Goal: Task Accomplishment & Management: Manage account settings

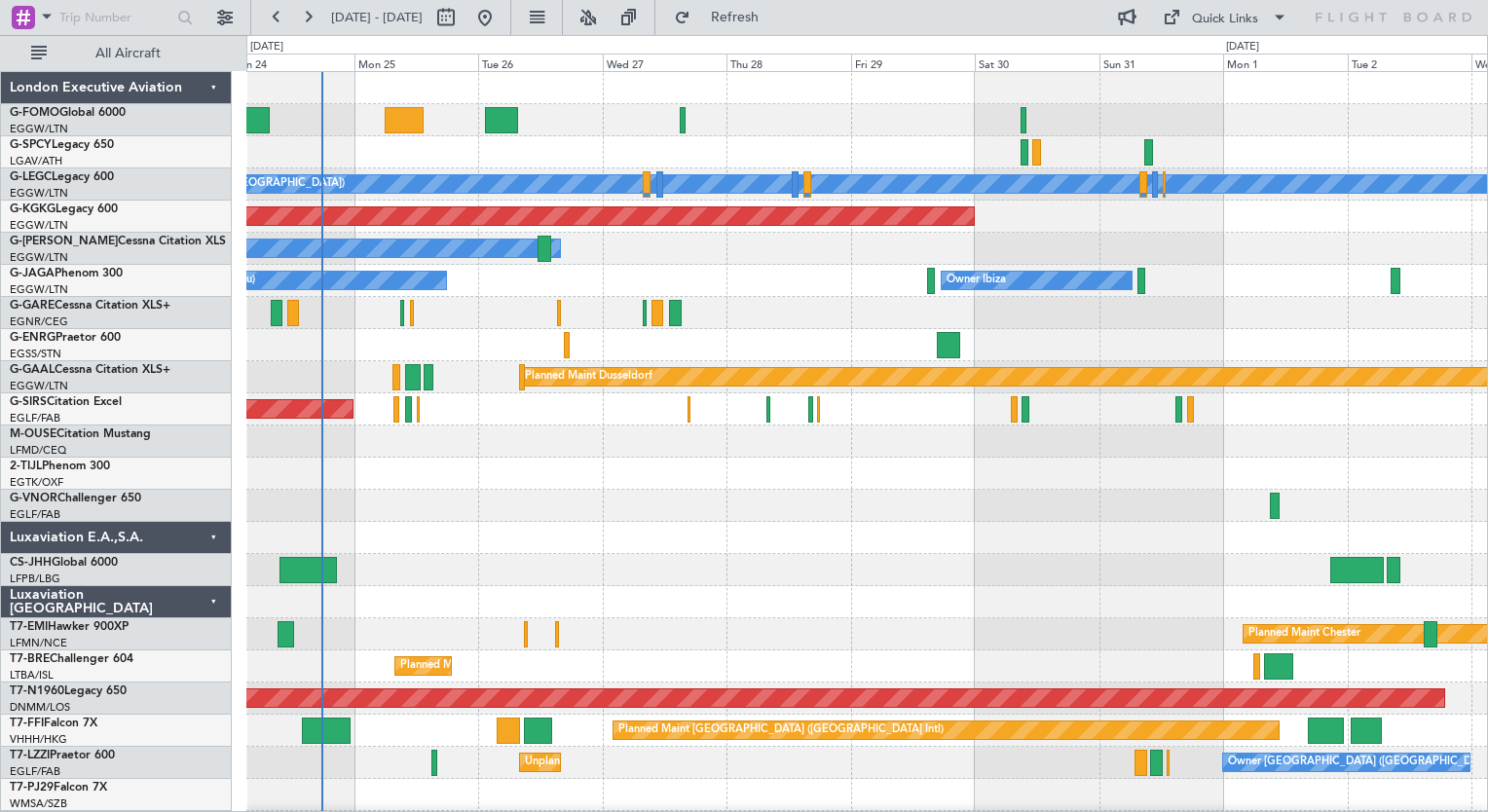
click at [550, 618] on div "A/C Unavailable [GEOGRAPHIC_DATA] ([GEOGRAPHIC_DATA]) Planned Maint [GEOGRAPHIC…" at bounding box center [867, 505] width 1241 height 867
click at [550, 618] on div "Planned Maint [PERSON_NAME] Planned Maint [PERSON_NAME]" at bounding box center [867, 634] width 1241 height 32
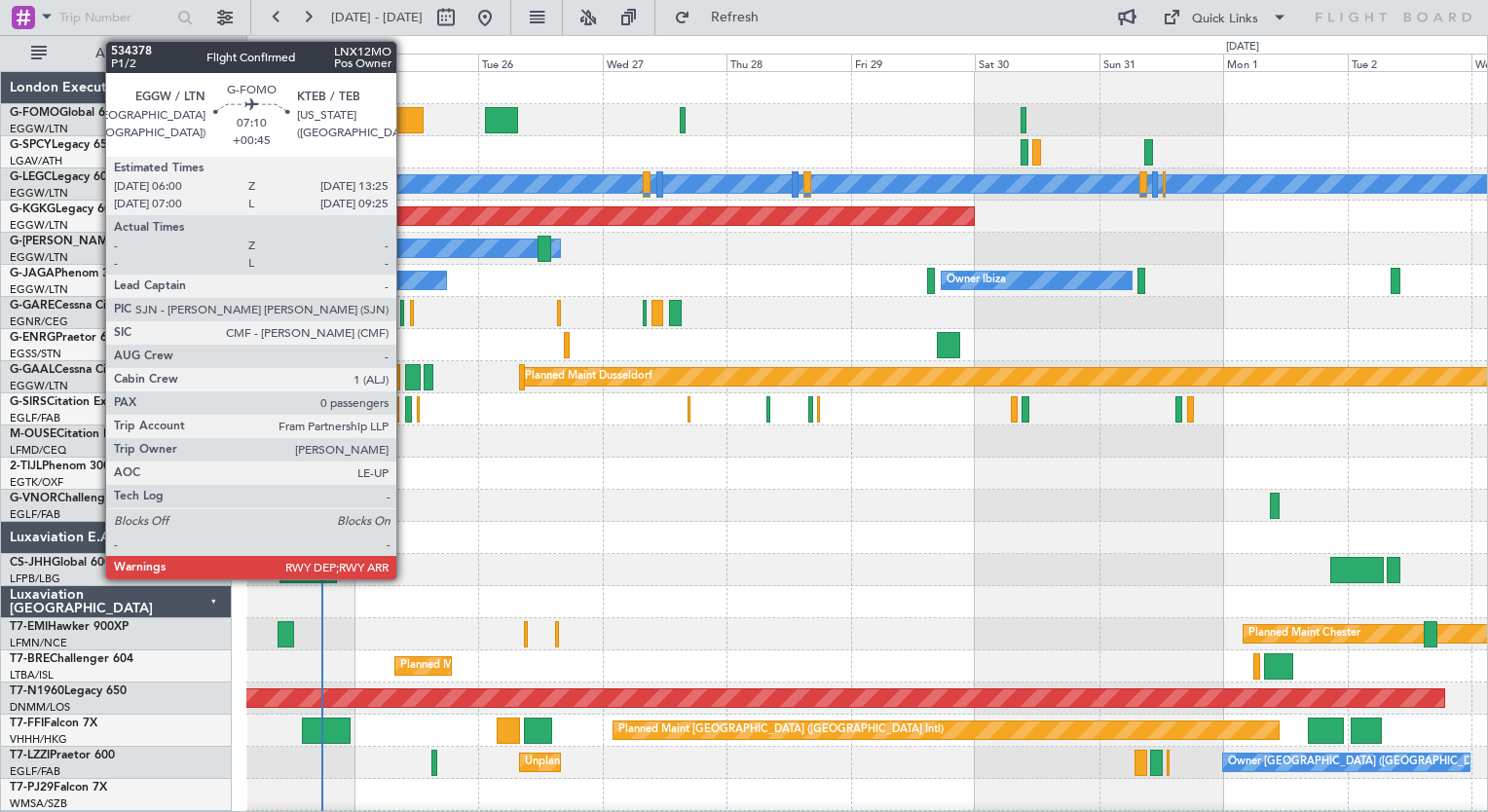
click at [406, 121] on div at bounding box center [404, 120] width 39 height 27
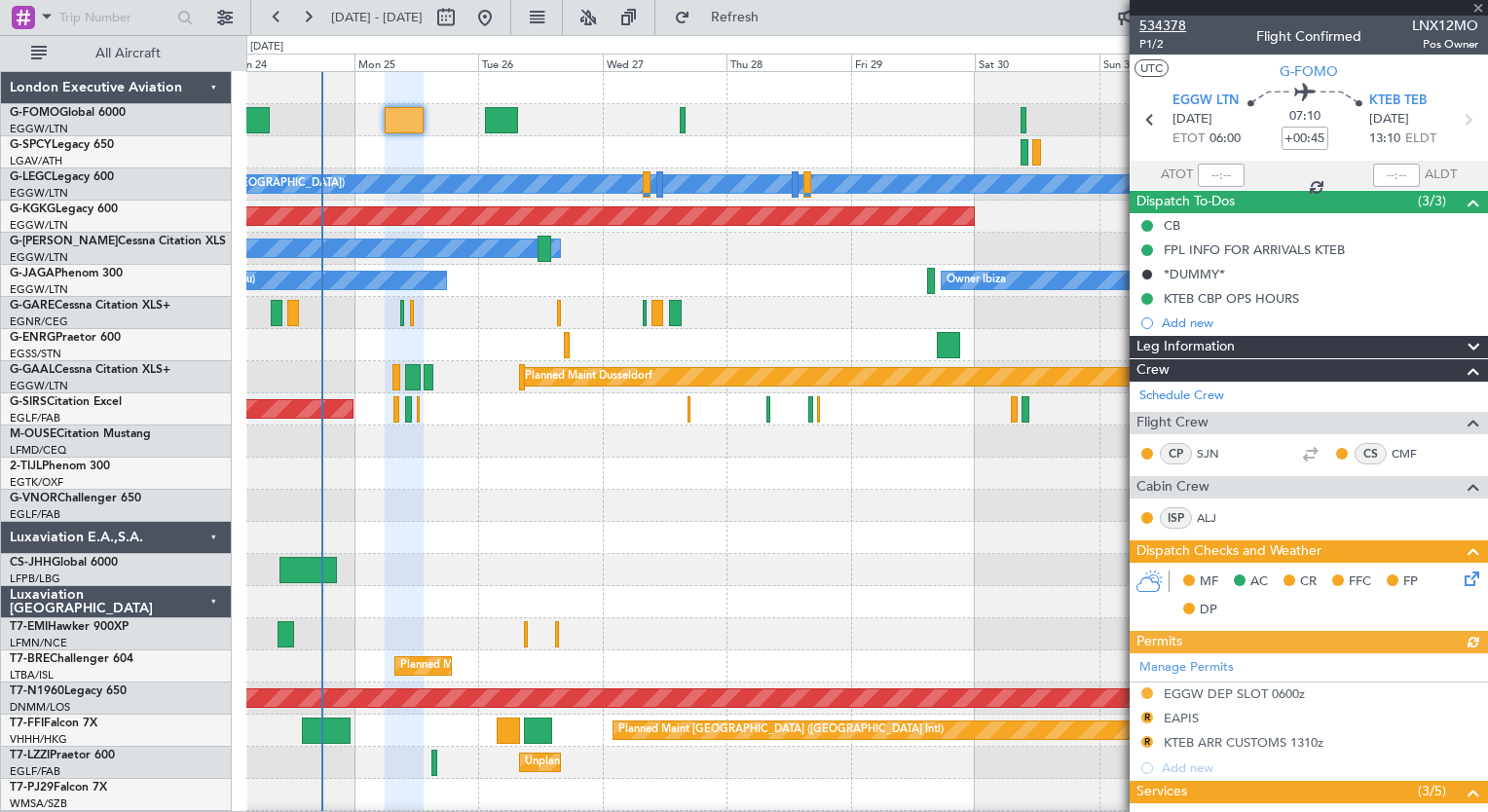
click at [1167, 25] on span "534378" at bounding box center [1162, 26] width 46 height 21
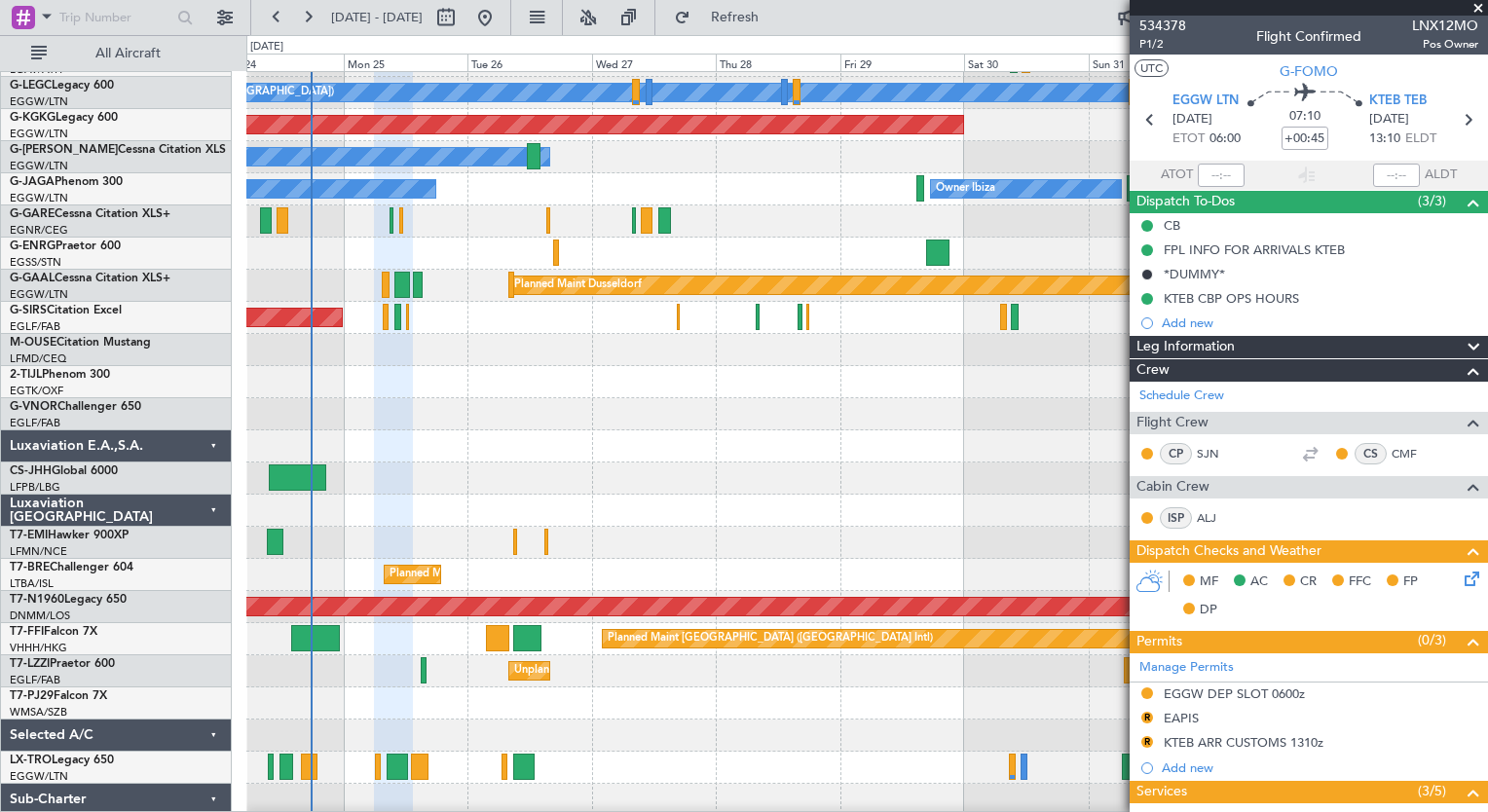
scroll to position [105, 0]
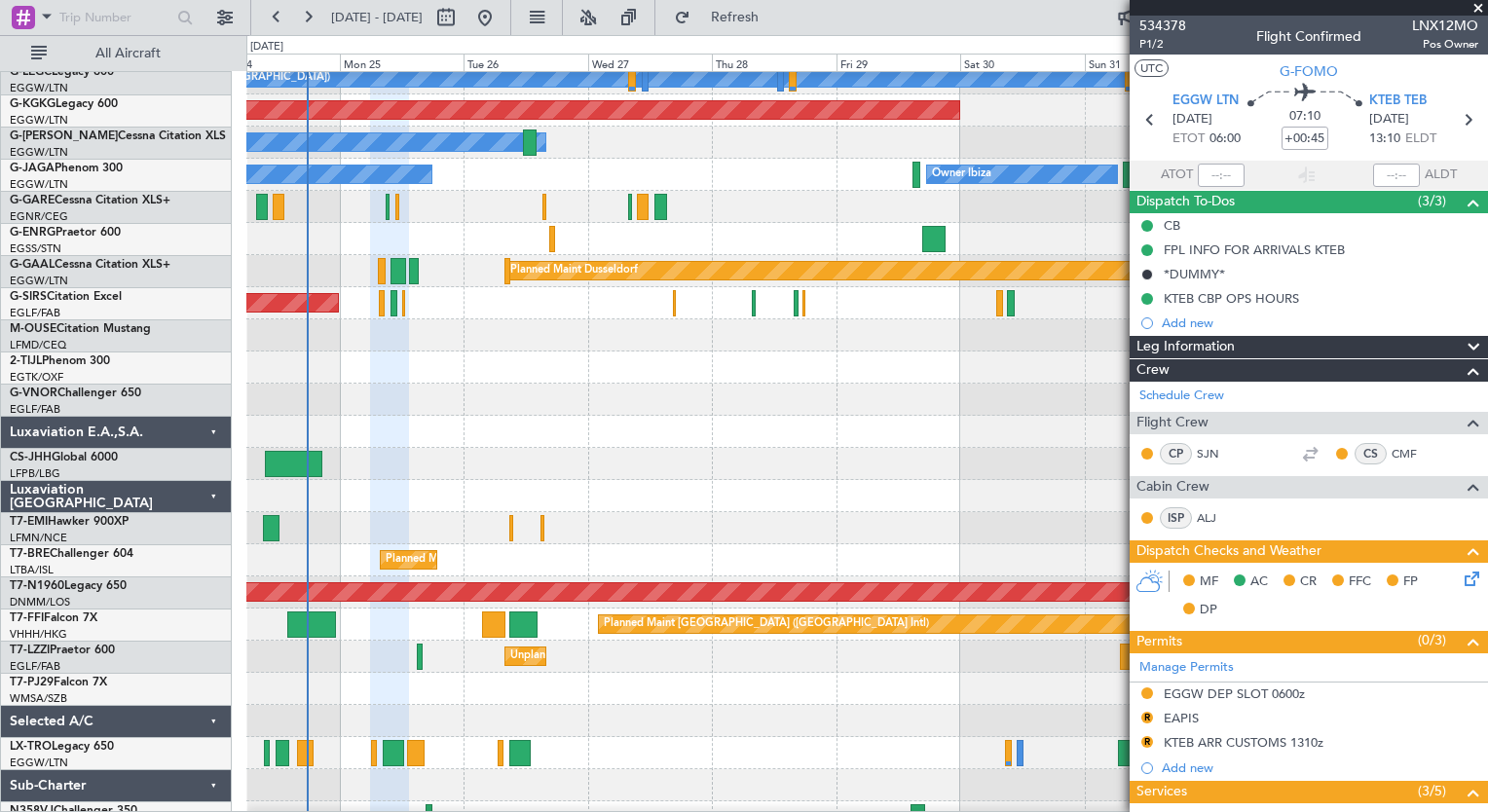
click at [569, 641] on div "Owner [GEOGRAPHIC_DATA] ([GEOGRAPHIC_DATA]) Unplanned Maint [GEOGRAPHIC_DATA] (…" at bounding box center [867, 657] width 1241 height 32
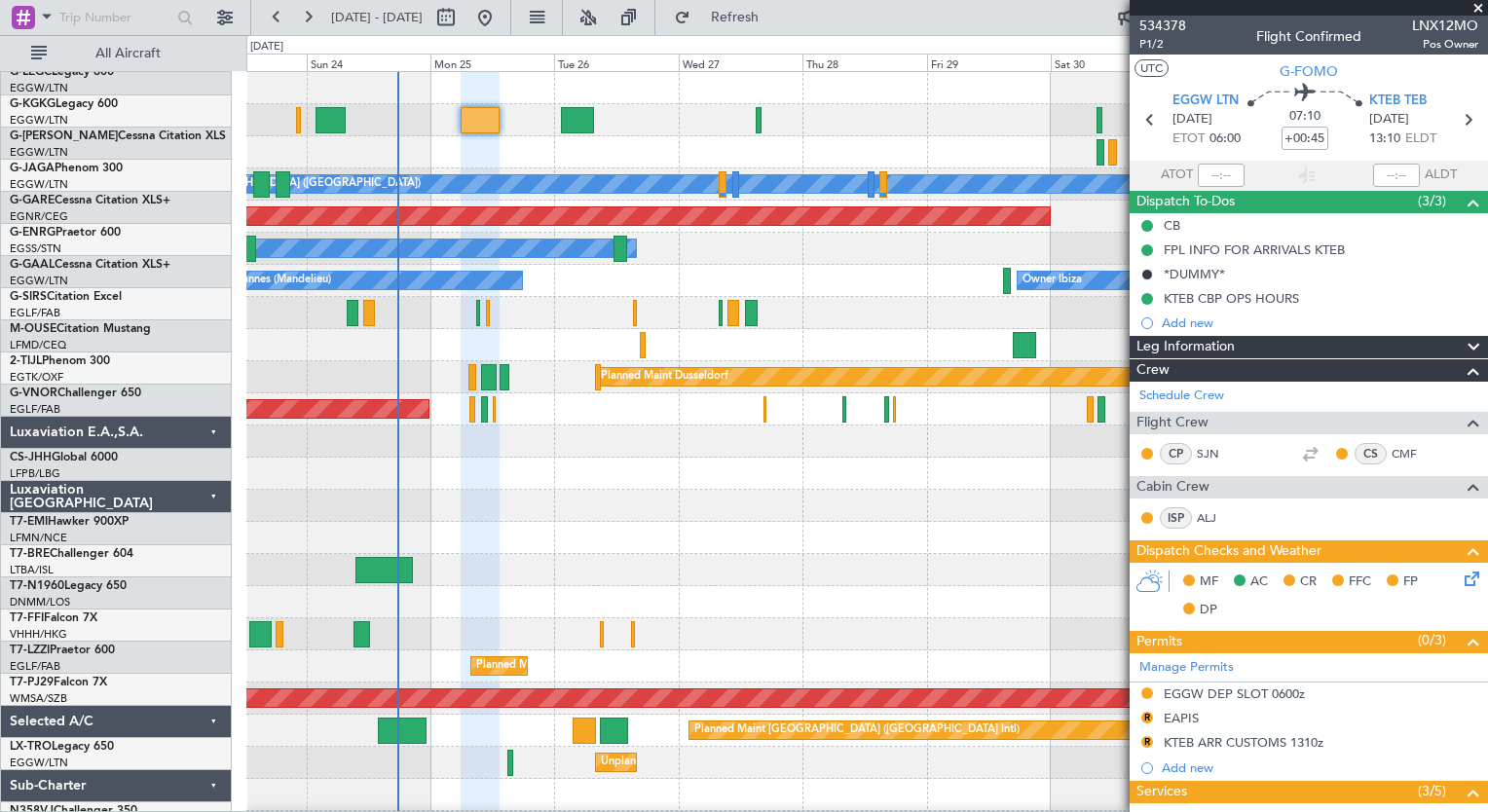
scroll to position [0, 0]
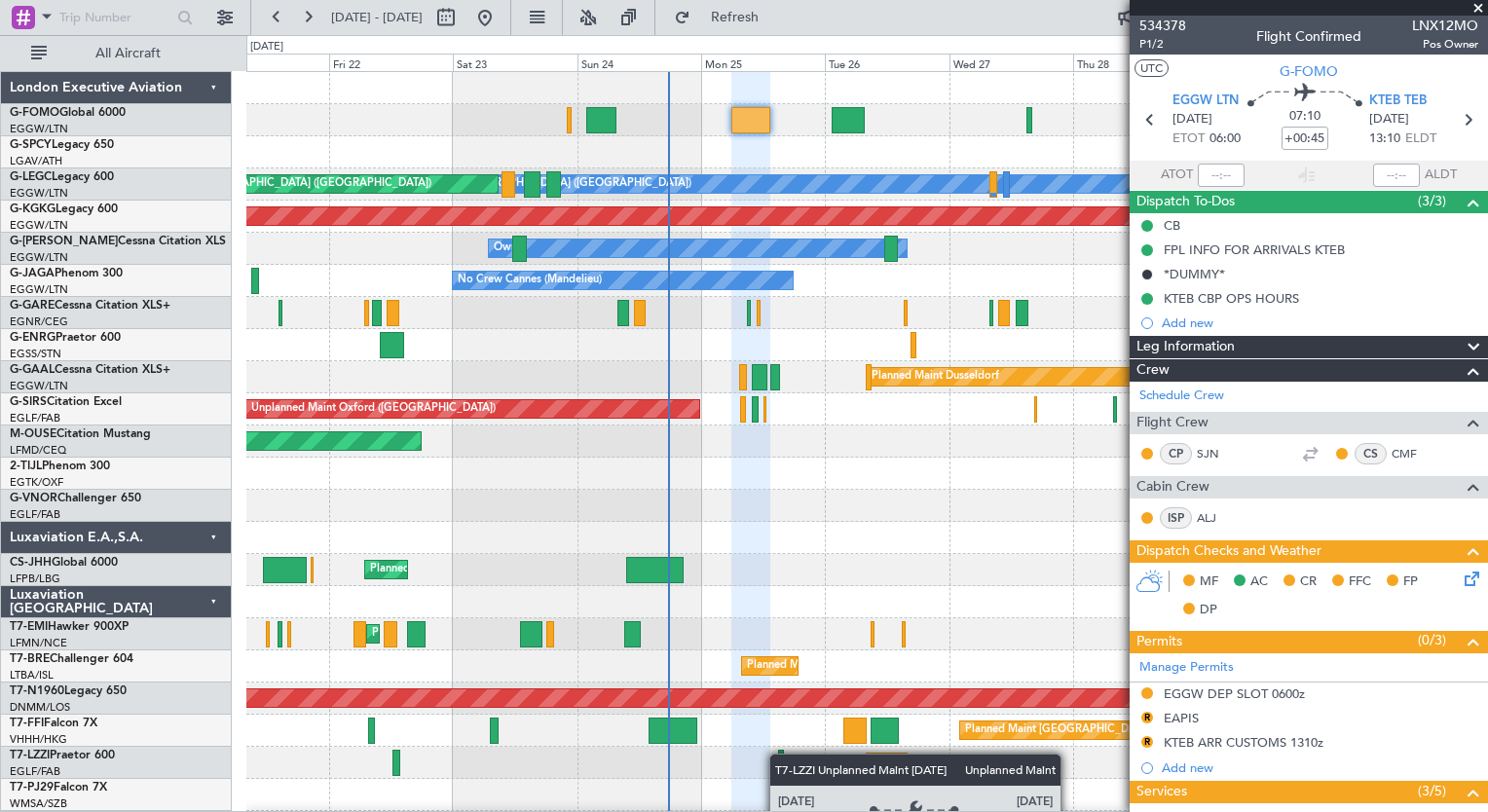
click at [871, 768] on div "A/C Unavailable [GEOGRAPHIC_DATA] ([GEOGRAPHIC_DATA]) Planned Maint [GEOGRAPHIC…" at bounding box center [867, 505] width 1241 height 867
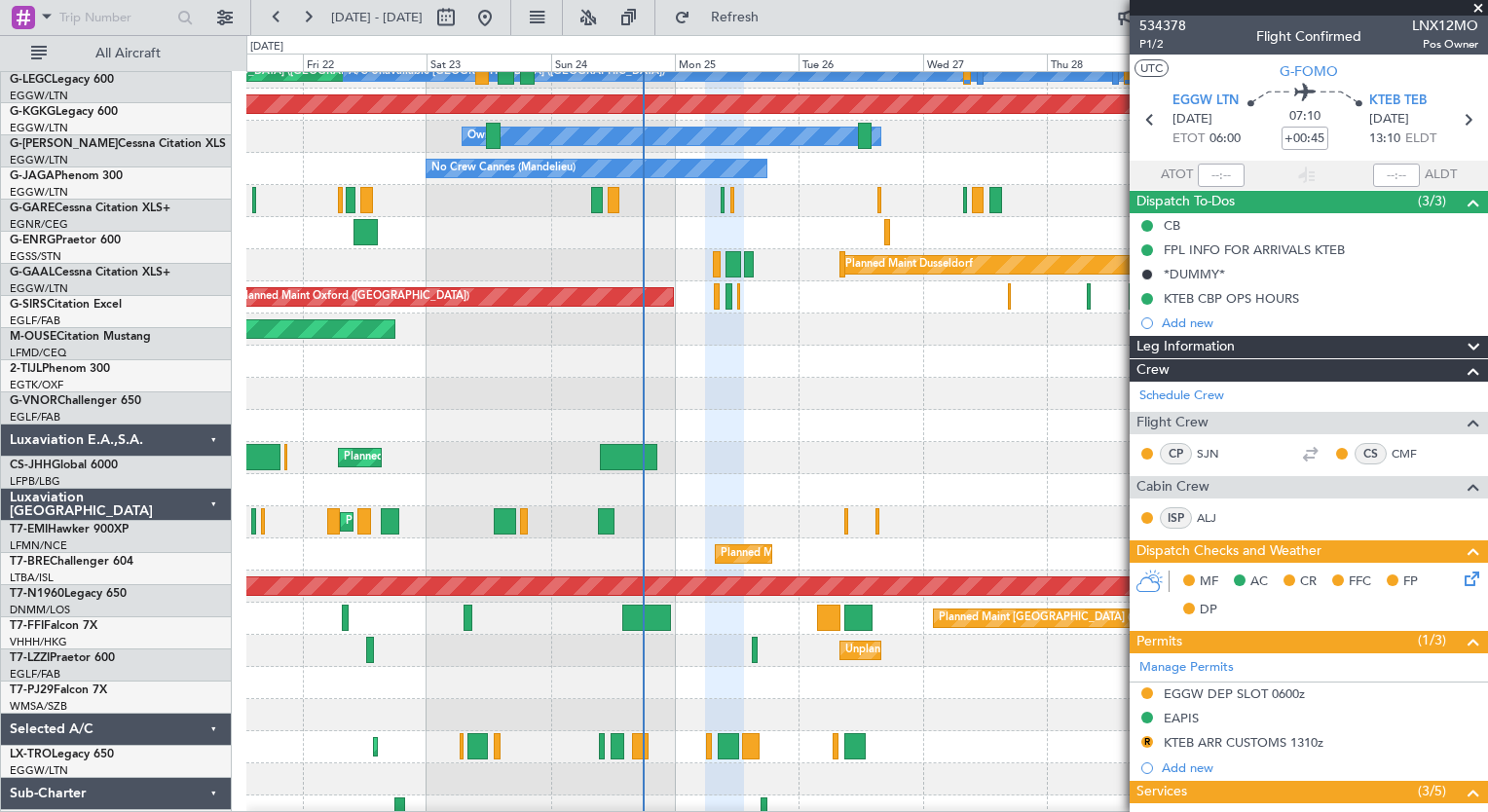
scroll to position [127, 0]
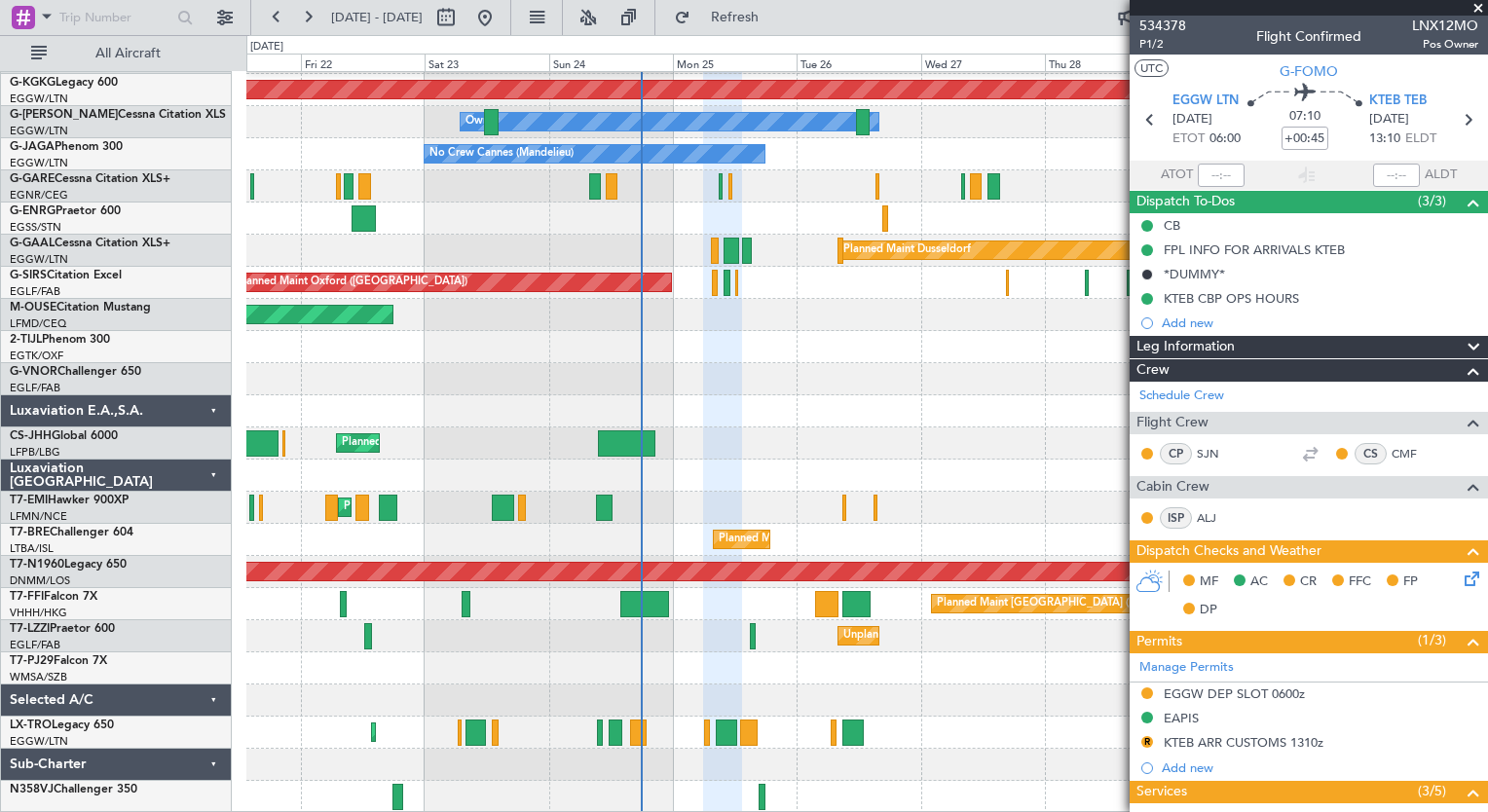
click at [709, 406] on div at bounding box center [867, 411] width 1241 height 32
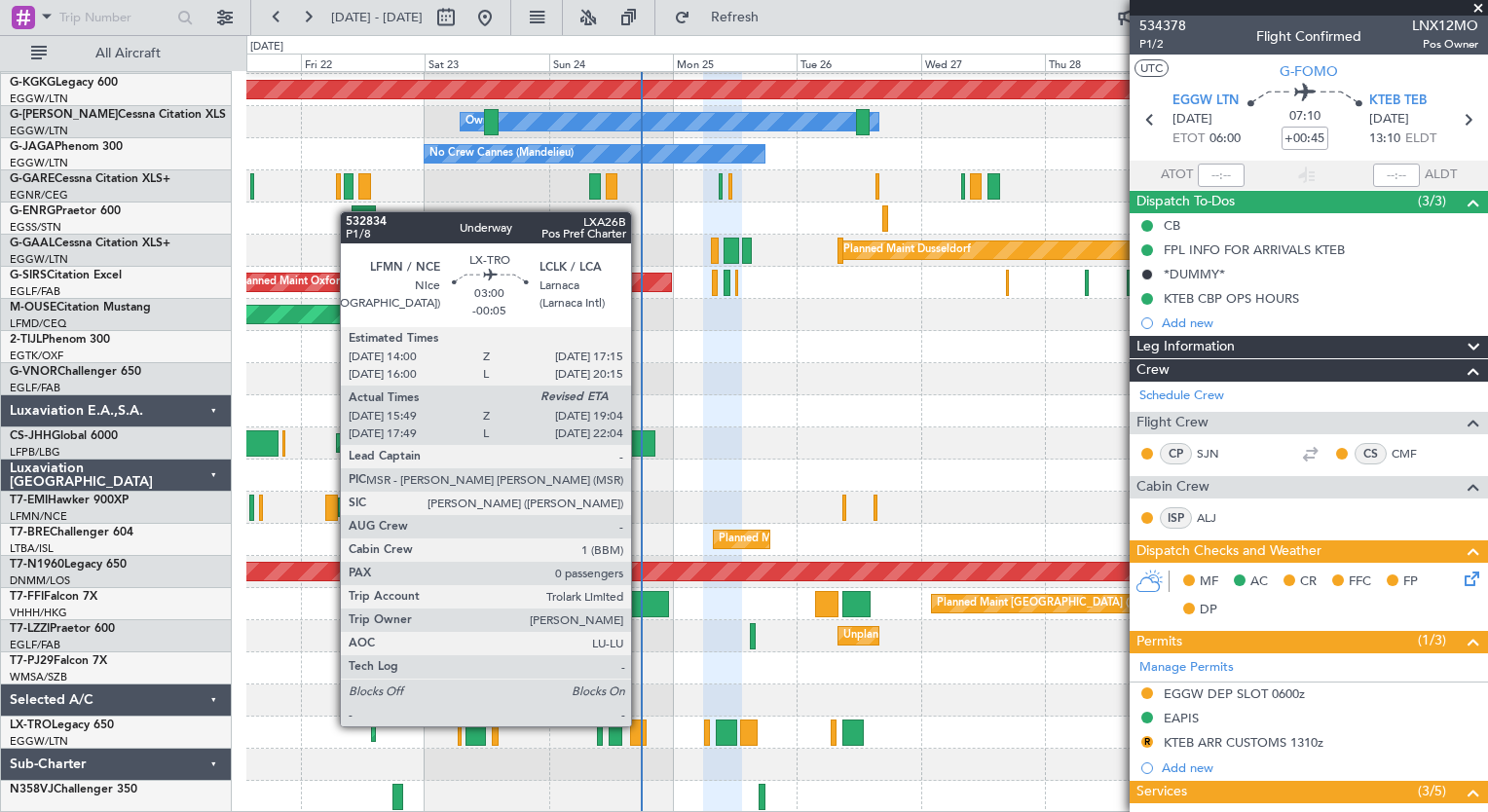
click at [640, 724] on div at bounding box center [639, 732] width 18 height 27
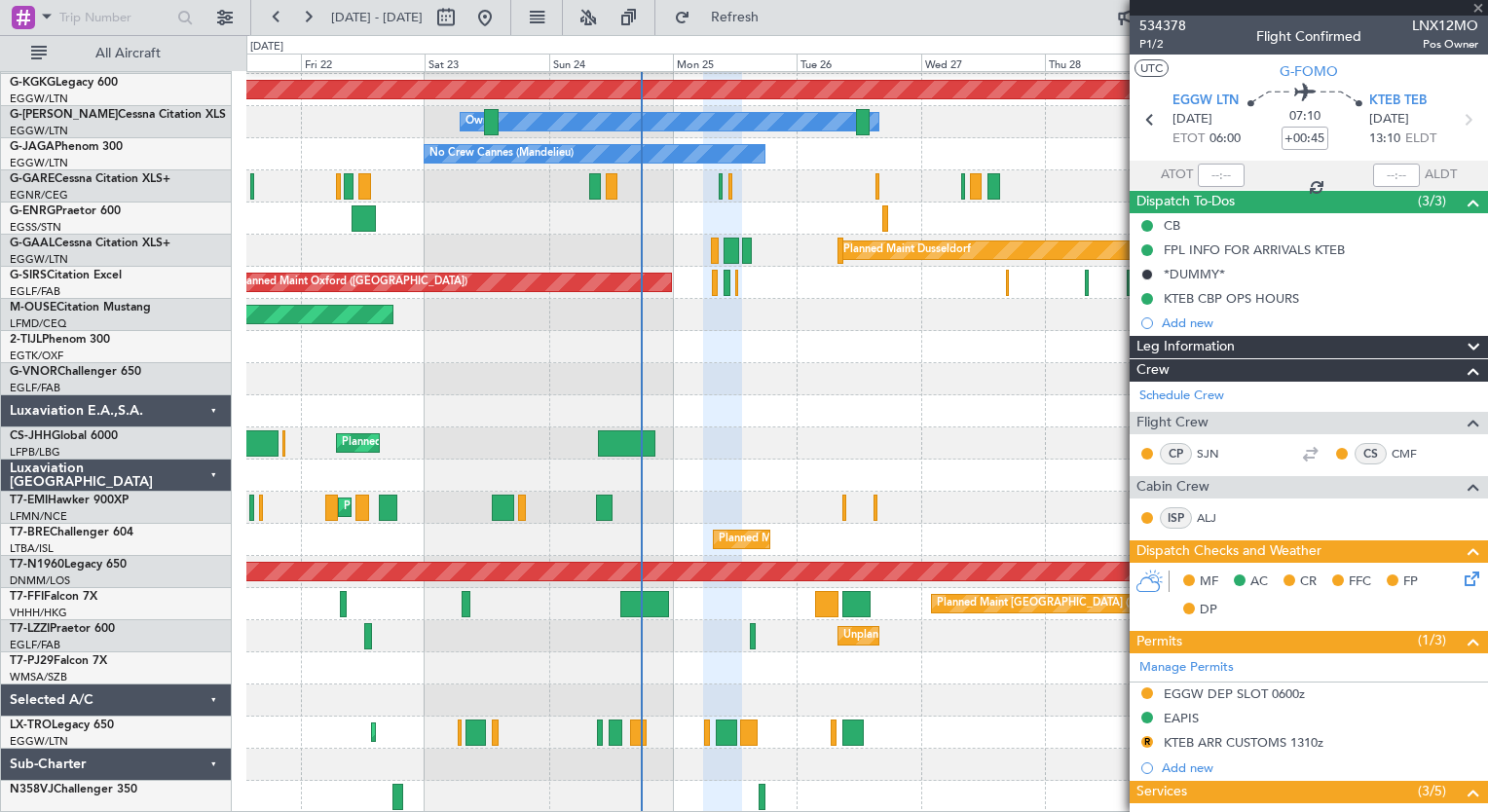
type input "-00:05"
type input "15:49"
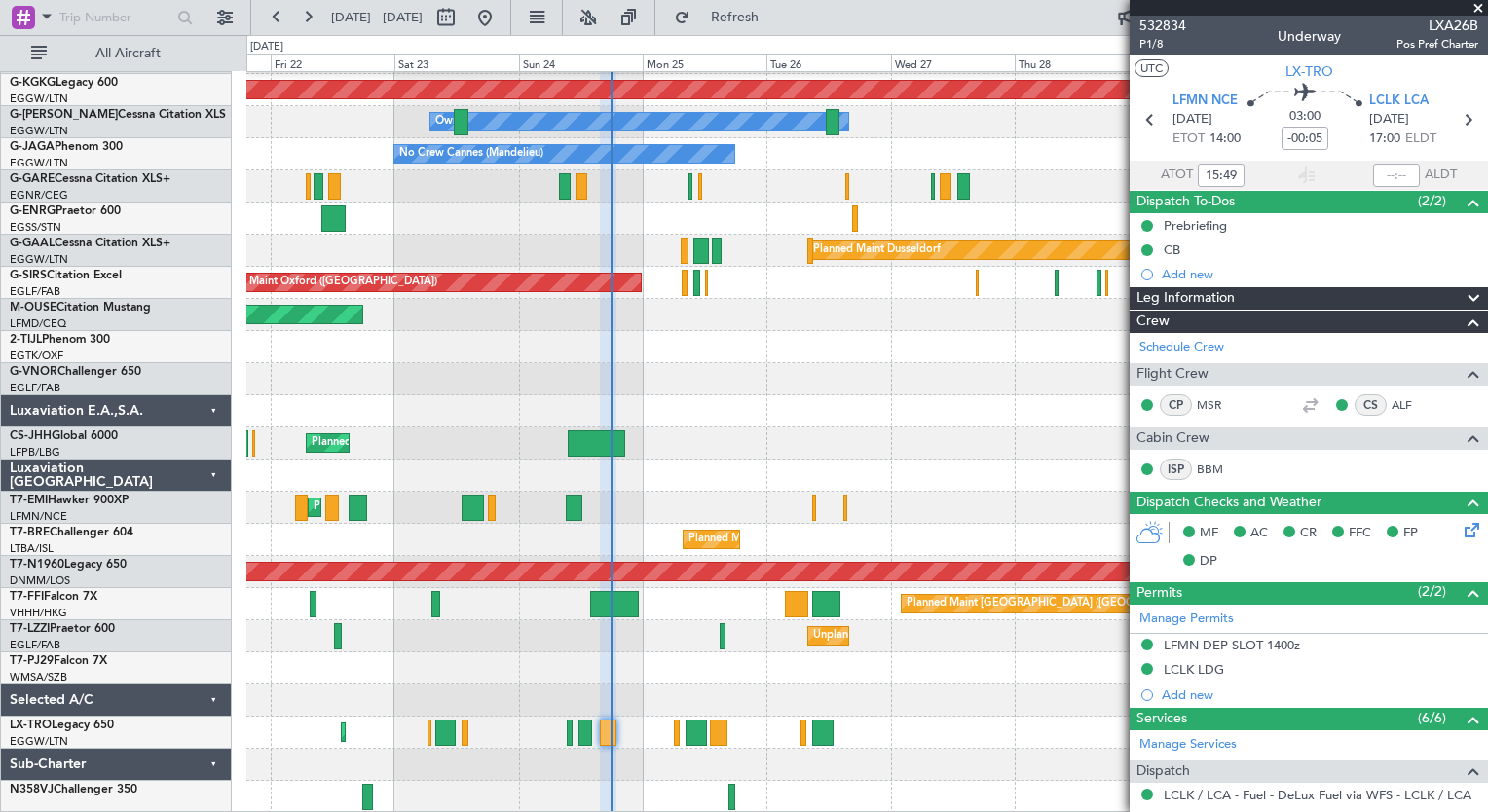
click at [682, 644] on div "Planned Maint [GEOGRAPHIC_DATA] ([GEOGRAPHIC_DATA]) A/C Unavailable [GEOGRAPHIC…" at bounding box center [867, 379] width 1241 height 867
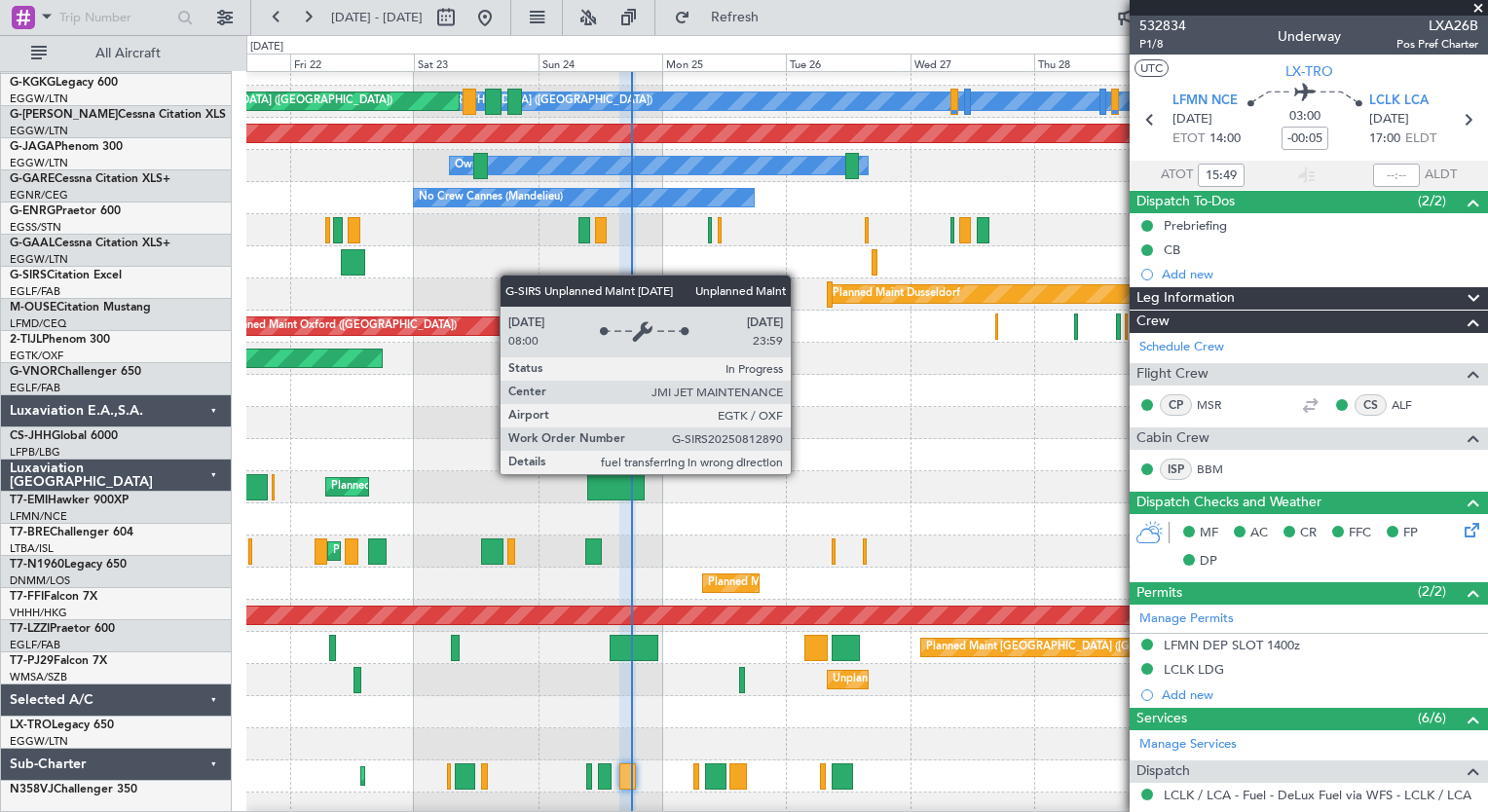
scroll to position [0, 0]
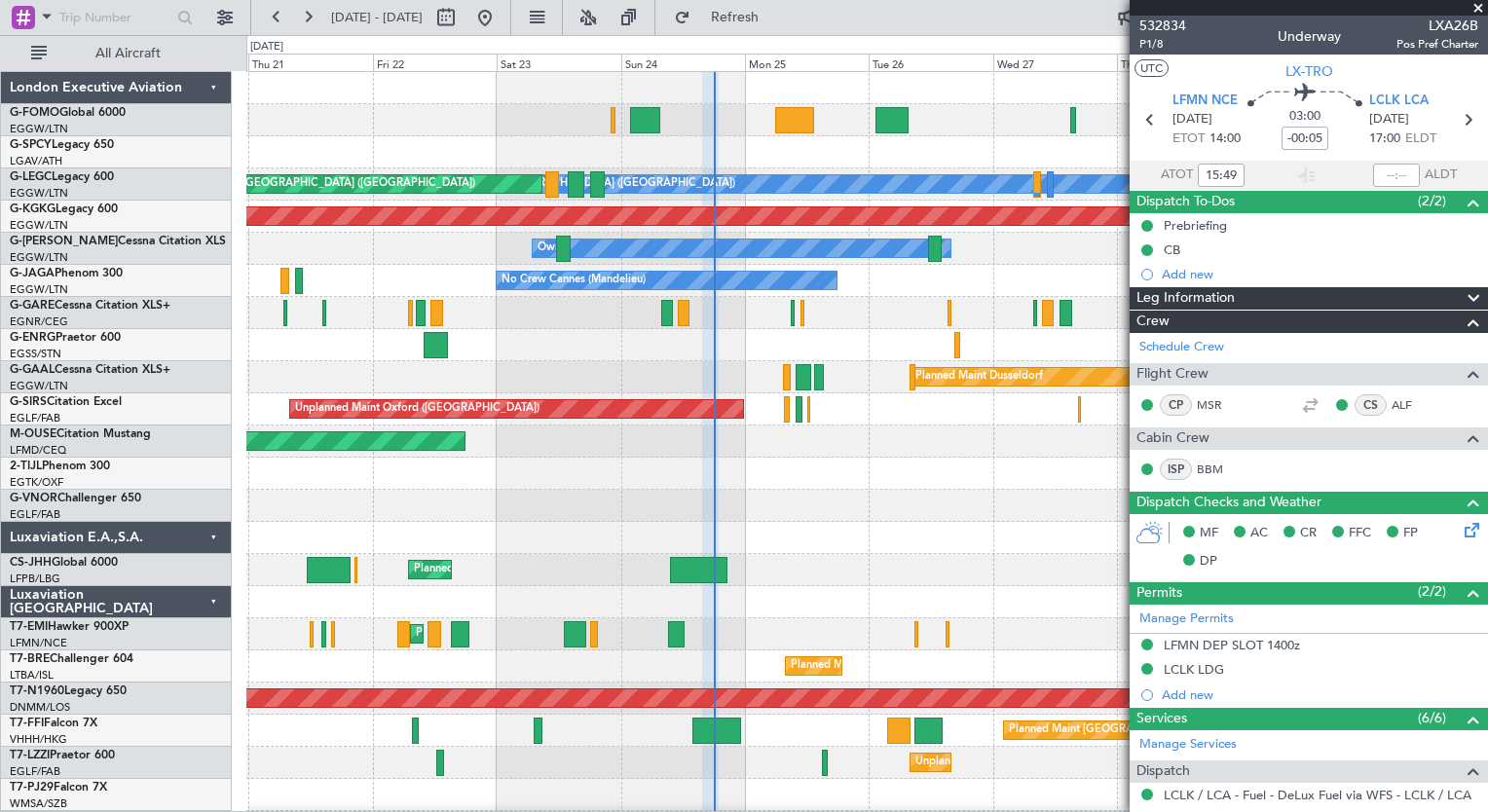
click at [599, 543] on div "A/C Unavailable [GEOGRAPHIC_DATA] ([GEOGRAPHIC_DATA]) Planned Maint [GEOGRAPHIC…" at bounding box center [867, 505] width 1241 height 867
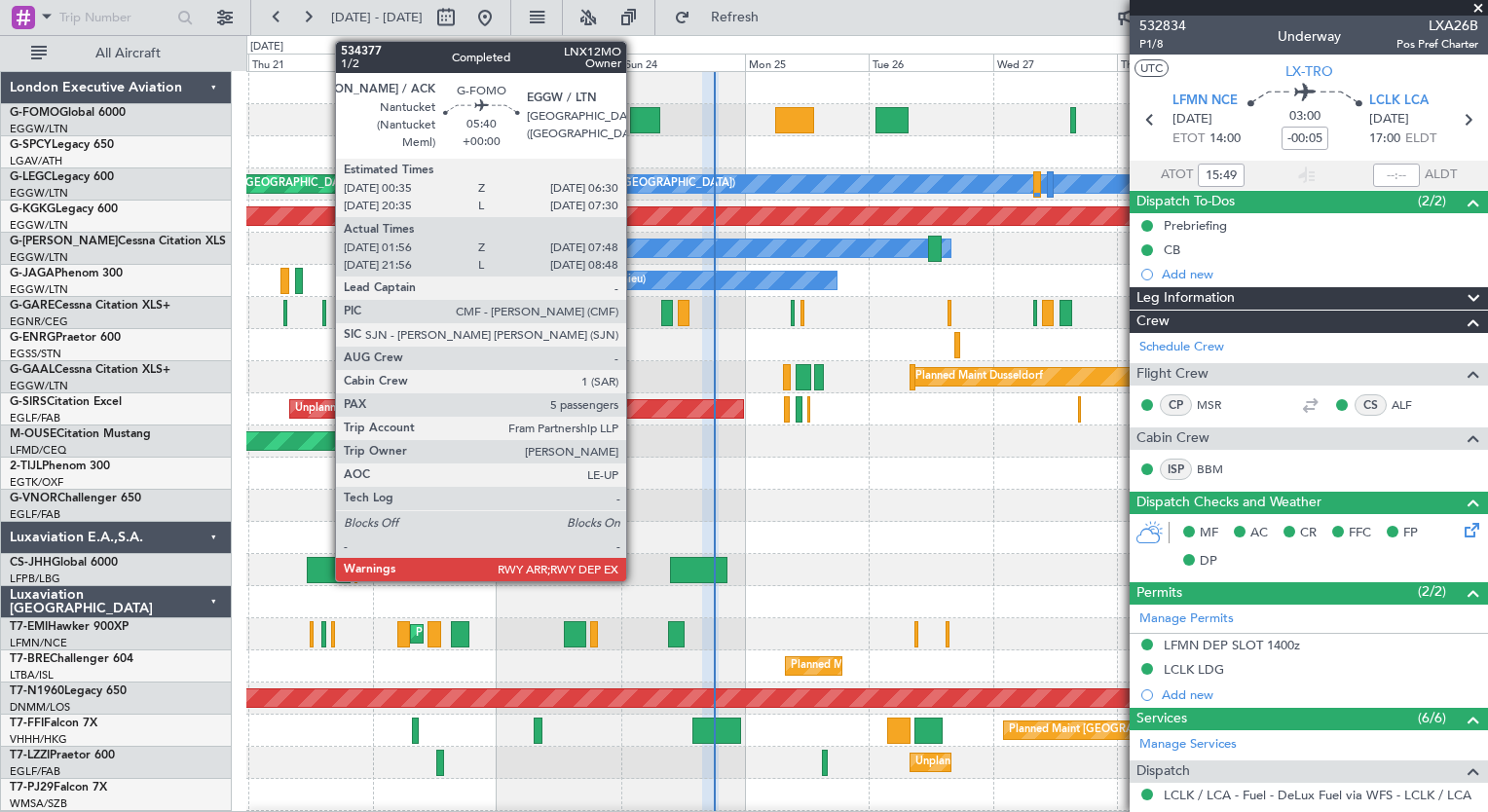
click at [635, 114] on div at bounding box center [646, 120] width 32 height 27
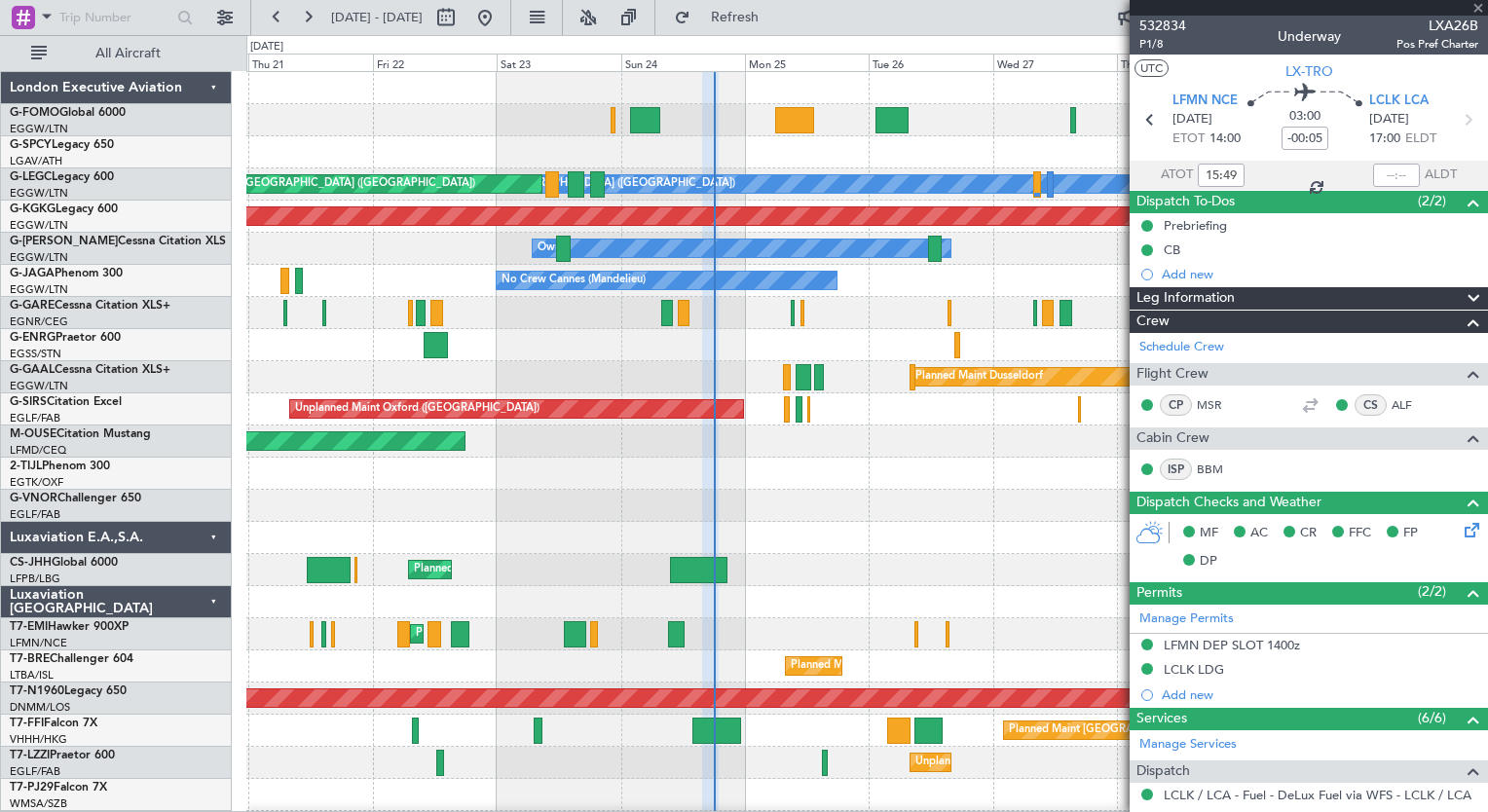
type input "01:56"
type input "07:33"
type input "5"
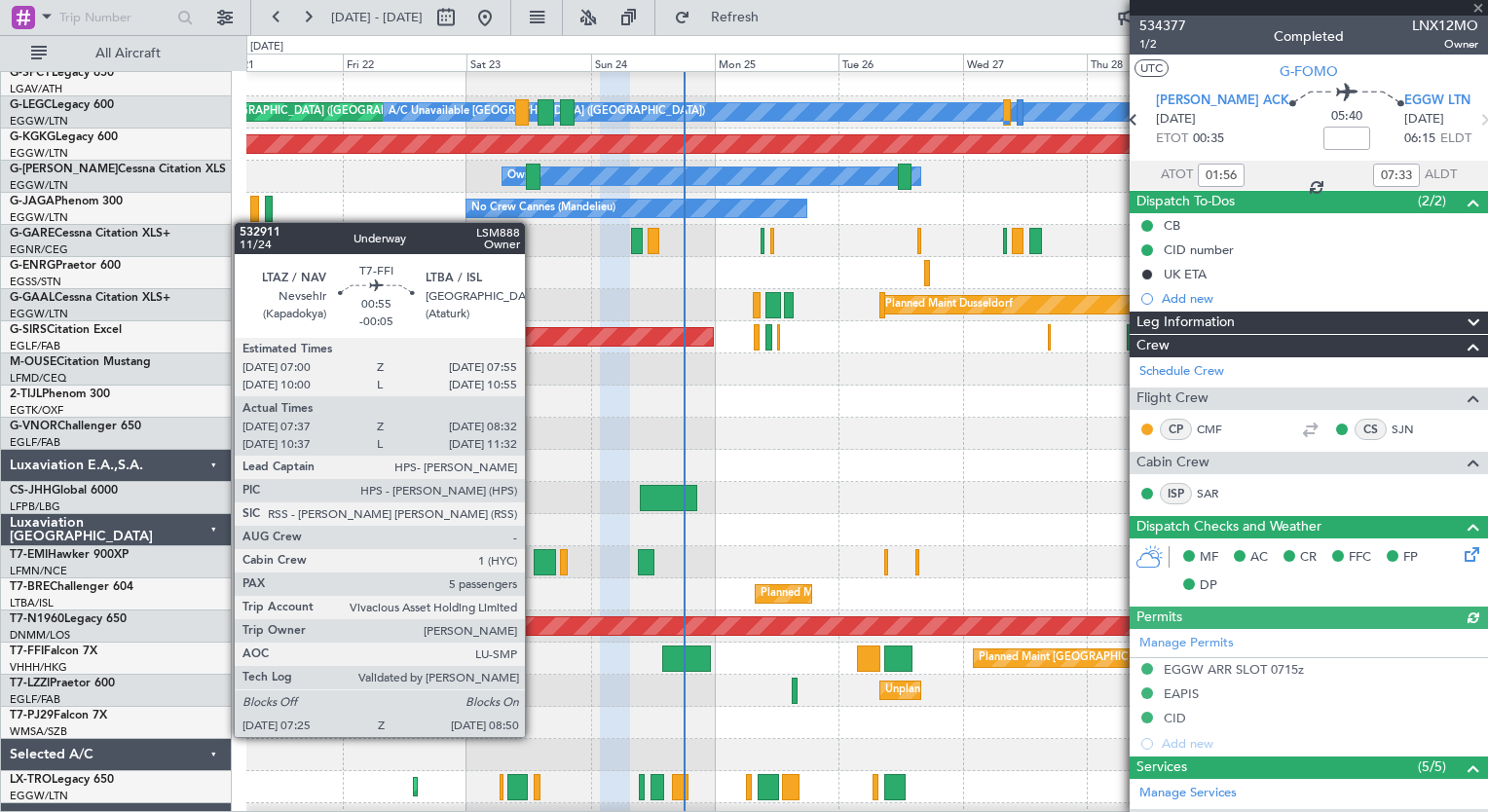
scroll to position [70, 0]
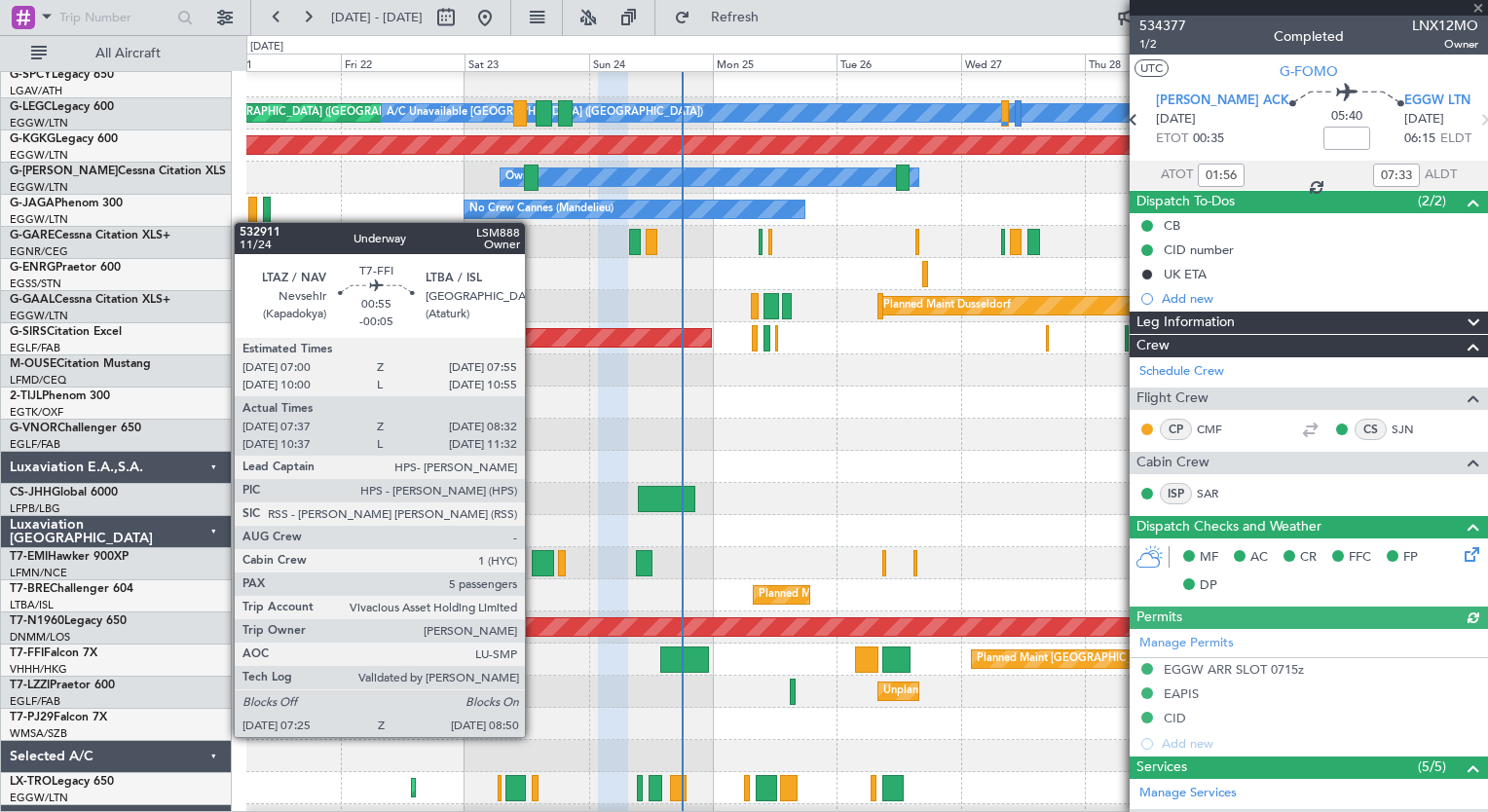
click at [549, 686] on div "Unplanned Maint [GEOGRAPHIC_DATA] ([GEOGRAPHIC_DATA]) Owner London ([GEOGRAPHIC…" at bounding box center [867, 691] width 1241 height 32
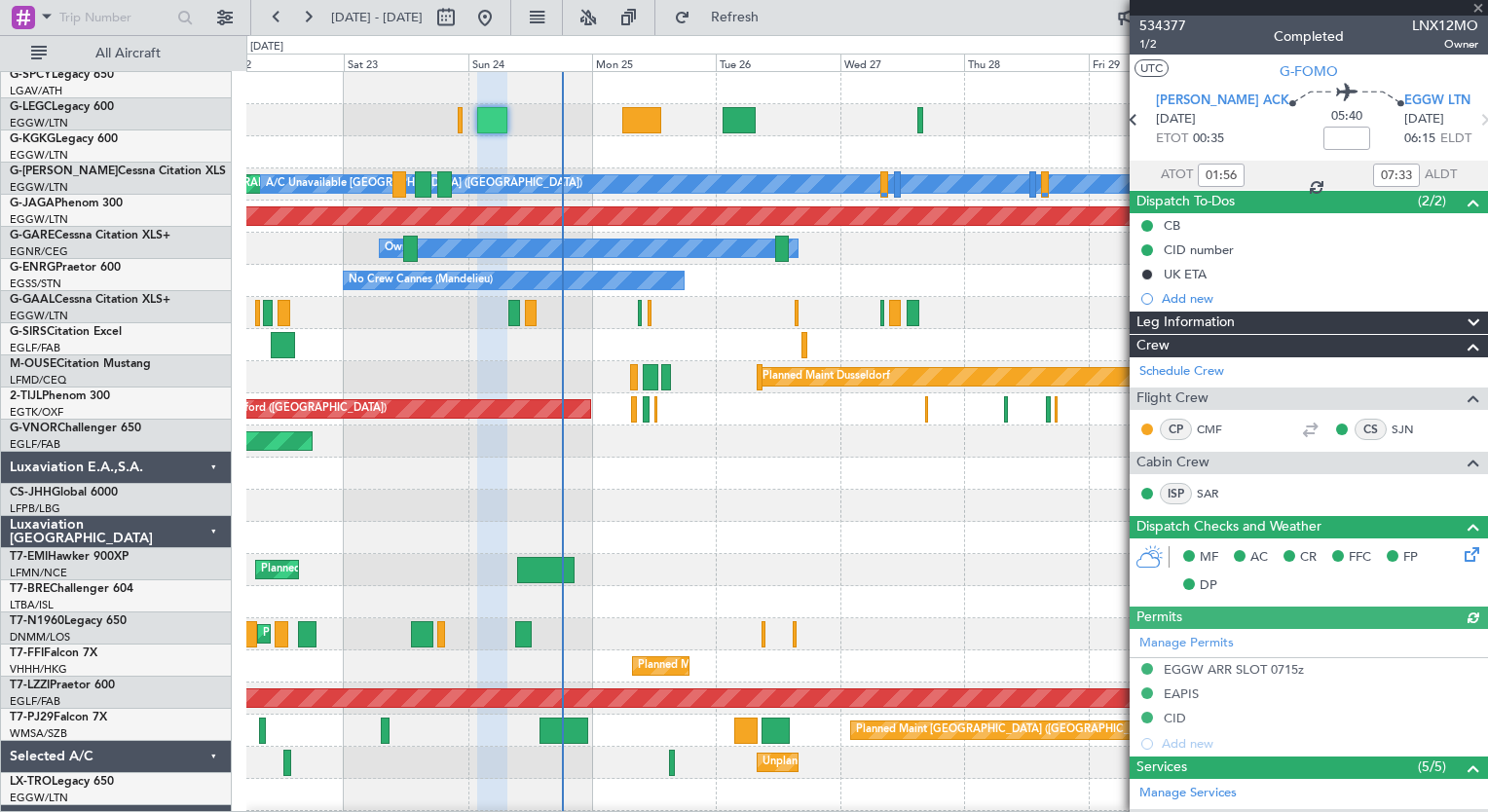
click at [407, 781] on div "Planned Maint [GEOGRAPHIC_DATA] ([GEOGRAPHIC_DATA]) A/C Unavailable [GEOGRAPHIC…" at bounding box center [867, 505] width 1241 height 867
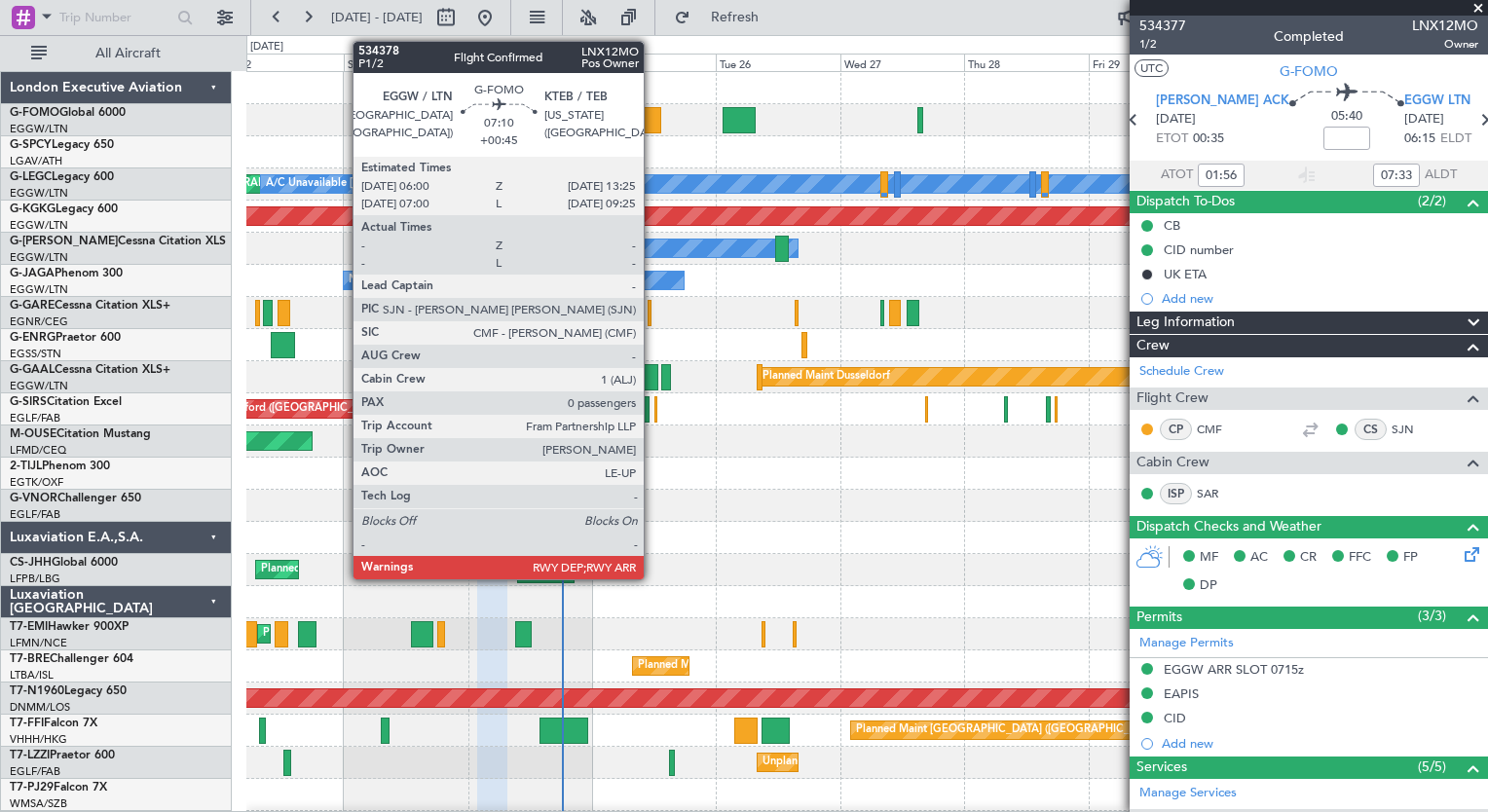
click at [653, 121] on div at bounding box center [641, 120] width 39 height 27
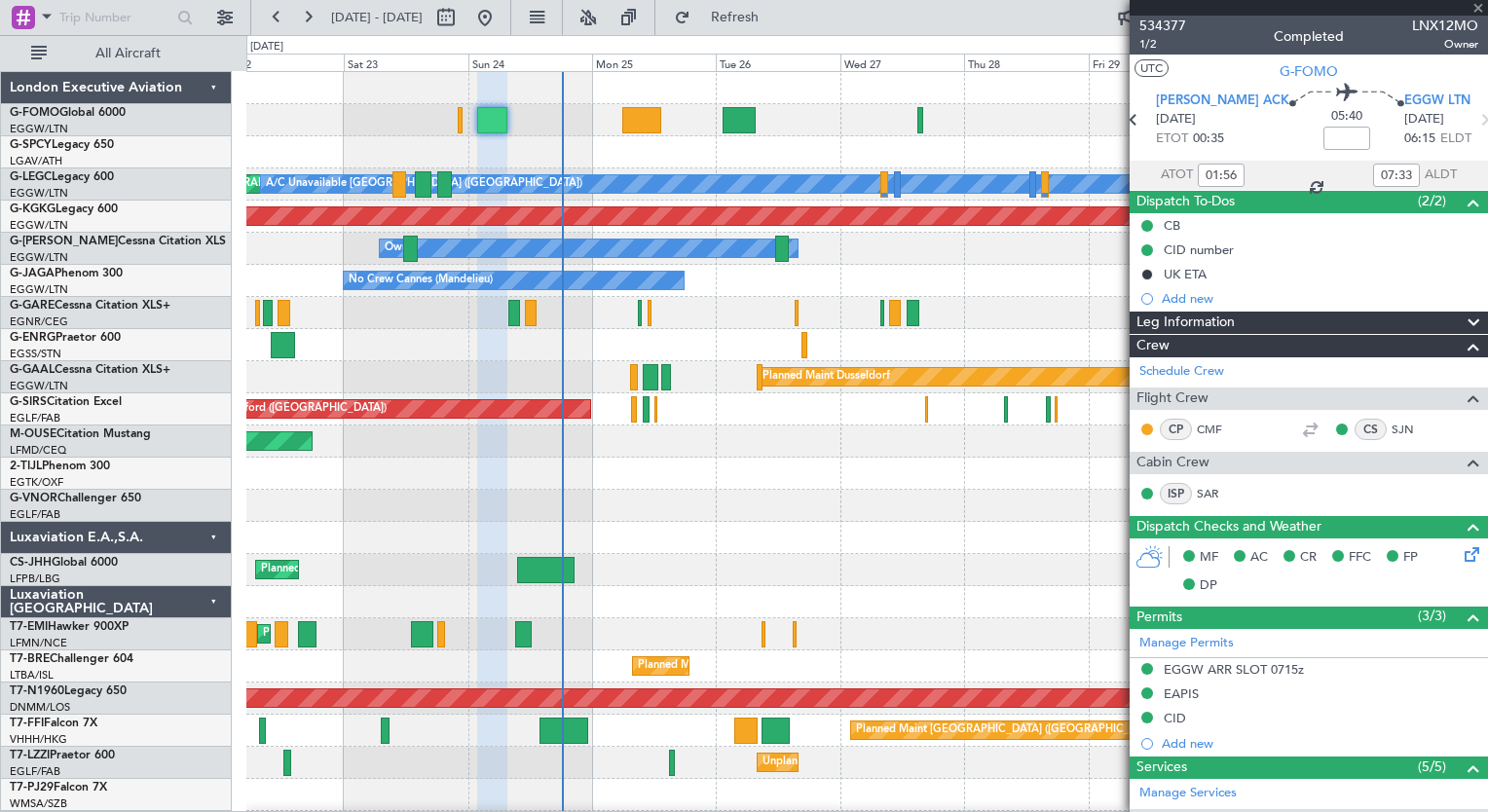
type input "+00:45"
type input "0"
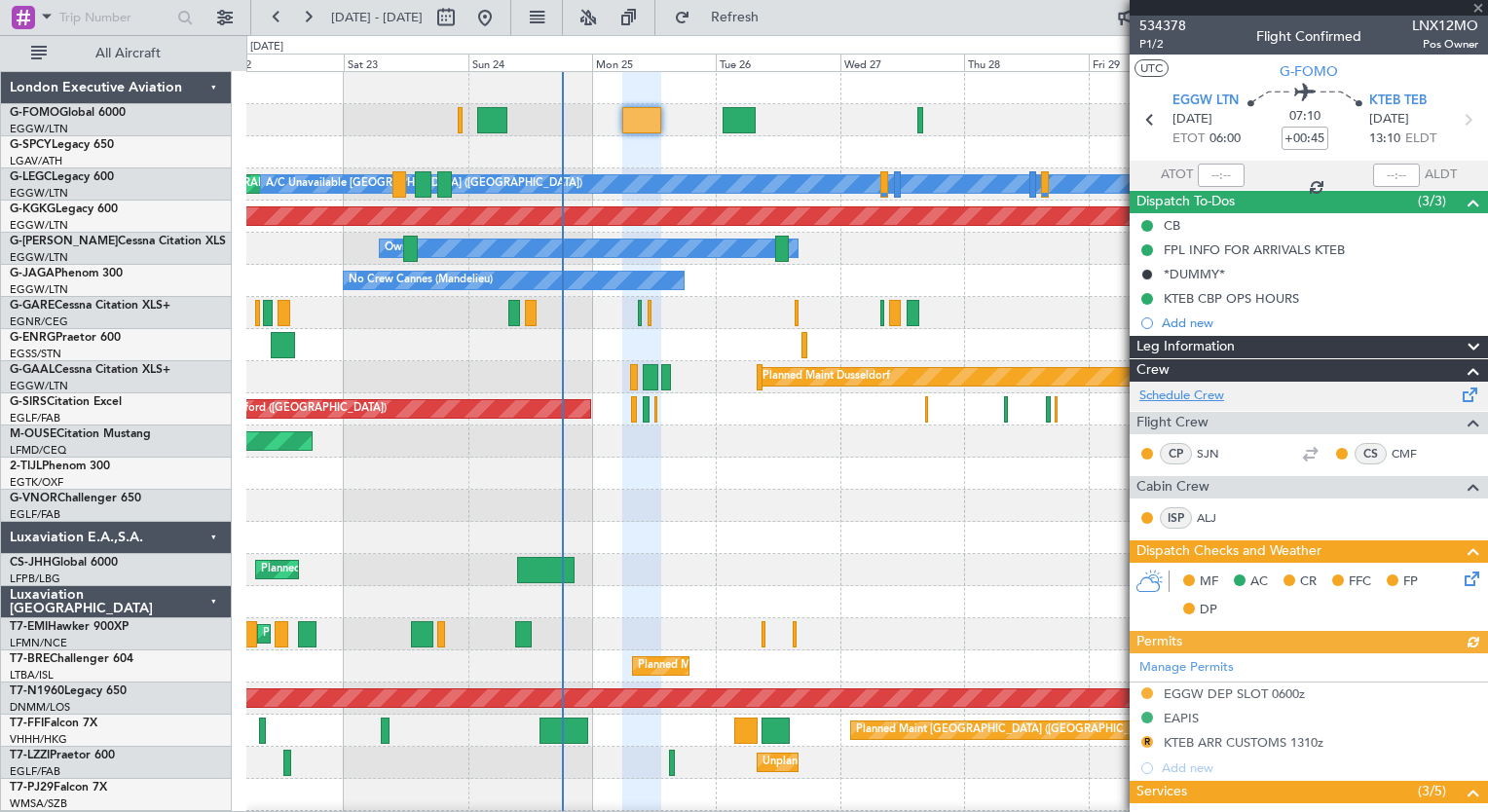
click at [1216, 394] on link "Schedule Crew" at bounding box center [1182, 397] width 85 height 20
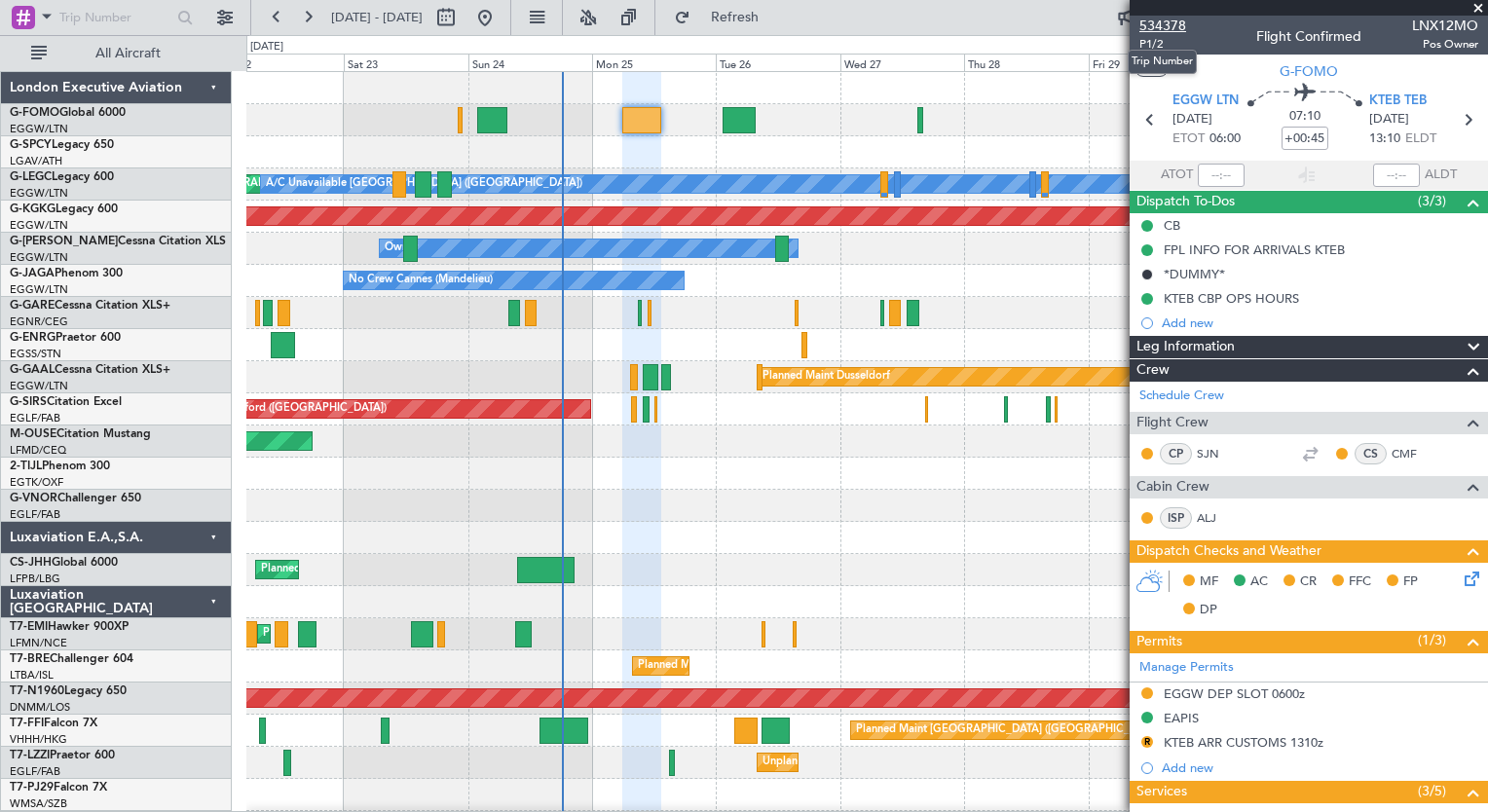
click at [1173, 30] on span "534378" at bounding box center [1162, 26] width 46 height 21
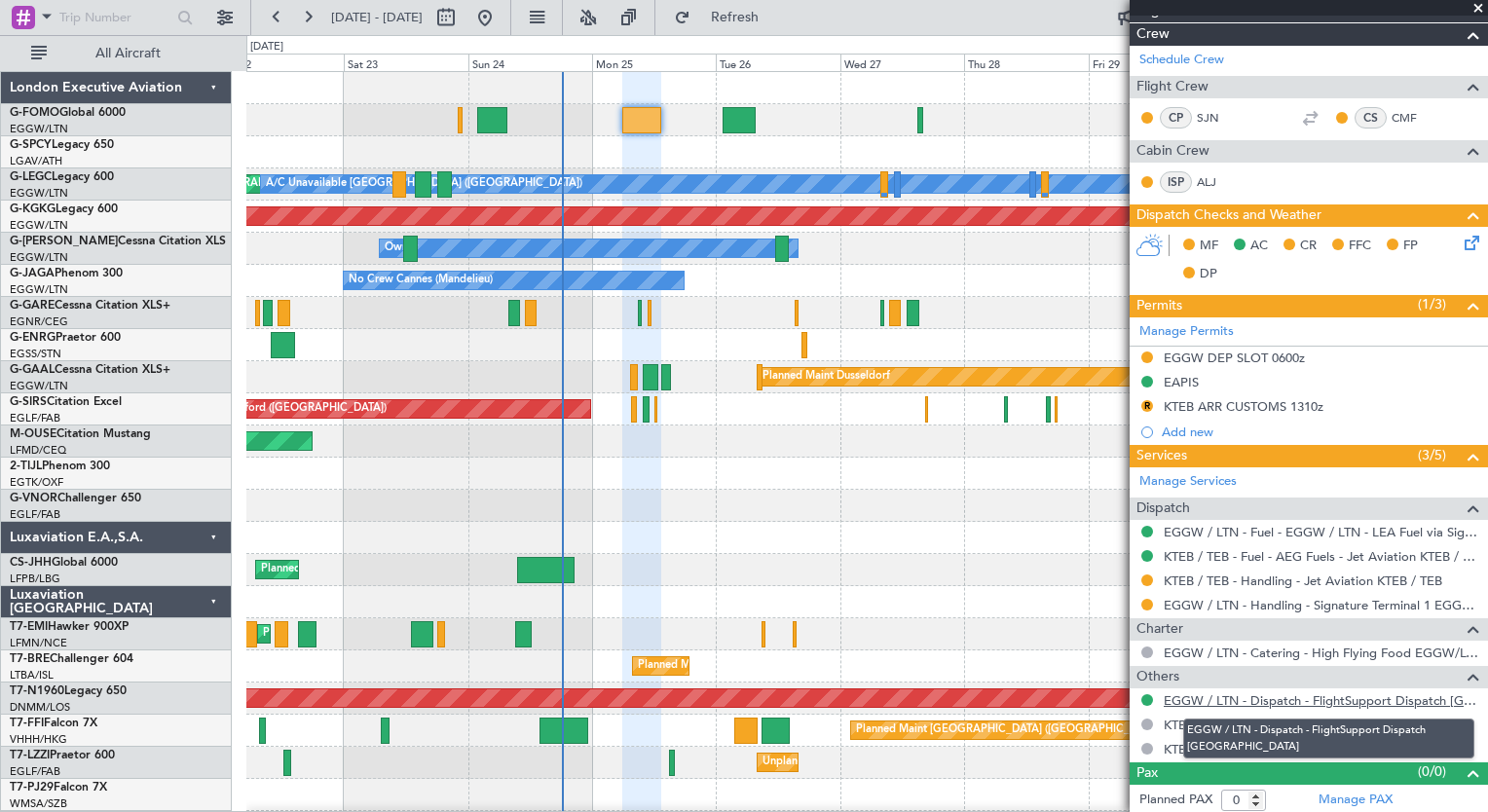
click at [1414, 696] on link "EGGW / LTN - Dispatch - FlightSupport Dispatch [GEOGRAPHIC_DATA]" at bounding box center [1321, 700] width 315 height 17
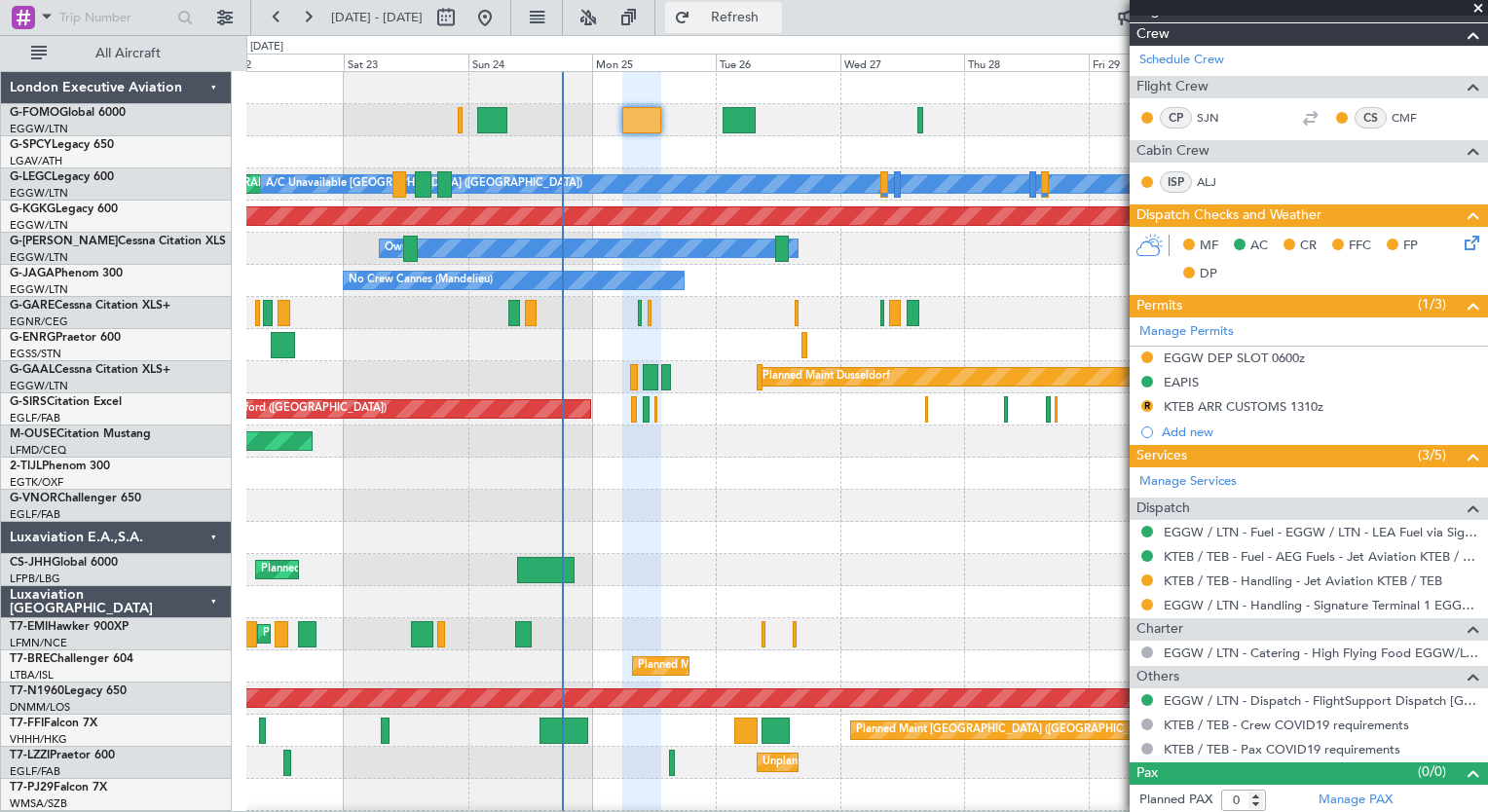
click at [782, 28] on button "Refresh" at bounding box center [723, 18] width 117 height 32
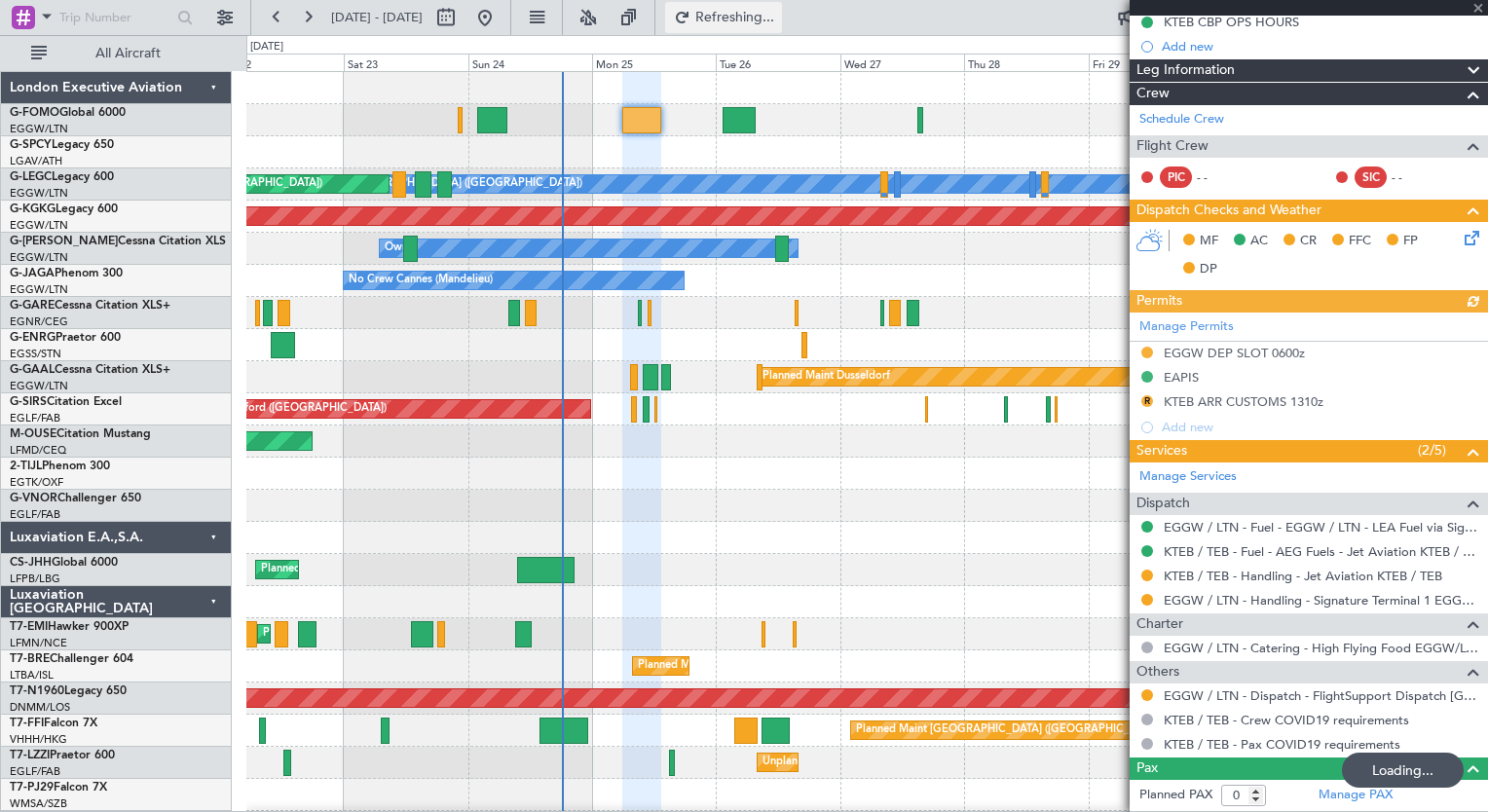
scroll to position [273, 0]
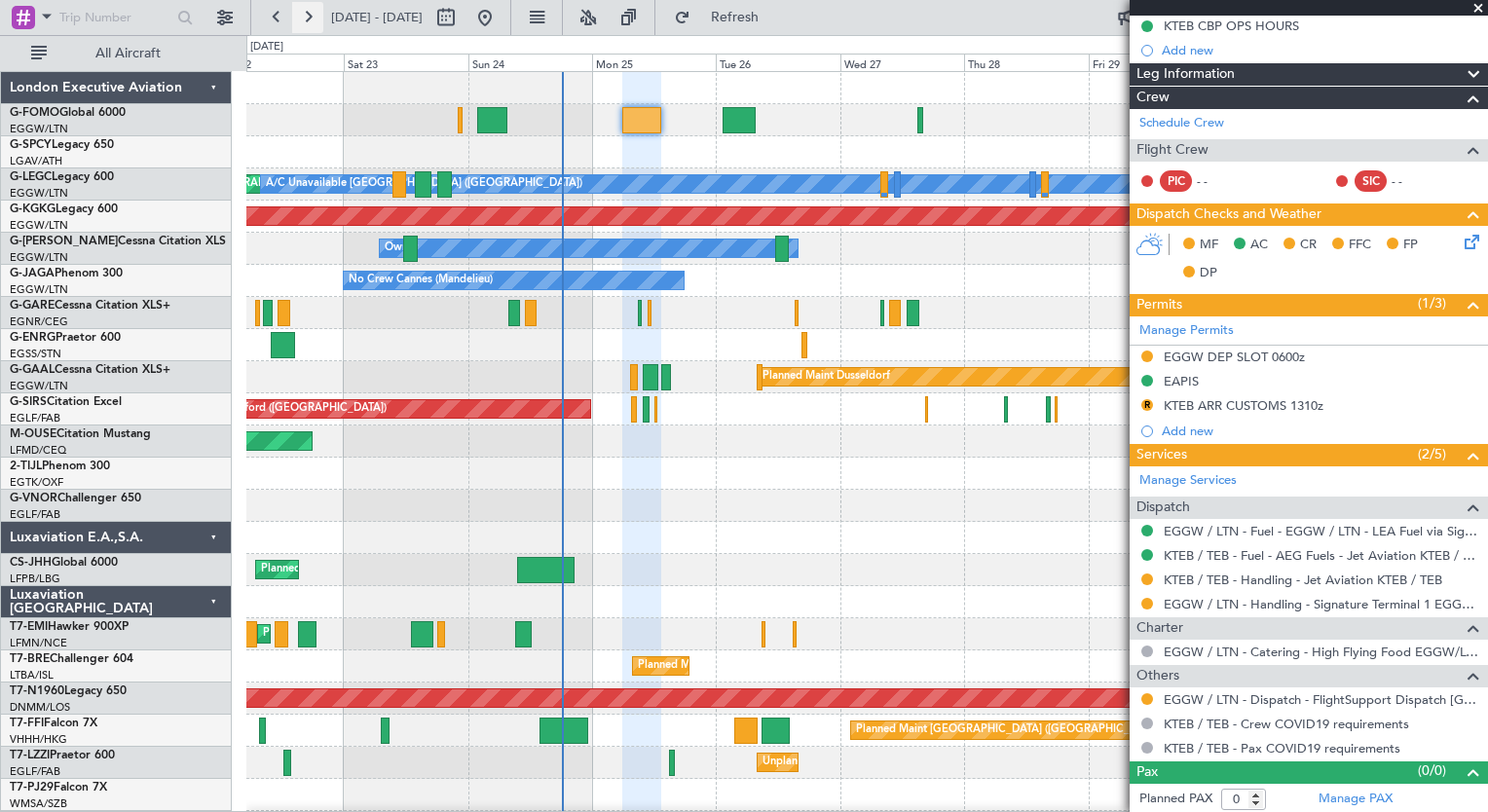
click at [309, 18] on button at bounding box center [308, 18] width 32 height 32
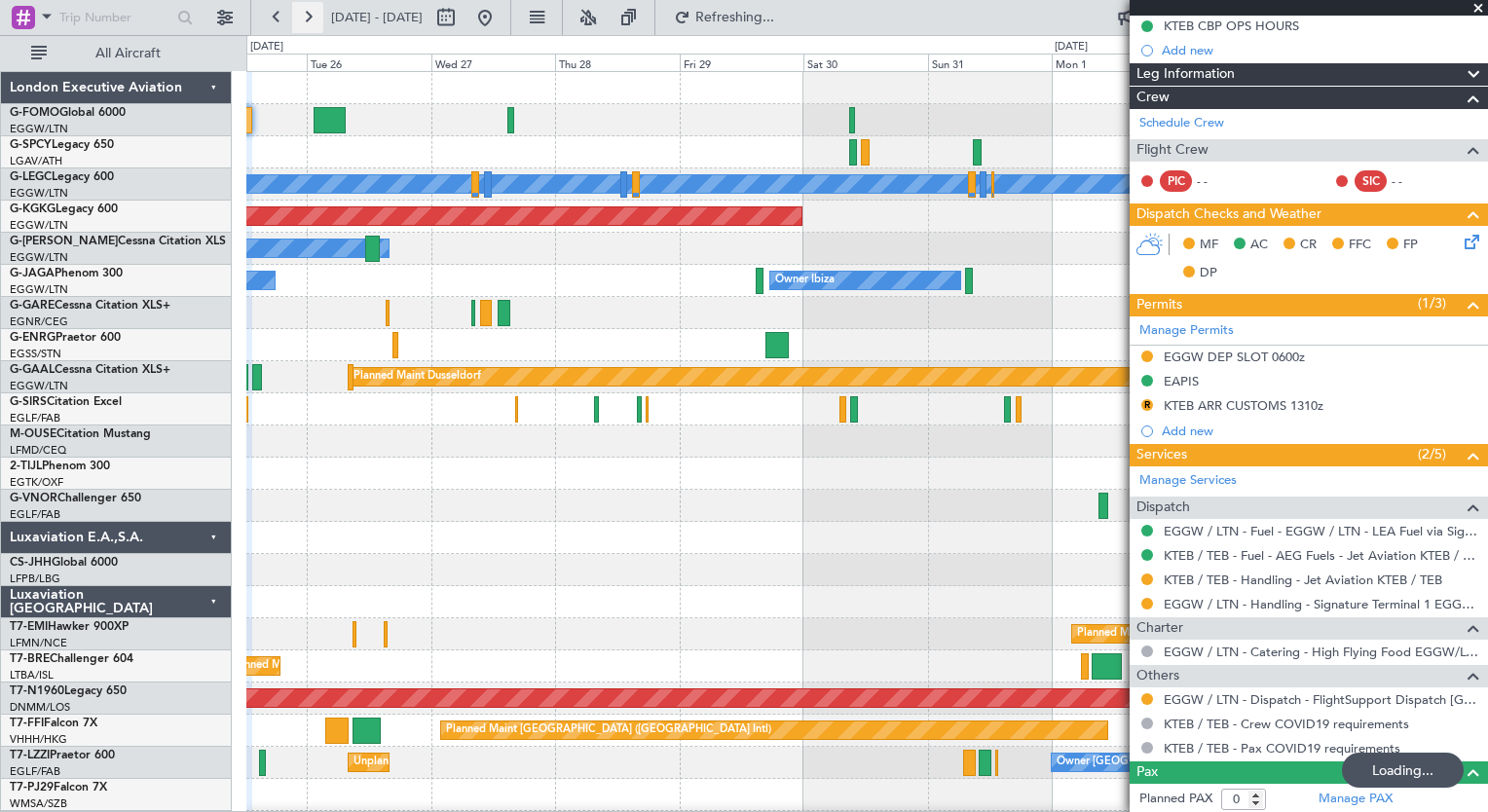
click at [309, 18] on button at bounding box center [308, 18] width 32 height 32
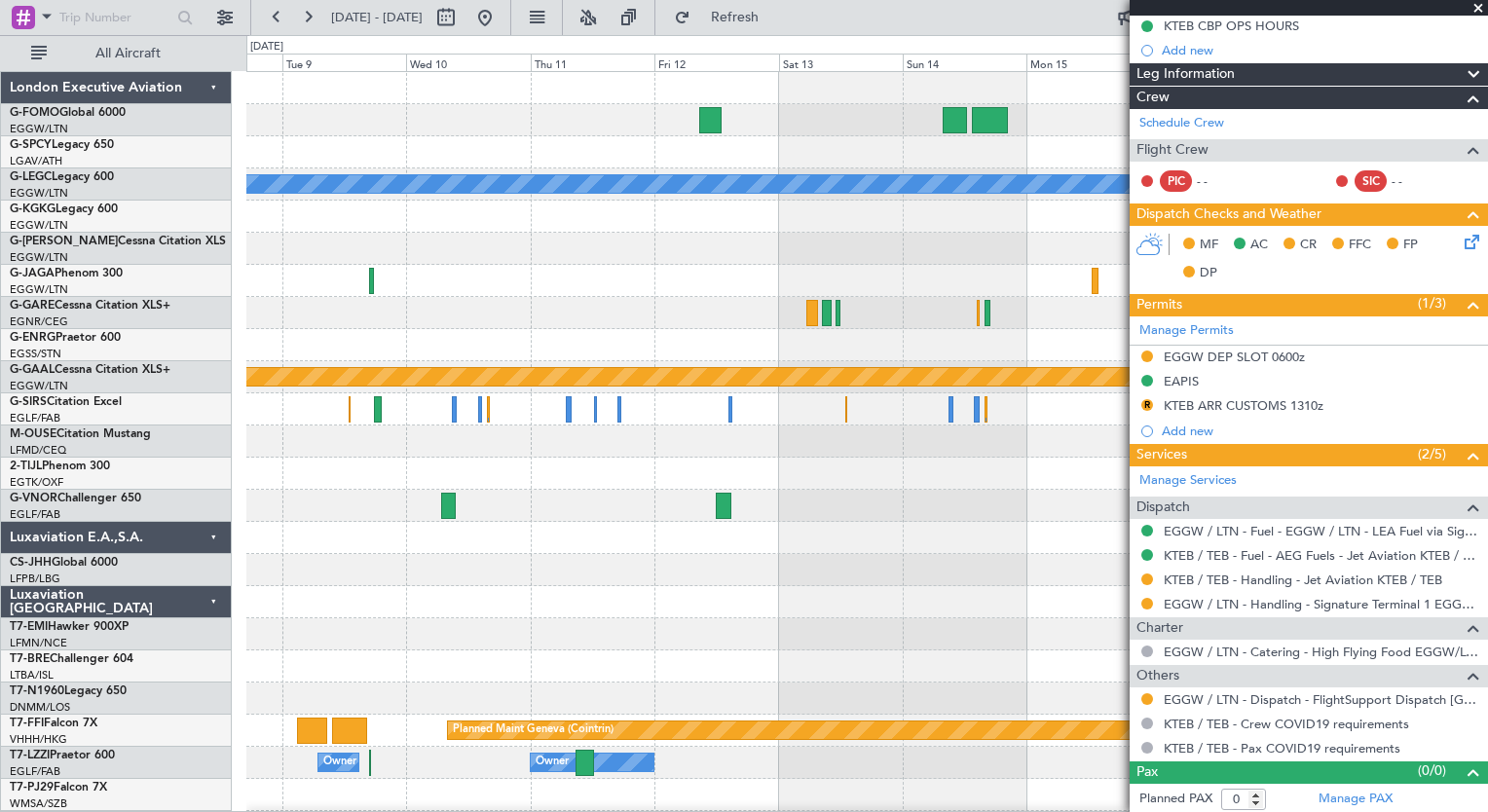
click at [635, 590] on div "A/C Unavailable [GEOGRAPHIC_DATA] ([GEOGRAPHIC_DATA]) Planned [GEOGRAPHIC_DATA]…" at bounding box center [867, 505] width 1241 height 867
click at [285, 13] on button at bounding box center [277, 18] width 32 height 32
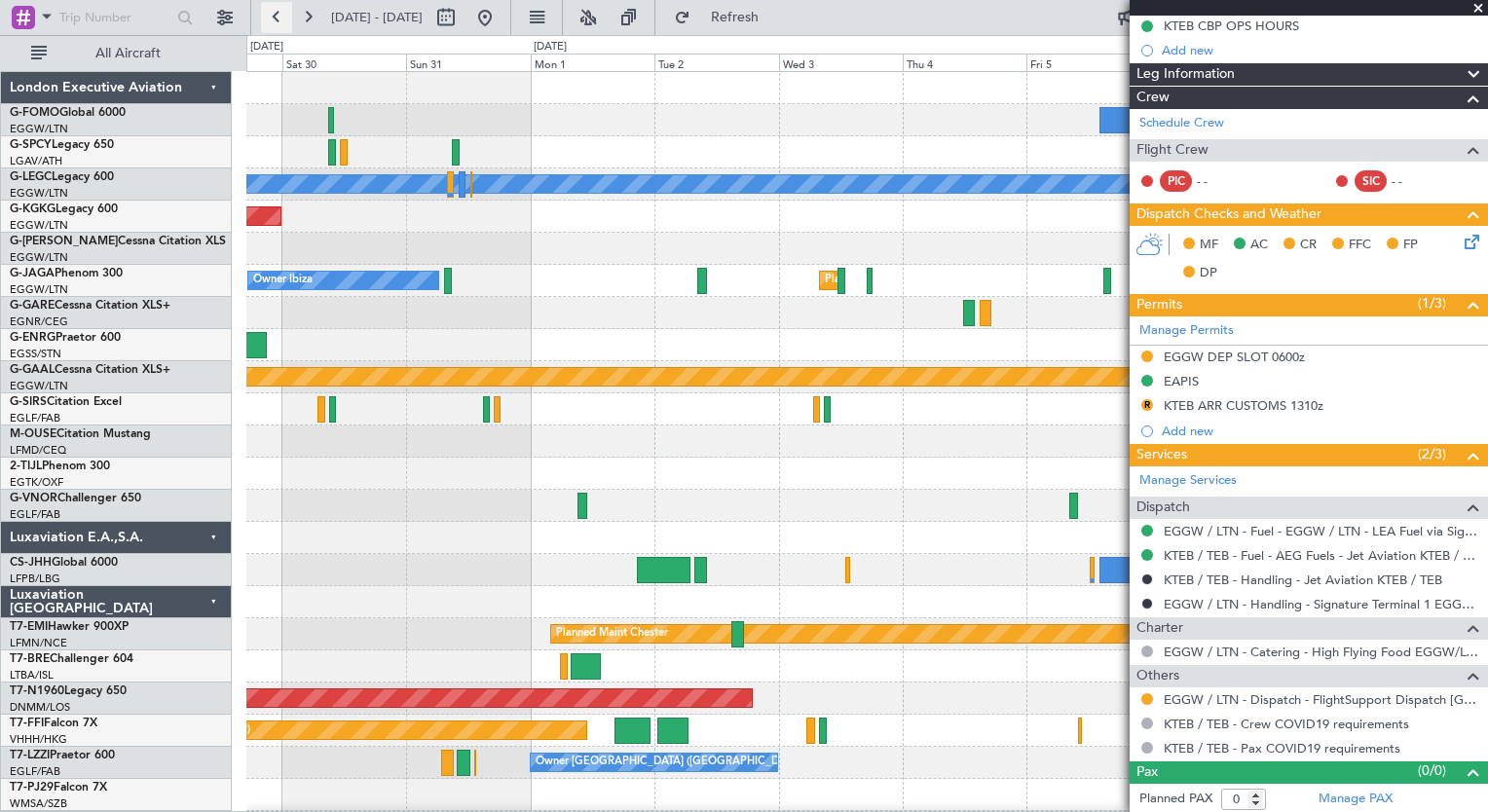
click at [285, 13] on button at bounding box center [277, 18] width 32 height 32
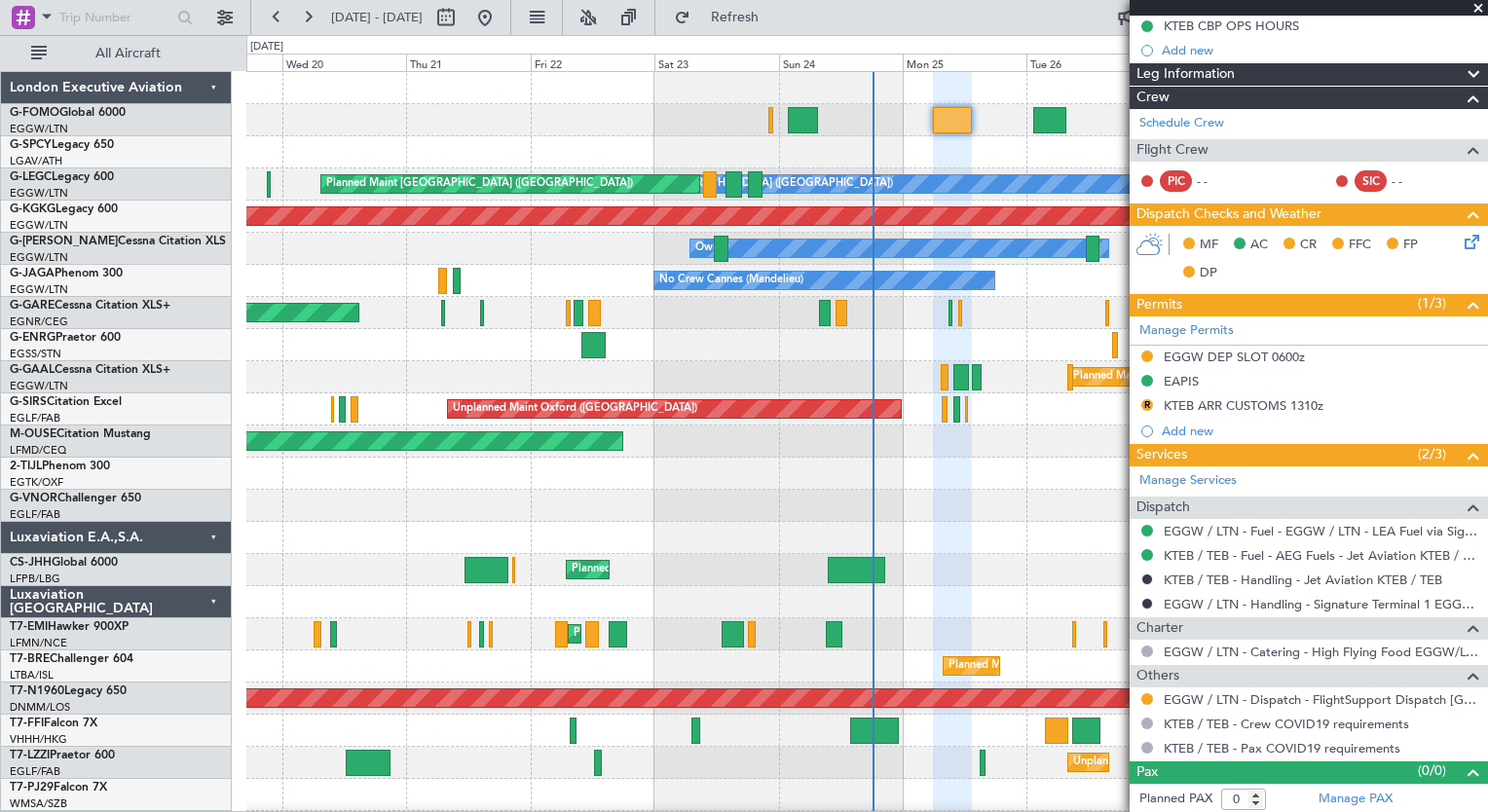
scroll to position [0, 0]
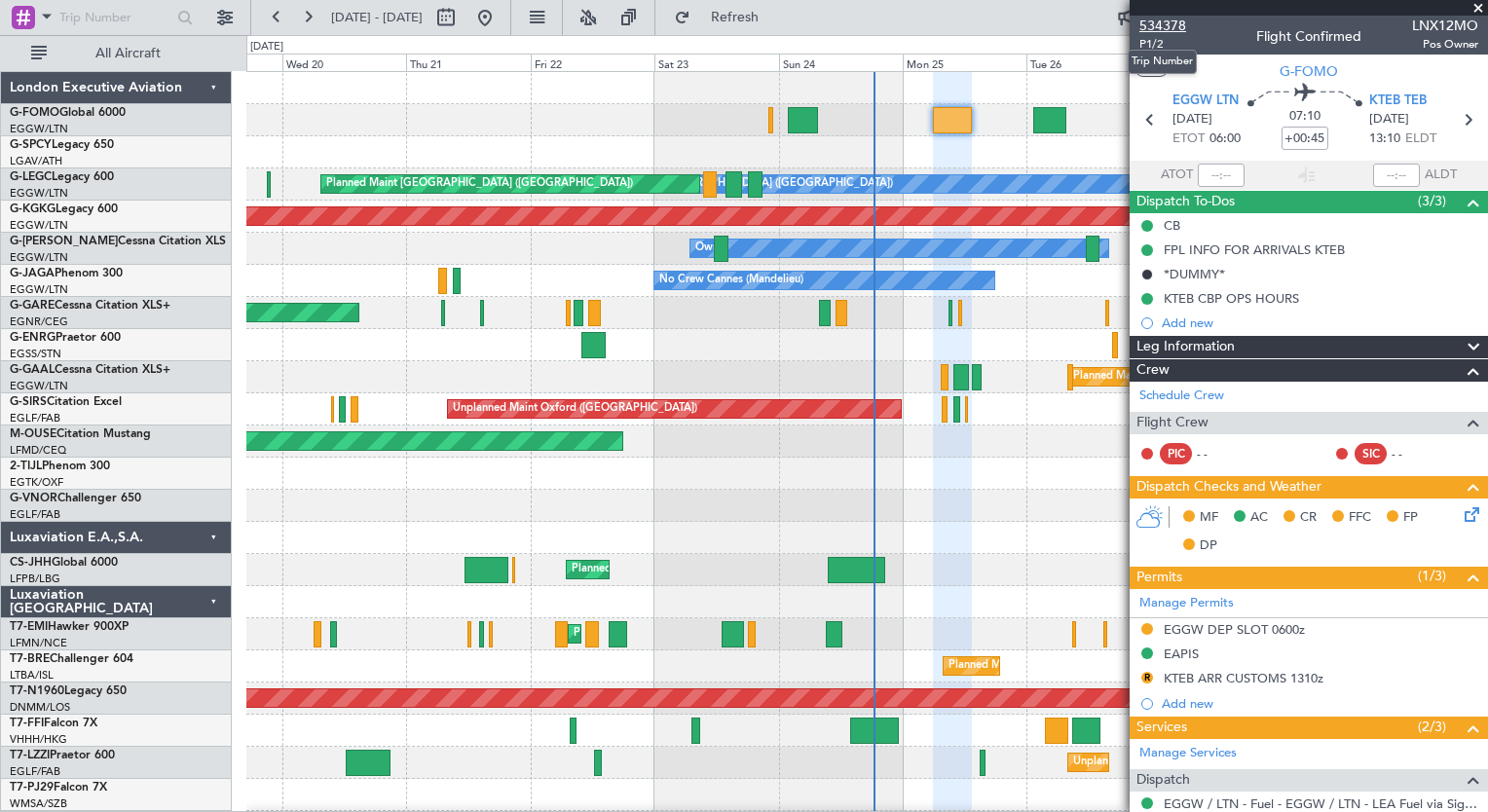
click at [1146, 30] on span "534378" at bounding box center [1162, 26] width 46 height 21
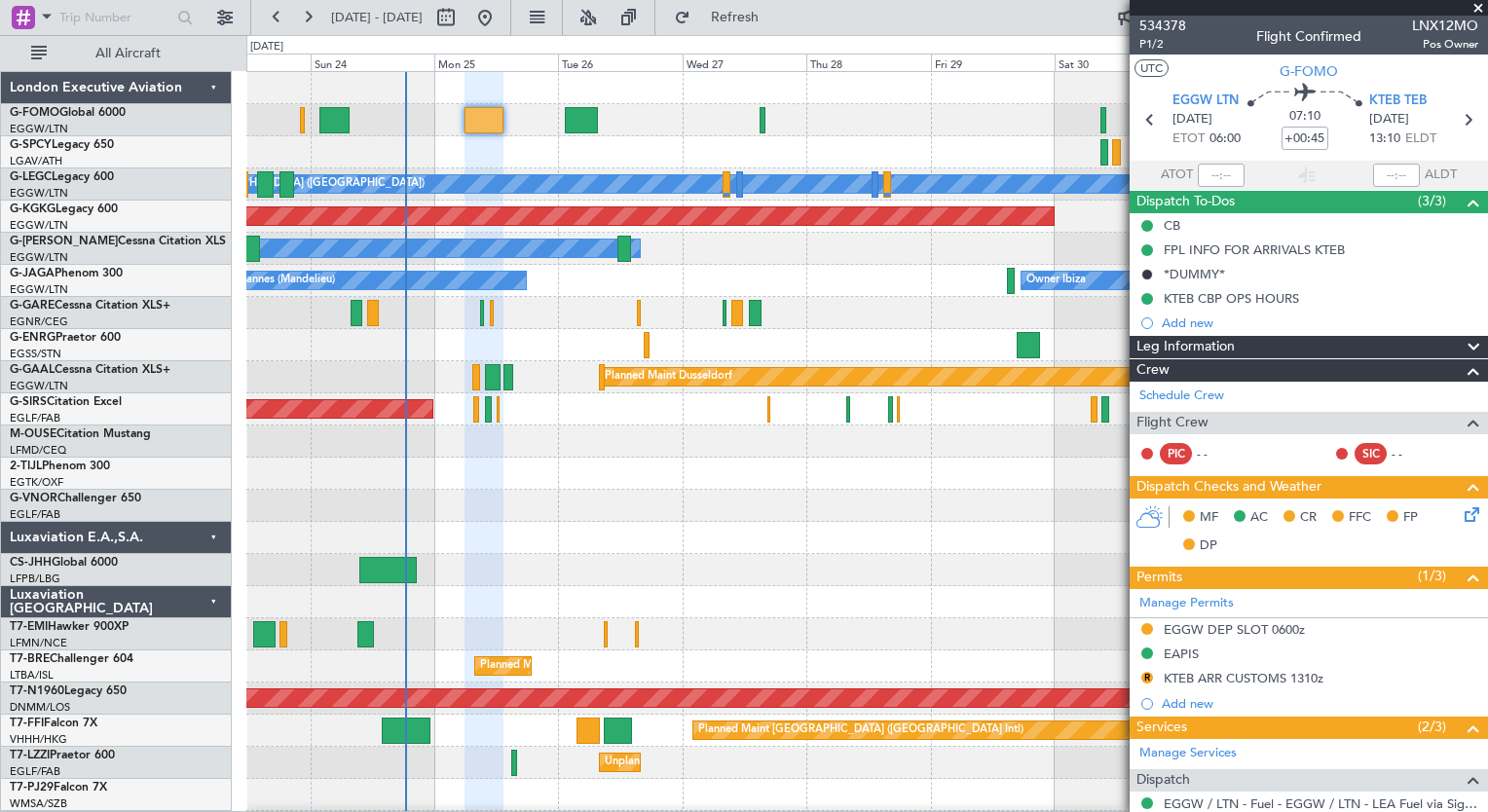
click at [568, 206] on div "A/C Unavailable [GEOGRAPHIC_DATA] ([GEOGRAPHIC_DATA]) Planned Maint [GEOGRAPHIC…" at bounding box center [867, 505] width 1241 height 867
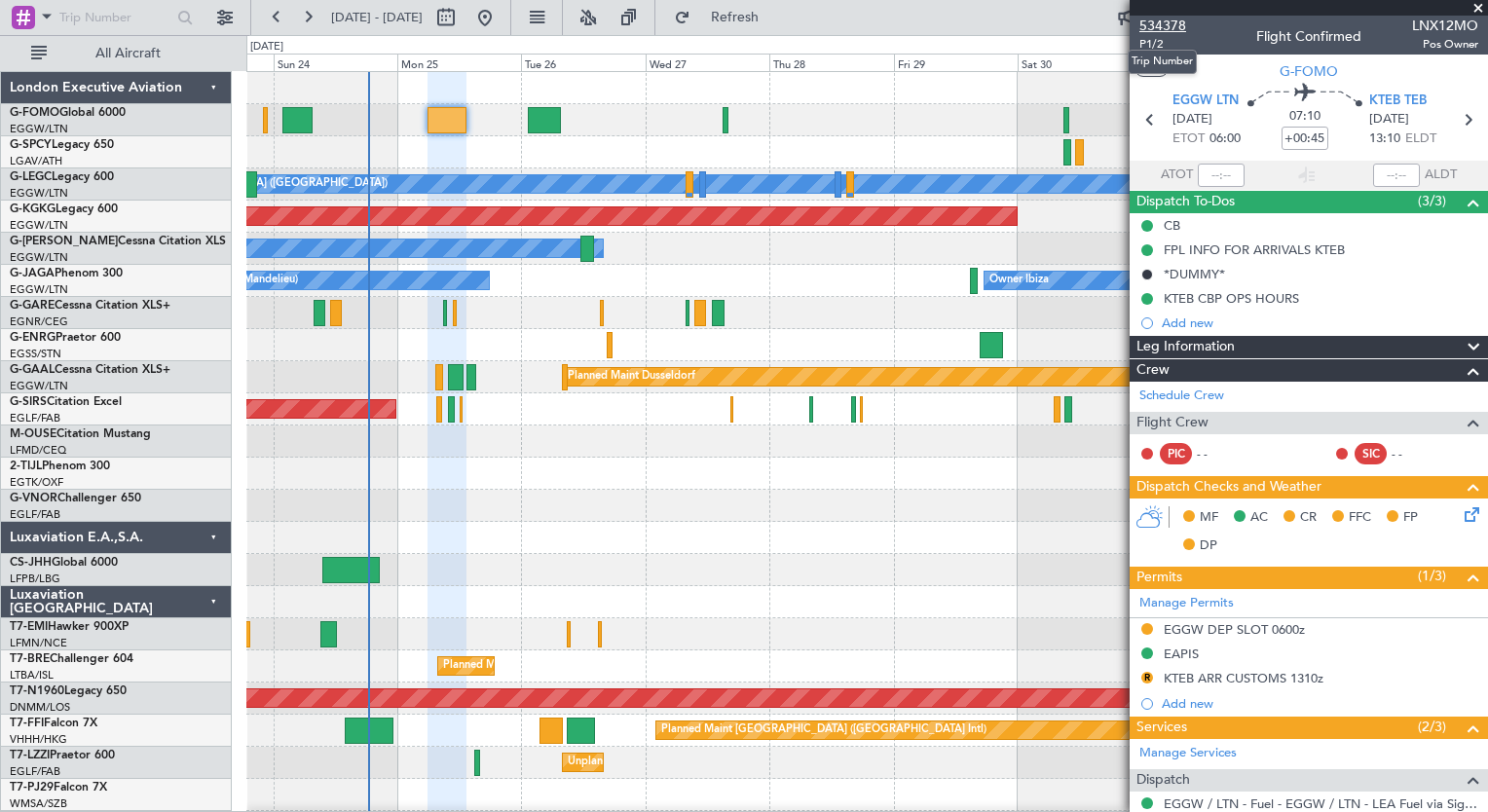
click at [1166, 30] on span "534378" at bounding box center [1162, 26] width 46 height 21
click at [777, 15] on span "Refresh" at bounding box center [735, 18] width 82 height 14
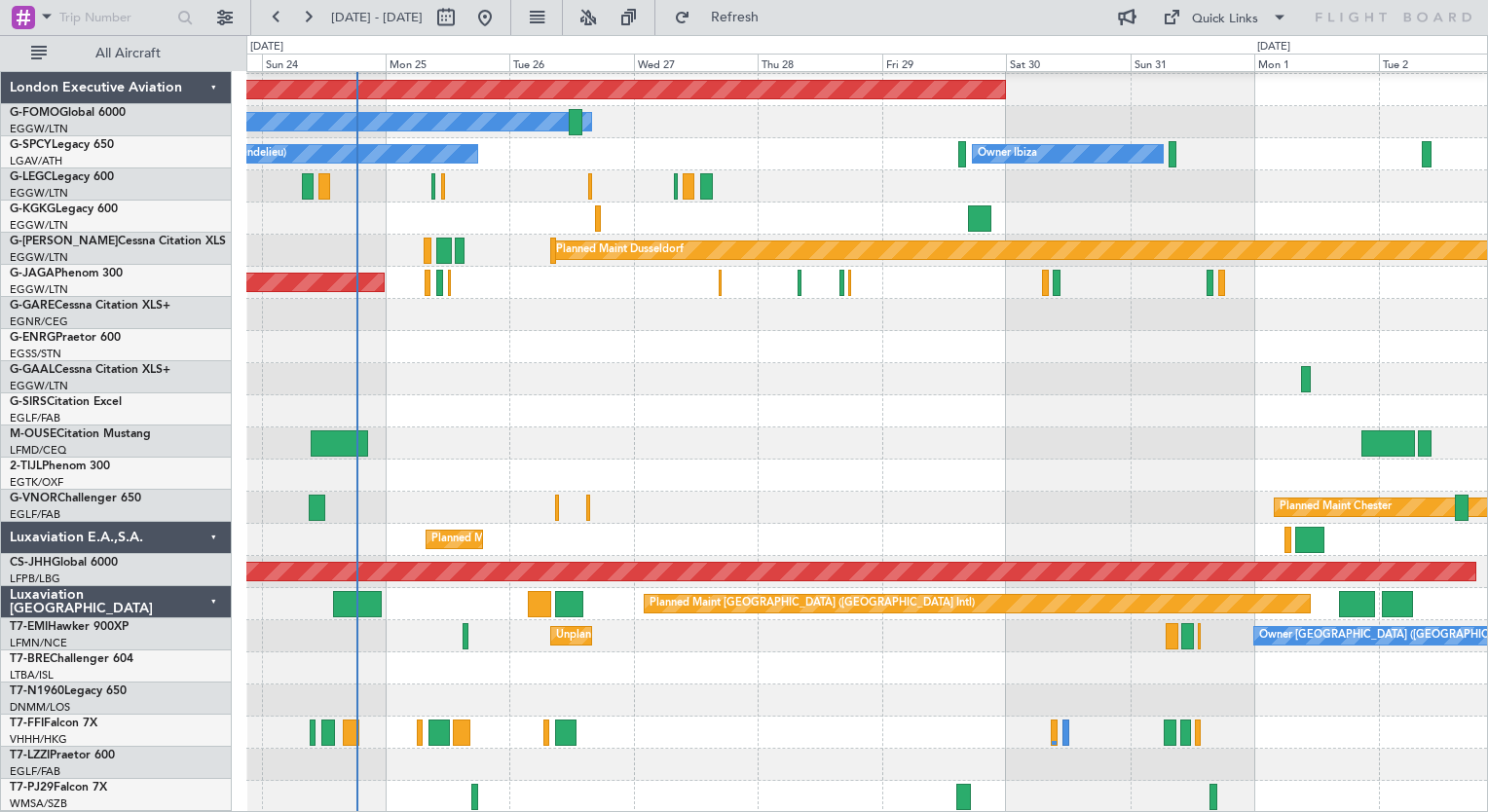
scroll to position [127, 0]
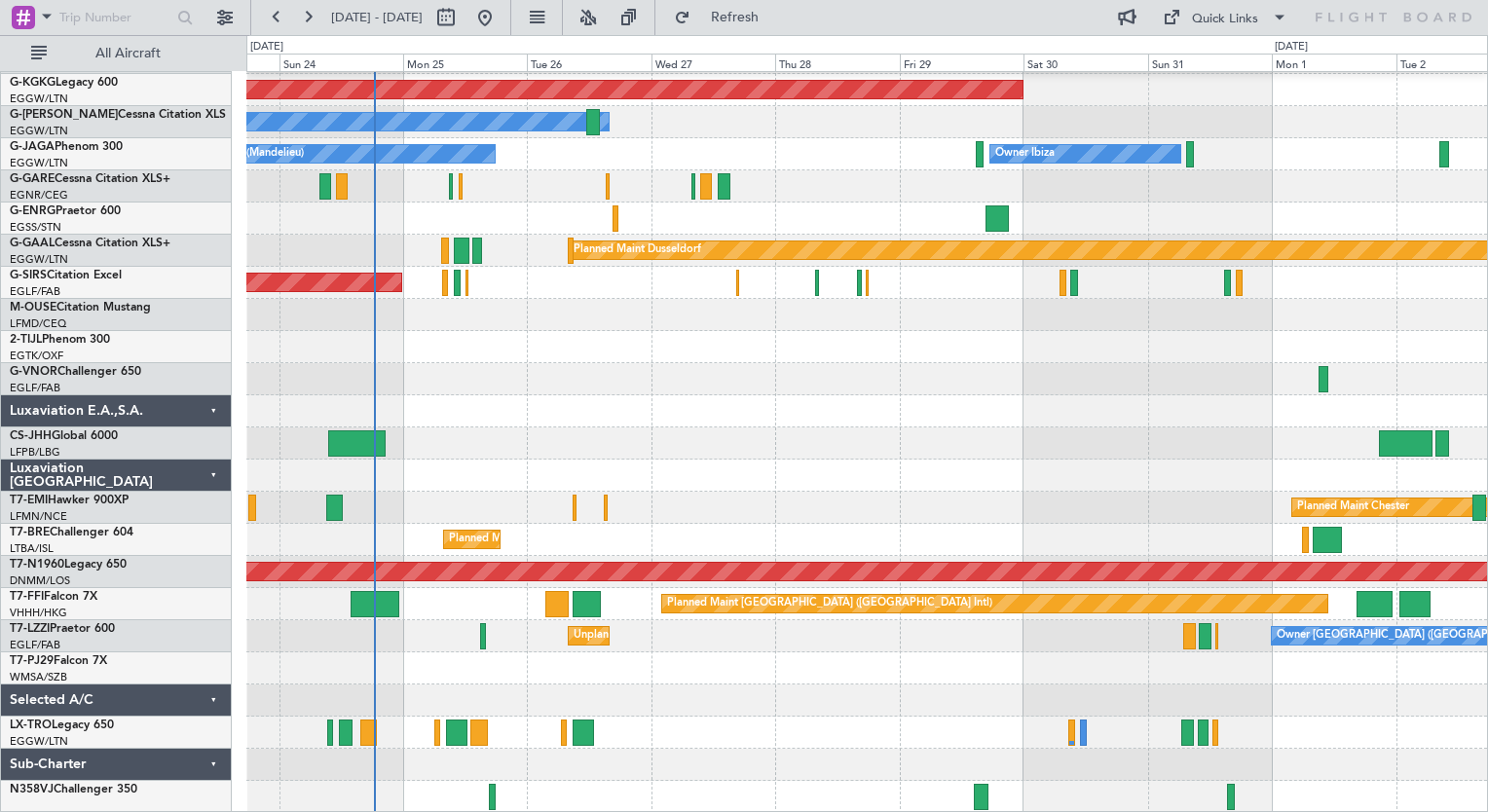
click at [652, 396] on div "A/C Unavailable [GEOGRAPHIC_DATA] ([GEOGRAPHIC_DATA]) Planned Maint [GEOGRAPHIC…" at bounding box center [867, 379] width 1241 height 867
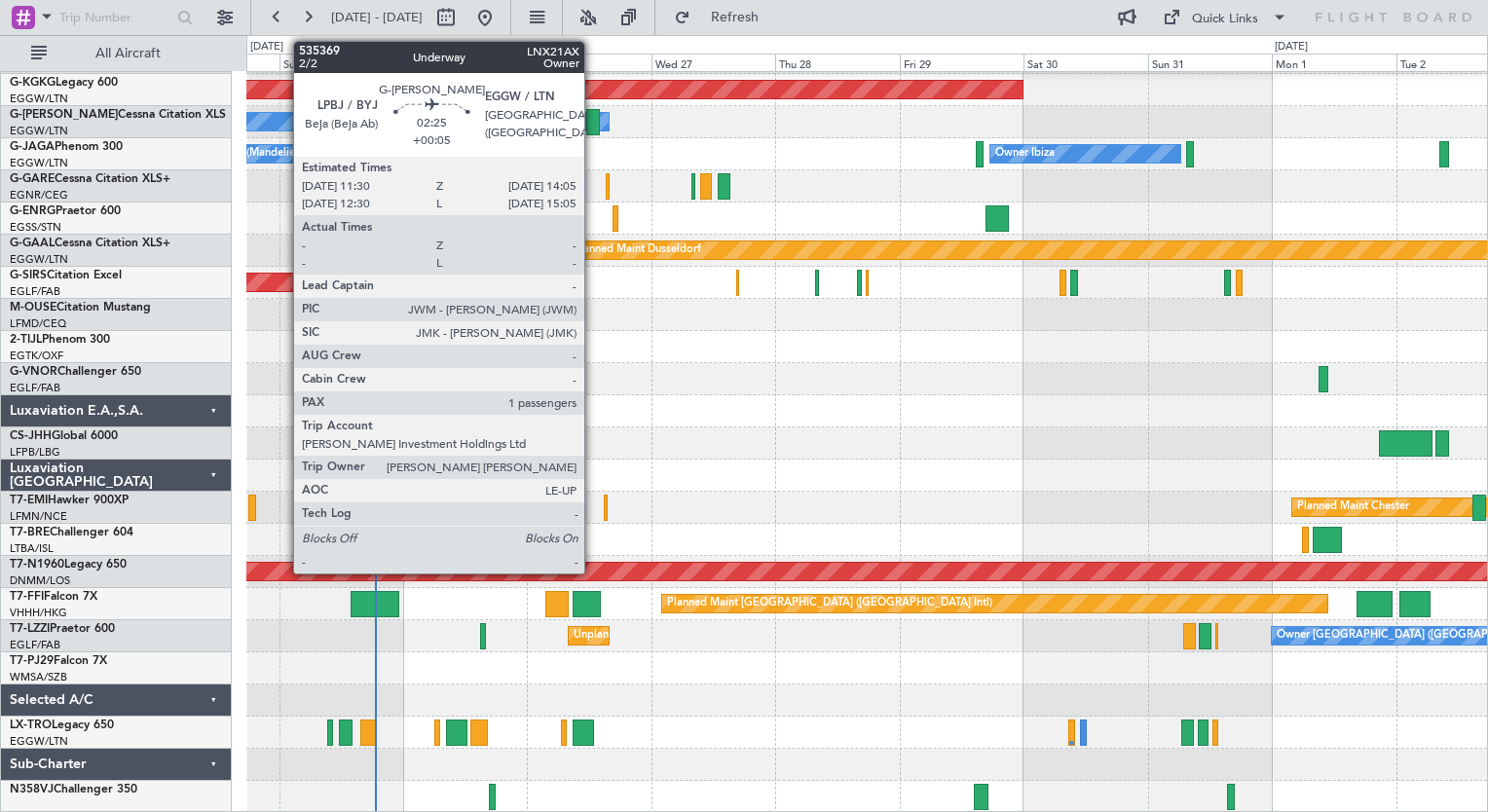
click at [594, 124] on div at bounding box center [594, 122] width 14 height 27
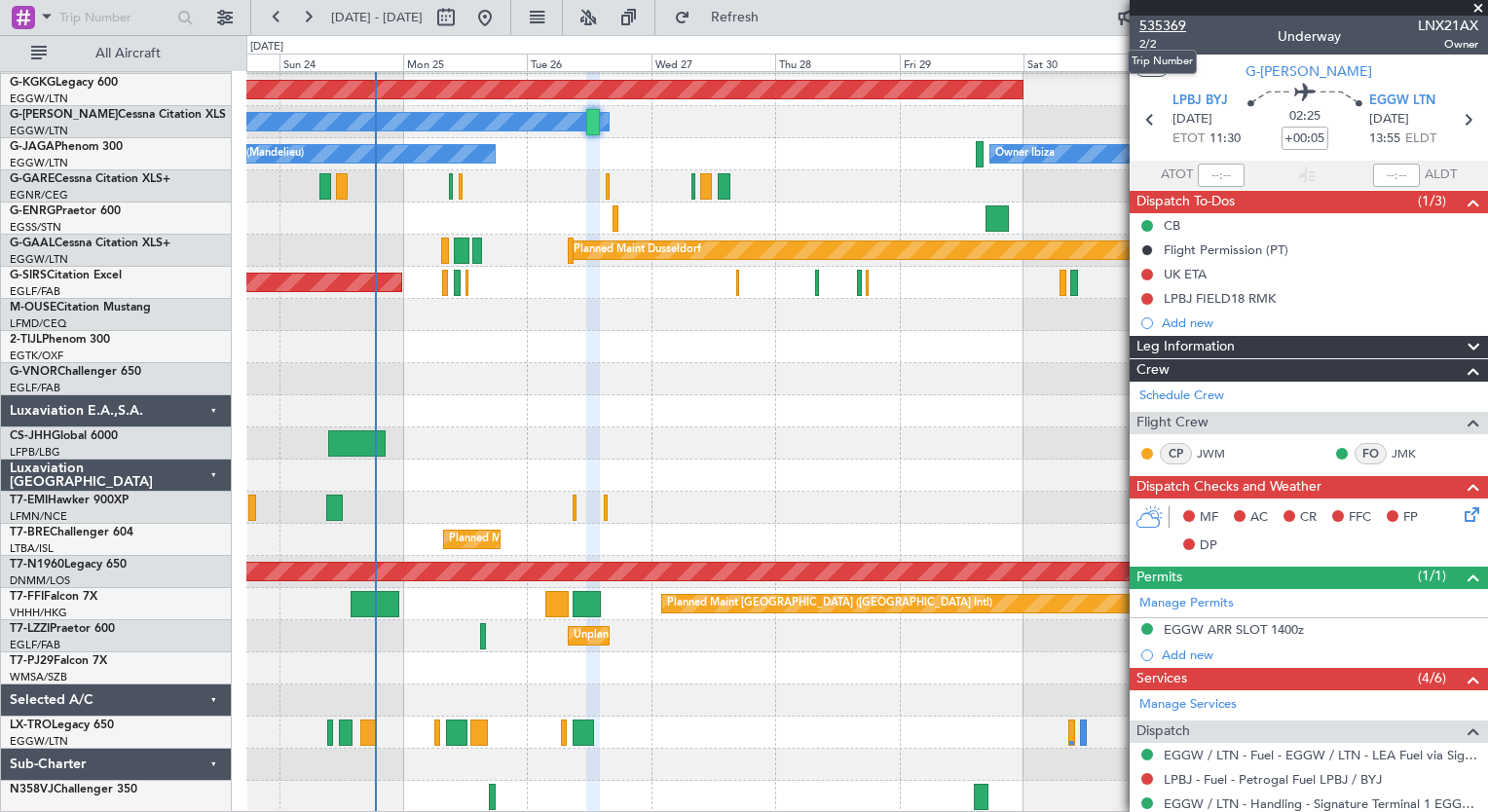
click at [1177, 30] on span "535369" at bounding box center [1162, 26] width 46 height 21
click at [782, 27] on button "Refresh" at bounding box center [723, 18] width 117 height 32
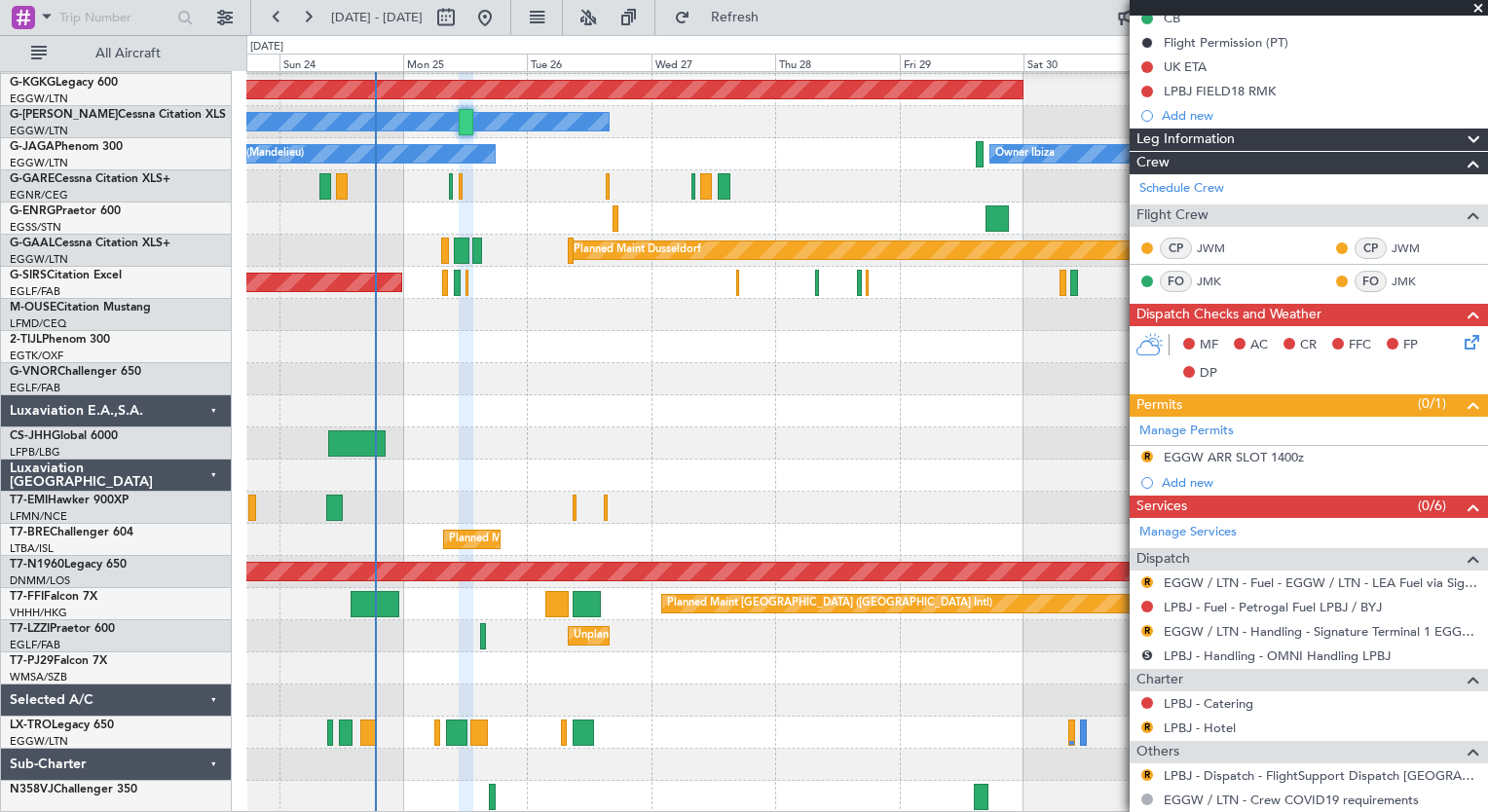
scroll to position [327, 0]
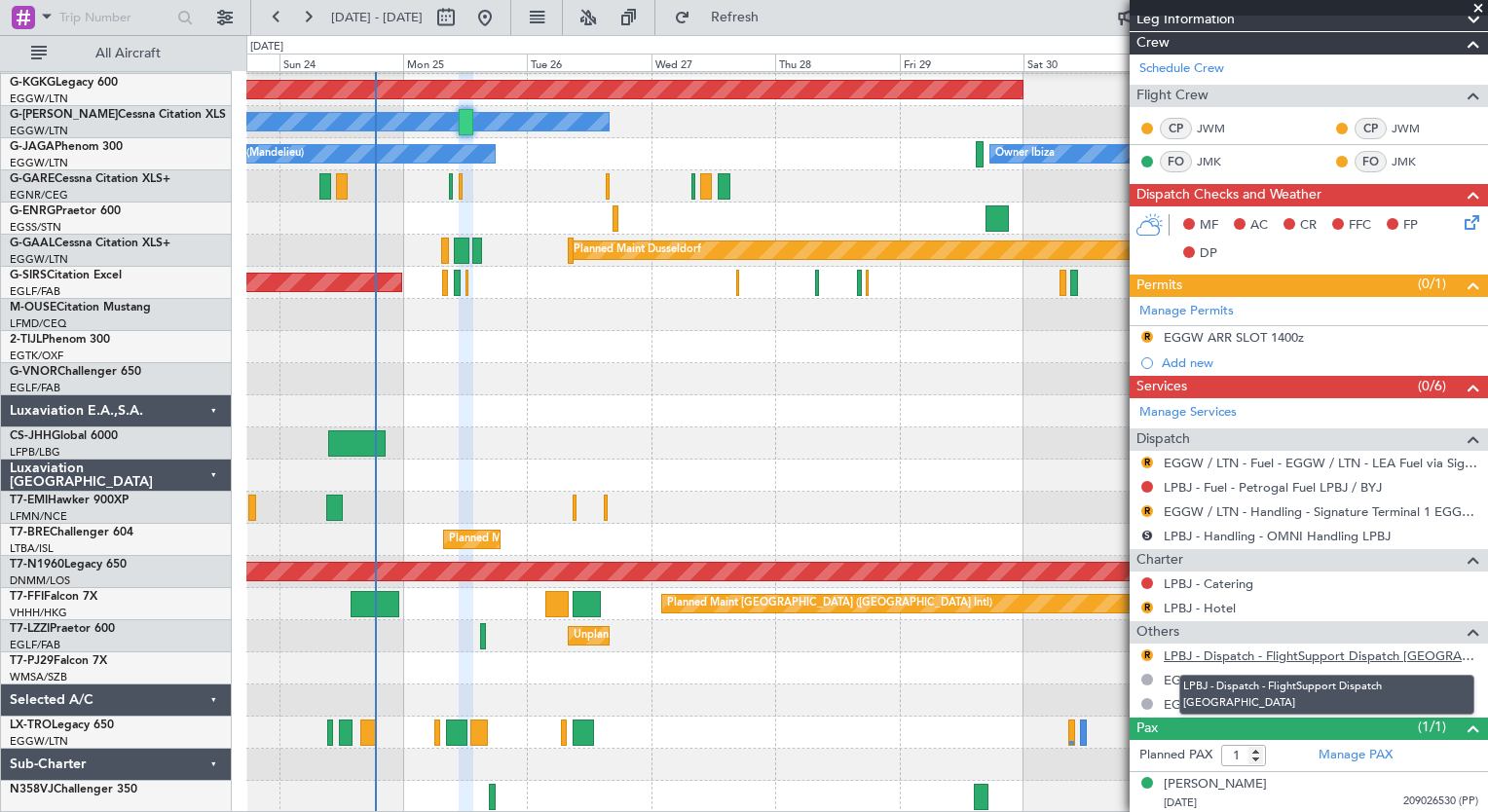
click at [1365, 654] on link "LPBJ - Dispatch - FlightSupport Dispatch [GEOGRAPHIC_DATA]" at bounding box center [1321, 656] width 315 height 17
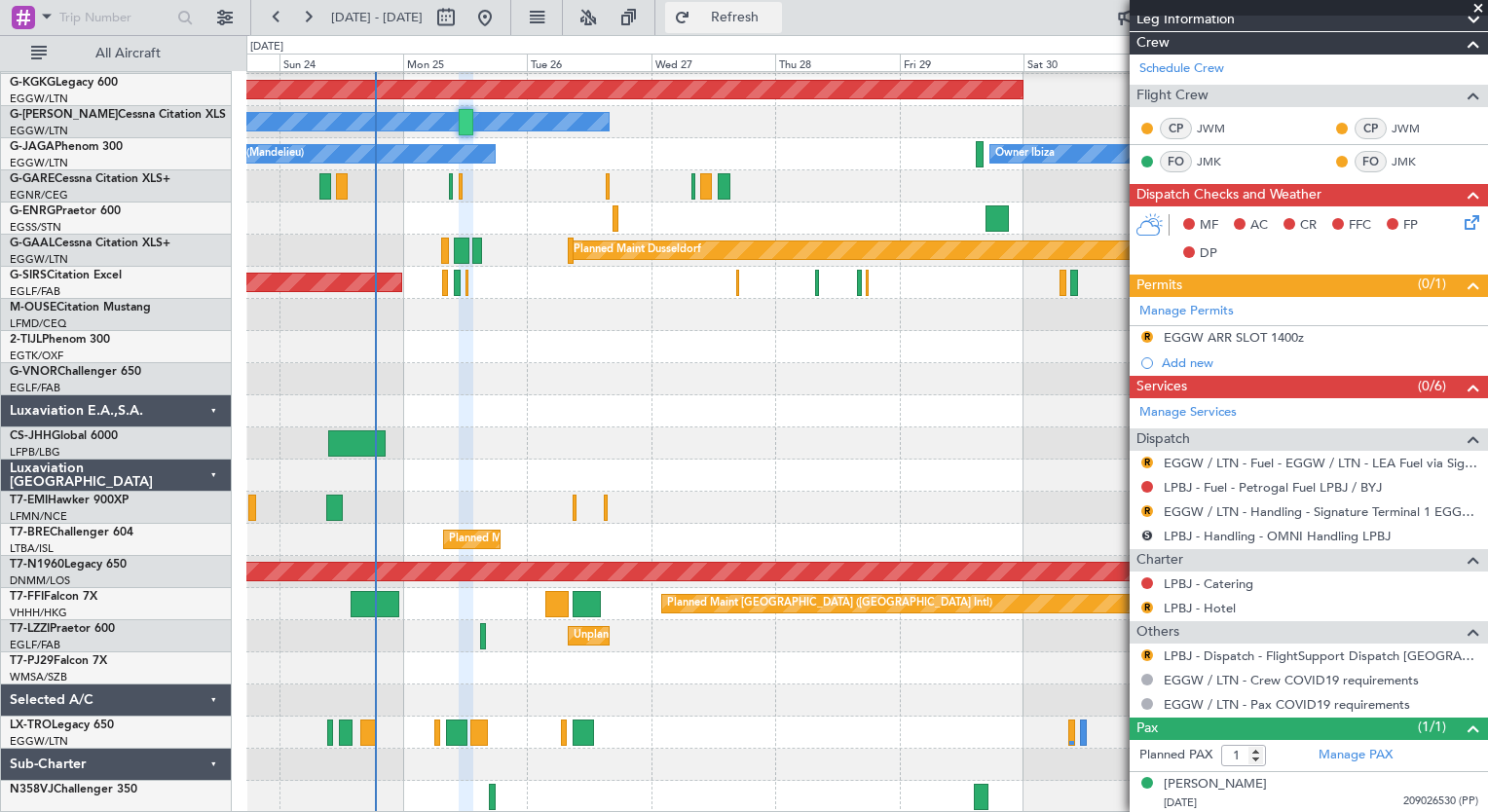
click at [764, 22] on span "Refresh" at bounding box center [735, 18] width 82 height 14
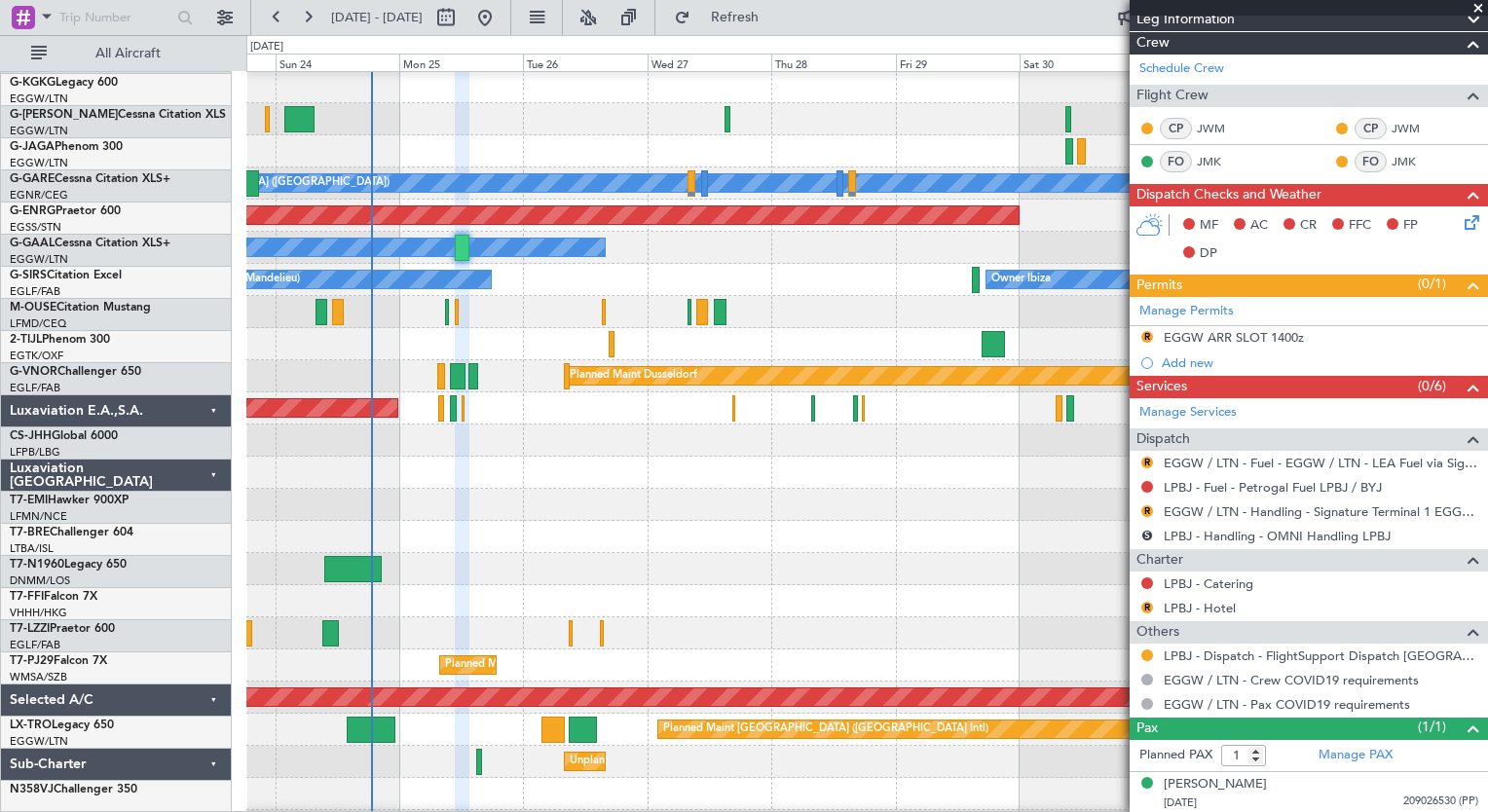
scroll to position [0, 0]
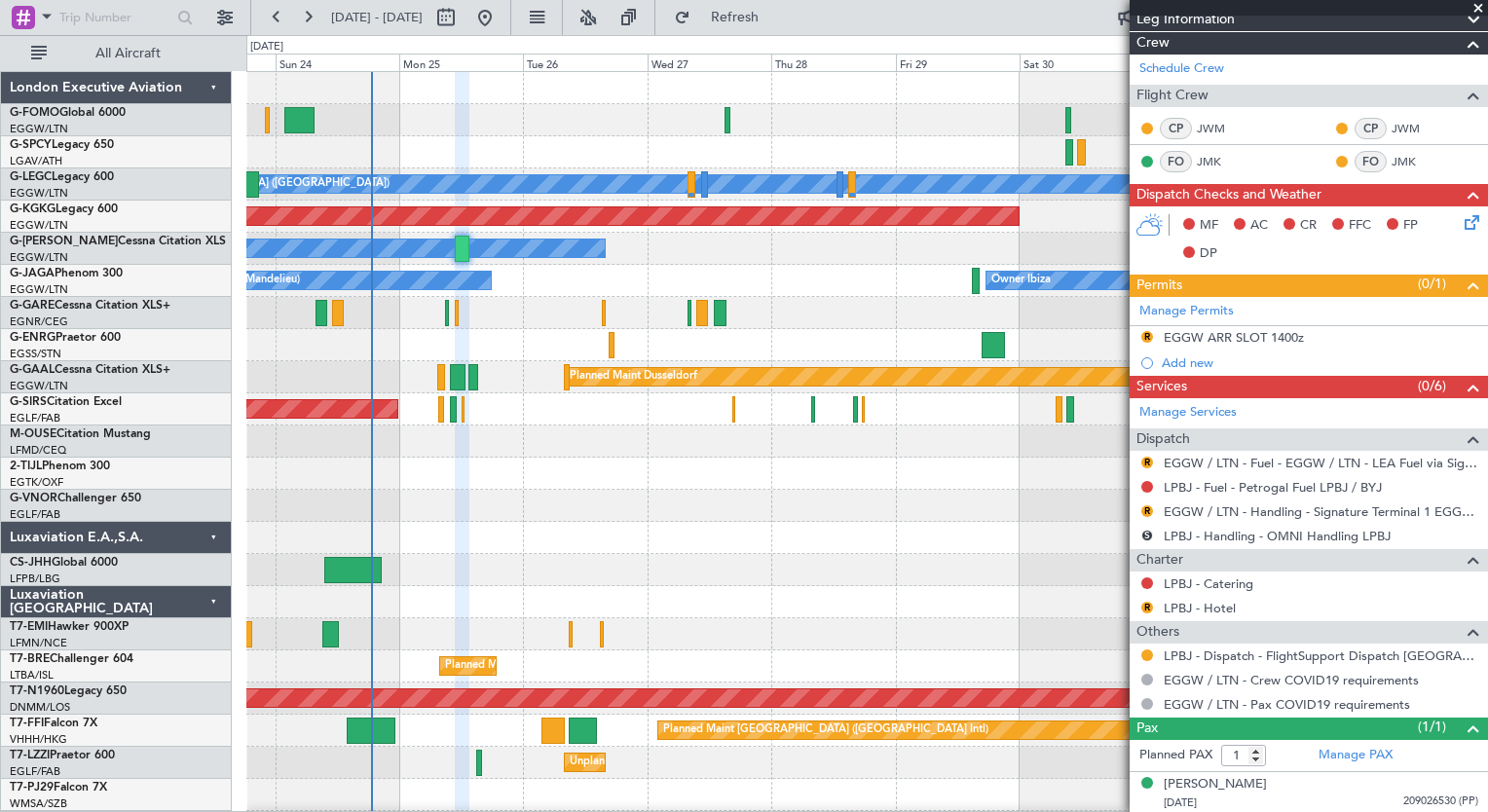
click at [583, 464] on div at bounding box center [867, 474] width 1241 height 32
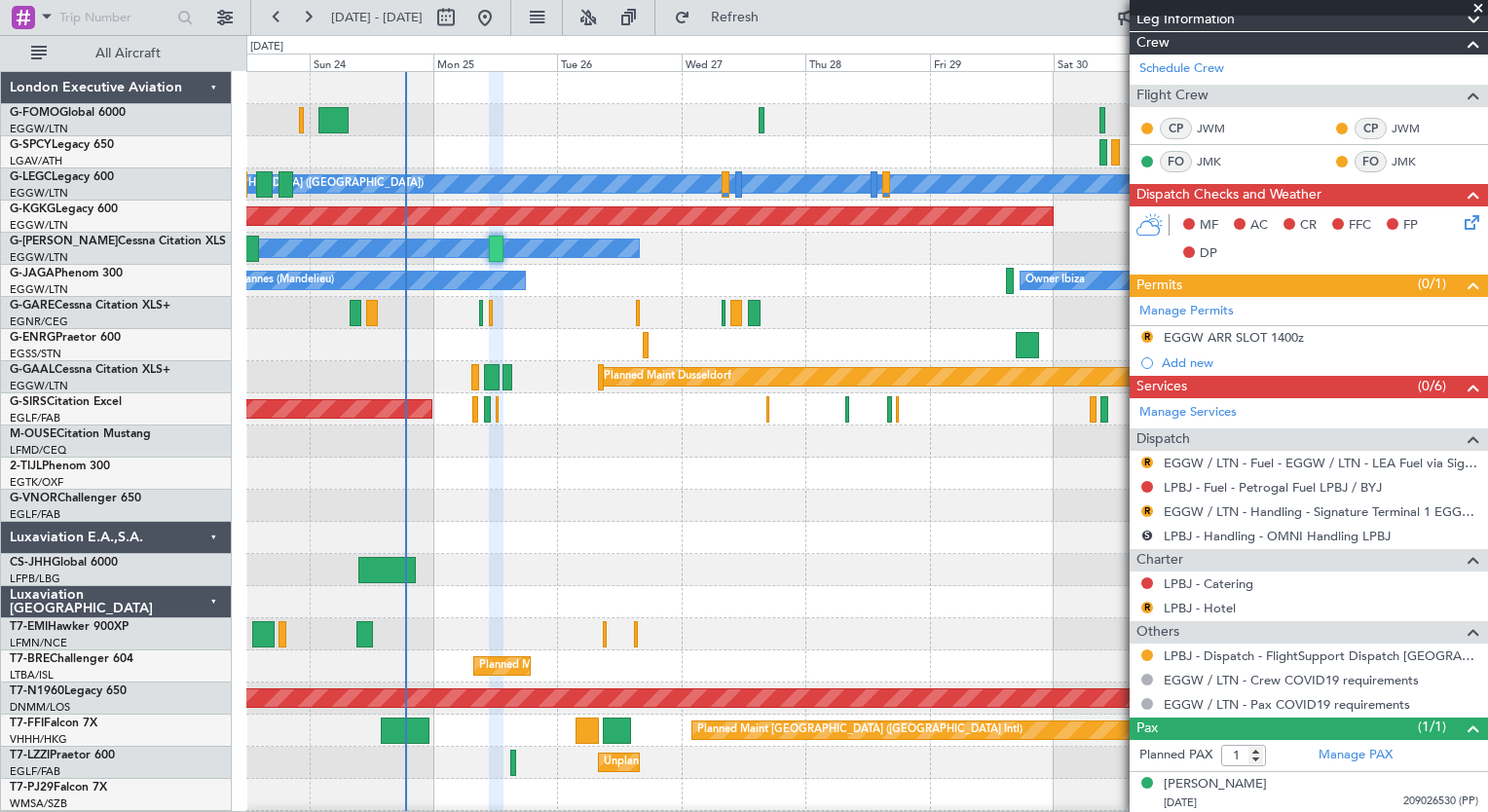
click at [532, 294] on div "A/C Unavailable [GEOGRAPHIC_DATA] ([GEOGRAPHIC_DATA]) Planned Maint [GEOGRAPHIC…" at bounding box center [867, 505] width 1241 height 867
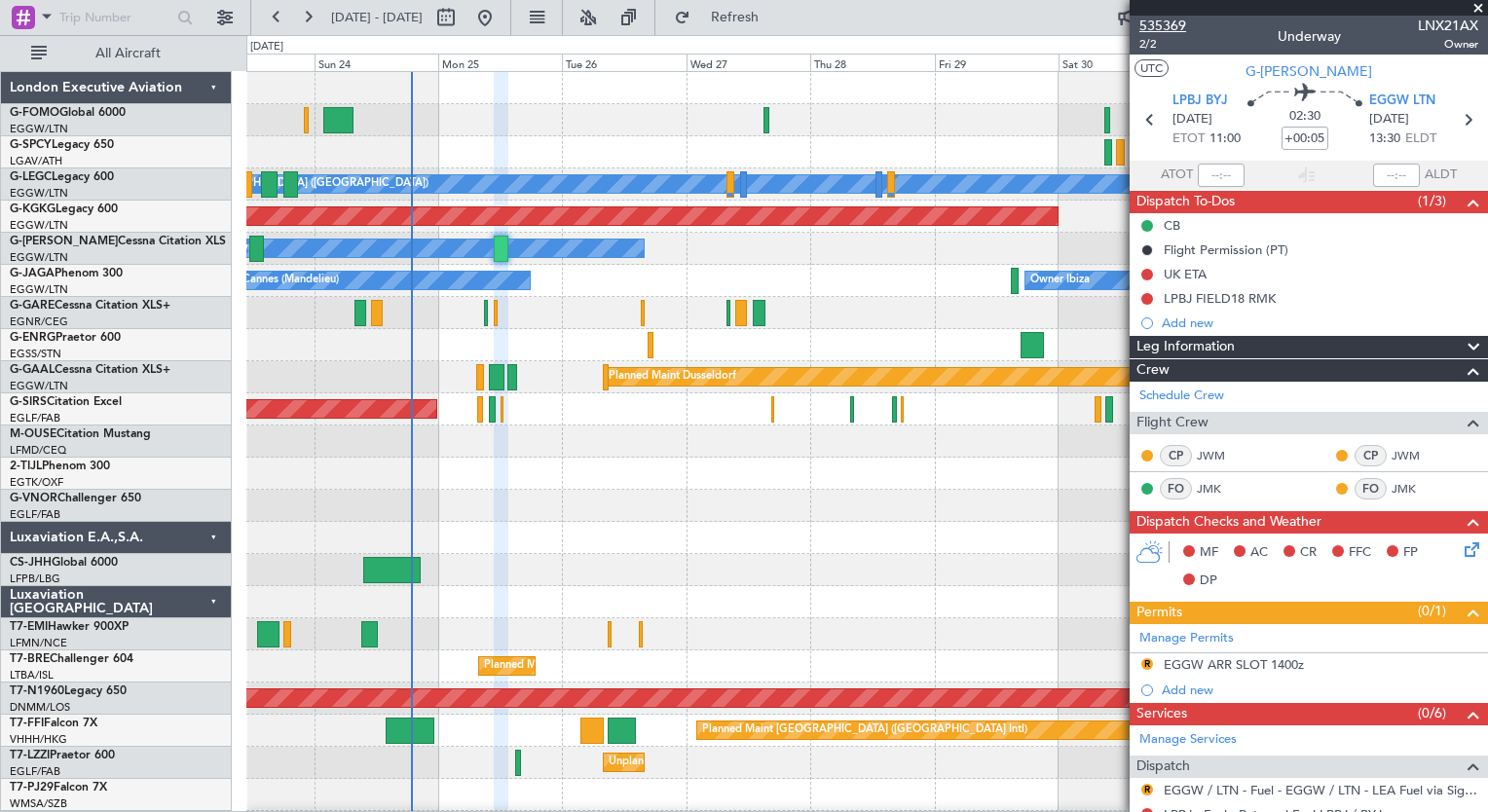
click at [1163, 33] on span "535369" at bounding box center [1162, 26] width 46 height 21
type input "+00:20"
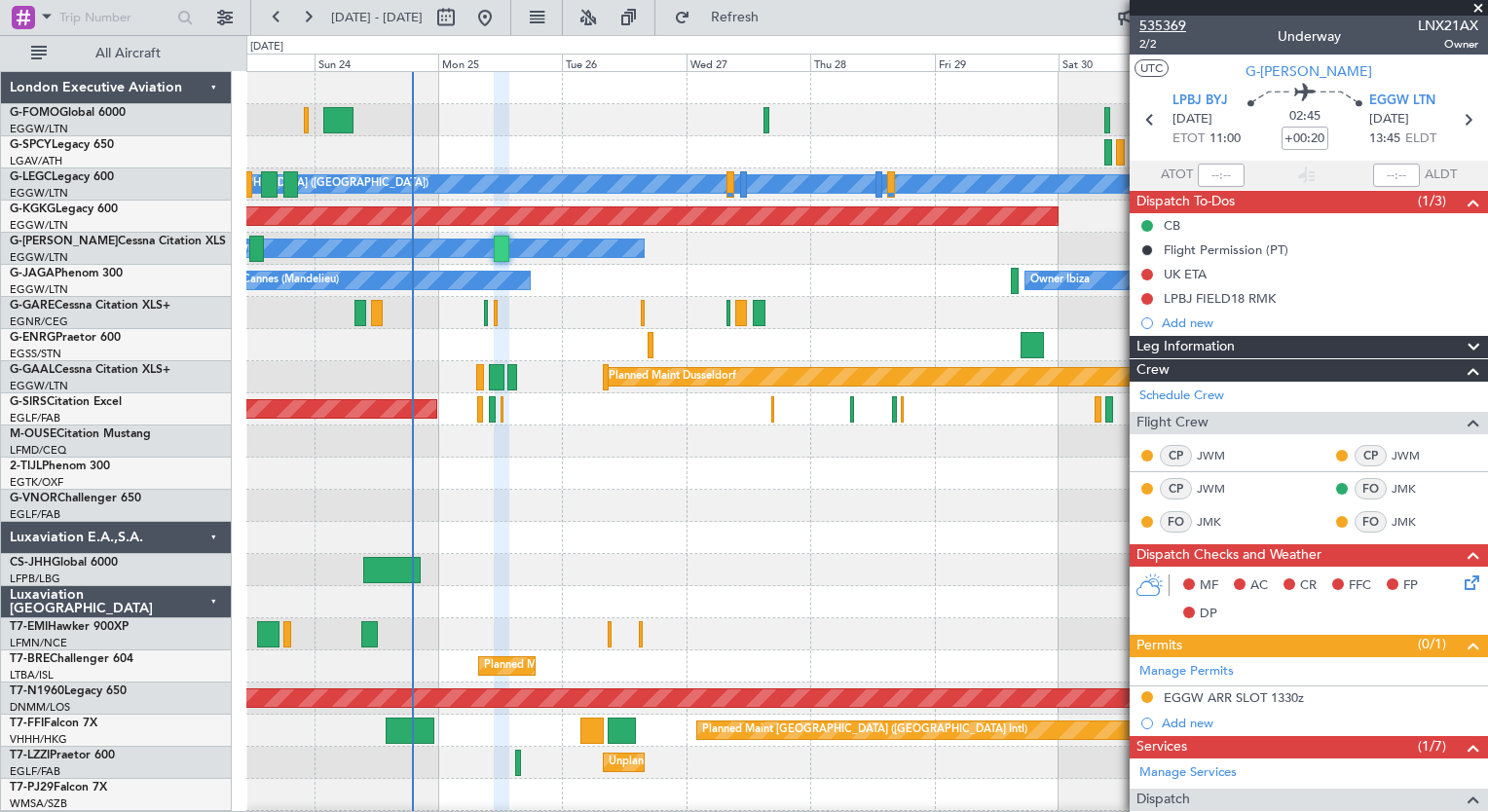
click at [1166, 30] on span "535369" at bounding box center [1162, 26] width 46 height 21
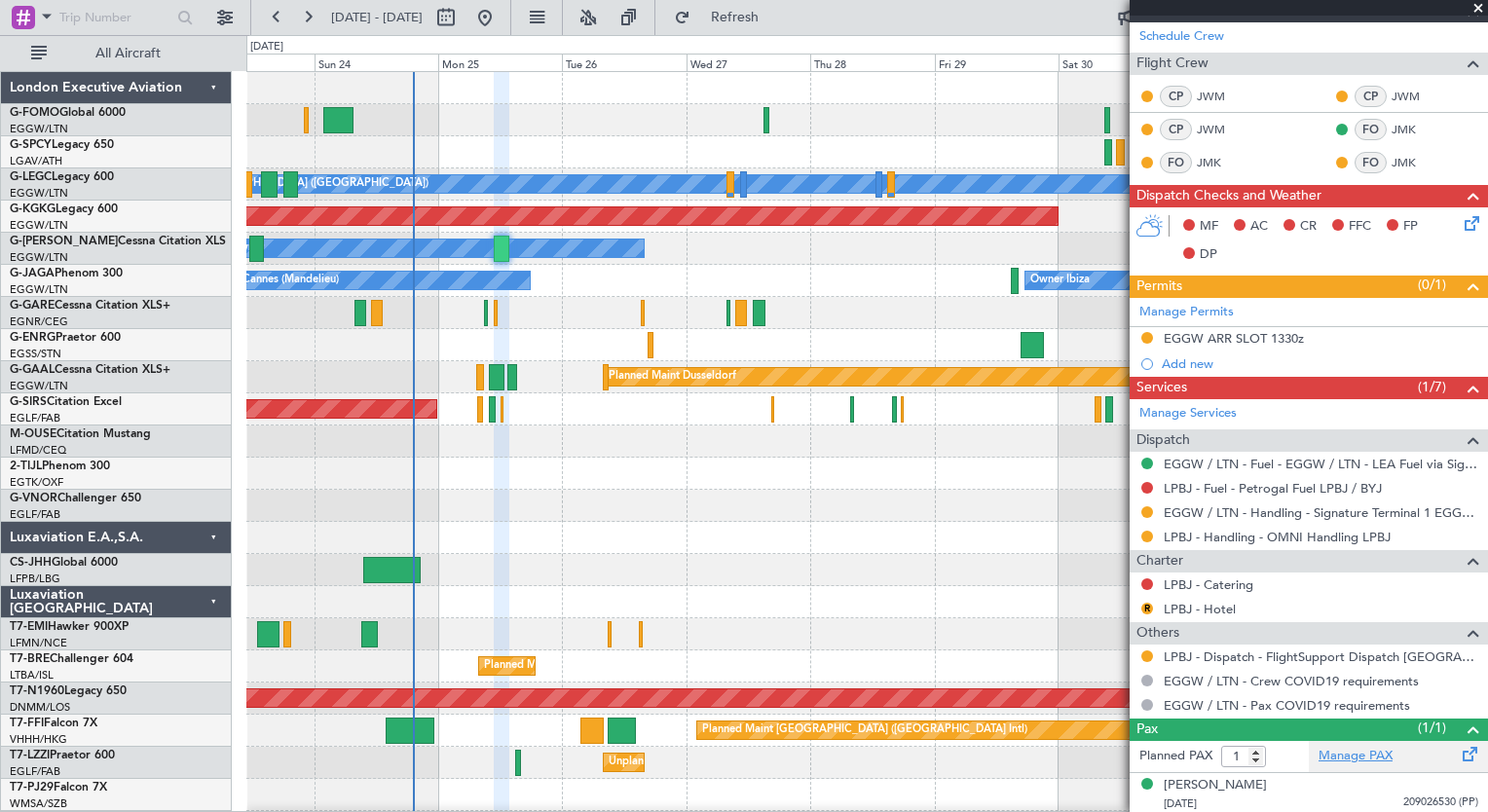
click at [1367, 758] on link "Manage PAX" at bounding box center [1355, 757] width 74 height 20
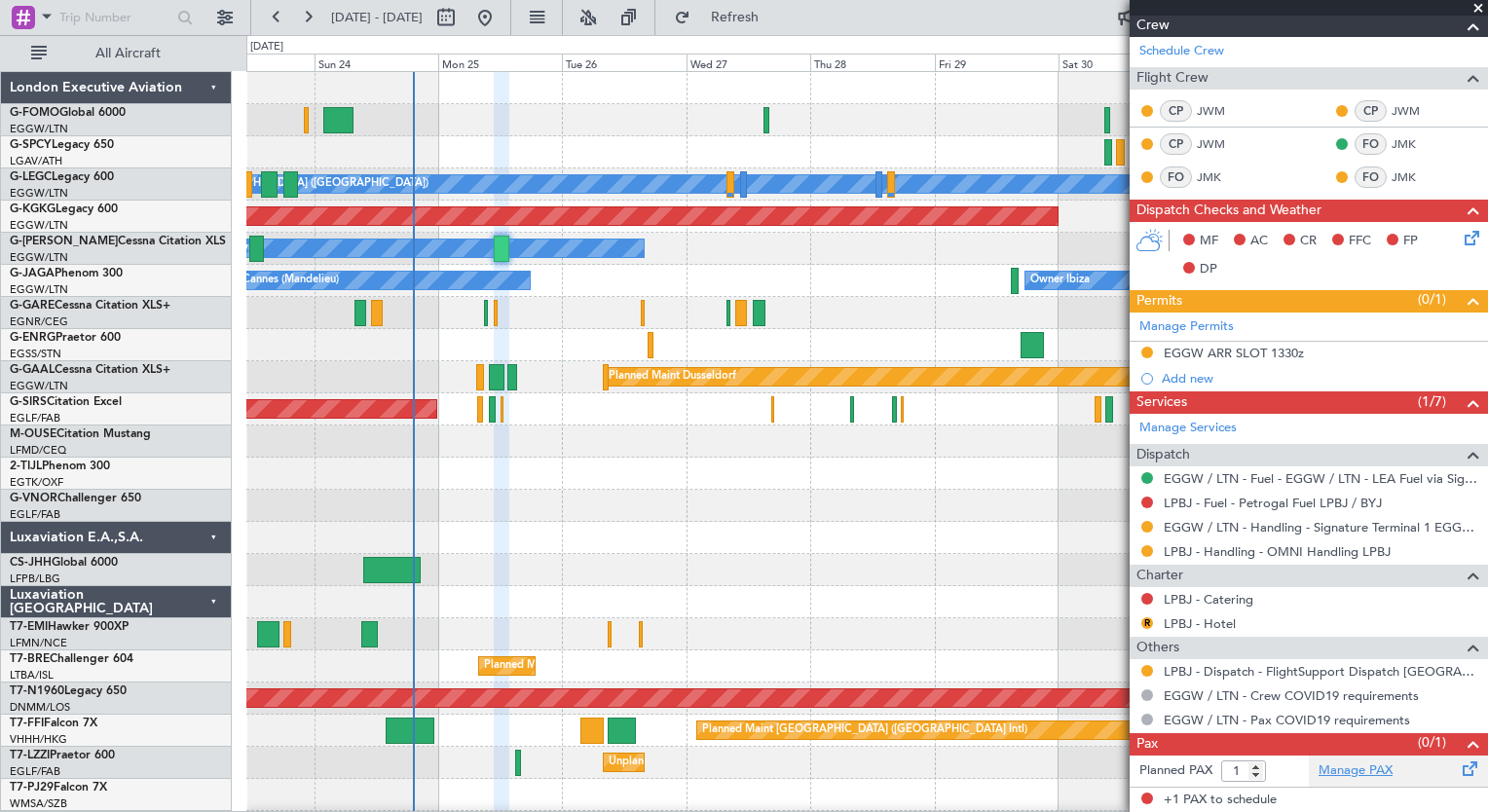
scroll to position [341, 0]
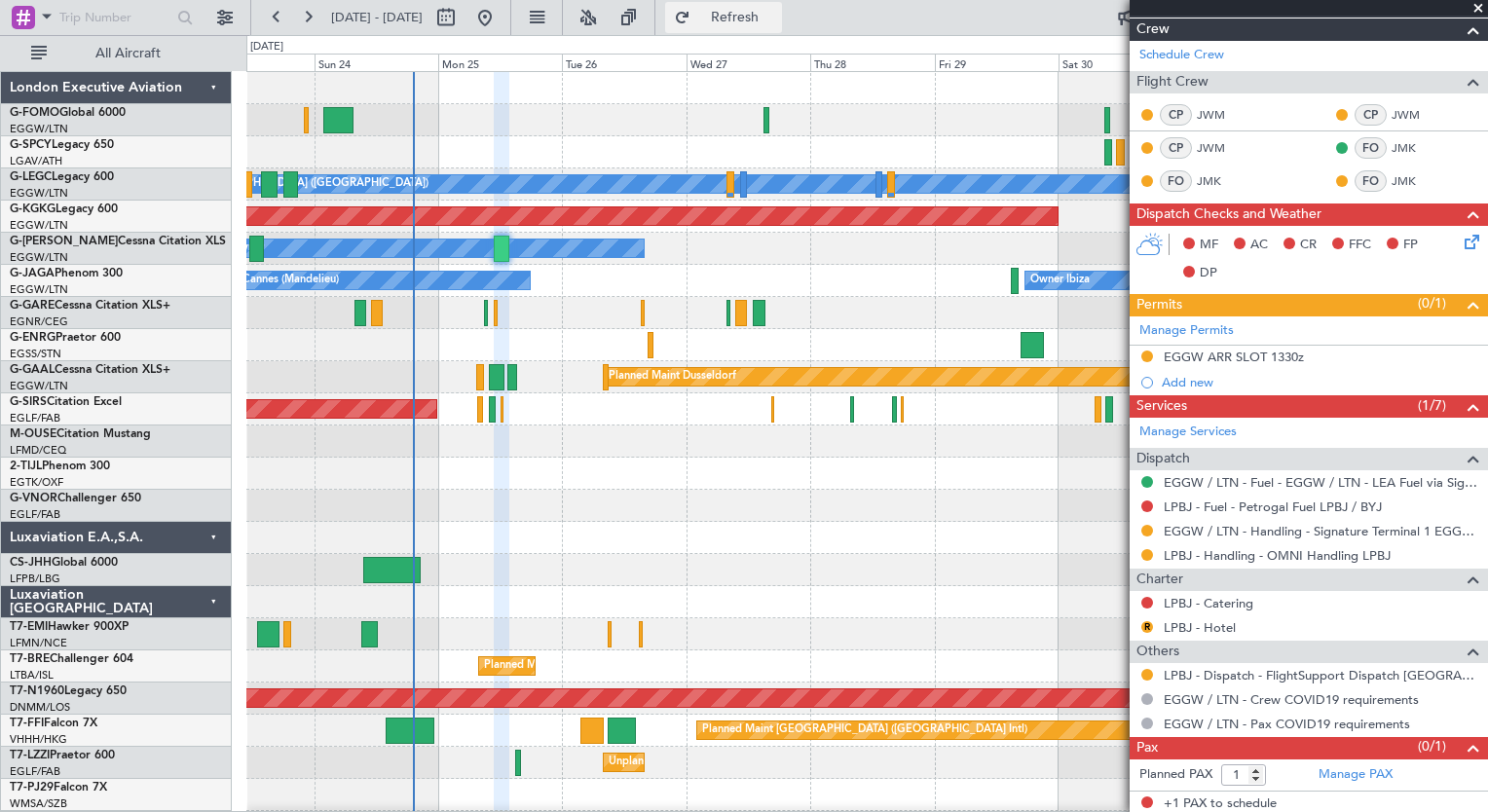
click at [782, 6] on button "Refresh" at bounding box center [723, 18] width 117 height 32
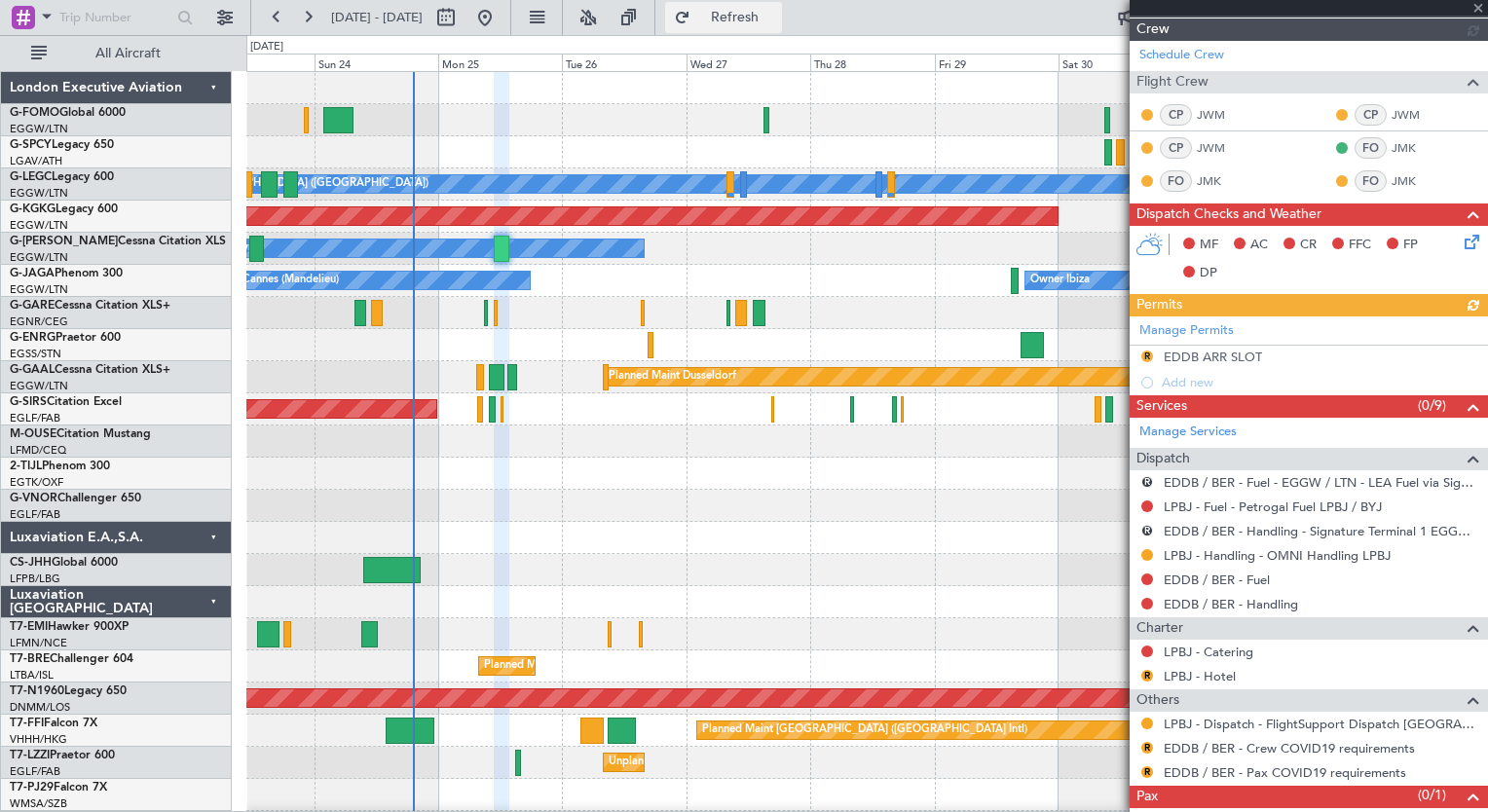
scroll to position [359, 0]
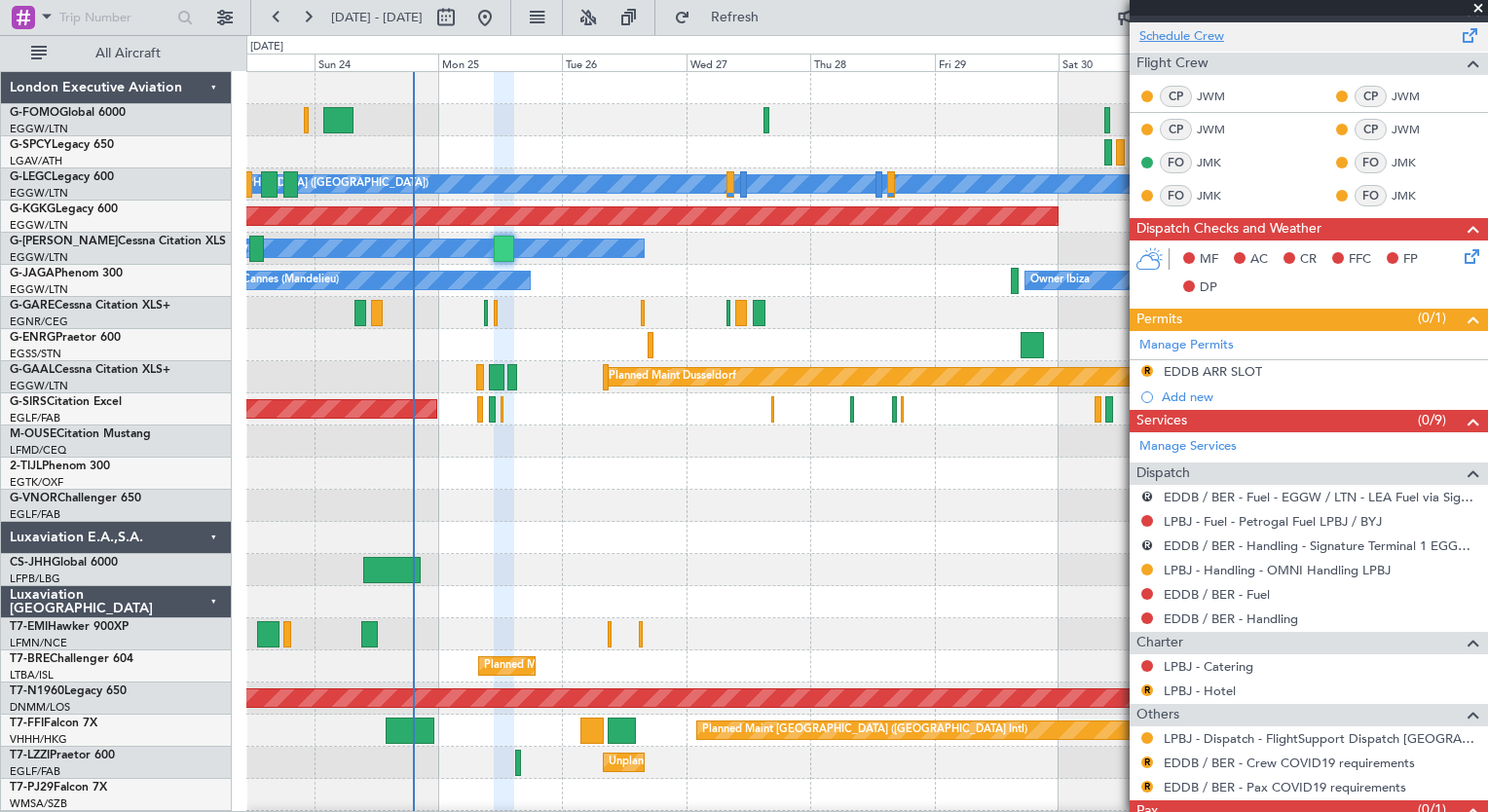
click at [1209, 33] on link "Schedule Crew" at bounding box center [1182, 38] width 85 height 20
click at [1254, 592] on link "EDDB / BER - Fuel" at bounding box center [1216, 594] width 106 height 17
click at [782, 2] on button "Refresh" at bounding box center [723, 18] width 117 height 32
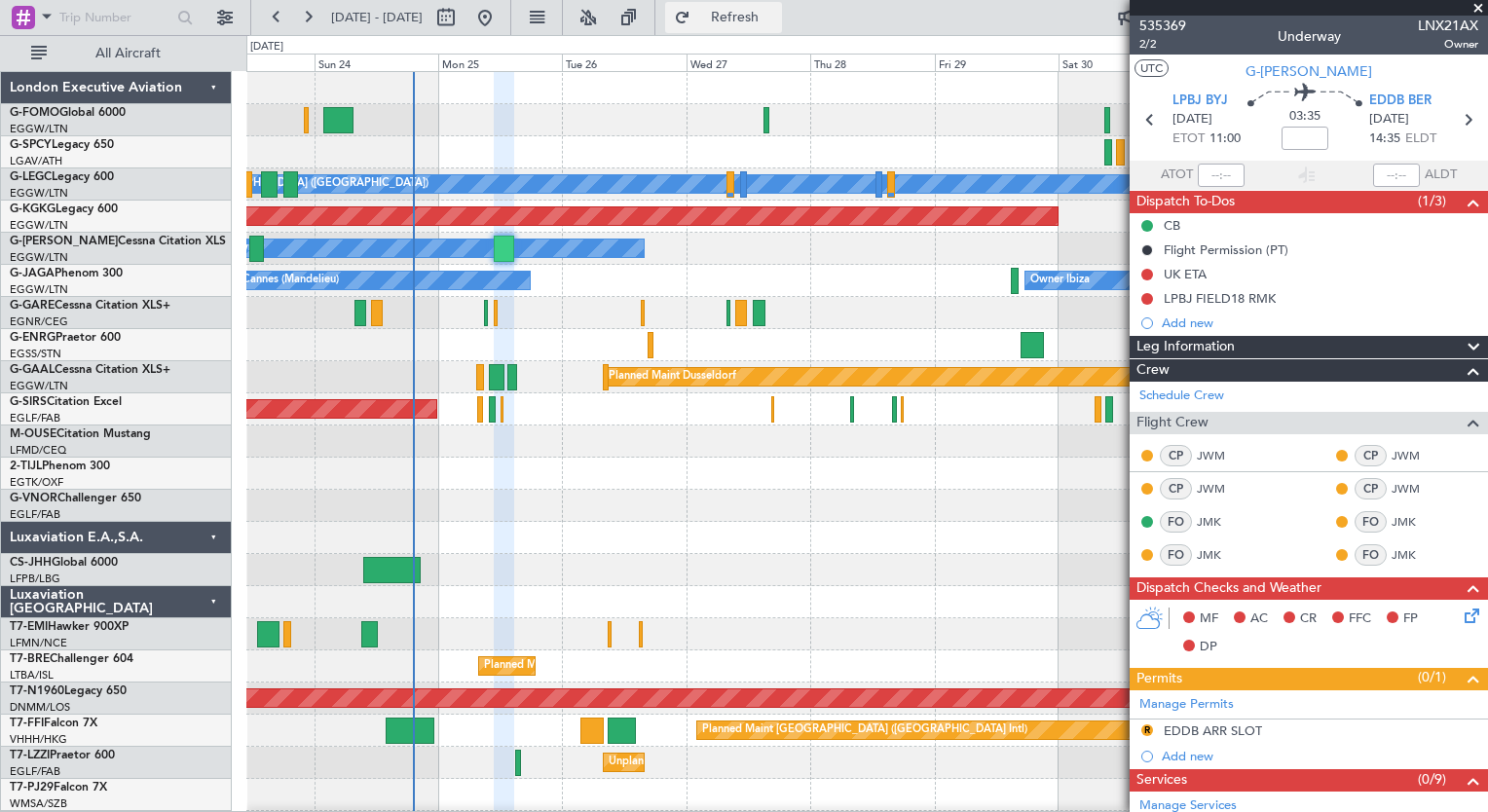
click at [777, 20] on span "Refresh" at bounding box center [735, 18] width 82 height 14
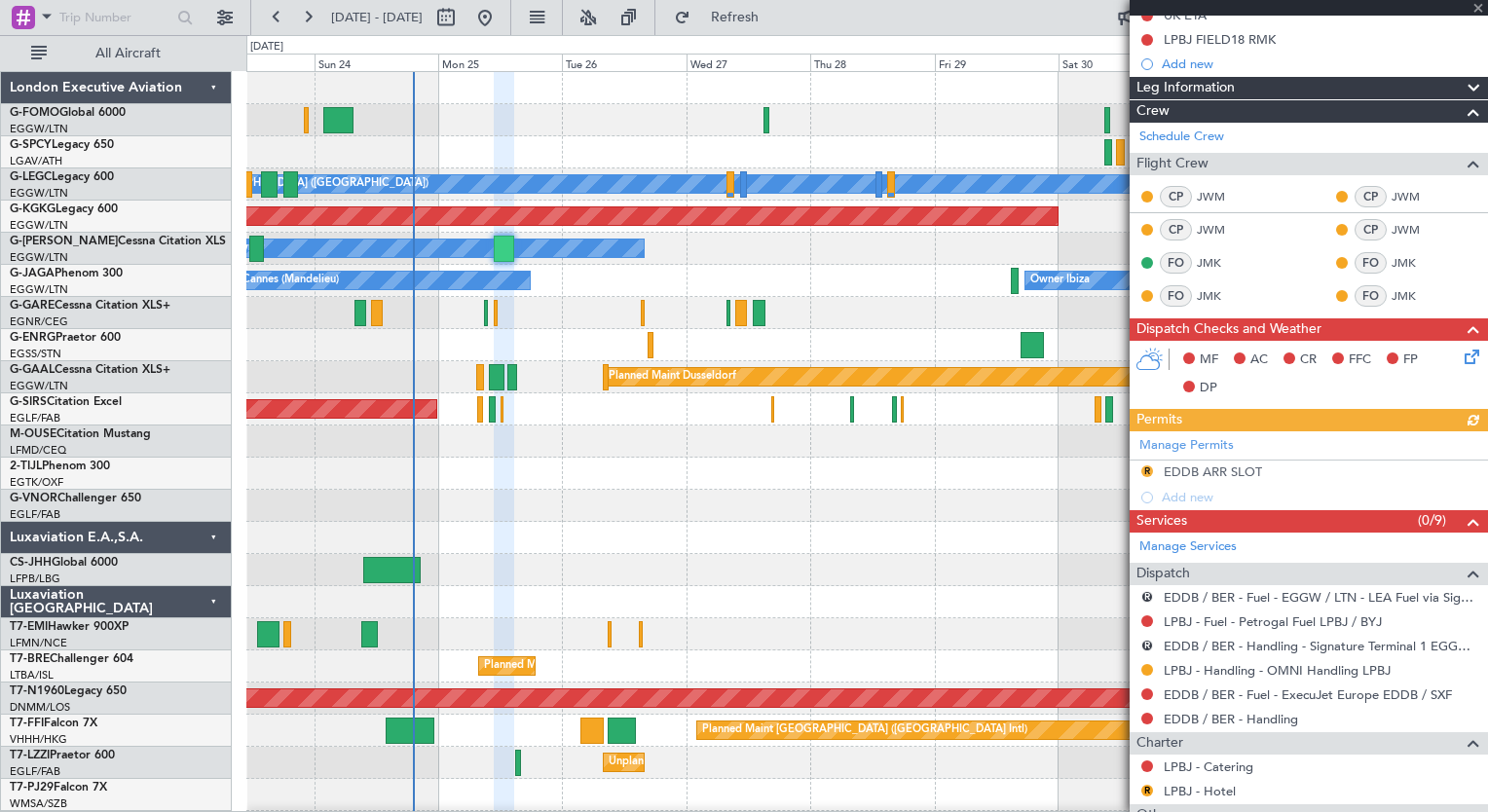
scroll to position [324, 0]
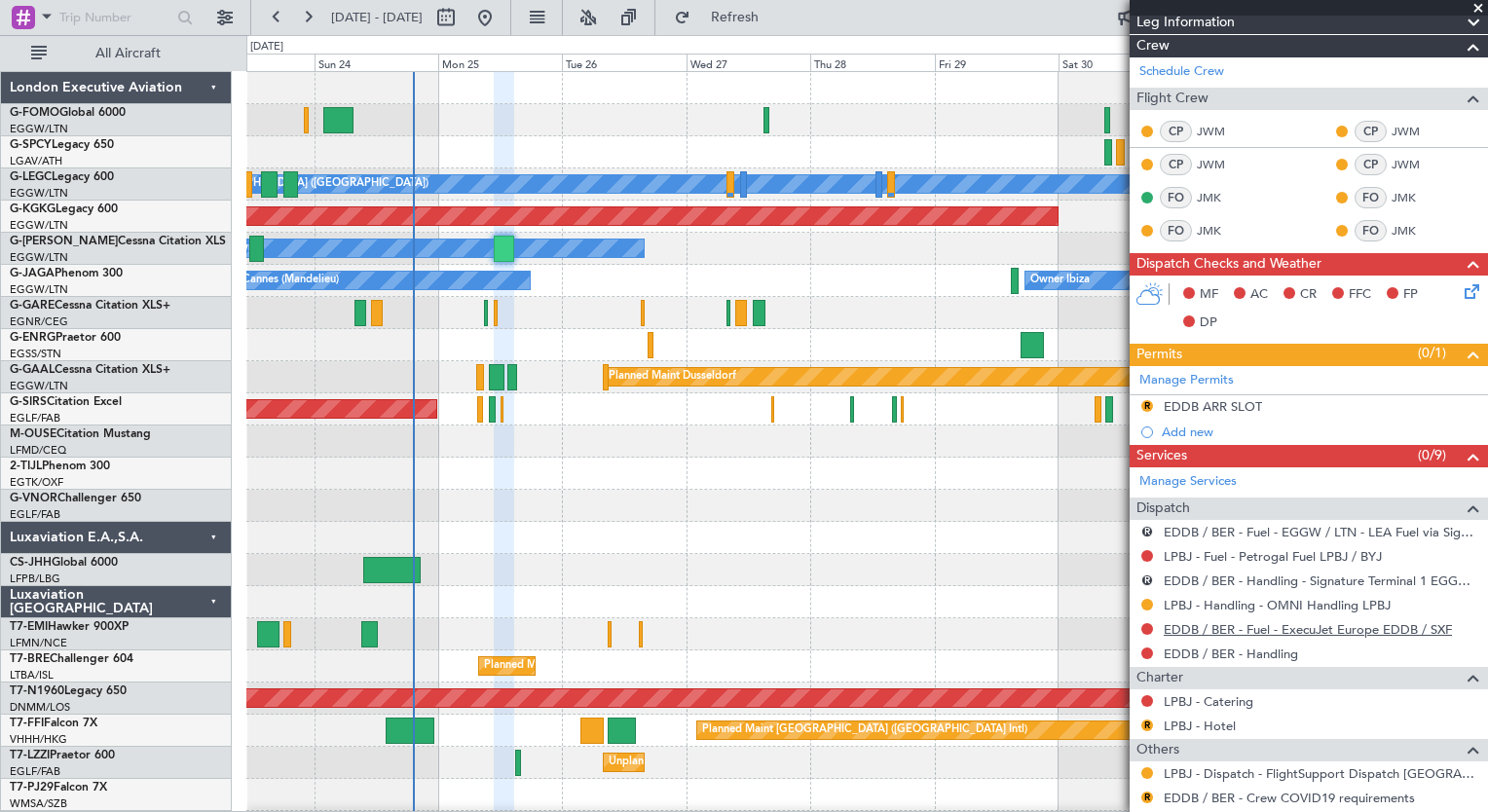
click at [1325, 631] on link "EDDB / BER - Fuel - ExecuJet Europe EDDB / SXF" at bounding box center [1307, 629] width 288 height 17
click at [777, 17] on span "Refresh" at bounding box center [735, 18] width 82 height 14
click at [1274, 647] on link "EDDB / BER - Handling" at bounding box center [1231, 654] width 135 height 17
click at [765, 7] on button "Refresh" at bounding box center [723, 18] width 117 height 32
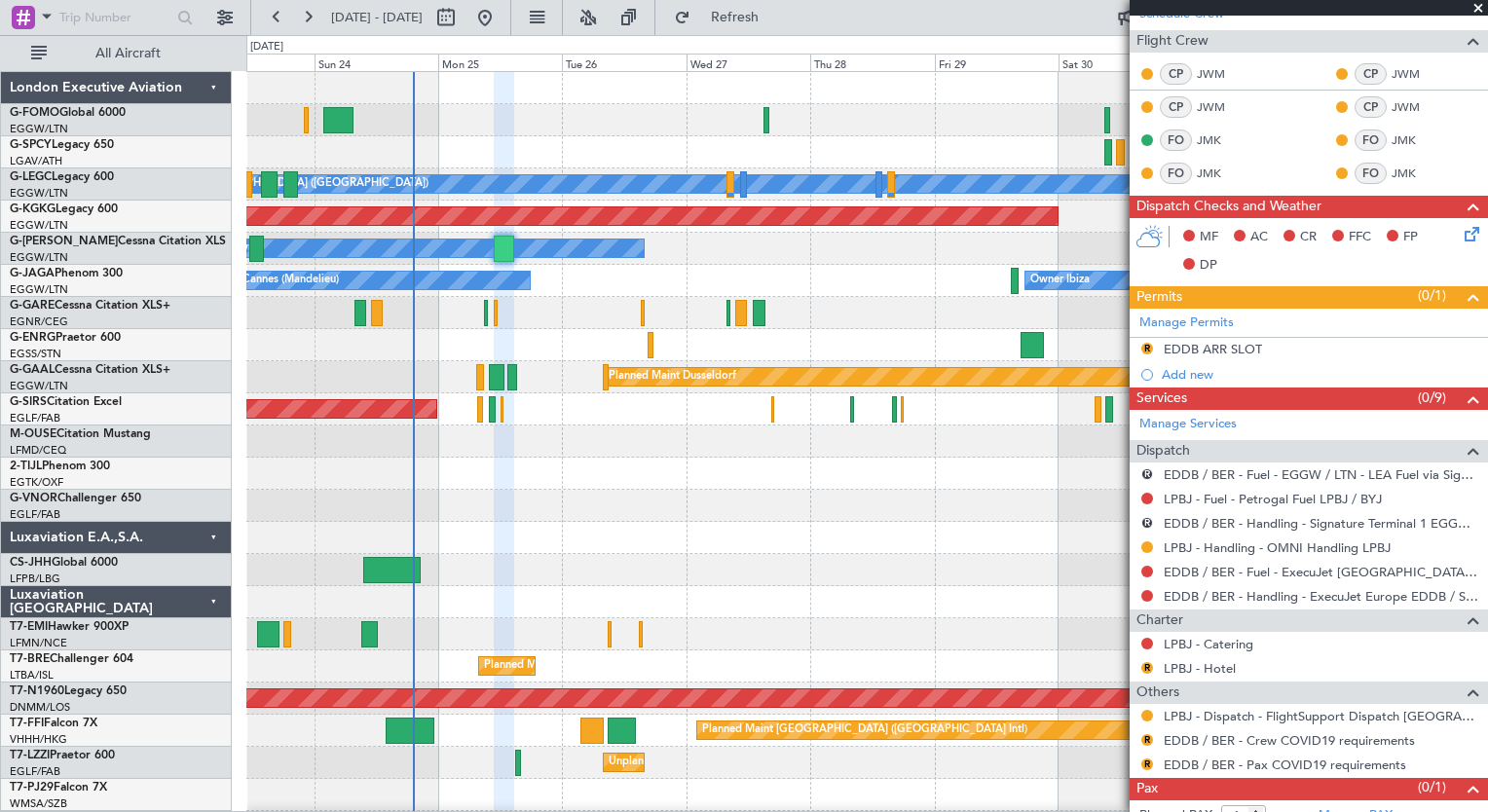
scroll to position [422, 0]
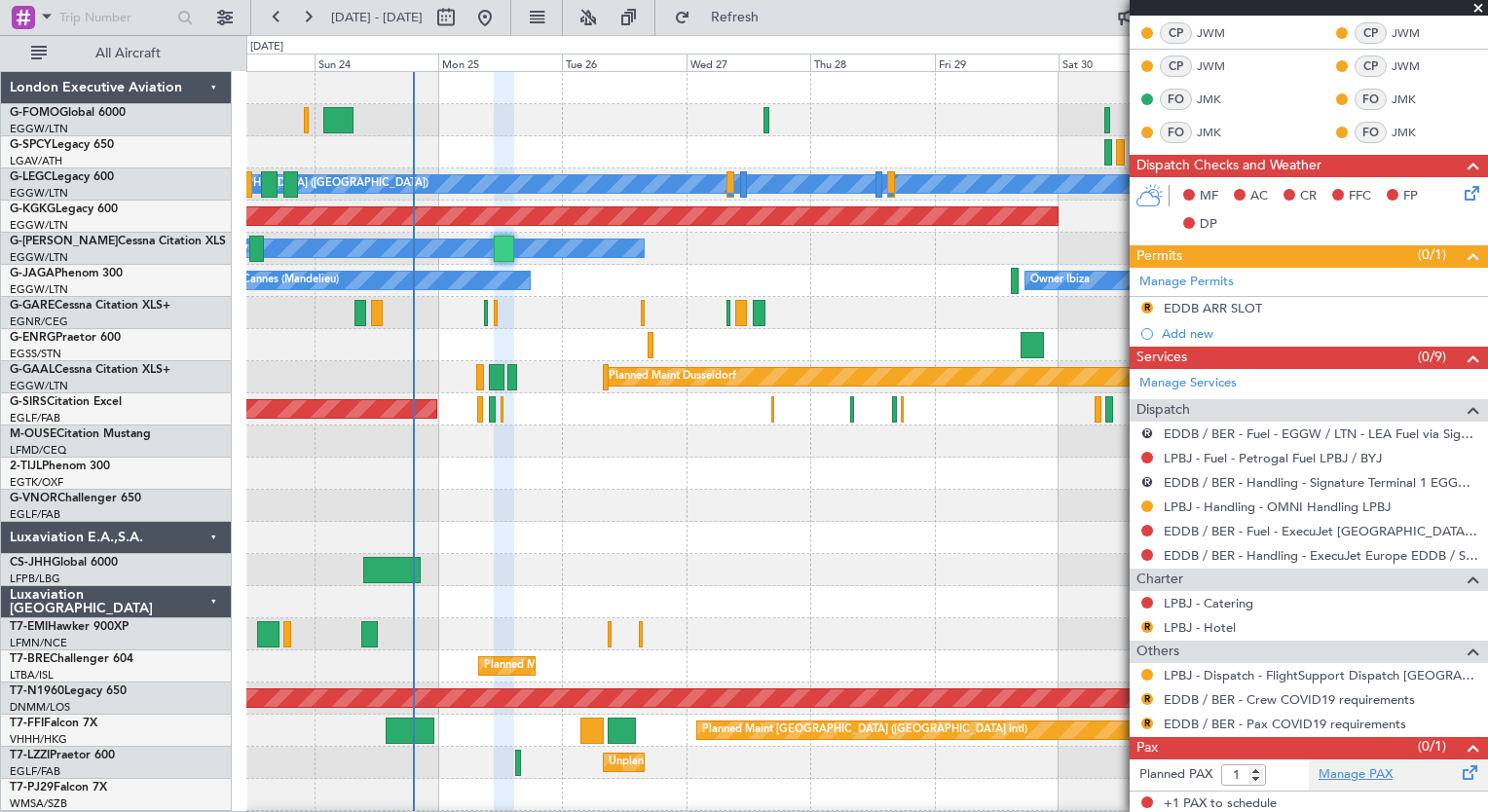
click at [1375, 771] on link "Manage PAX" at bounding box center [1355, 775] width 74 height 20
click at [762, 25] on button "Refresh" at bounding box center [723, 18] width 117 height 32
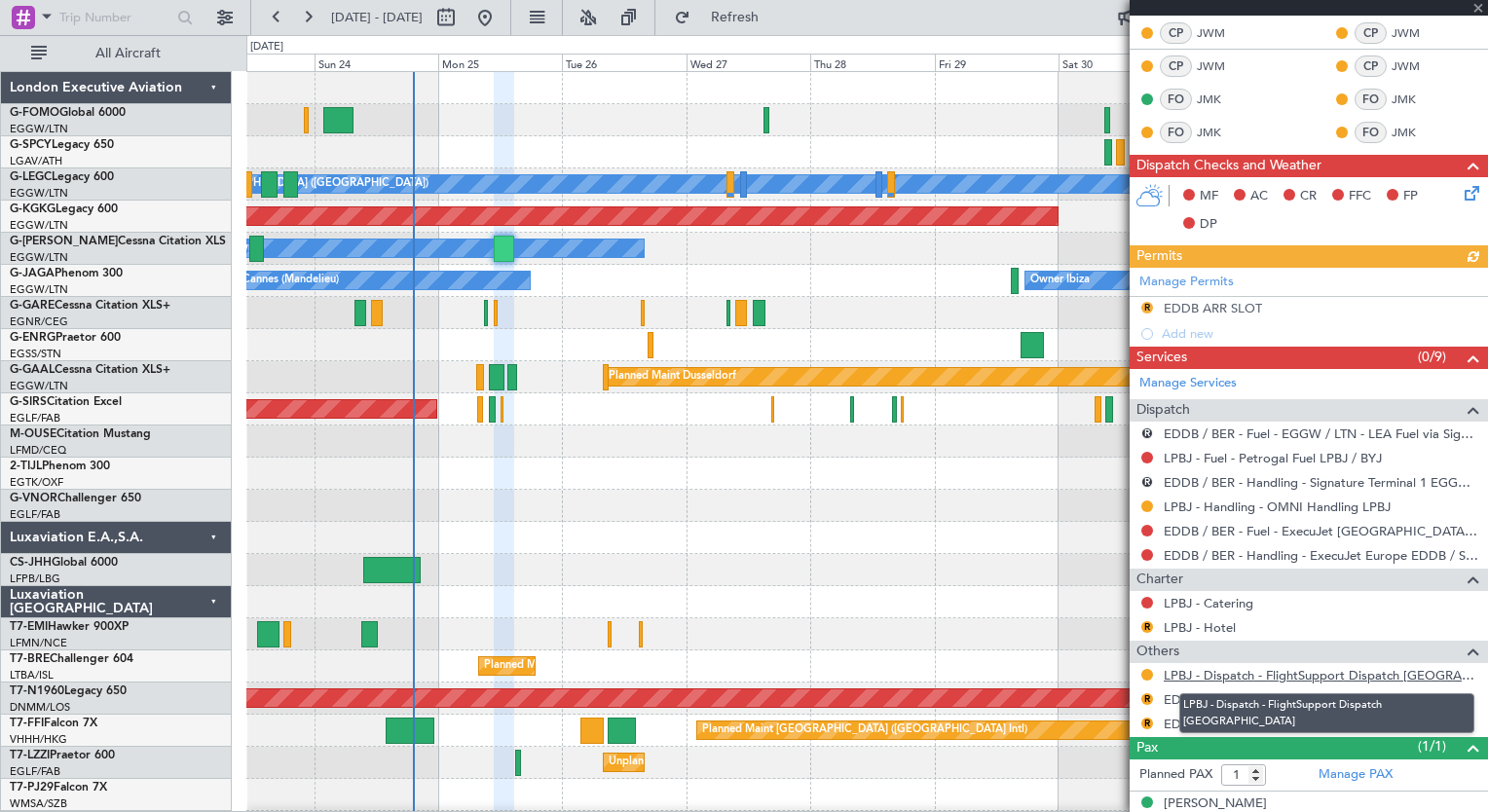
click at [1390, 667] on link "LPBJ - Dispatch - FlightSupport Dispatch [GEOGRAPHIC_DATA]" at bounding box center [1321, 675] width 315 height 17
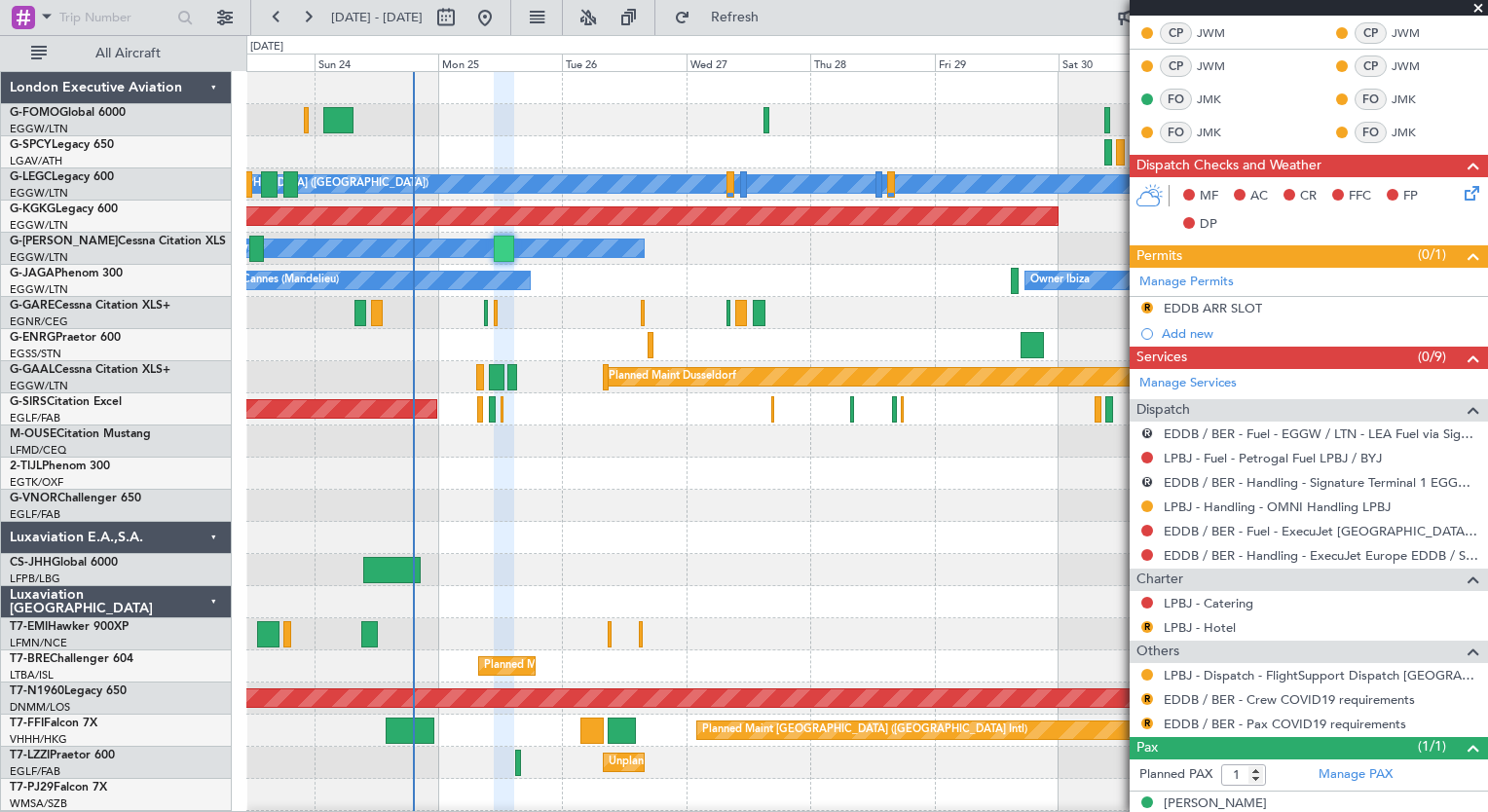
scroll to position [0, 0]
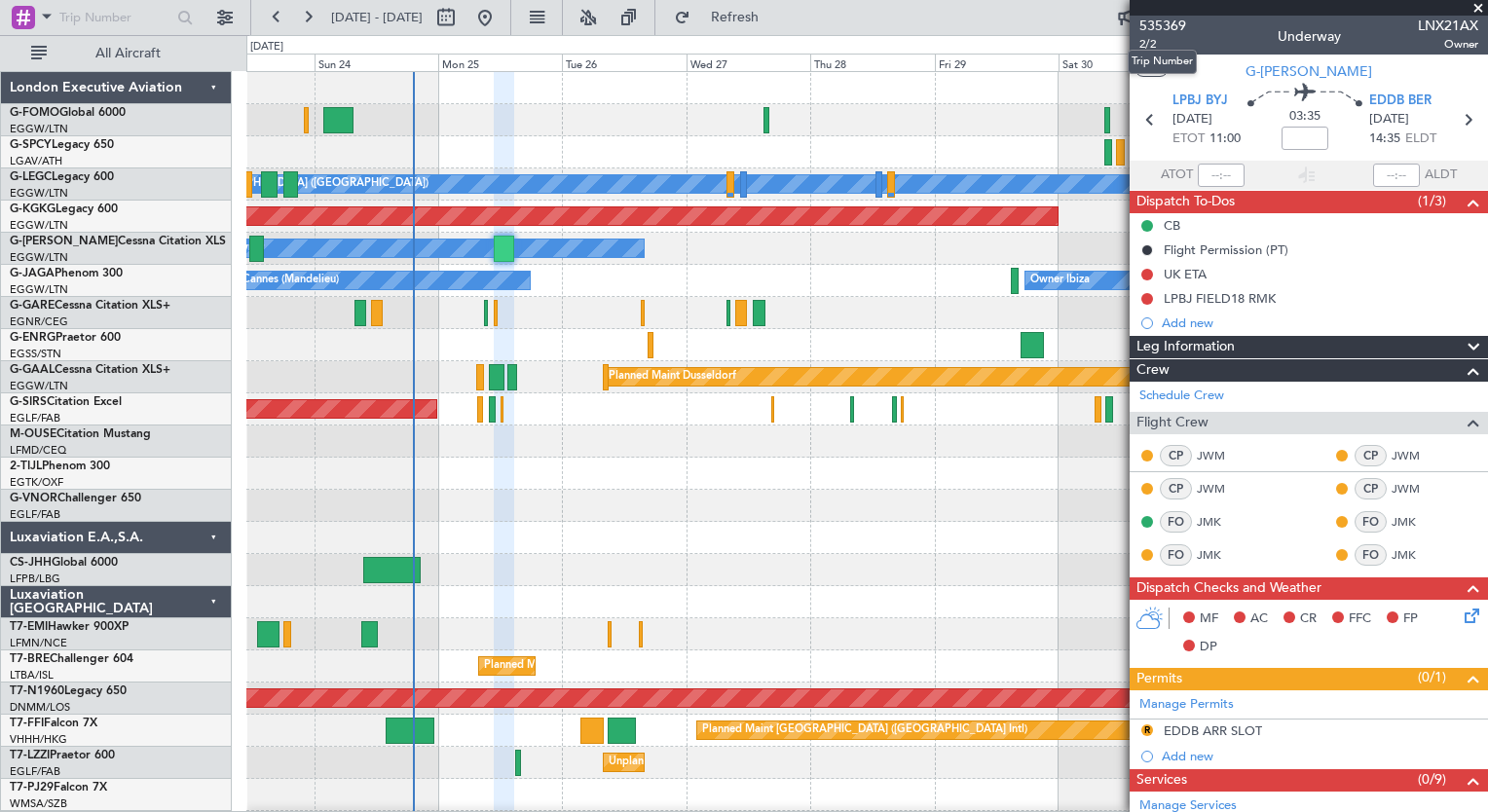
click at [1147, 45] on mat-tooltip-component "Trip Number" at bounding box center [1162, 61] width 96 height 51
click at [1151, 41] on span "2/2" at bounding box center [1162, 44] width 46 height 17
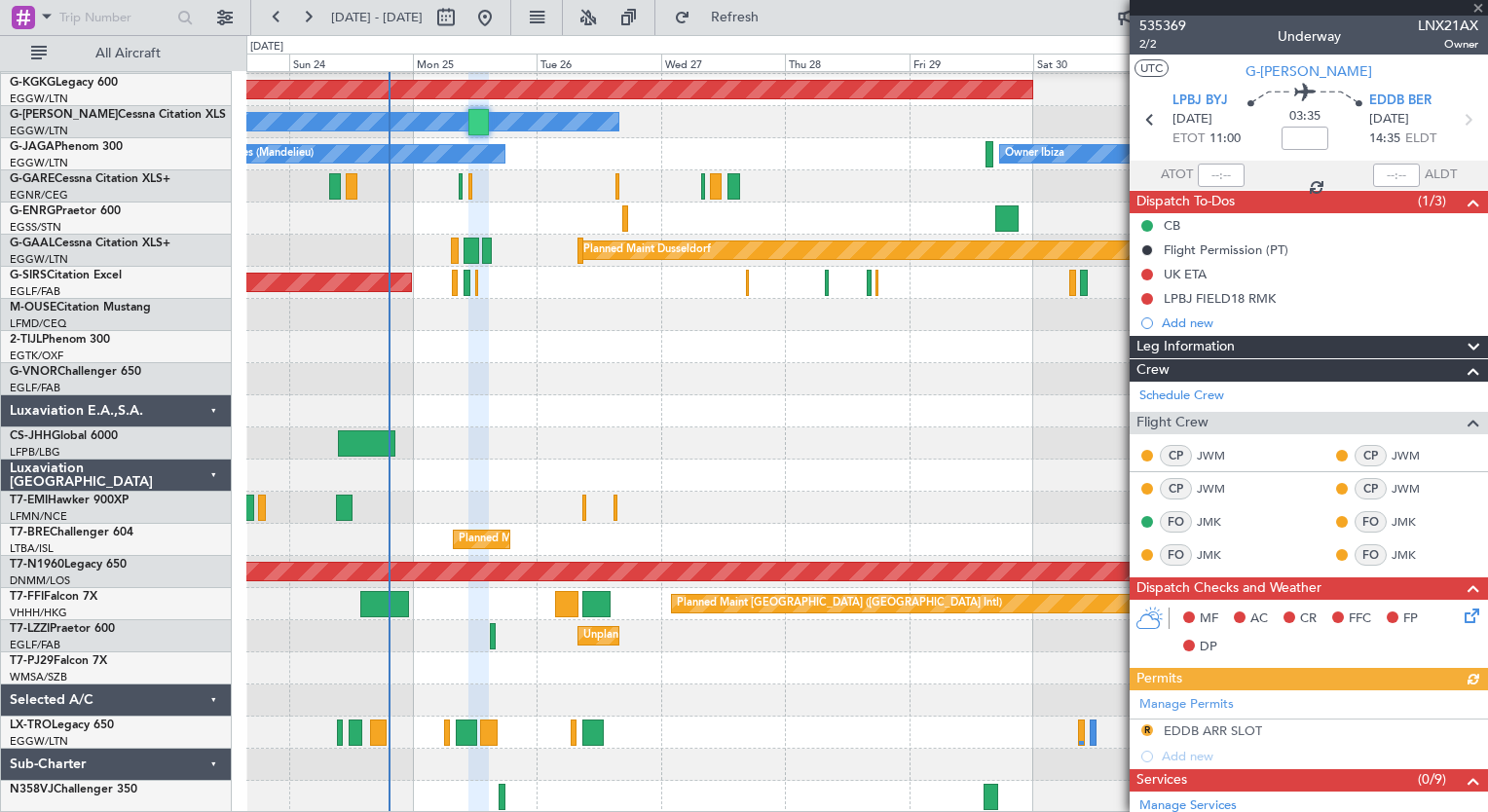
click at [568, 497] on div "A/C Unavailable [GEOGRAPHIC_DATA] ([GEOGRAPHIC_DATA]) Planned Maint [GEOGRAPHIC…" at bounding box center [867, 379] width 1241 height 867
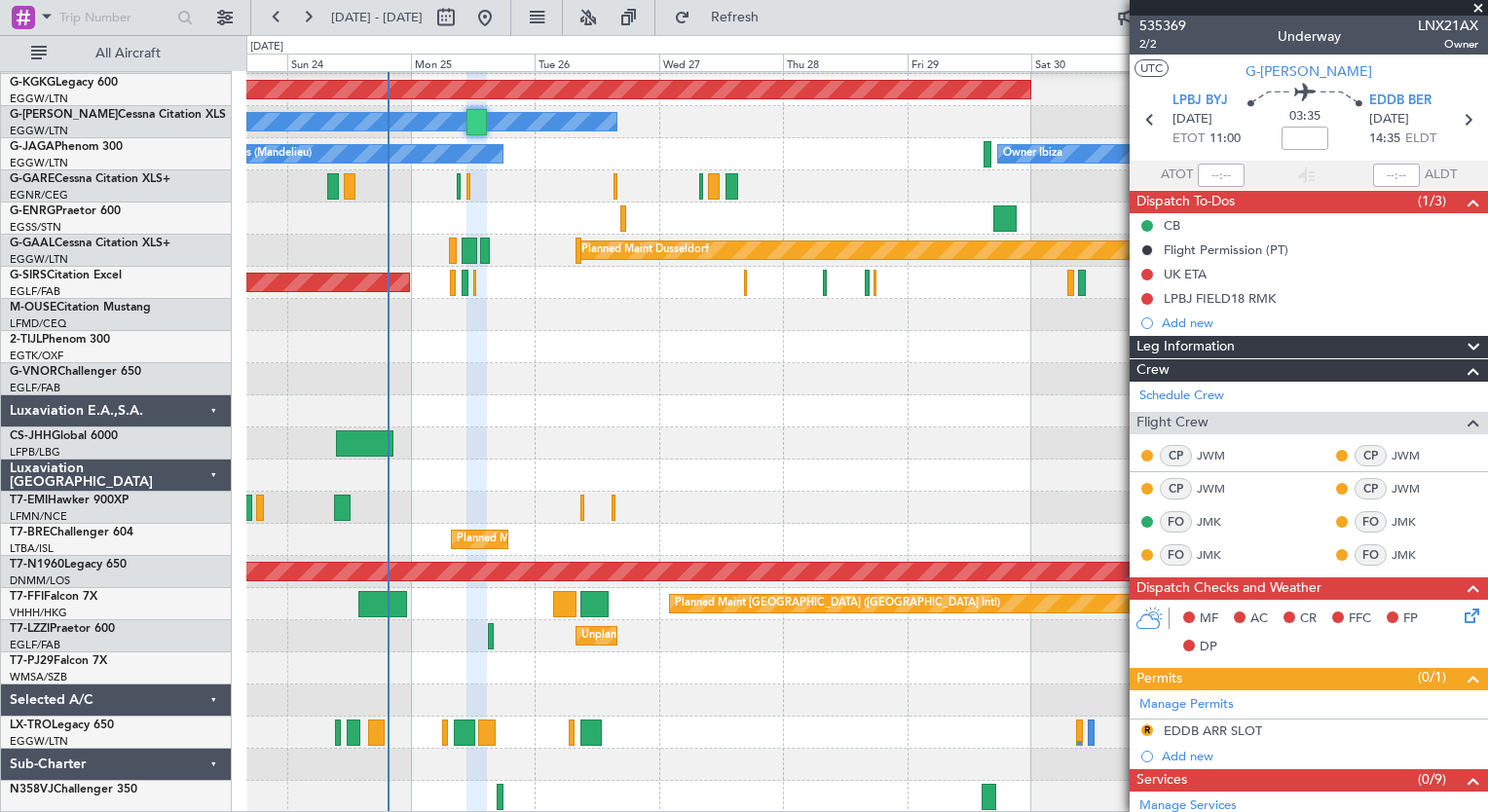
click at [568, 497] on div "Planned Maint [PERSON_NAME] Planned Maint [PERSON_NAME]" at bounding box center [867, 507] width 1241 height 32
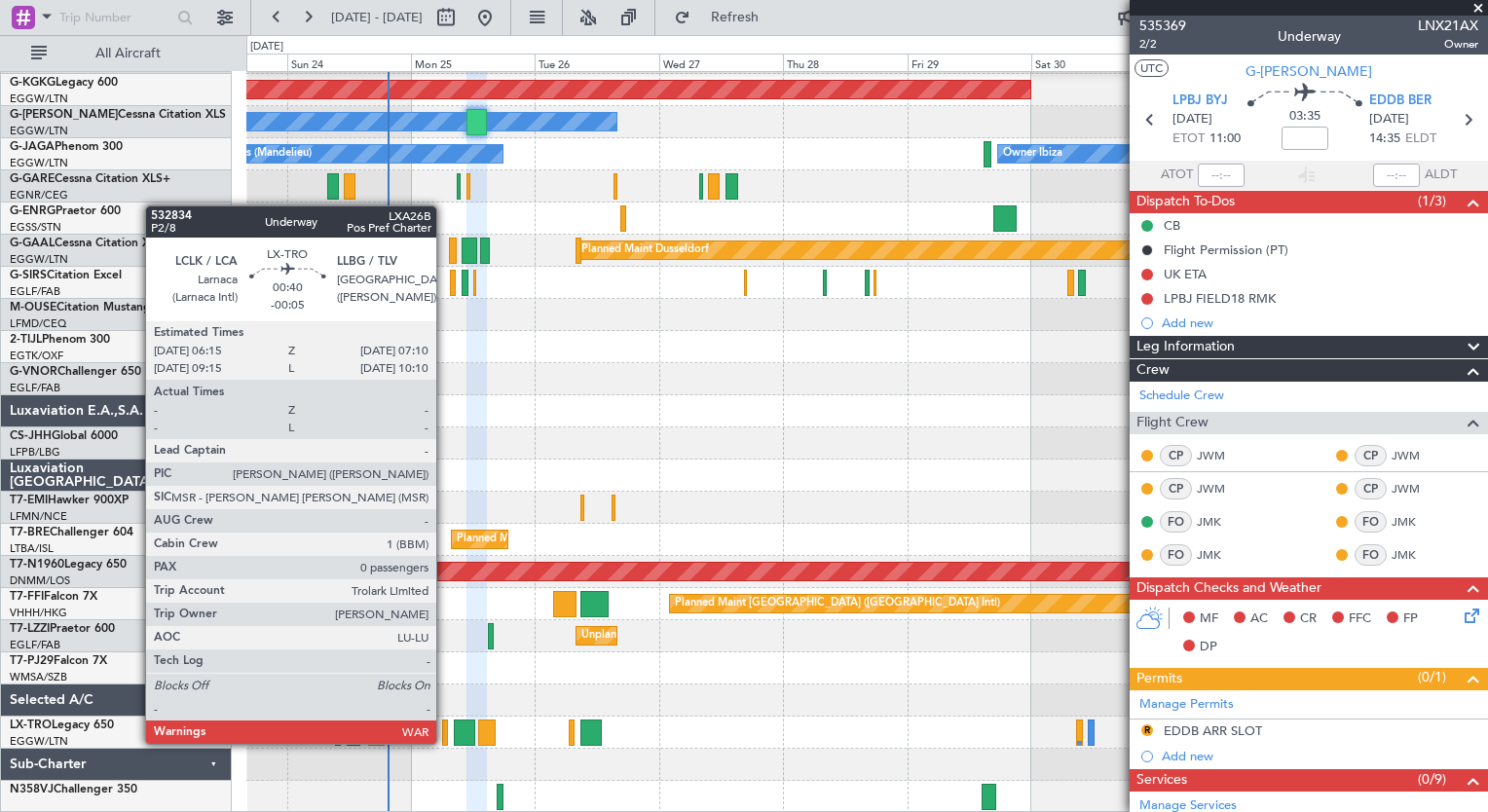
click at [445, 742] on div at bounding box center [444, 732] width 5 height 27
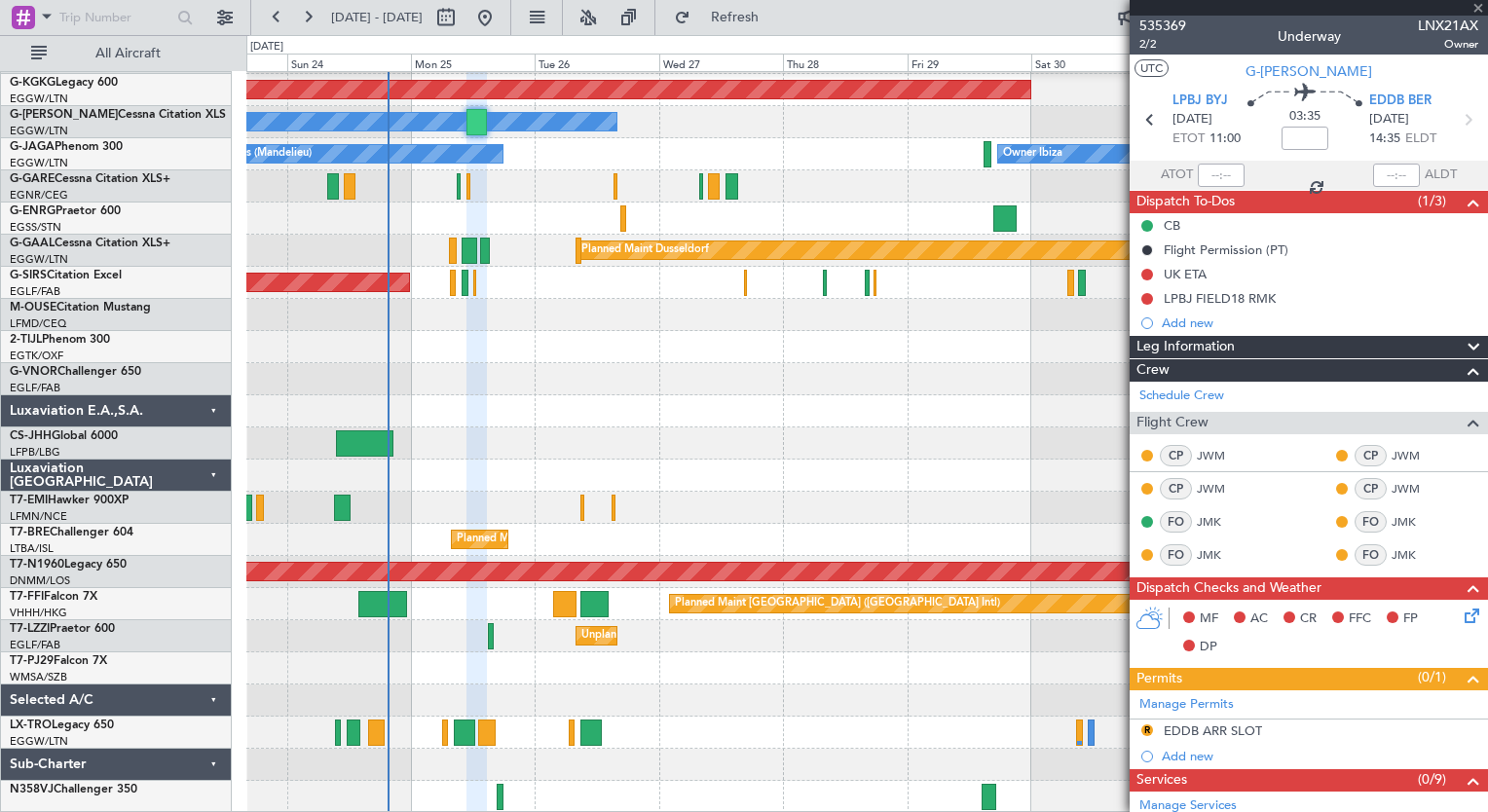
type input "-00:05"
type input "0"
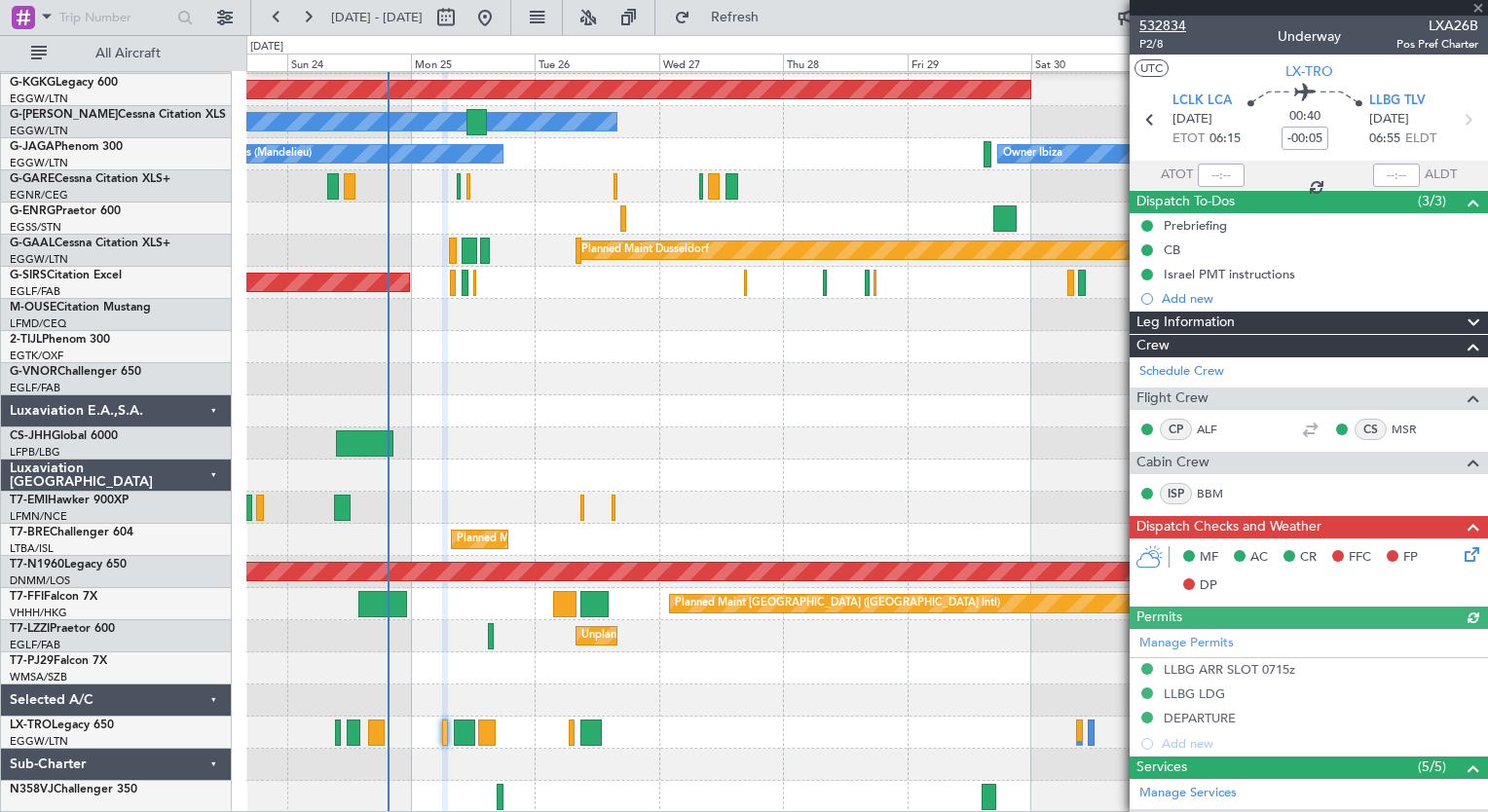
click at [1173, 30] on span "532834" at bounding box center [1162, 26] width 46 height 21
click at [777, 11] on span "Refresh" at bounding box center [735, 18] width 82 height 14
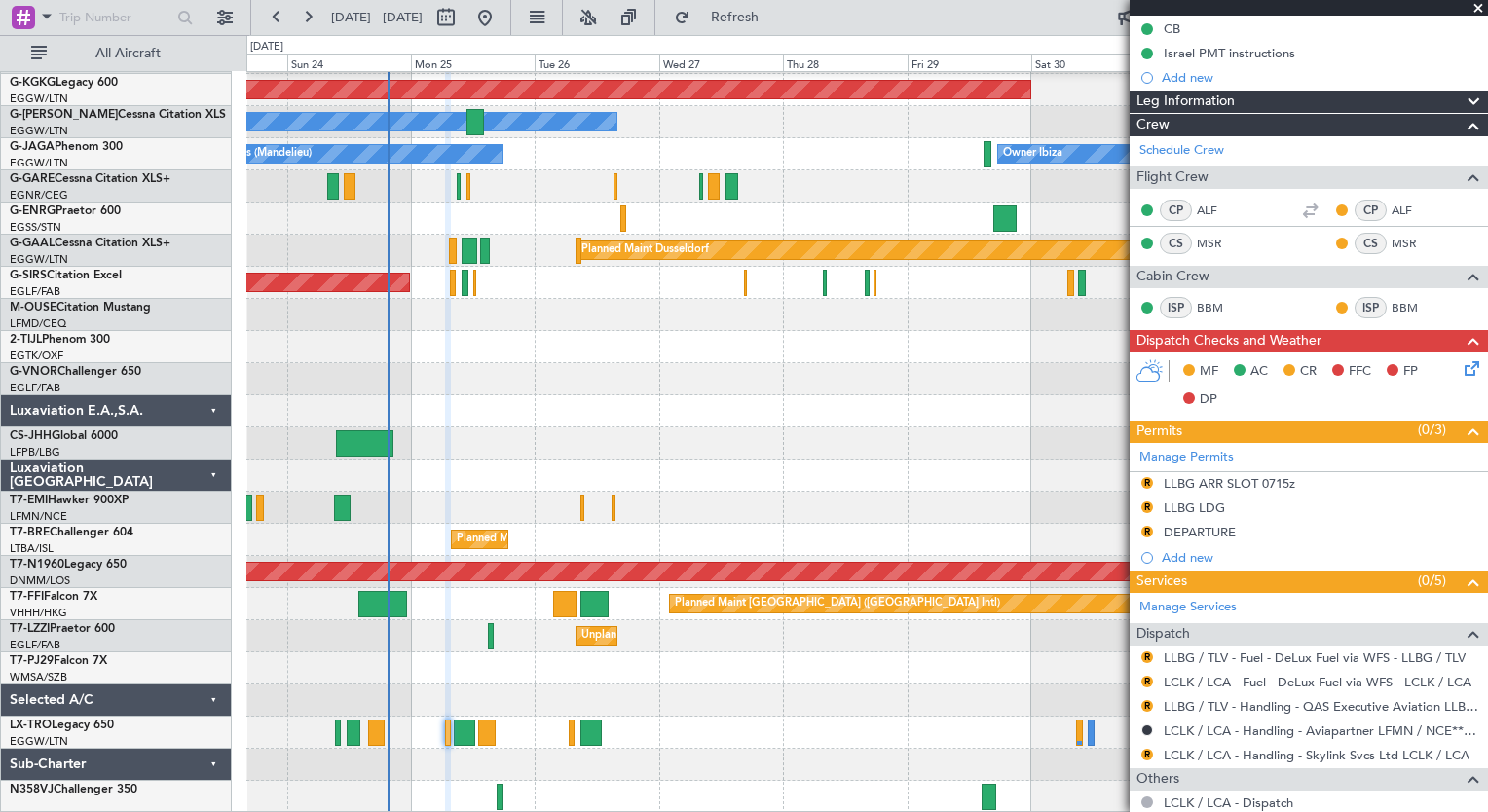
scroll to position [347, 0]
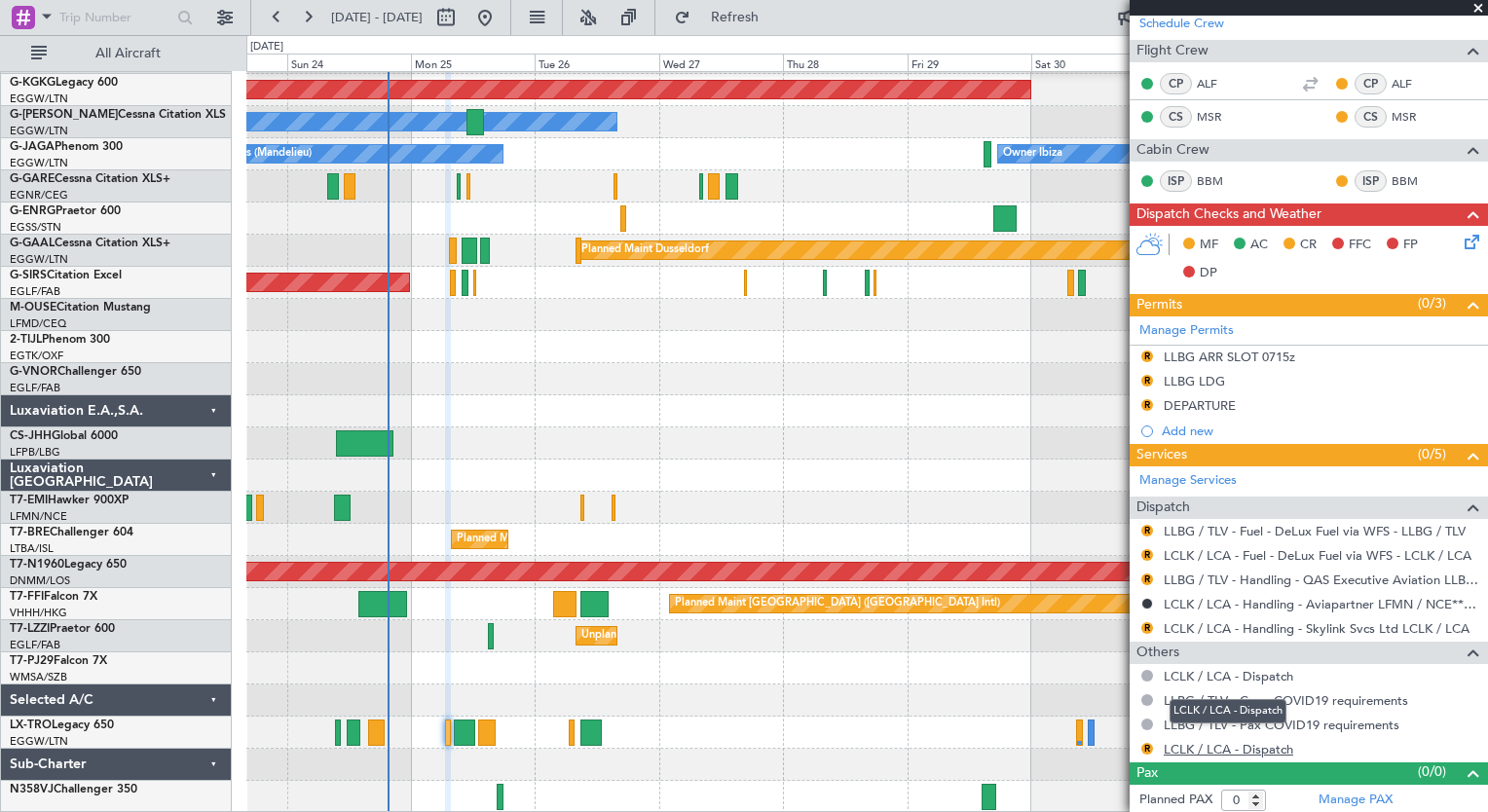
click at [1251, 749] on link "LCLK / LCA - Dispatch" at bounding box center [1228, 749] width 130 height 17
click at [777, 11] on span "Refresh" at bounding box center [735, 18] width 82 height 14
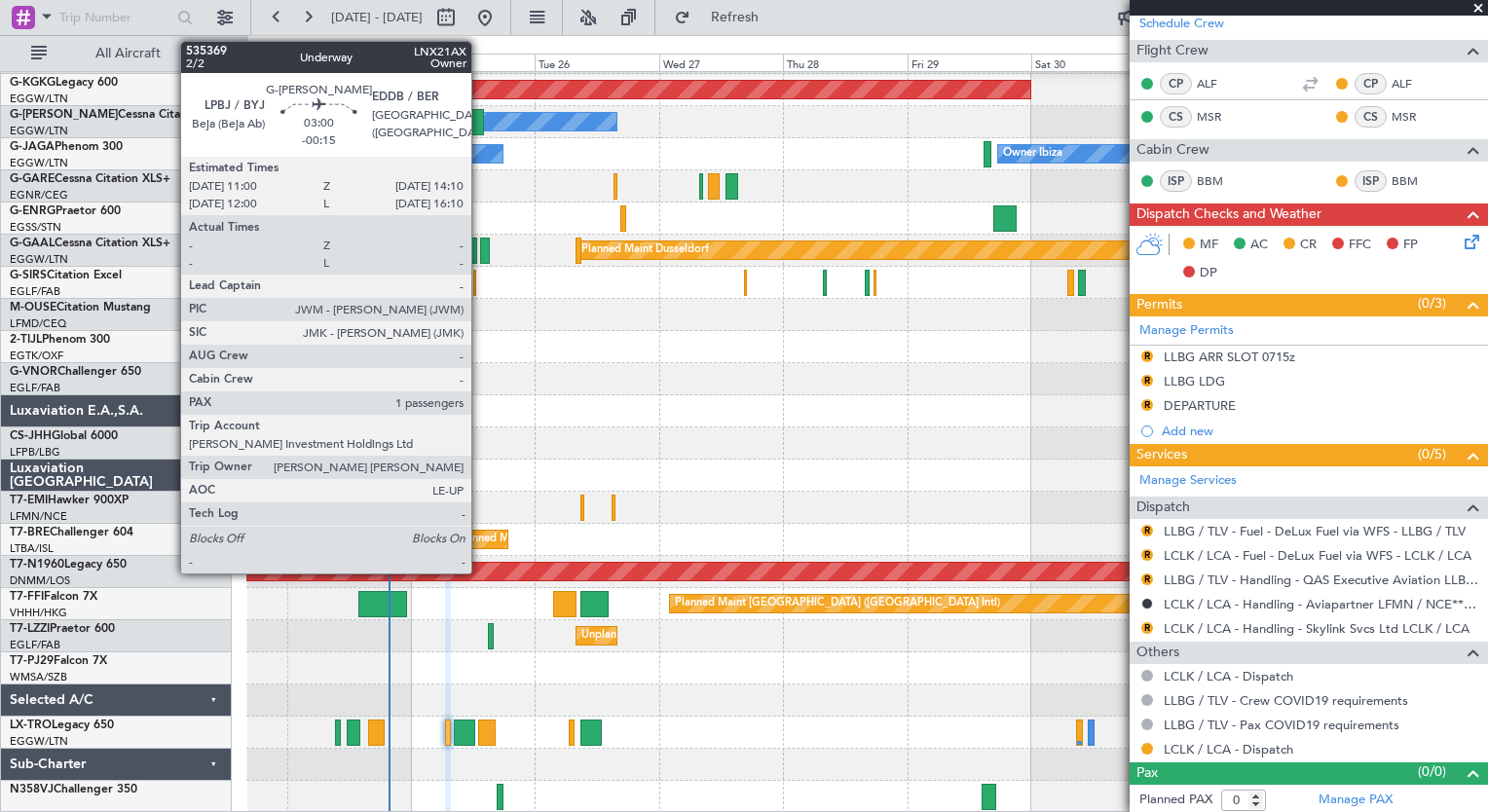
click at [480, 127] on div at bounding box center [475, 122] width 17 height 27
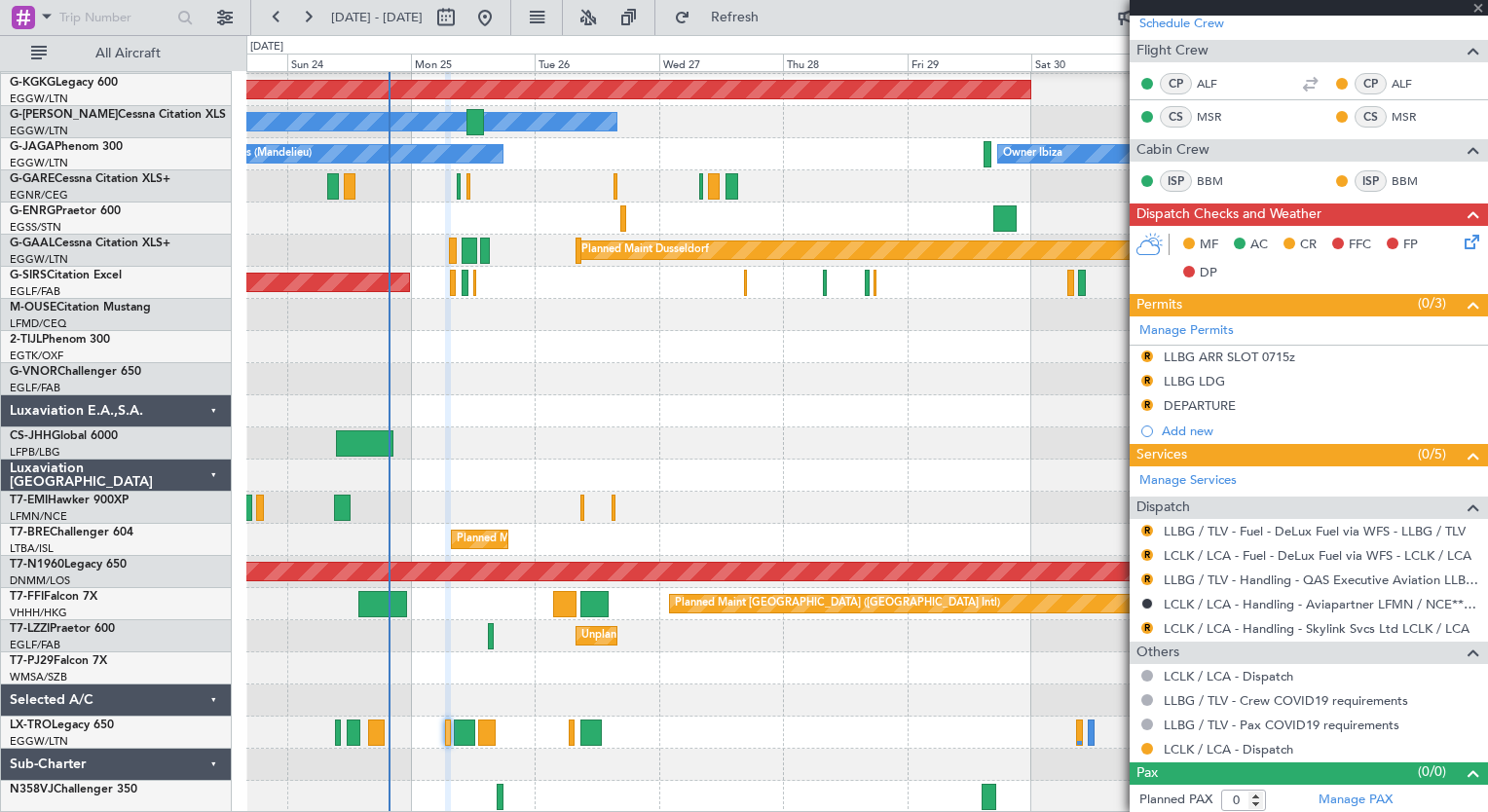
type input "-00:15"
type input "1"
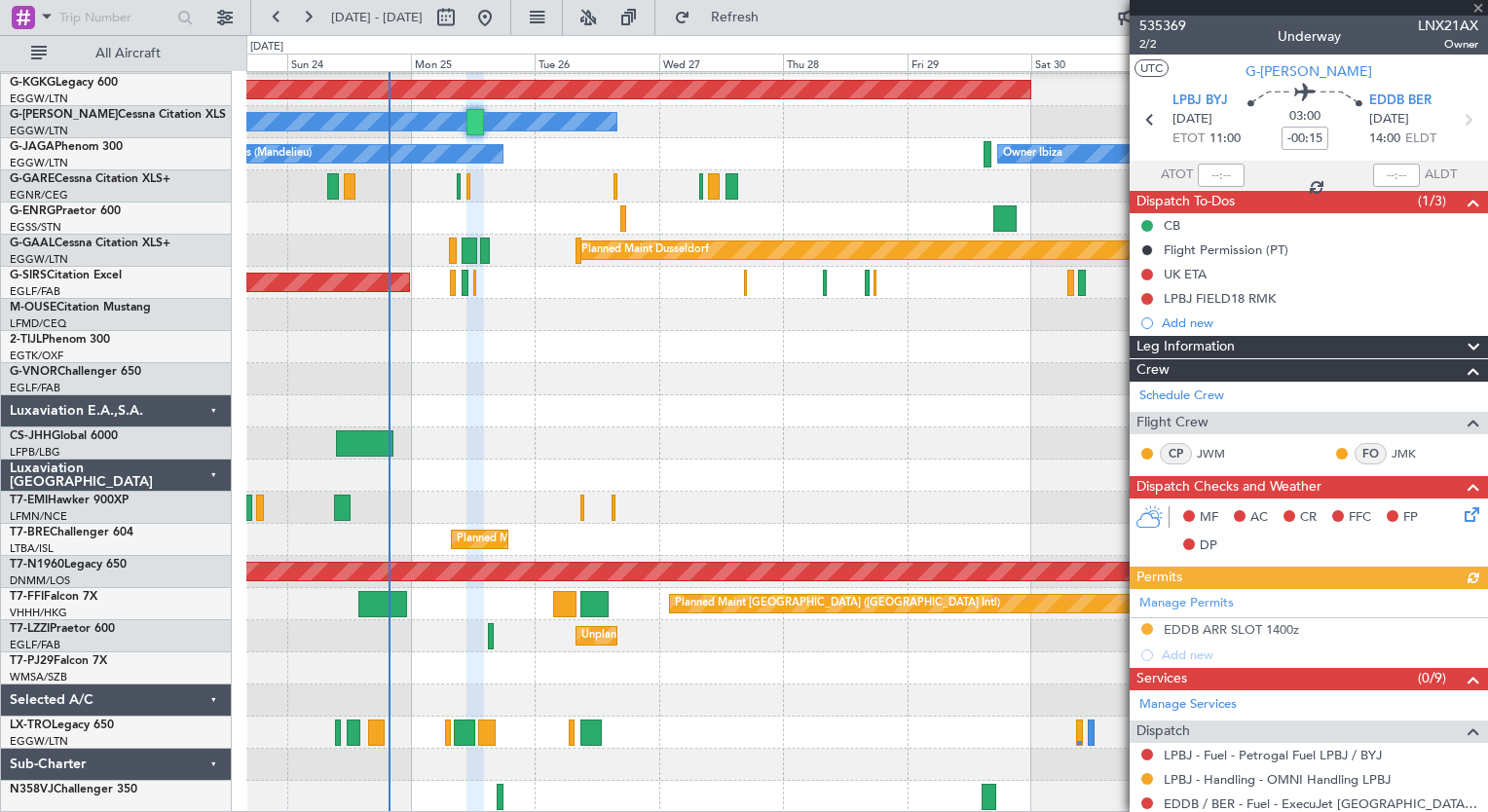
scroll to position [292, 0]
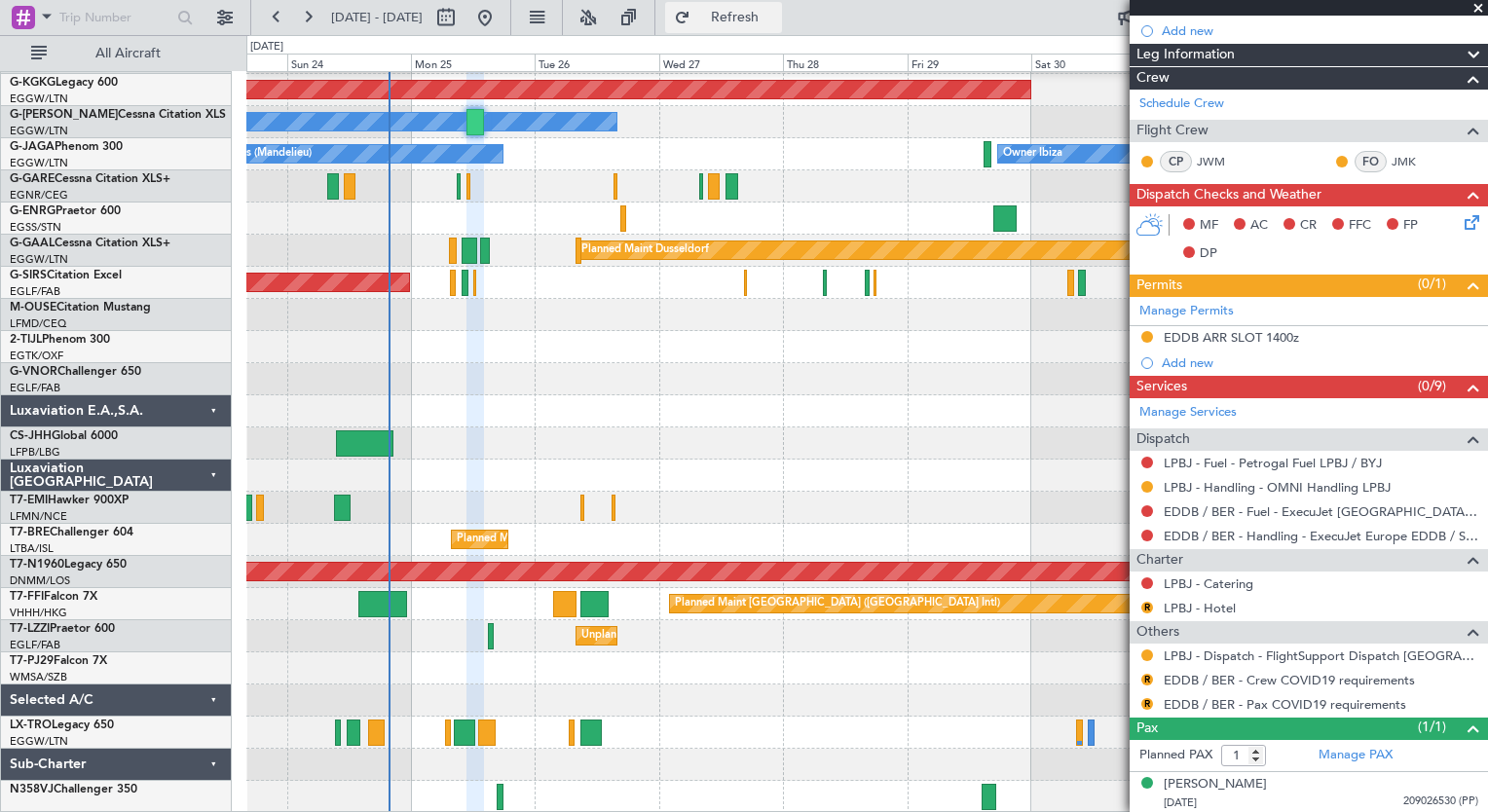
click at [777, 21] on span "Refresh" at bounding box center [735, 18] width 82 height 14
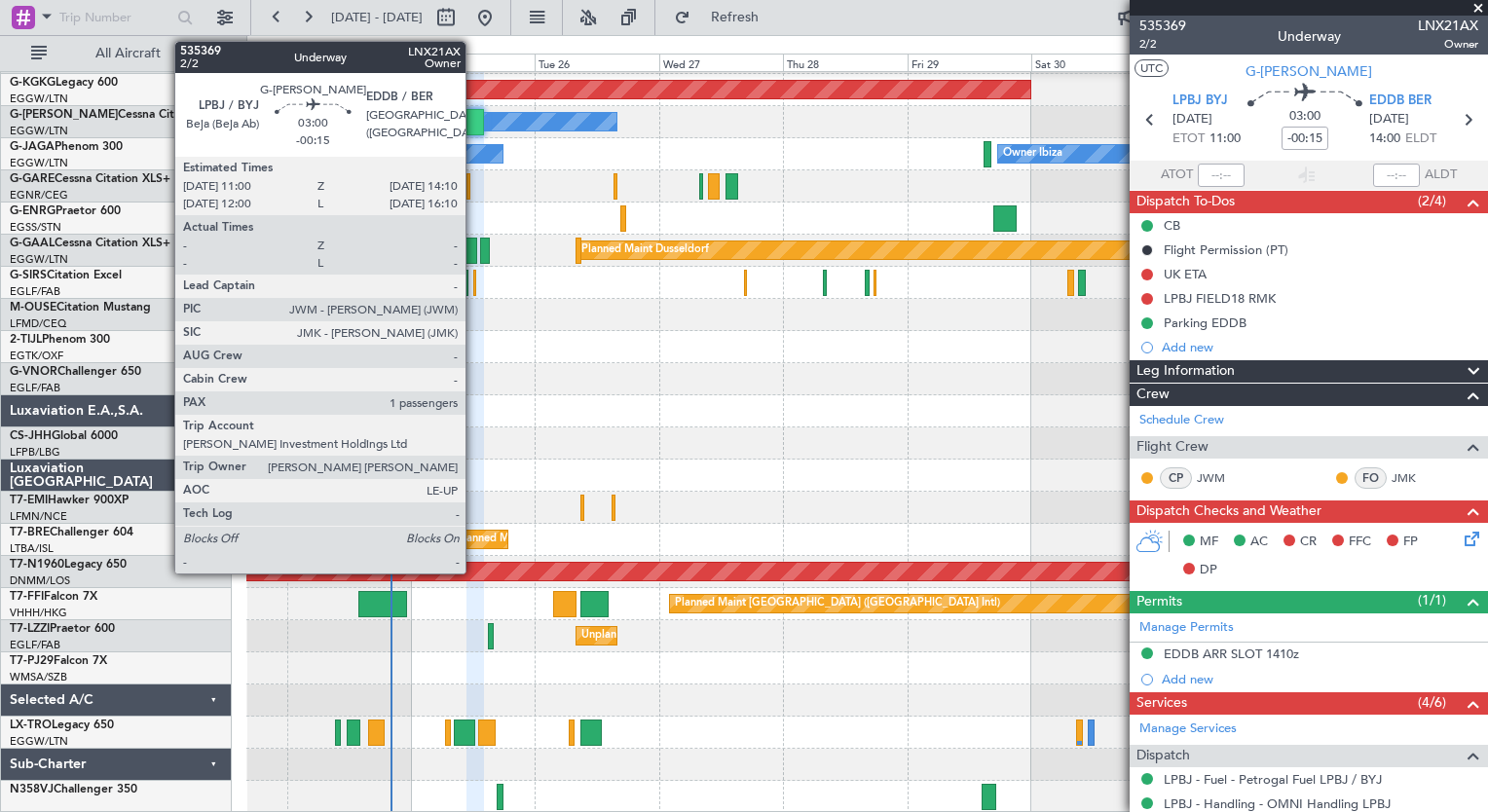
click at [474, 116] on div at bounding box center [475, 122] width 17 height 27
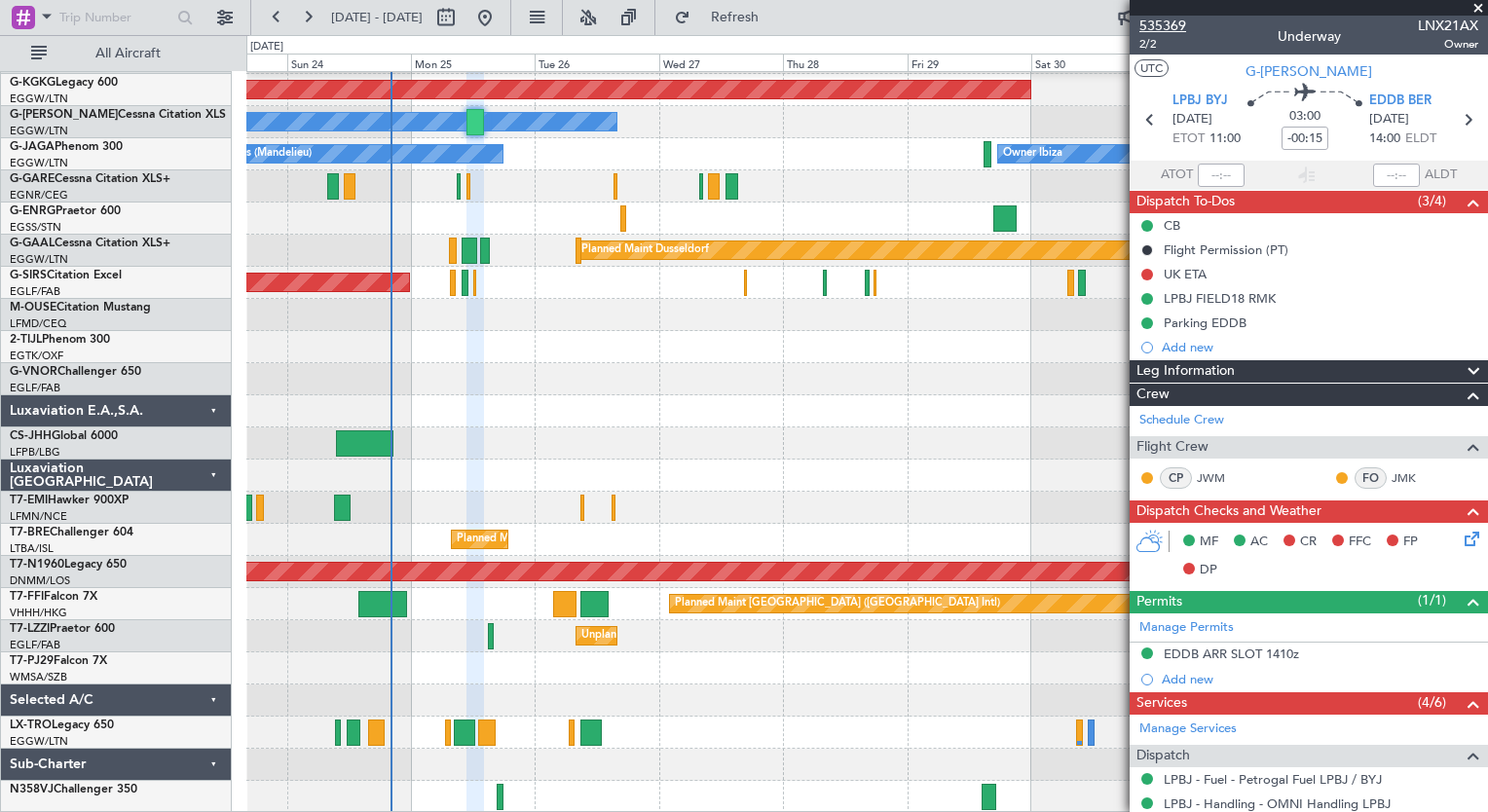
click at [1174, 30] on span "535369" at bounding box center [1162, 26] width 46 height 21
type input "+00:05"
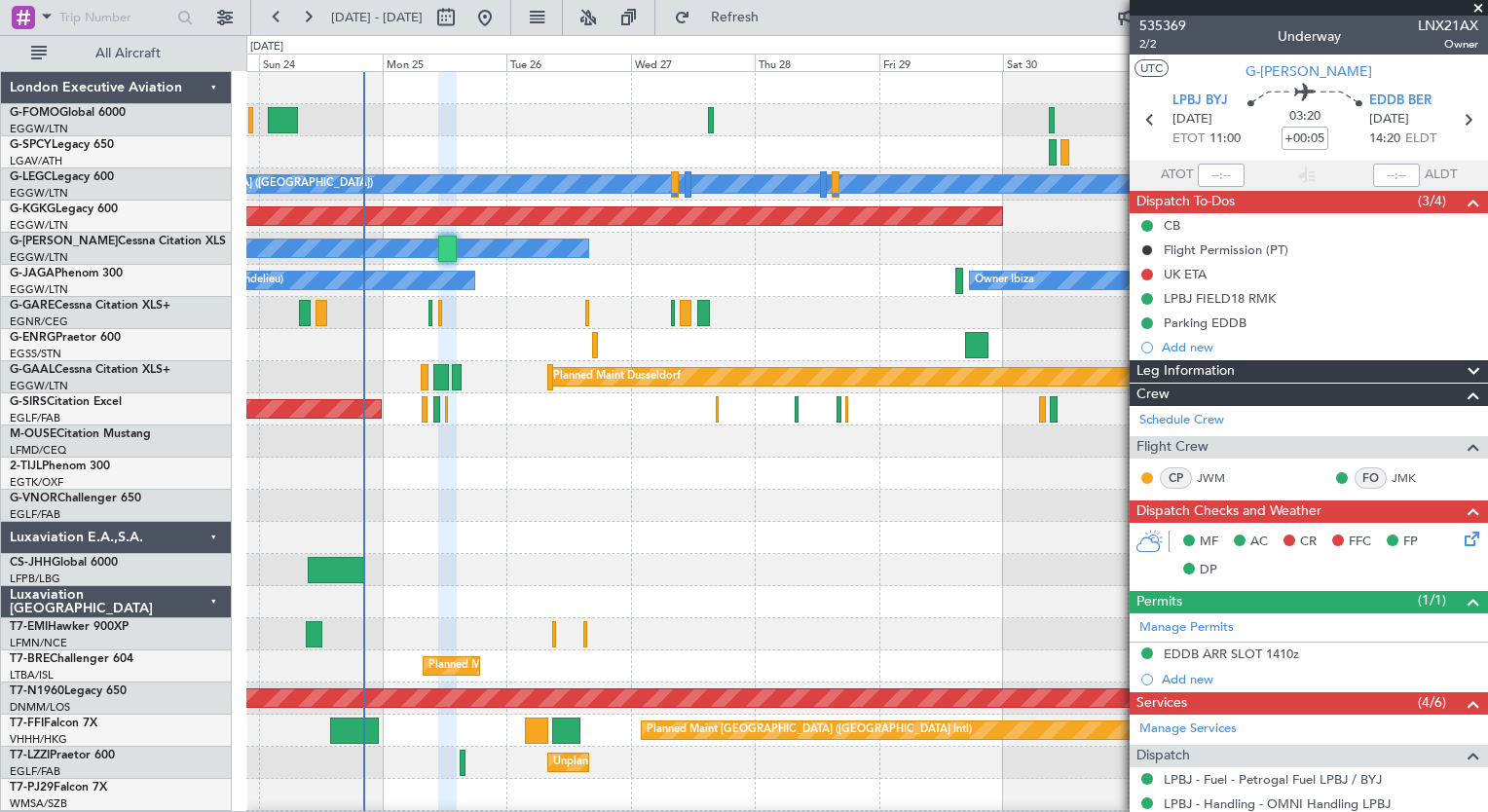
click at [496, 649] on div "A/C Unavailable [GEOGRAPHIC_DATA] ([GEOGRAPHIC_DATA]) Planned Maint [GEOGRAPHIC…" at bounding box center [867, 505] width 1241 height 867
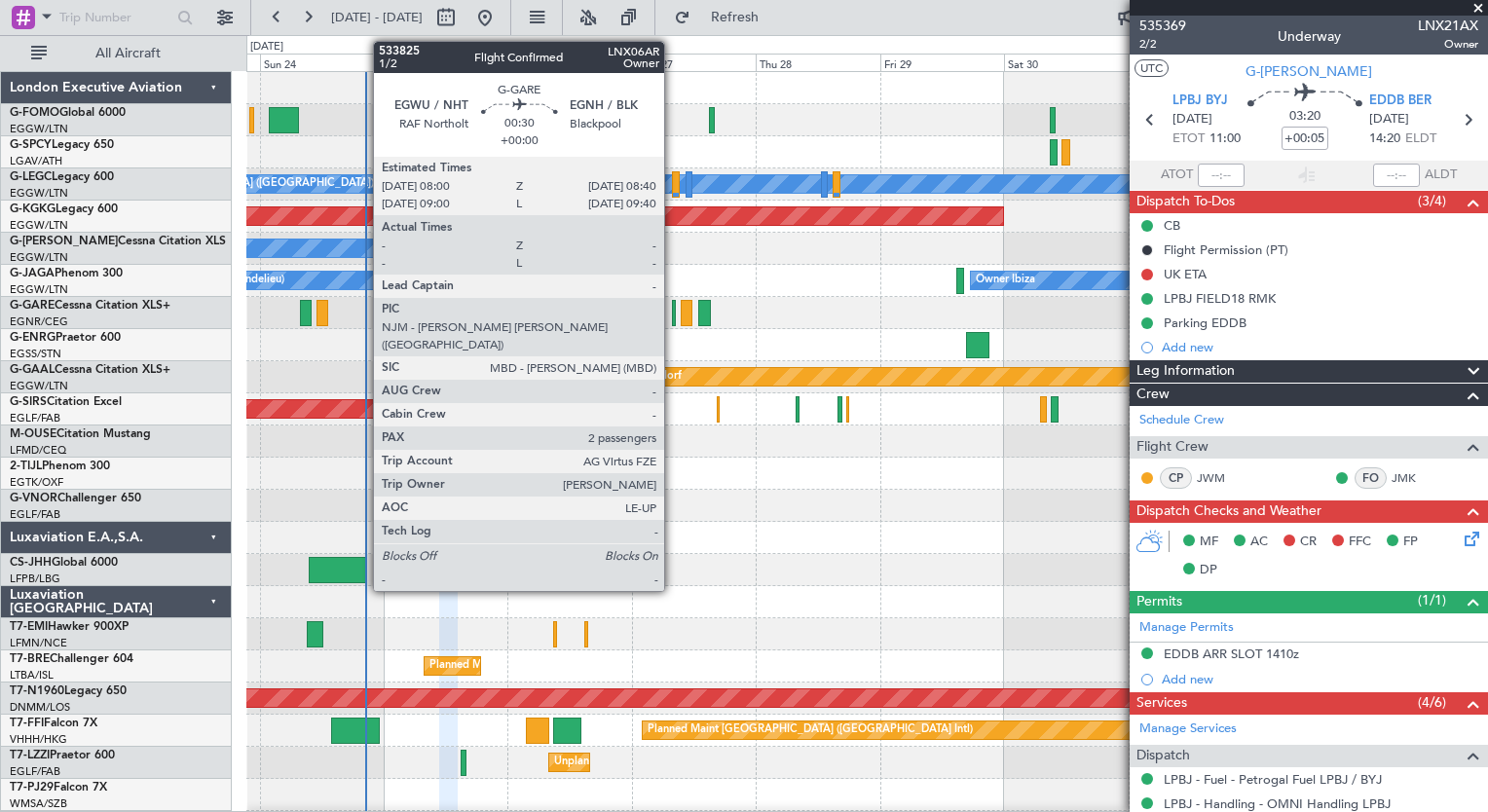
click at [673, 321] on div at bounding box center [674, 313] width 4 height 27
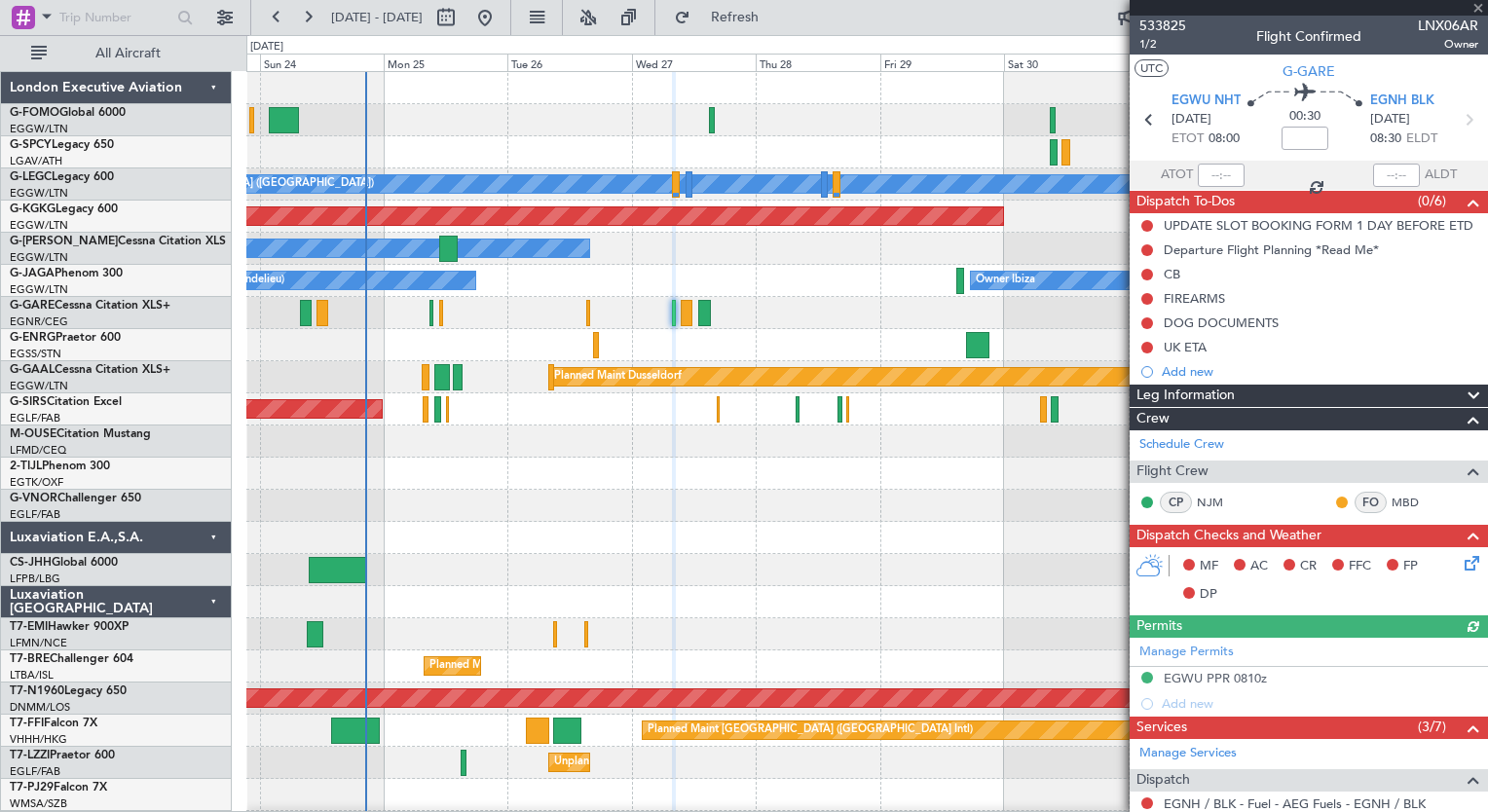
scroll to position [385, 0]
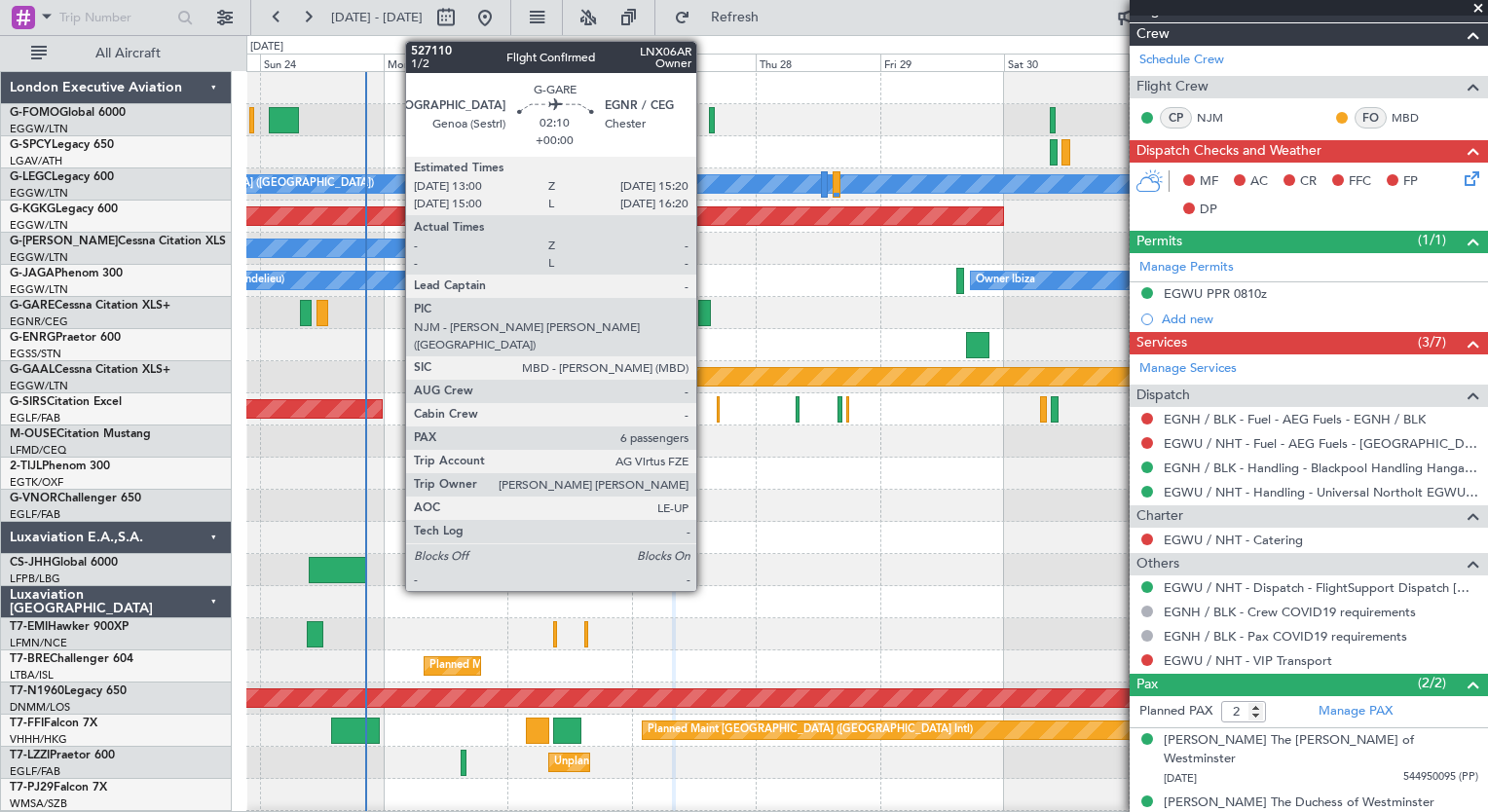
click at [705, 320] on div at bounding box center [704, 313] width 13 height 27
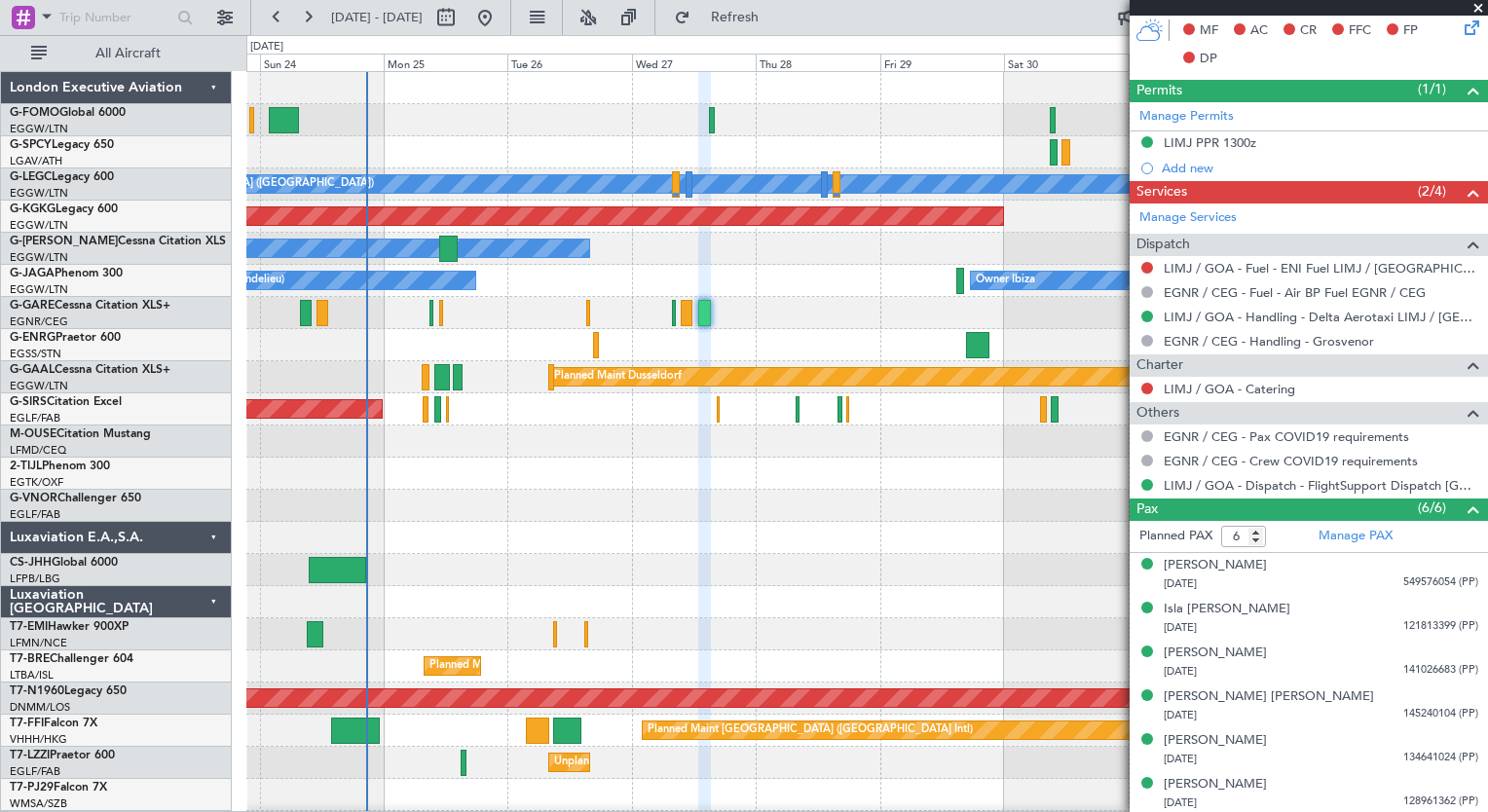
scroll to position [0, 0]
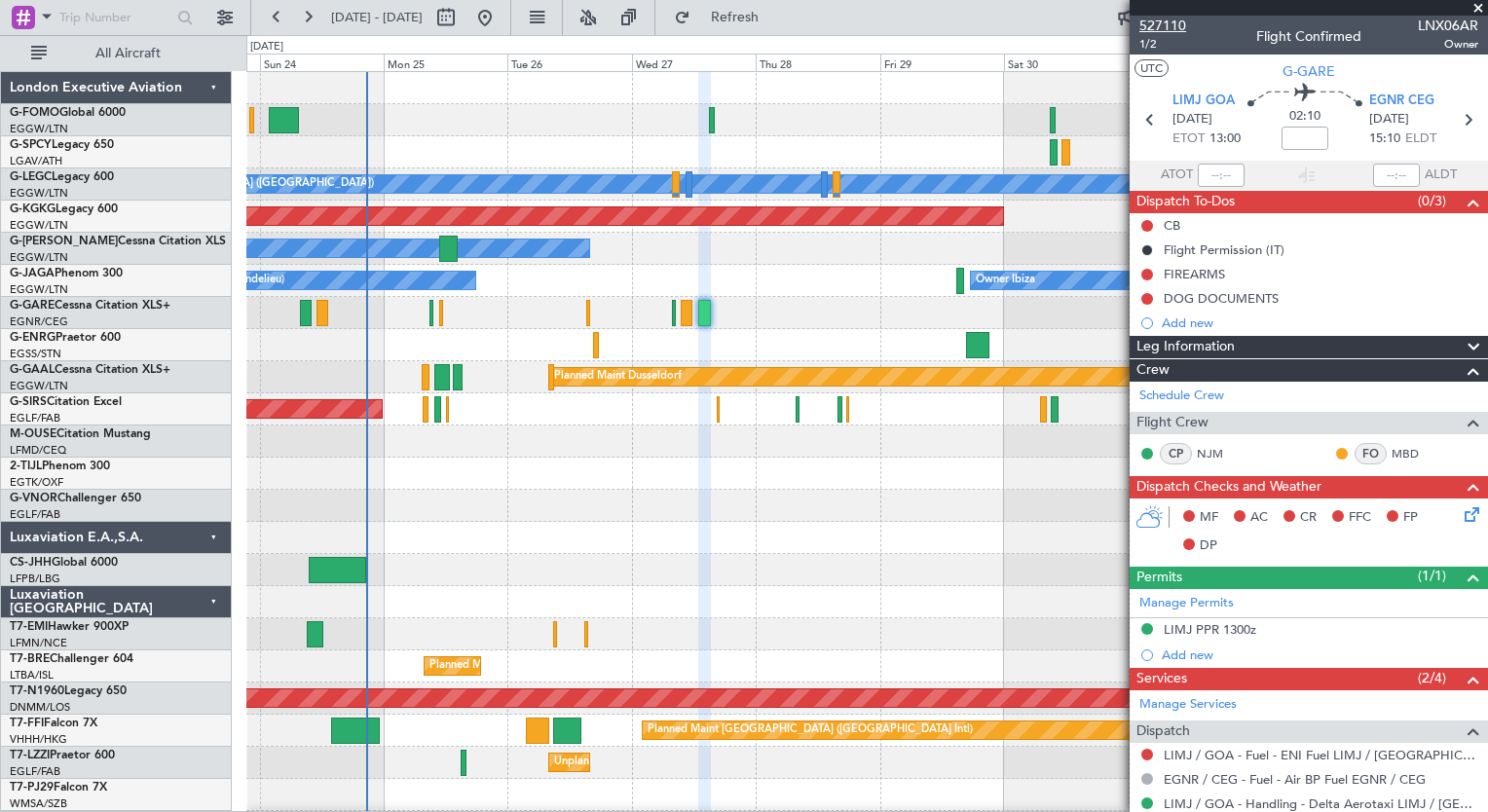
click at [1157, 25] on span "527110" at bounding box center [1162, 26] width 46 height 21
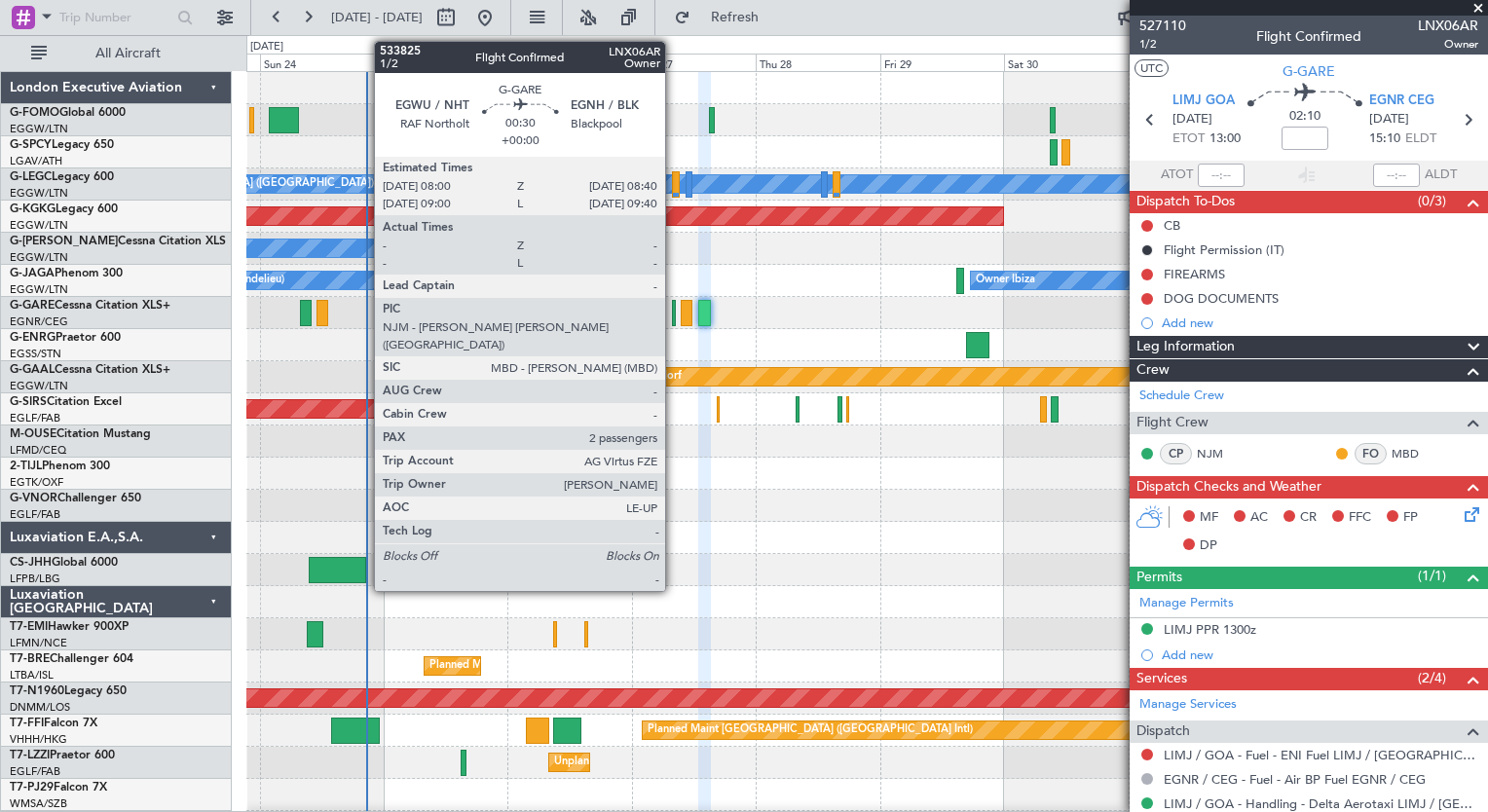
click at [674, 317] on div at bounding box center [674, 313] width 4 height 27
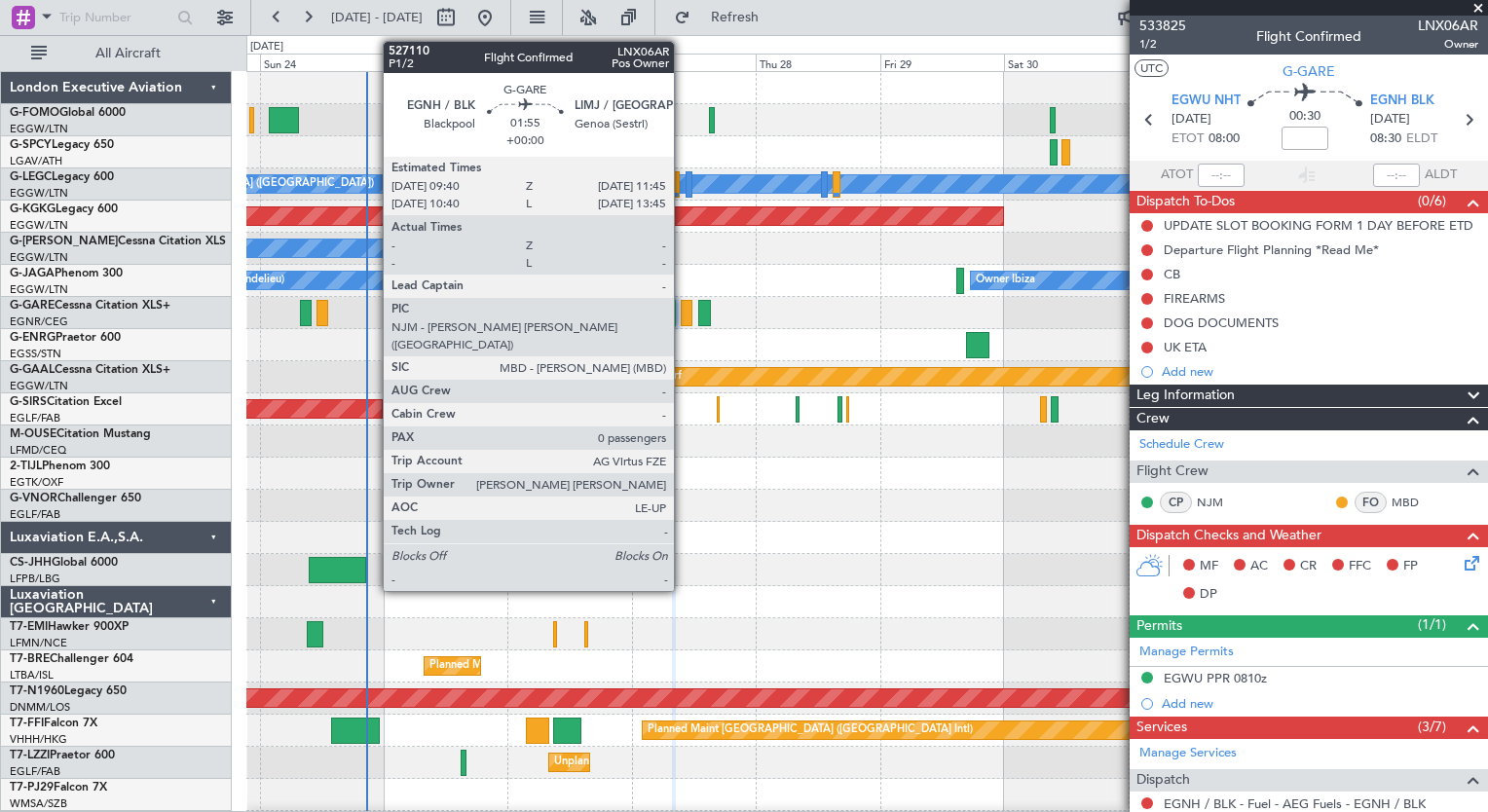
click at [683, 316] on div at bounding box center [687, 313] width 12 height 27
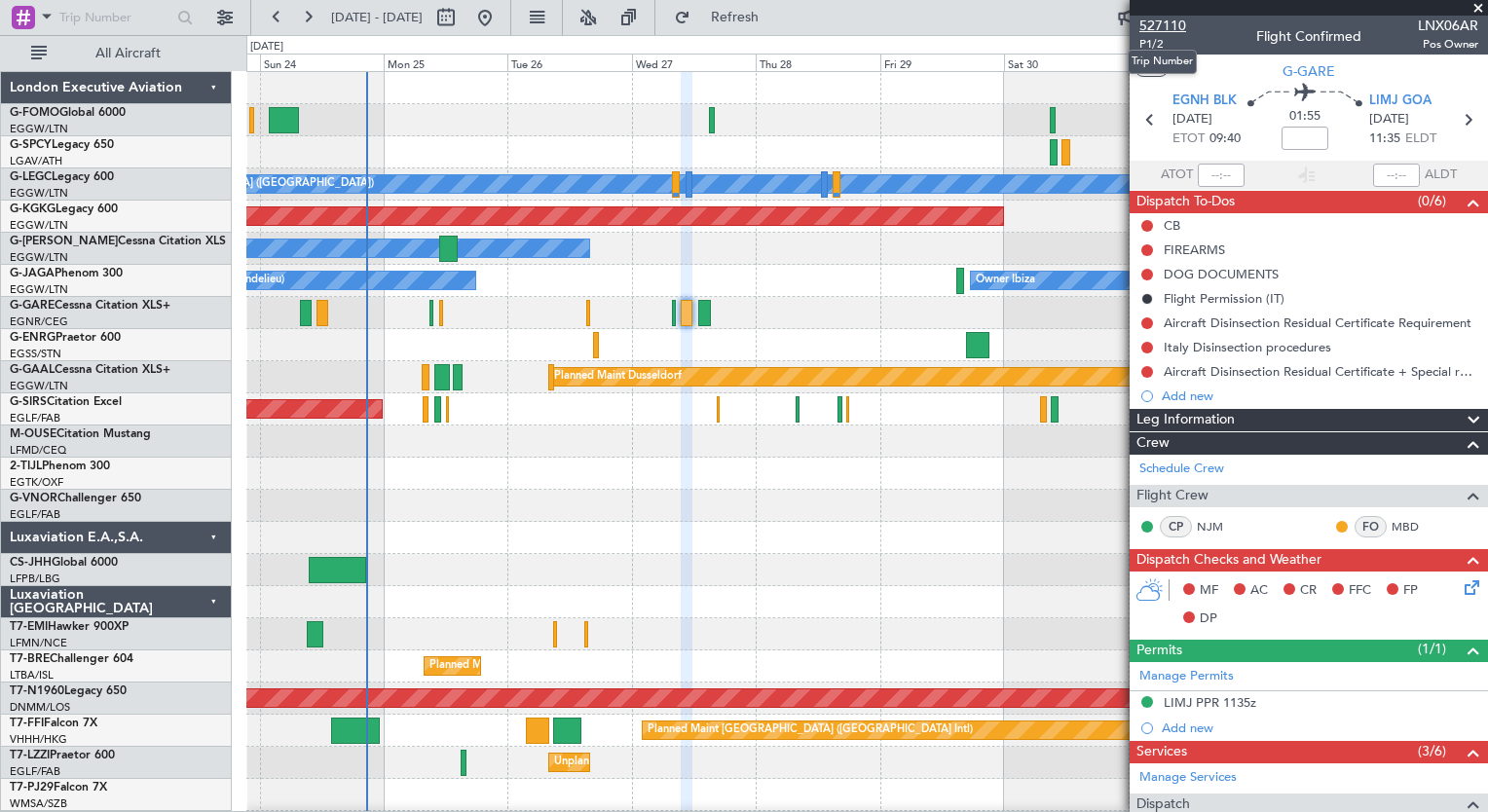
click at [1179, 28] on span "527110" at bounding box center [1162, 26] width 46 height 21
click at [777, 12] on span "Refresh" at bounding box center [735, 18] width 82 height 14
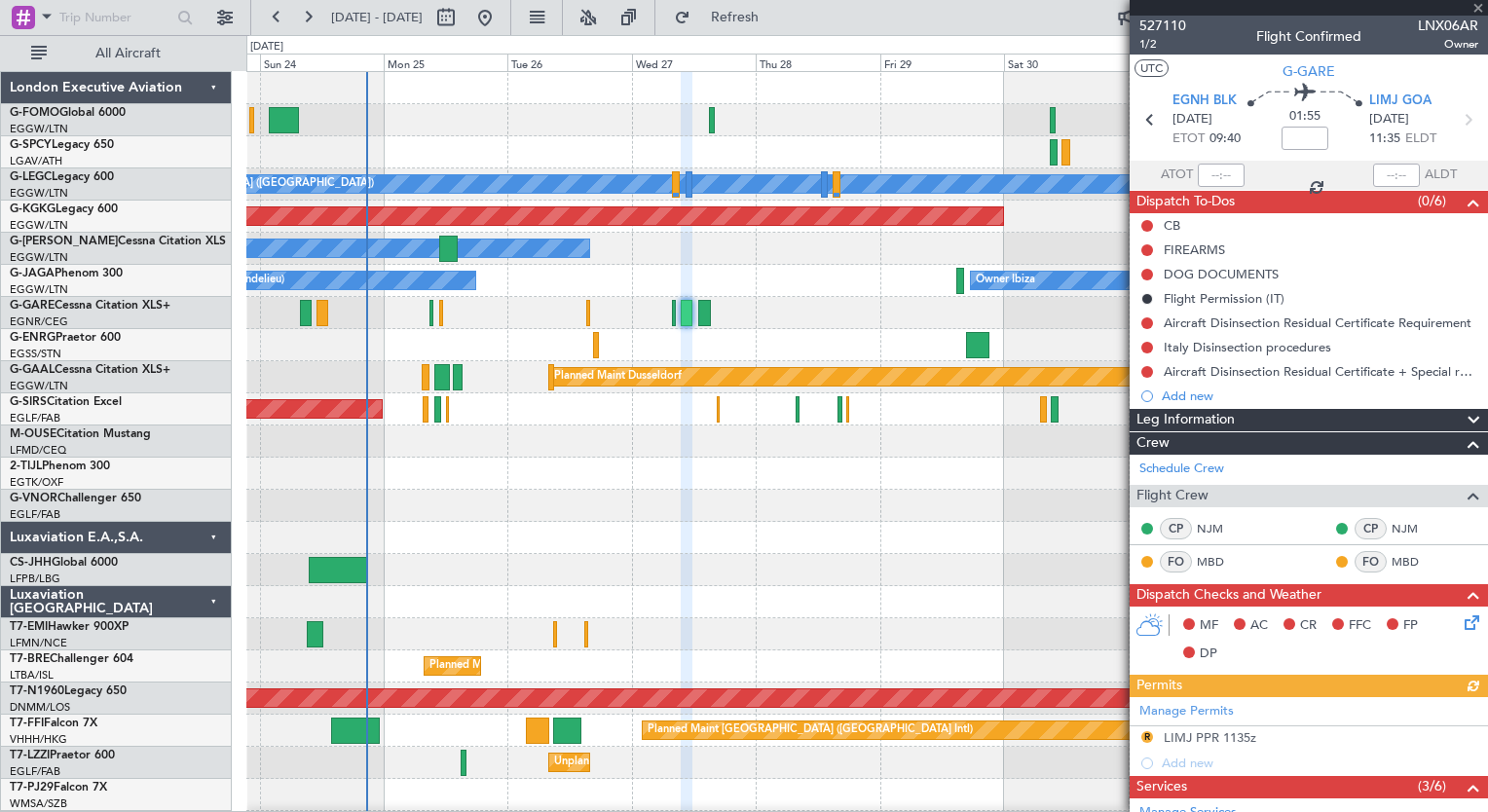
scroll to position [356, 0]
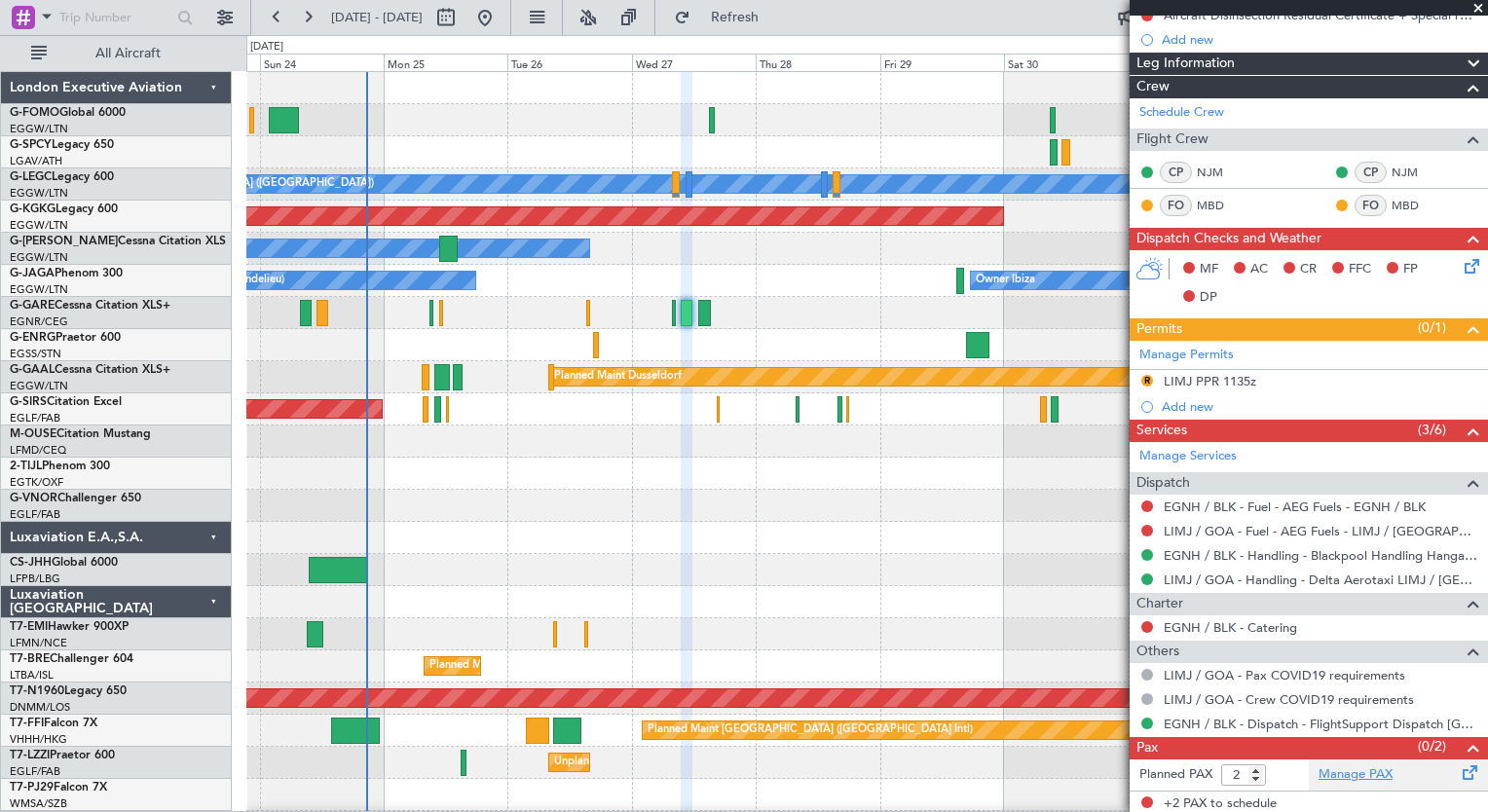
click at [1363, 776] on link "Manage PAX" at bounding box center [1355, 775] width 74 height 20
drag, startPoint x: 791, startPoint y: 21, endPoint x: 778, endPoint y: 30, distance: 15.8
click at [778, 30] on button "Refresh" at bounding box center [723, 18] width 117 height 32
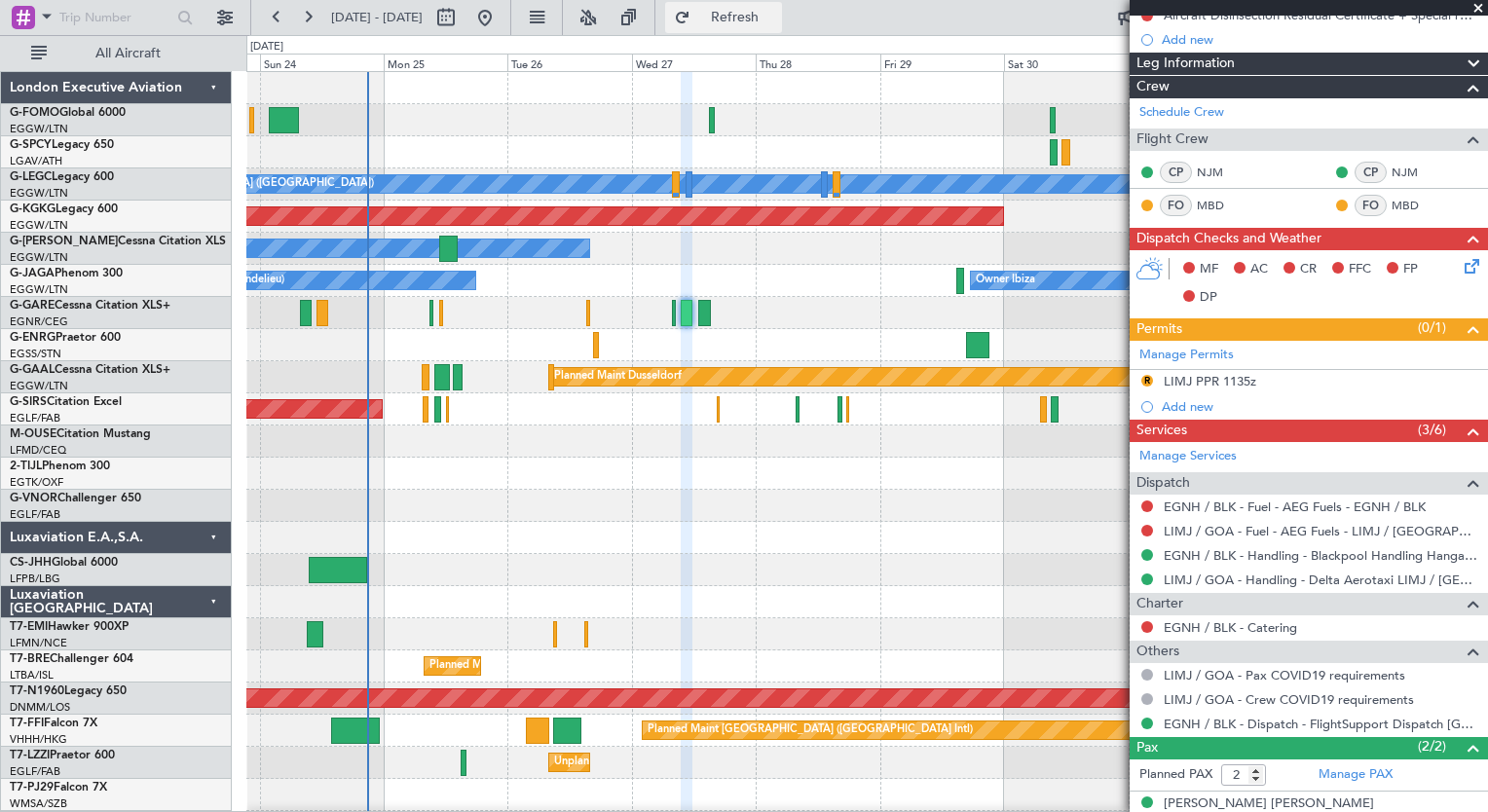
click at [759, 25] on button "Refresh" at bounding box center [723, 18] width 117 height 32
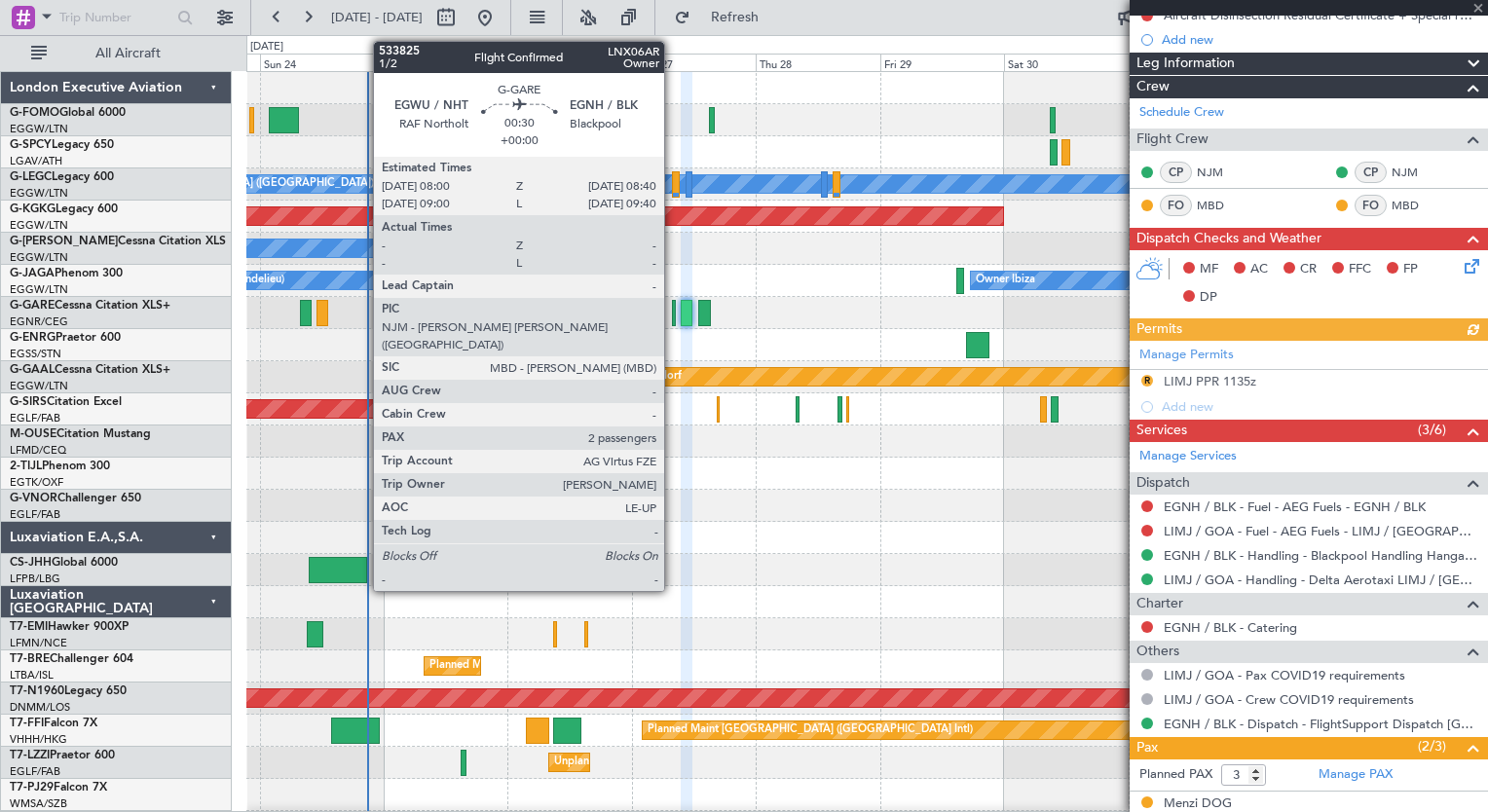
click at [673, 321] on div at bounding box center [674, 313] width 4 height 27
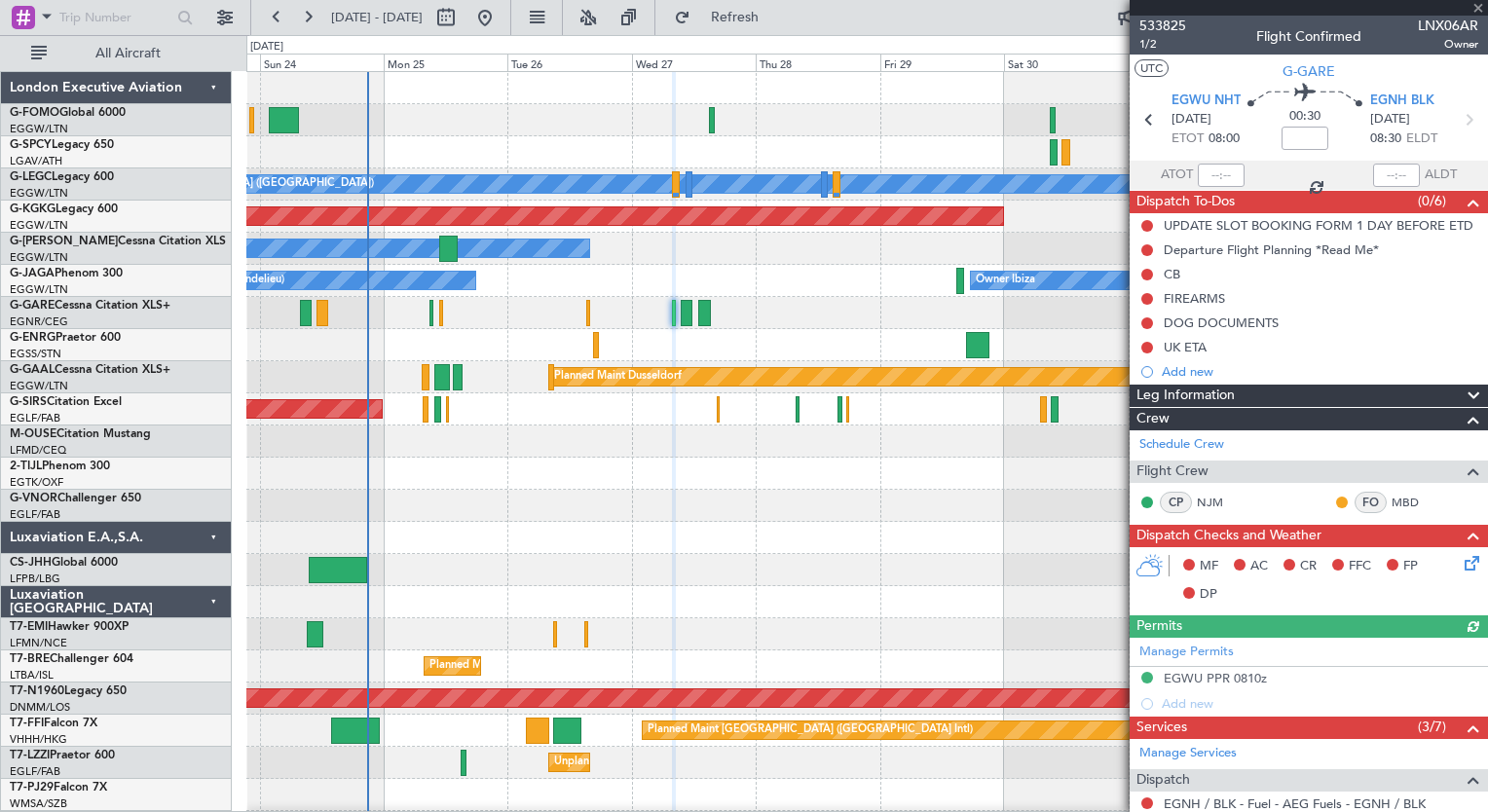
scroll to position [385, 0]
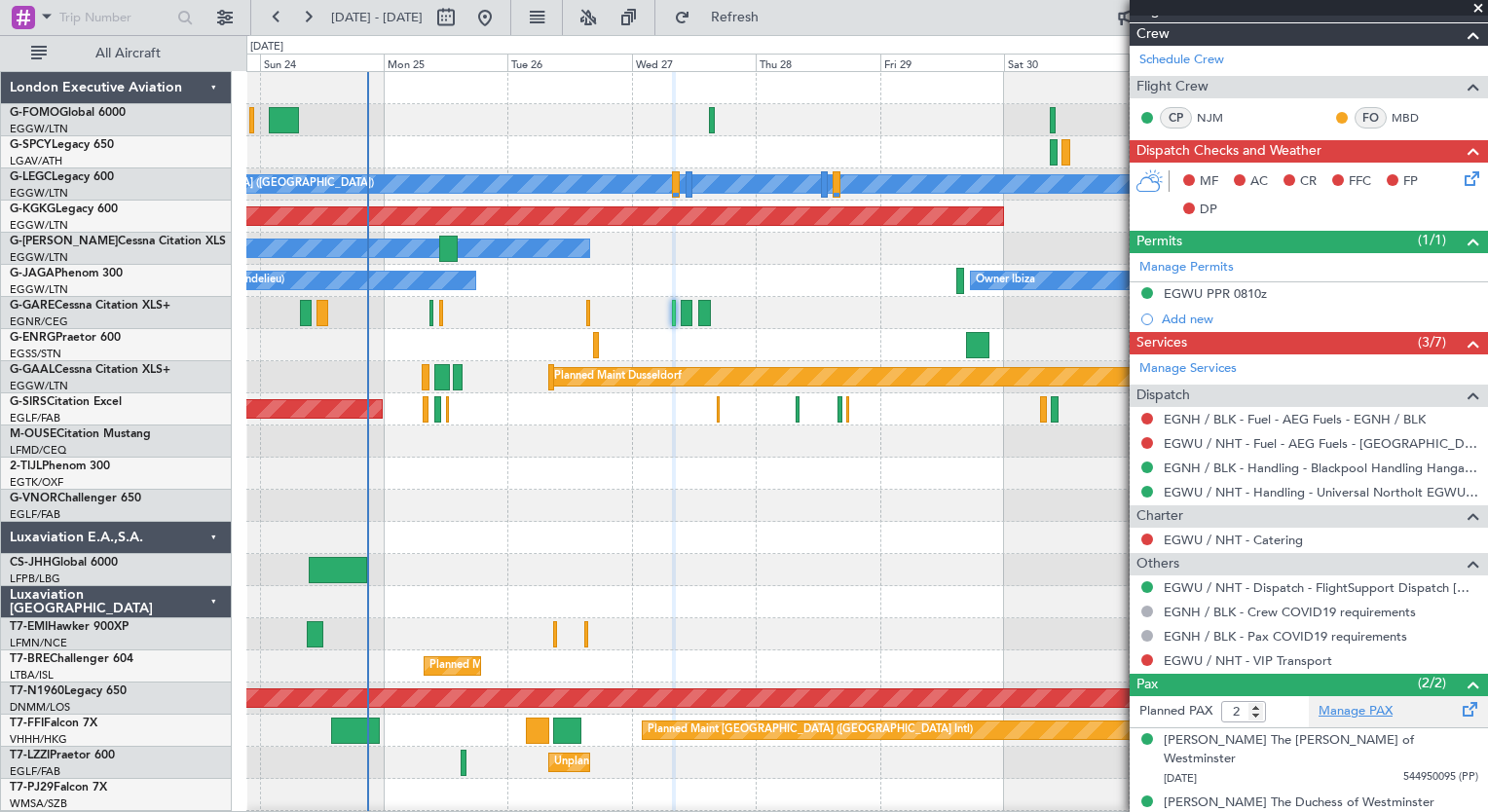
click at [1358, 703] on link "Manage PAX" at bounding box center [1355, 712] width 74 height 20
click at [757, 25] on button "Refresh" at bounding box center [723, 18] width 117 height 32
type input "3"
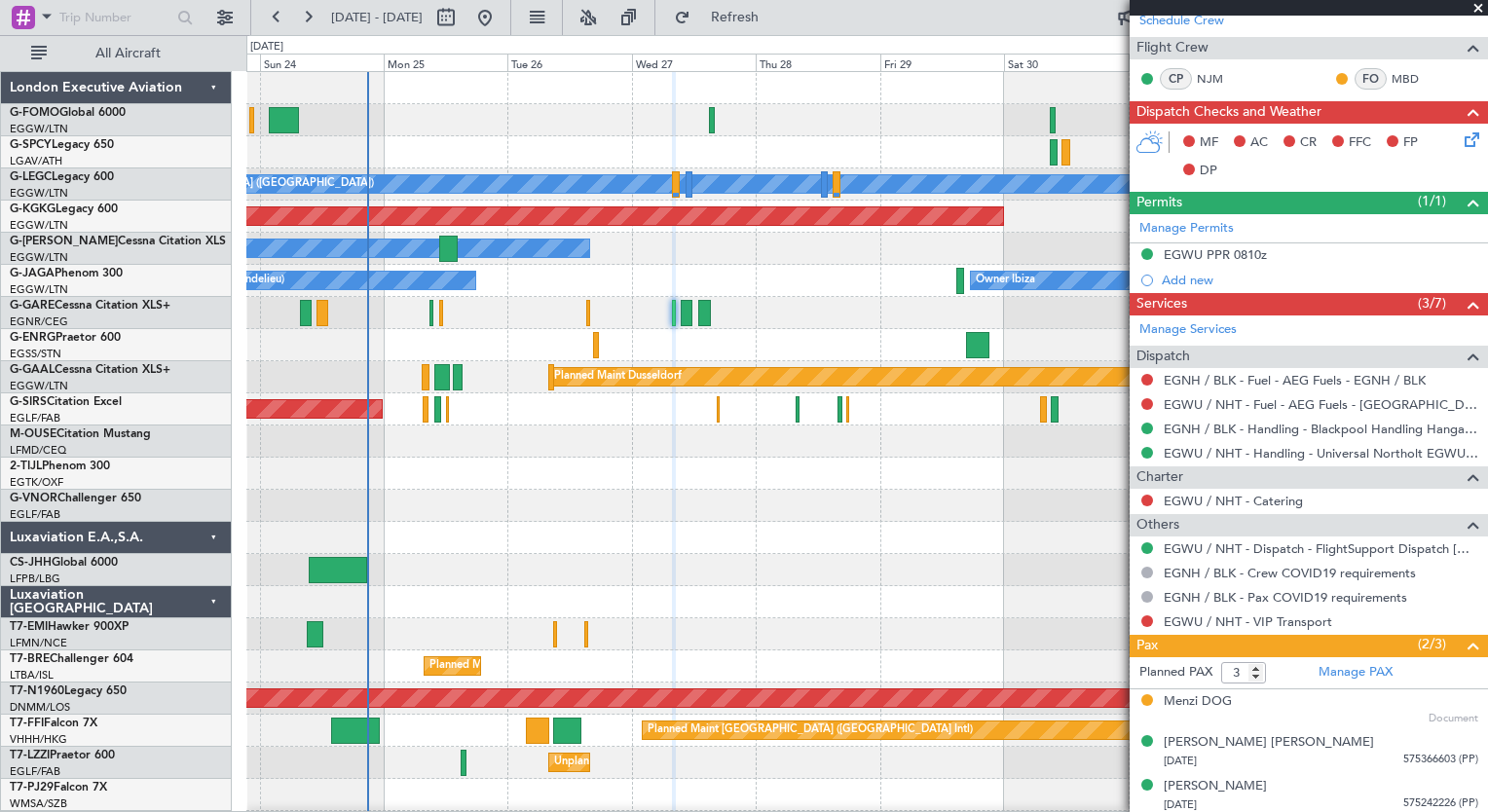
scroll to position [424, 0]
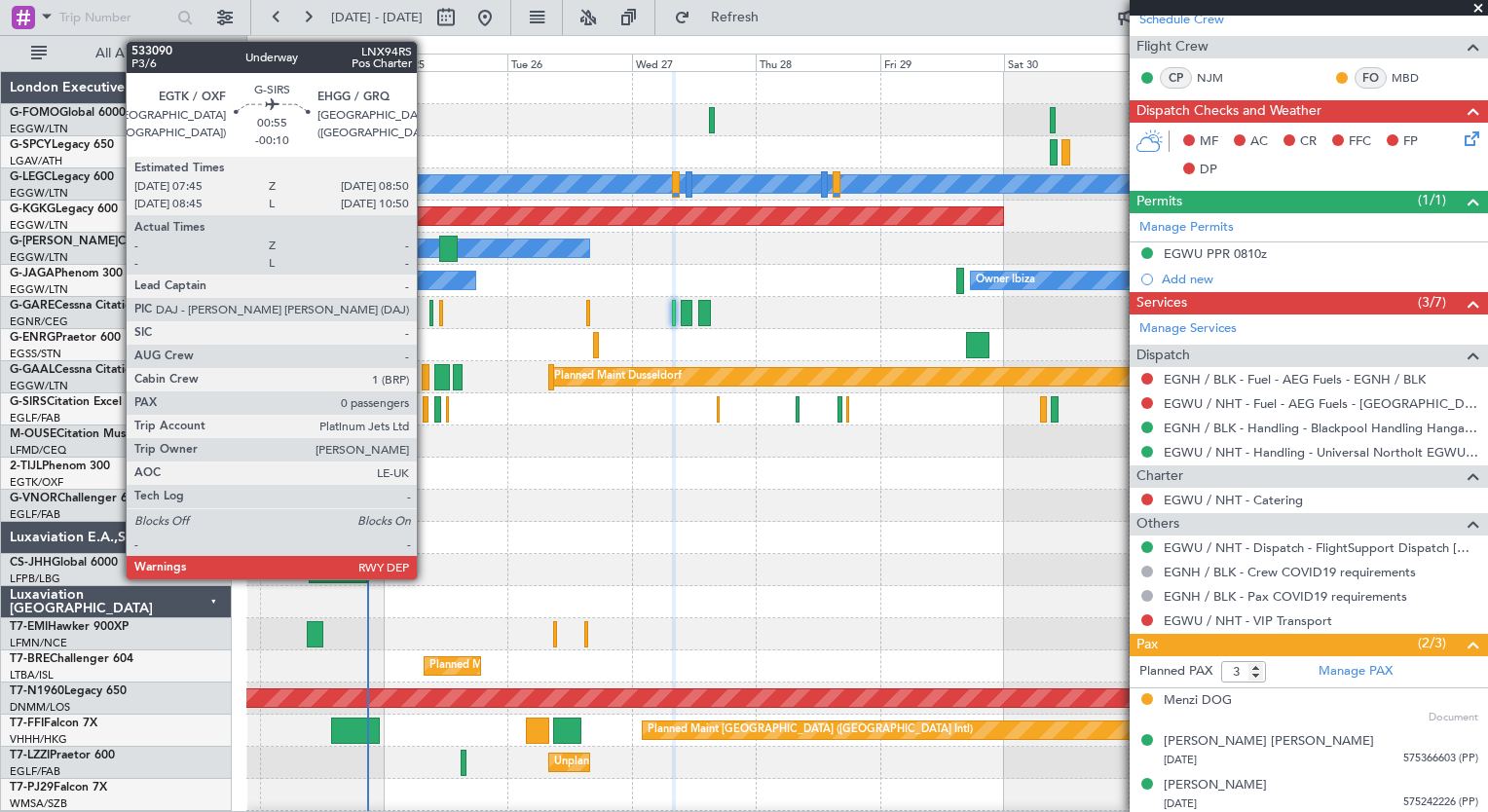
click at [425, 414] on div at bounding box center [425, 409] width 6 height 27
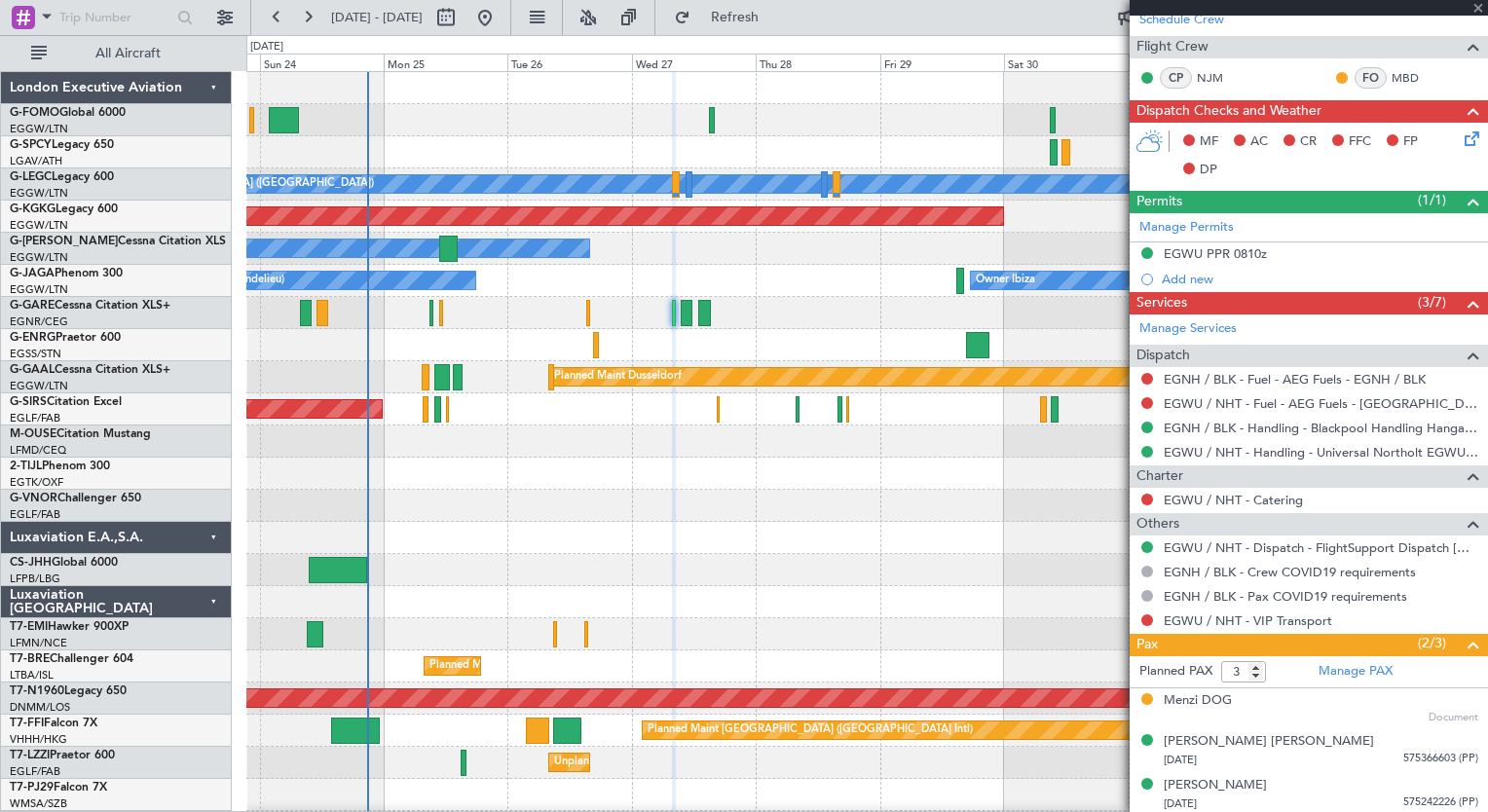
type input "-00:10"
type input "0"
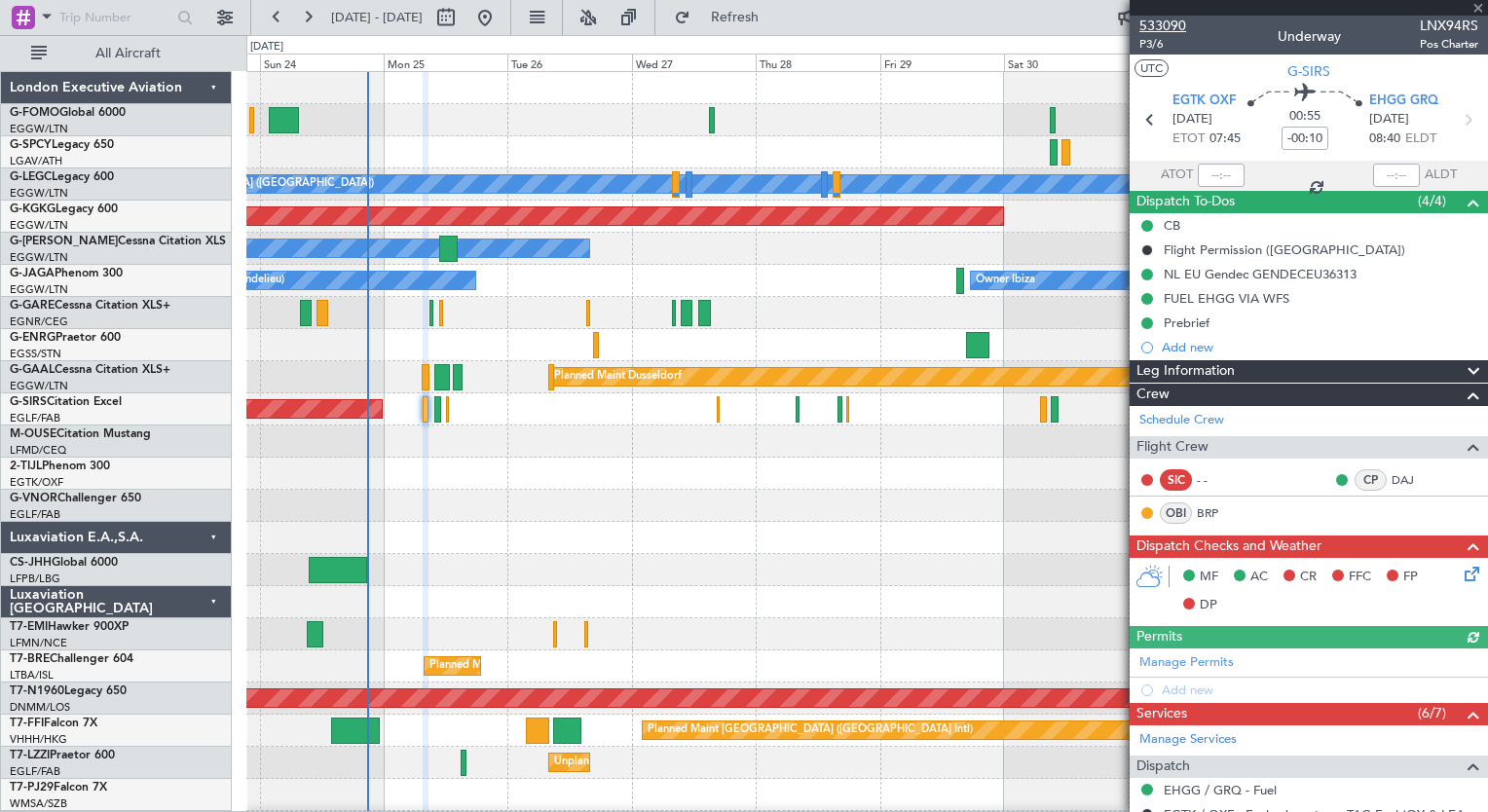
click at [1164, 18] on span "533090" at bounding box center [1162, 26] width 46 height 21
click at [771, 24] on span "Refresh" at bounding box center [735, 18] width 82 height 14
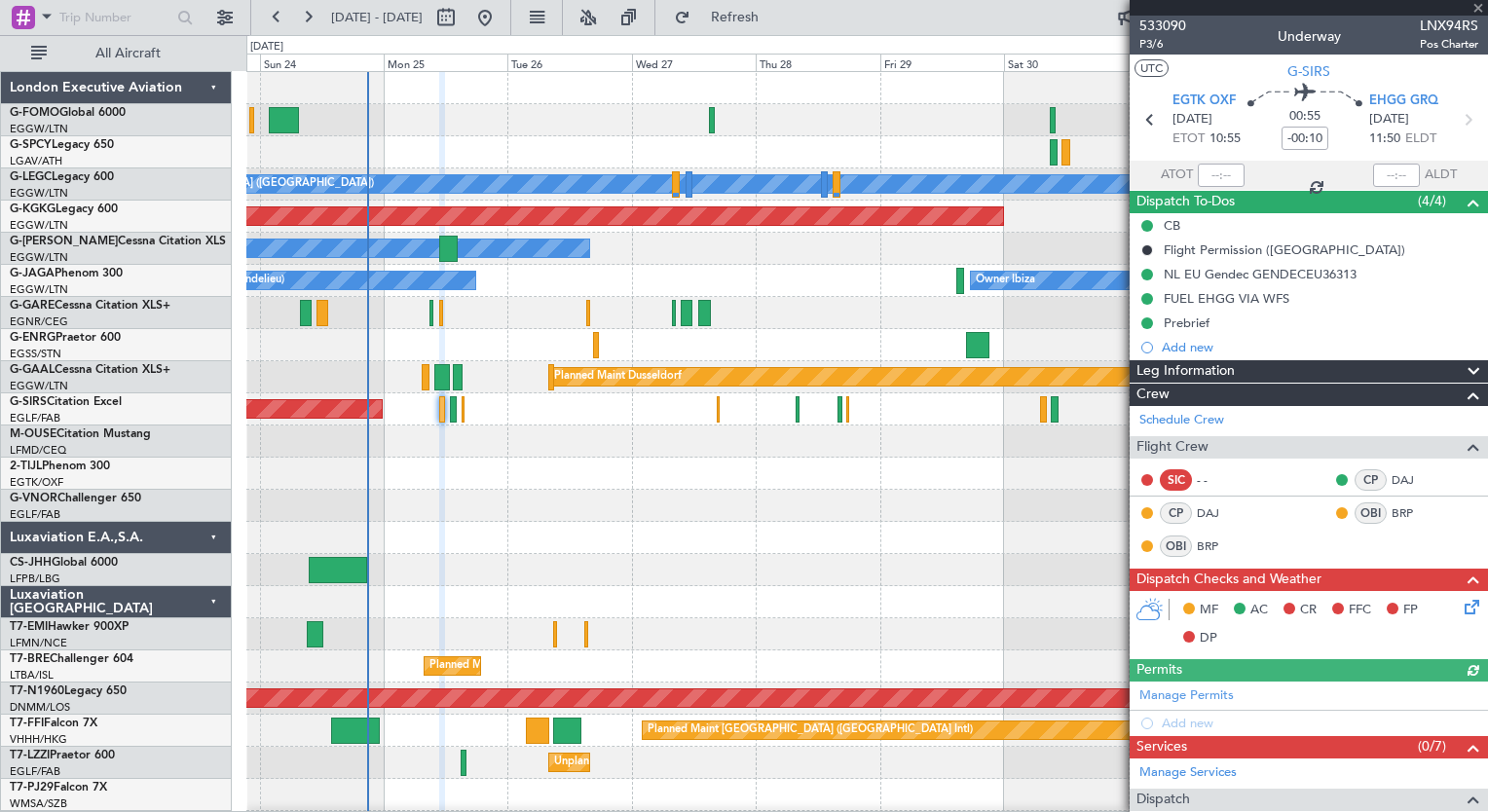
scroll to position [390, 0]
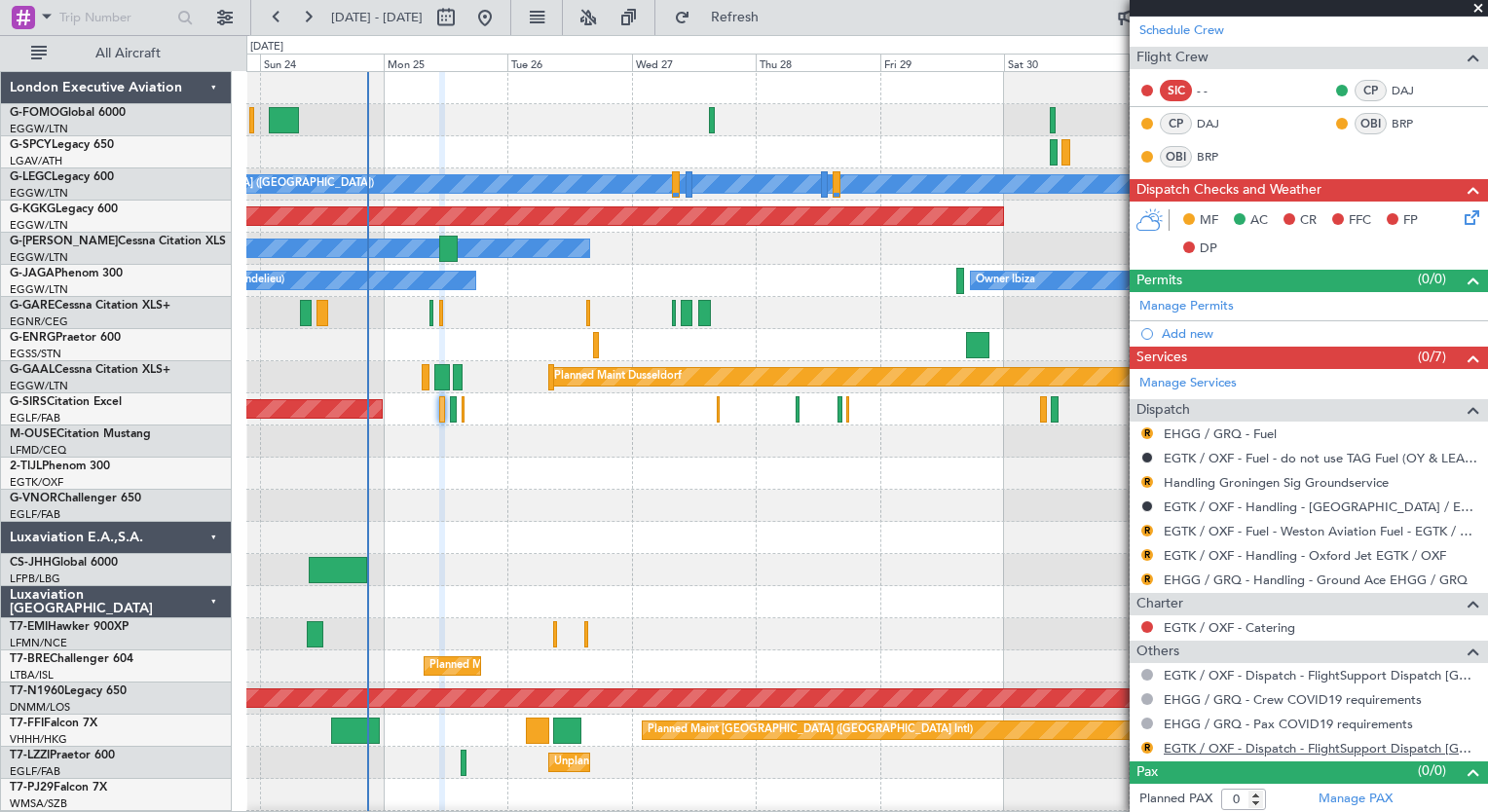
click at [1436, 751] on link "EGTK / OXF - Dispatch - FlightSupport Dispatch UK" at bounding box center [1321, 748] width 315 height 17
click at [765, 11] on span "Refresh" at bounding box center [735, 18] width 82 height 14
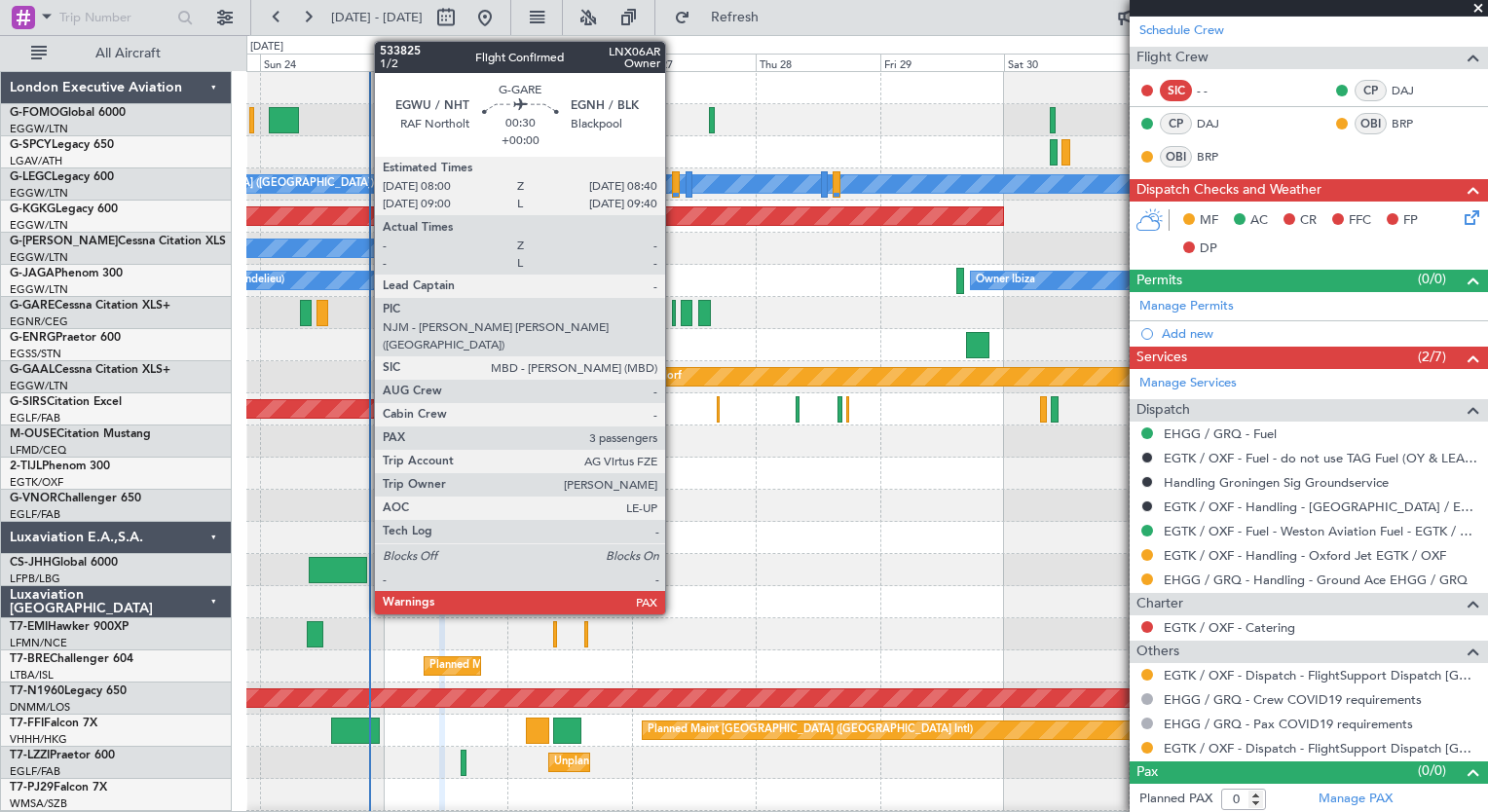
click at [674, 316] on div at bounding box center [674, 313] width 4 height 27
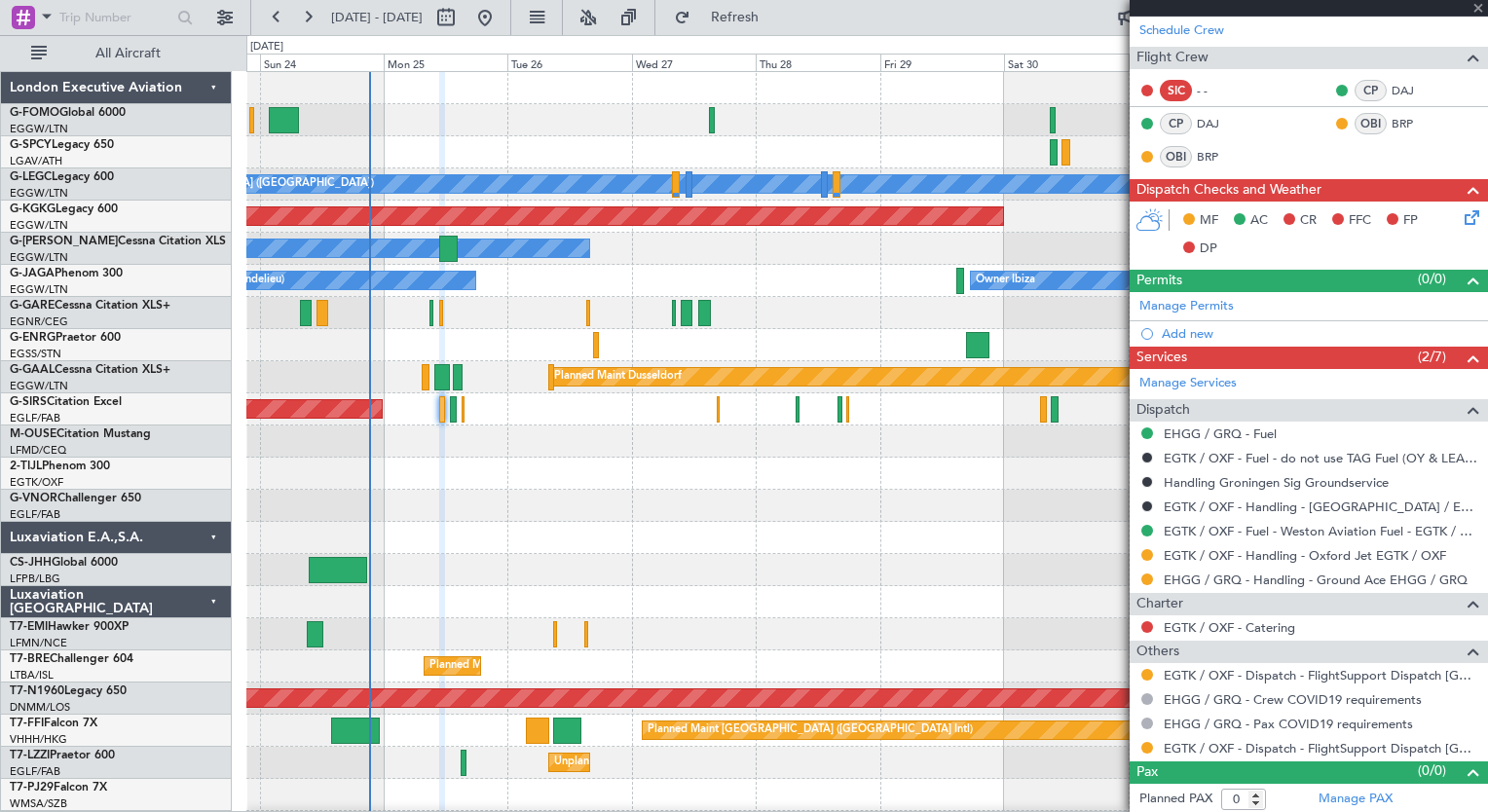
type input "3"
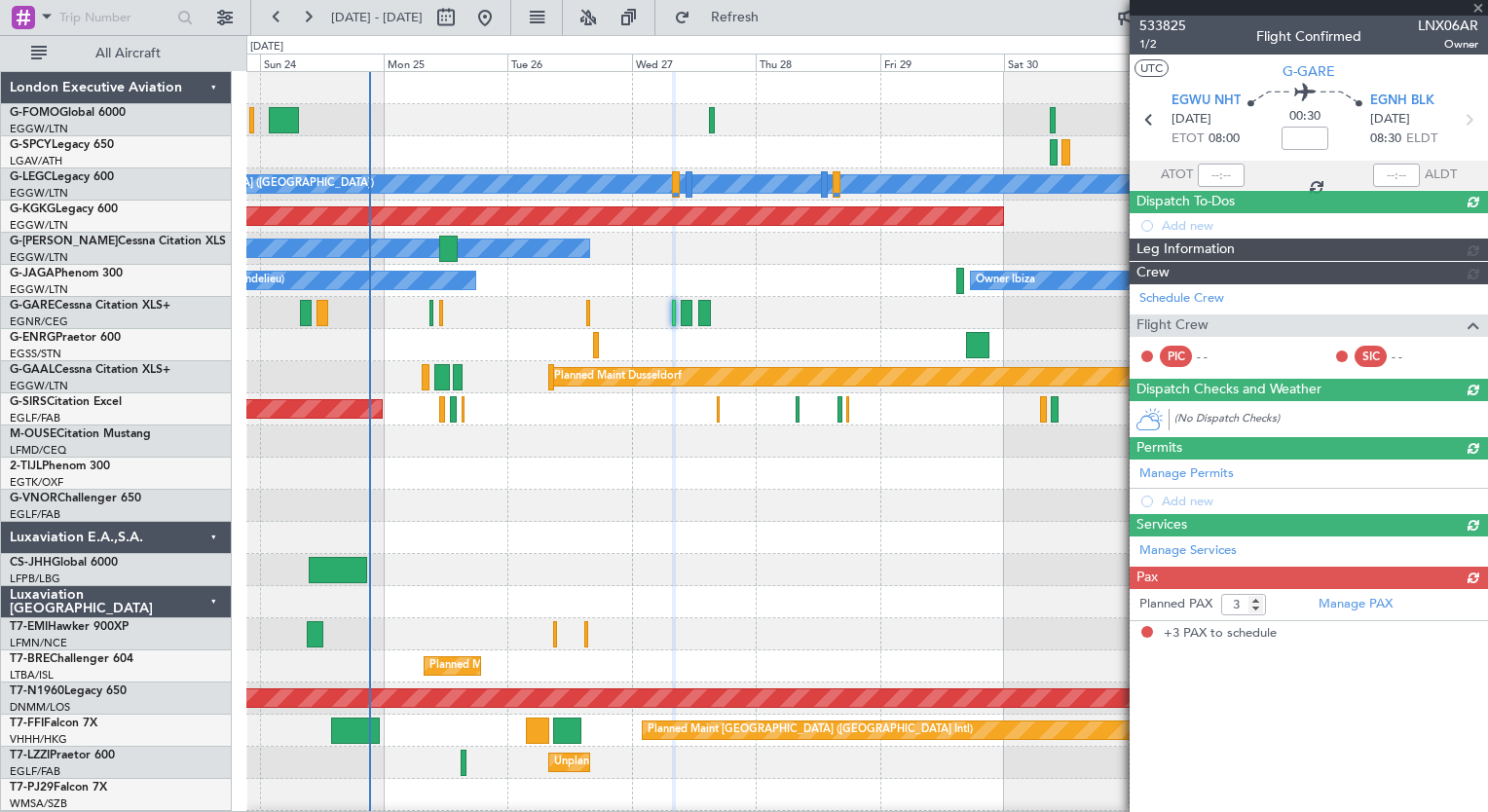
scroll to position [0, 0]
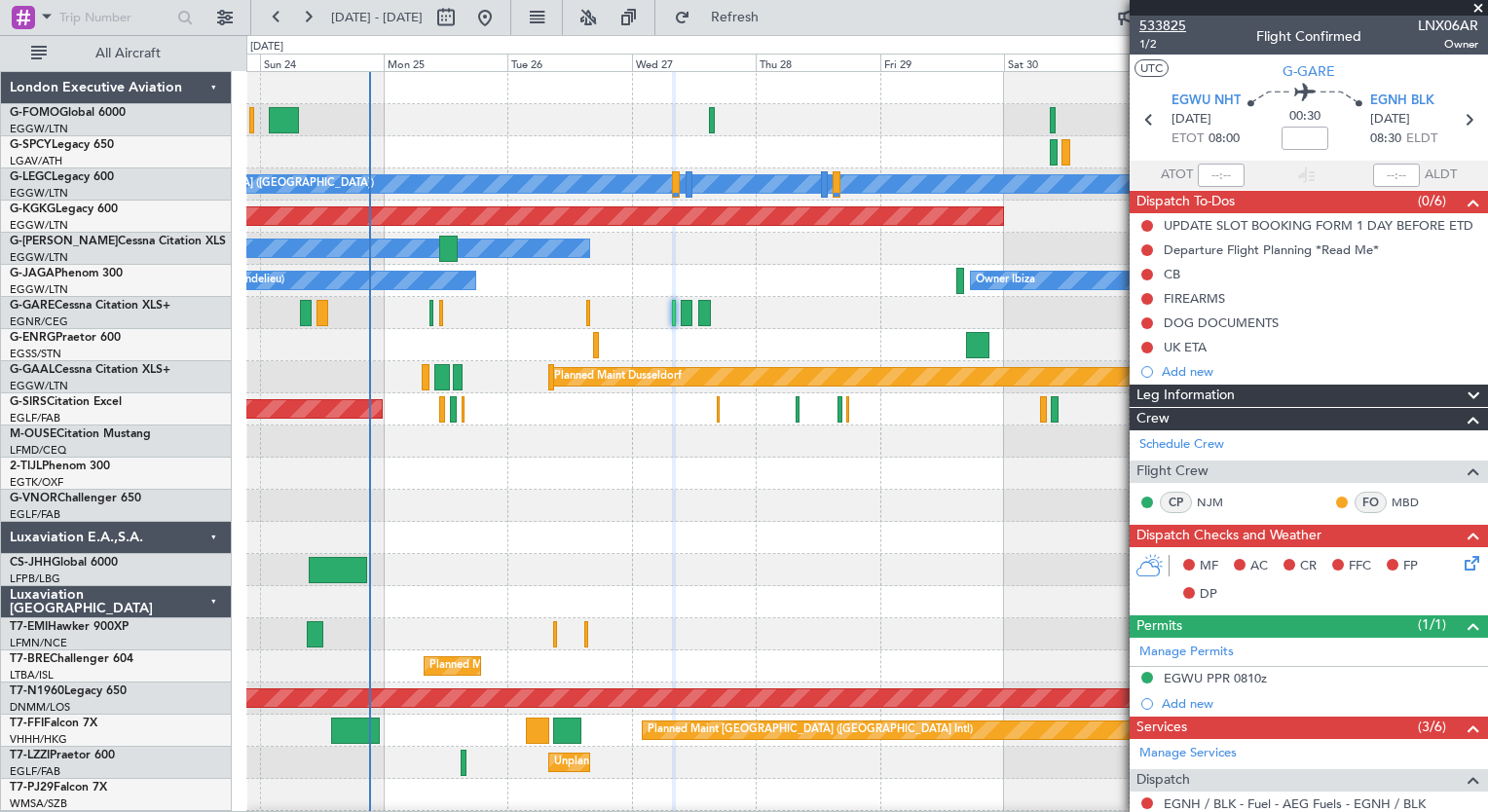
click at [1172, 24] on span "533825" at bounding box center [1162, 26] width 46 height 21
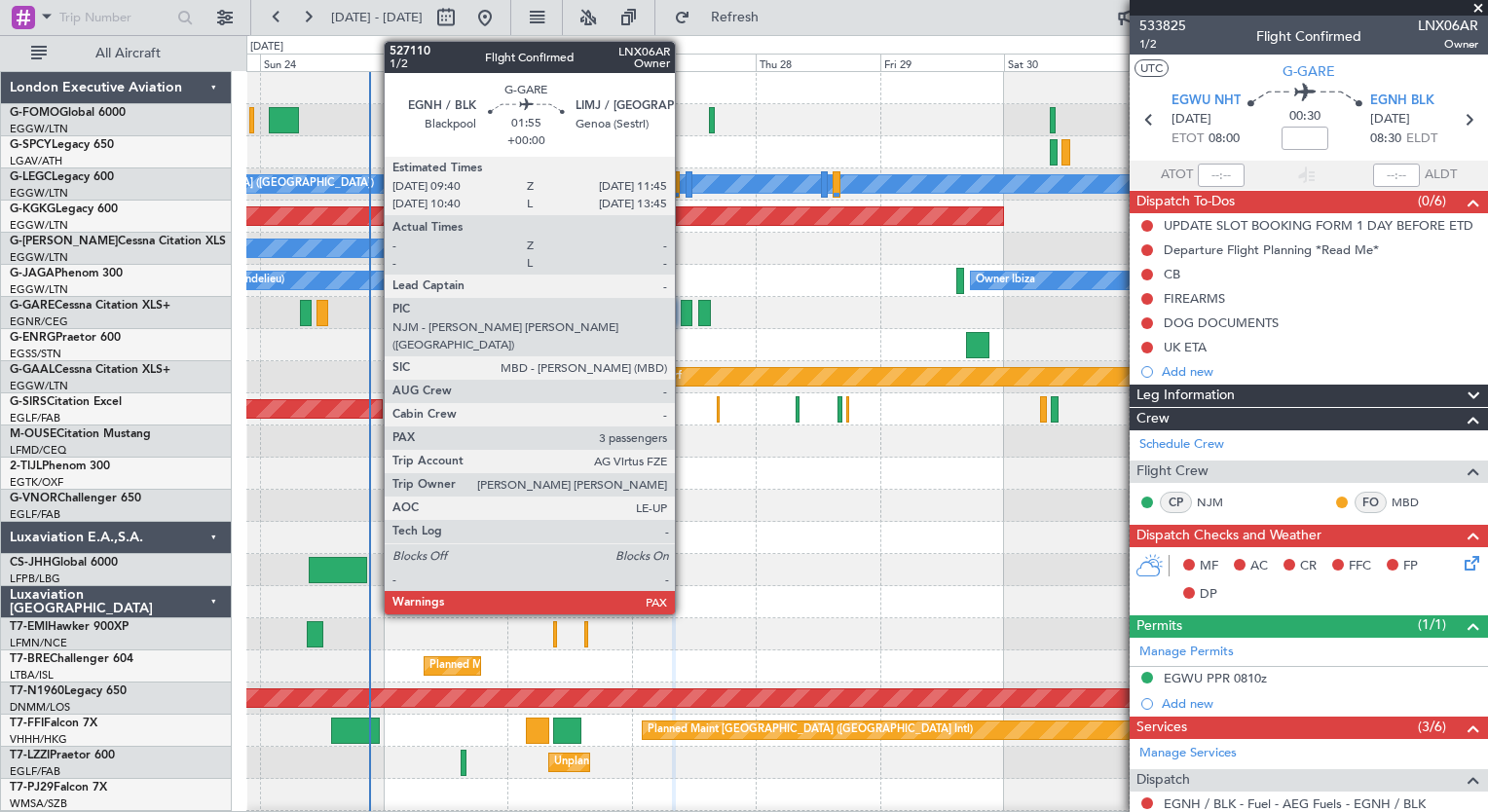
click at [684, 318] on div at bounding box center [687, 313] width 12 height 27
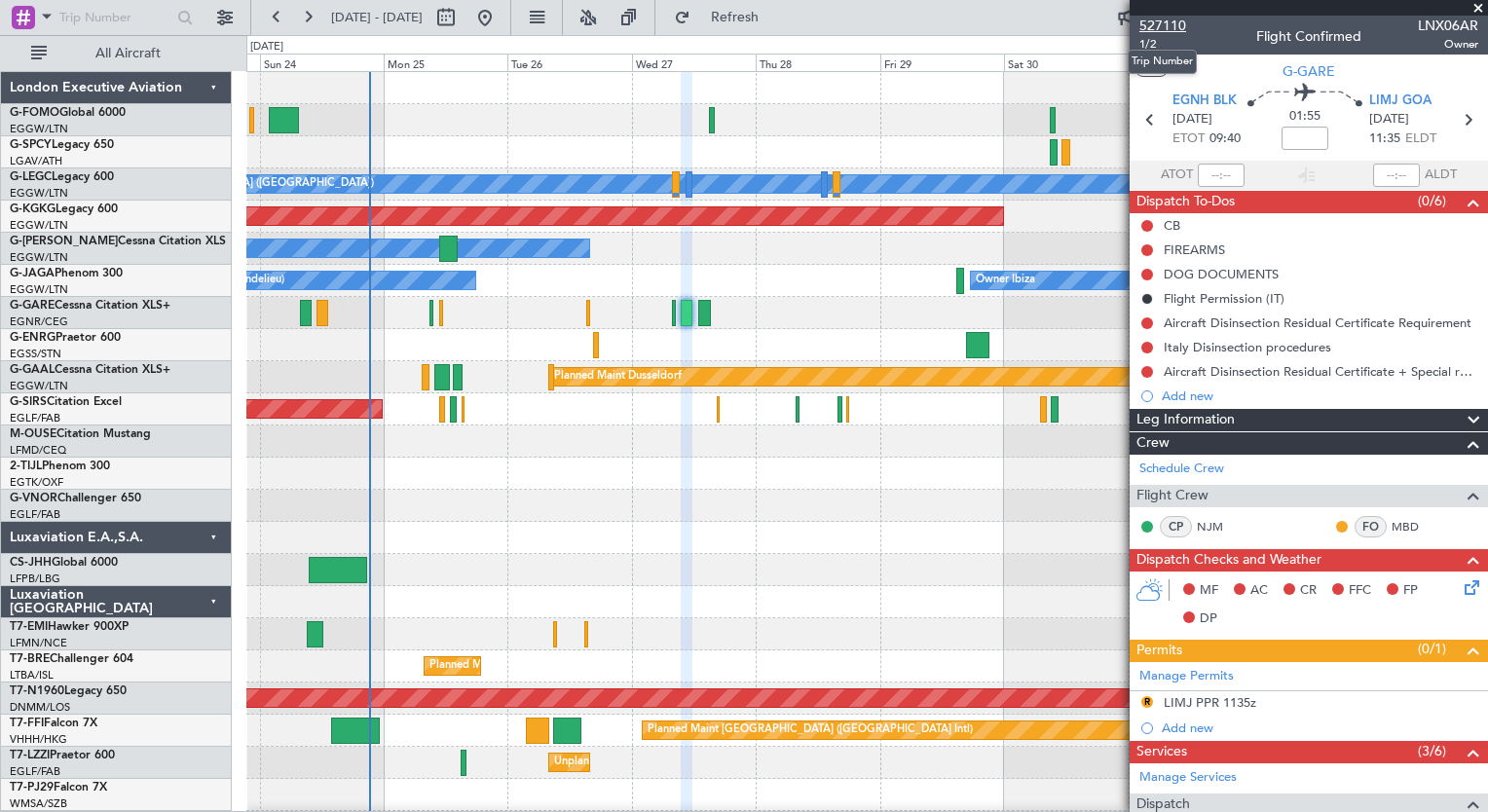
click at [1154, 28] on span "527110" at bounding box center [1162, 26] width 46 height 21
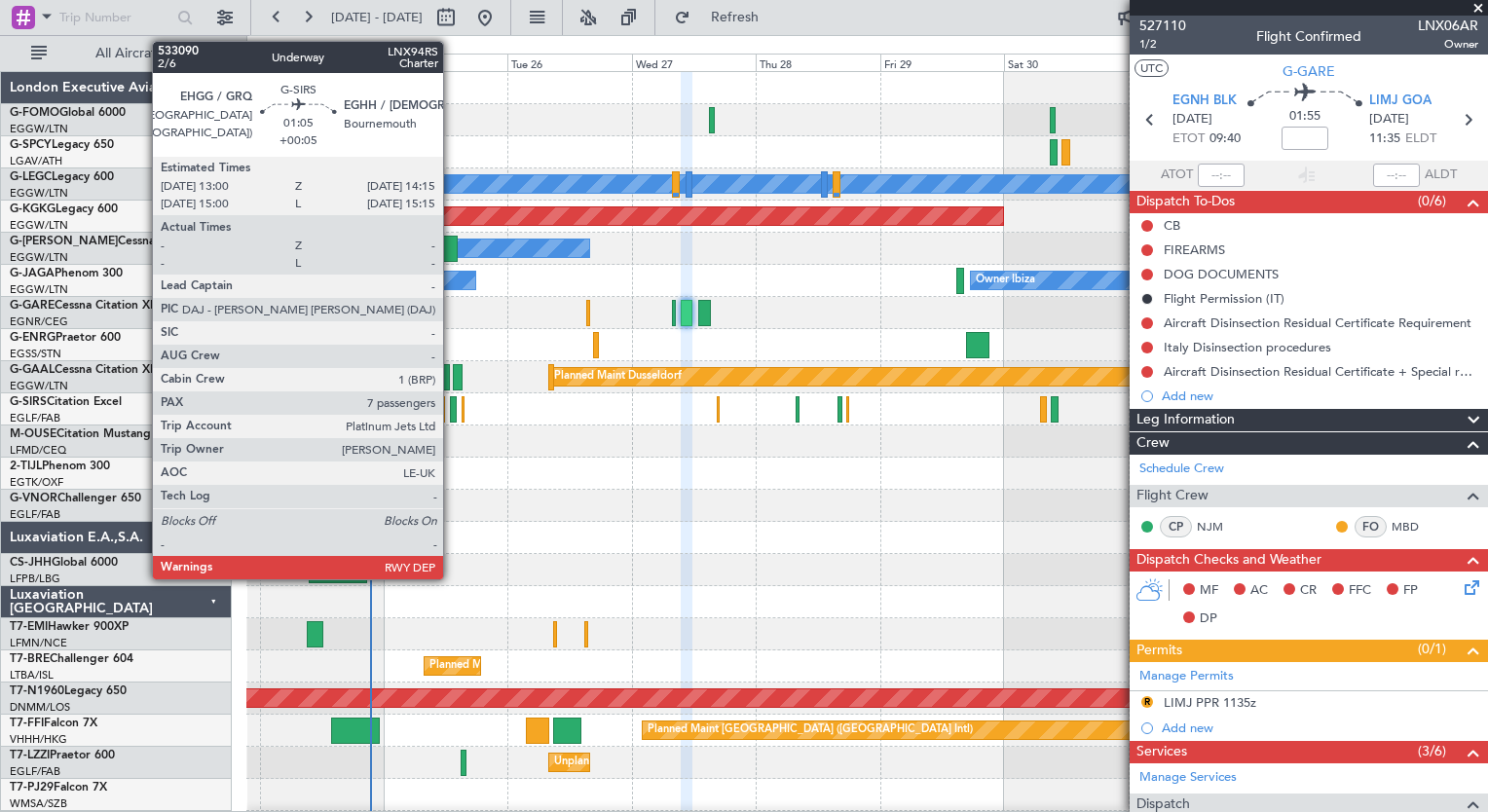
click at [452, 413] on div at bounding box center [453, 409] width 7 height 27
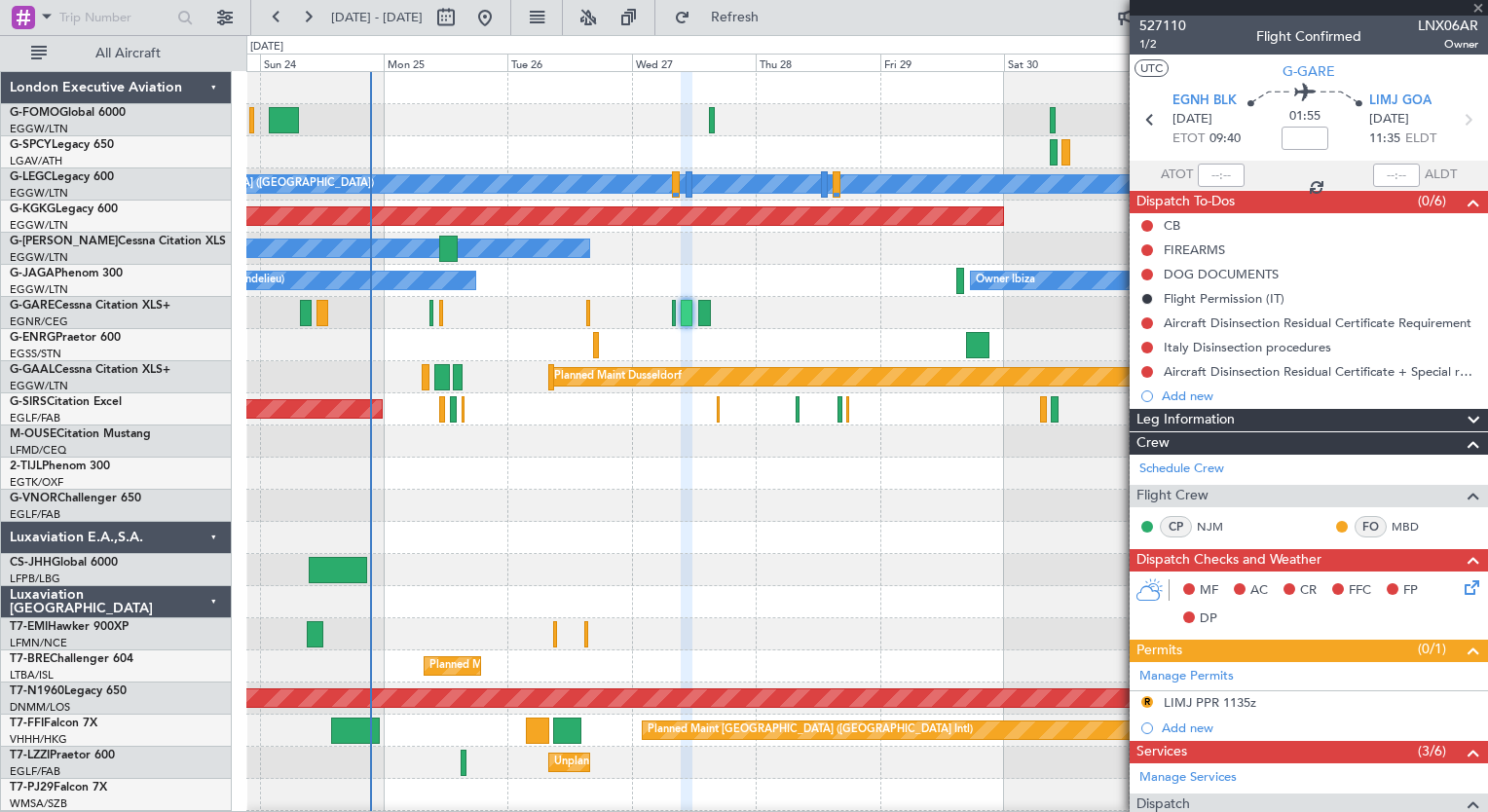
type input "+00:05"
type input "7"
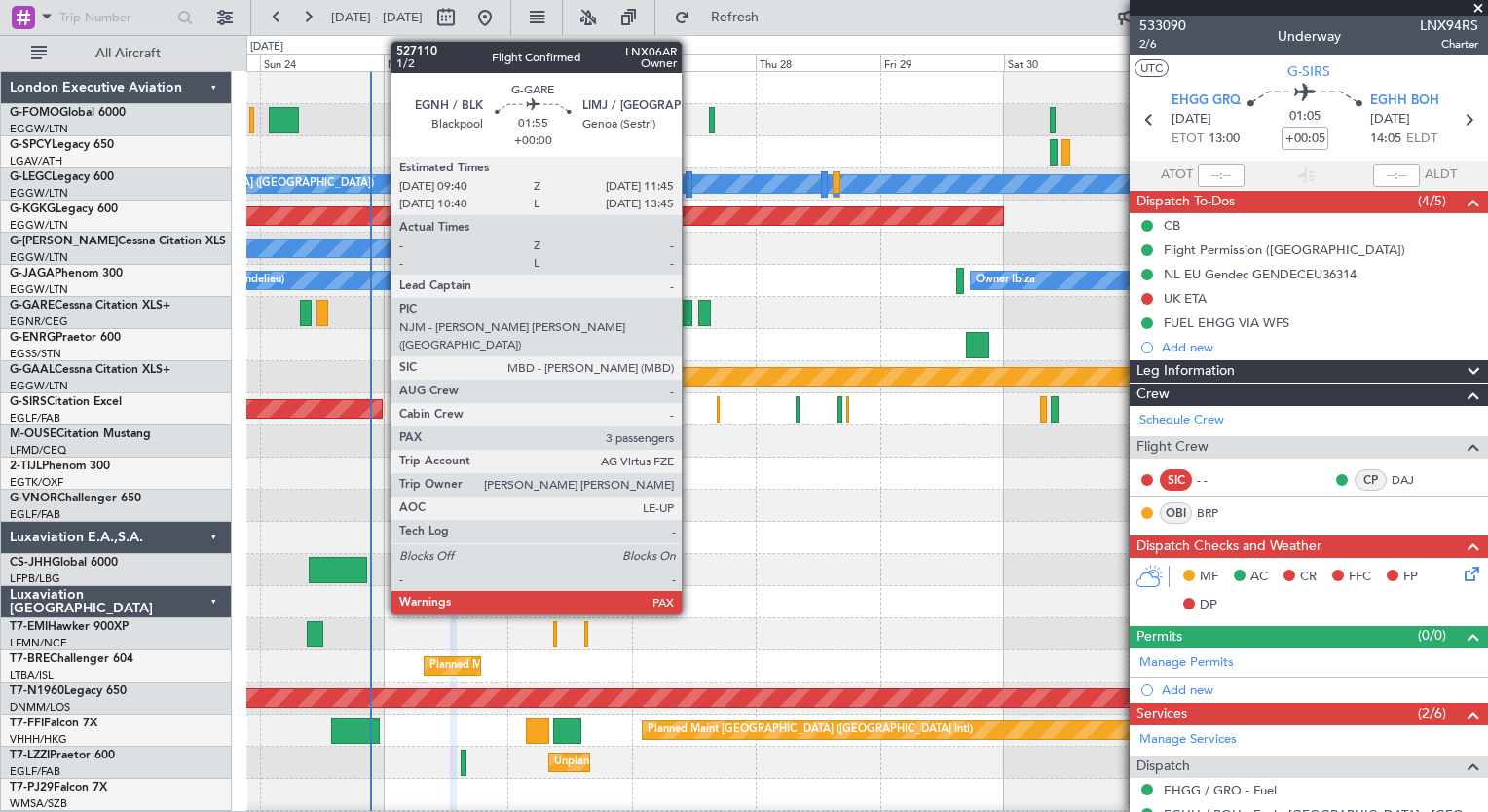
click at [691, 315] on div at bounding box center [687, 313] width 12 height 27
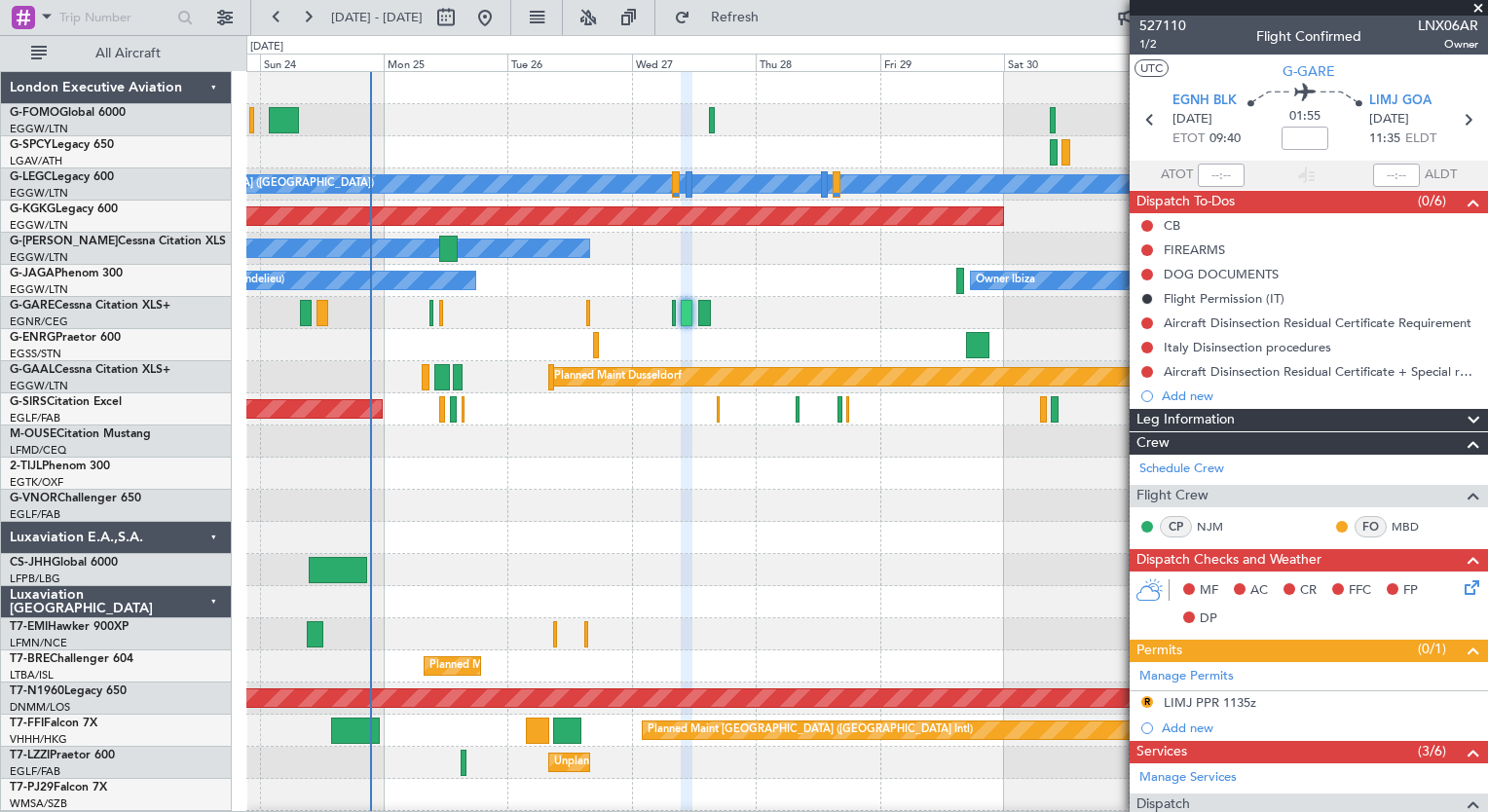
scroll to position [424, 0]
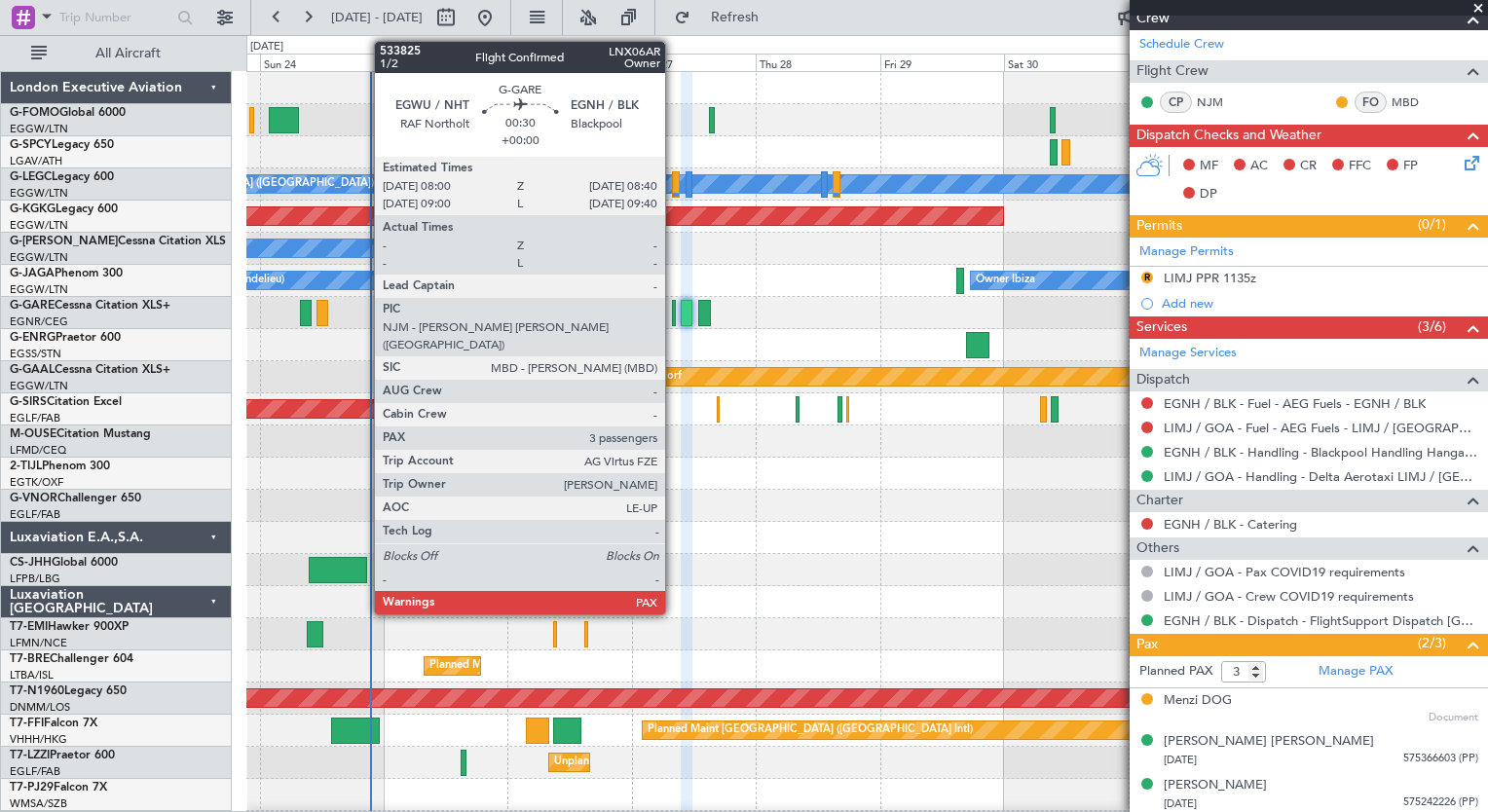
click at [674, 314] on div at bounding box center [674, 313] width 4 height 27
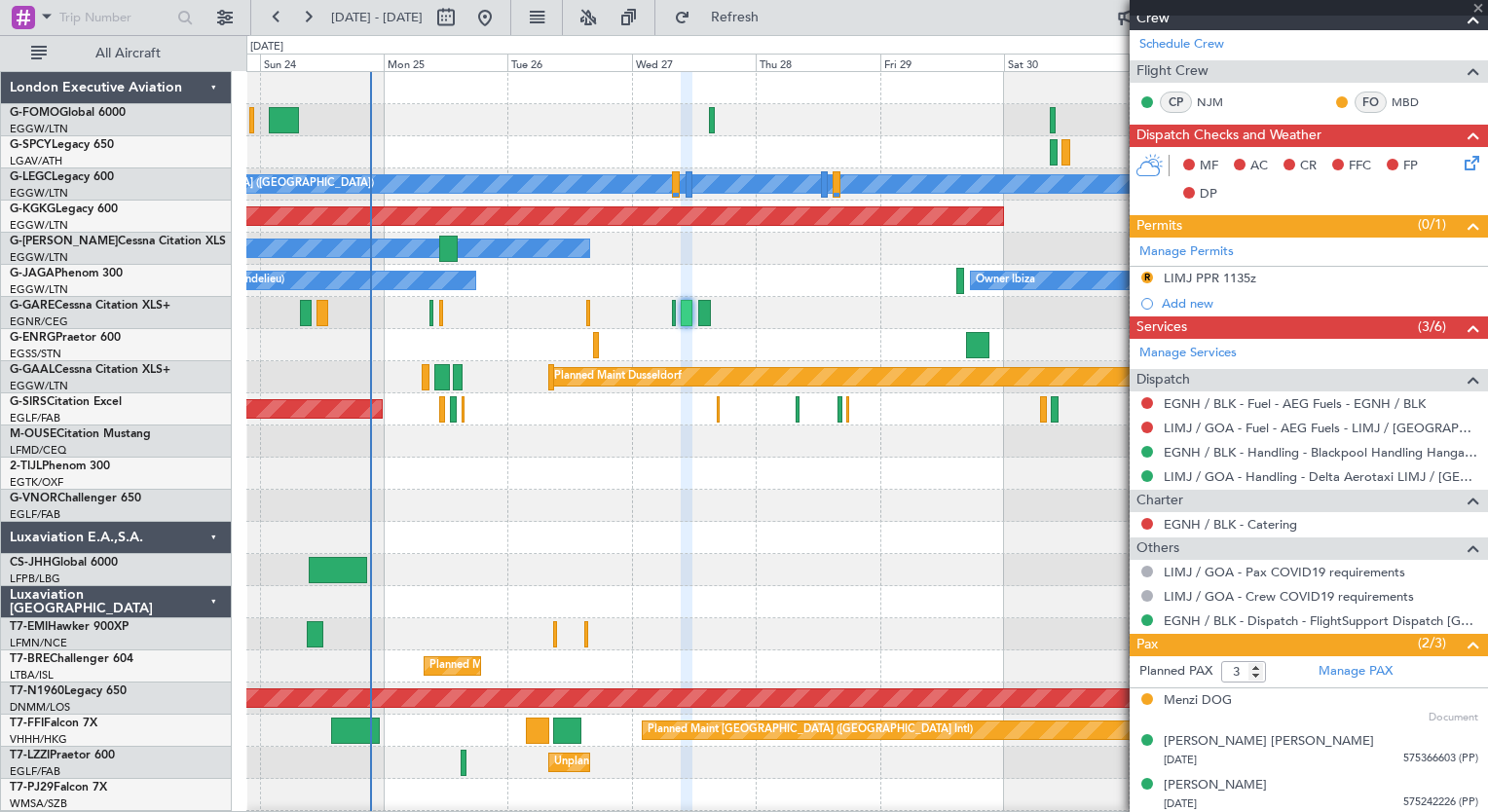
scroll to position [0, 0]
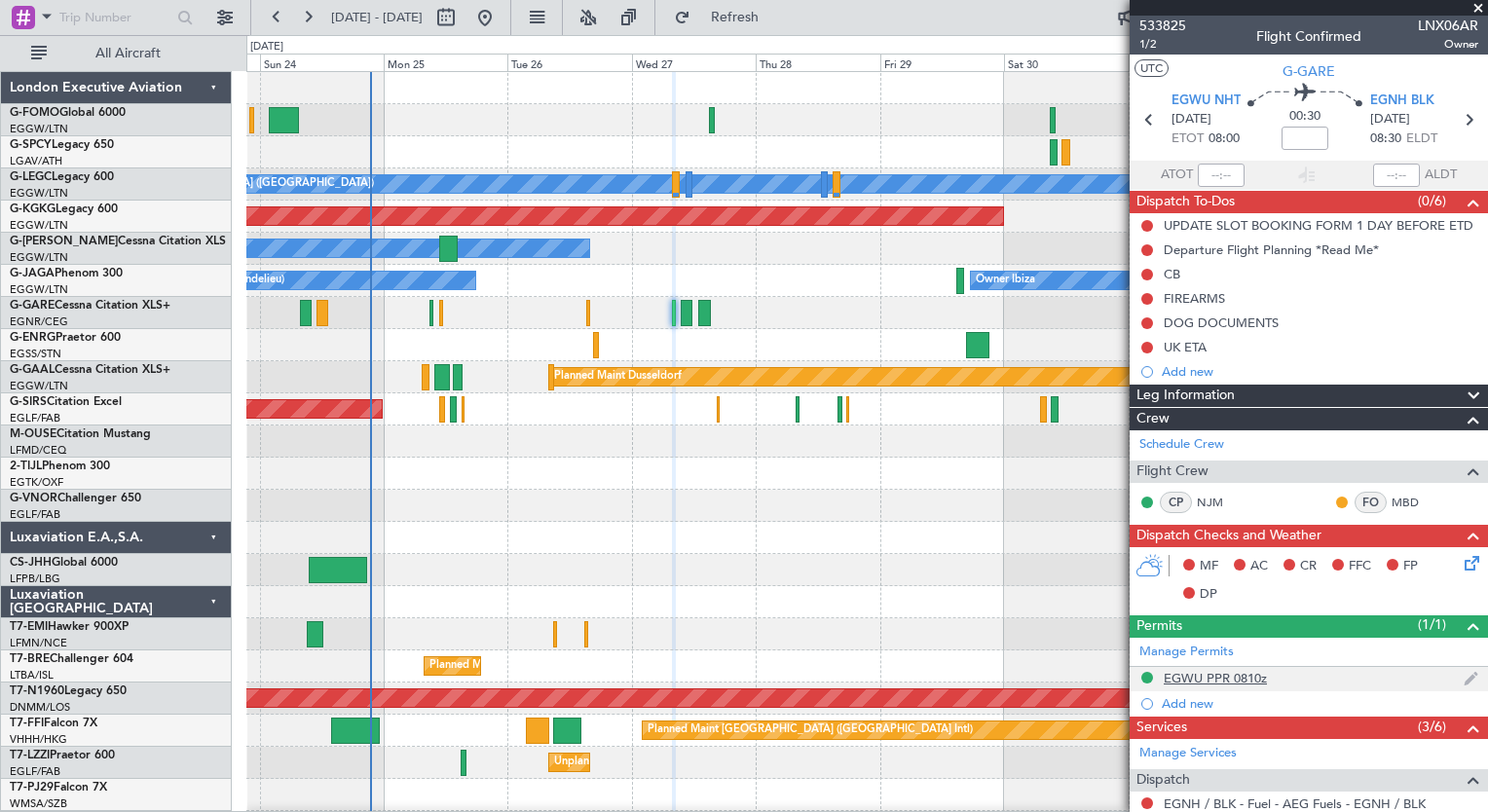
drag, startPoint x: 1244, startPoint y: 692, endPoint x: 1202, endPoint y: 669, distance: 47.9
click at [1202, 669] on ul "EGWU PPR 0810z Add new" at bounding box center [1309, 690] width 358 height 48
click at [1202, 670] on div "EGWU PPR 0810z" at bounding box center [1215, 677] width 103 height 17
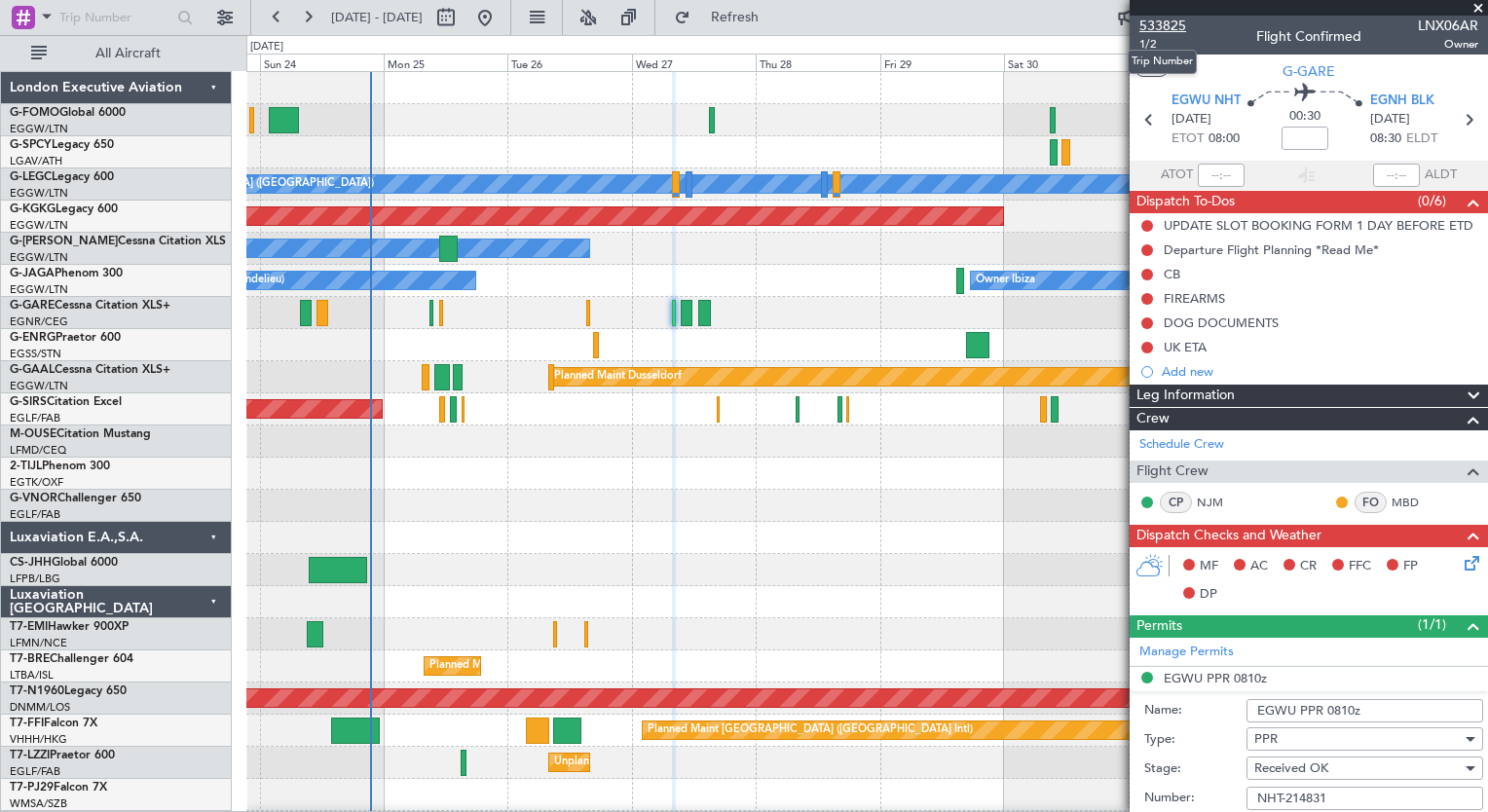
click at [1170, 33] on span "533825" at bounding box center [1162, 26] width 46 height 21
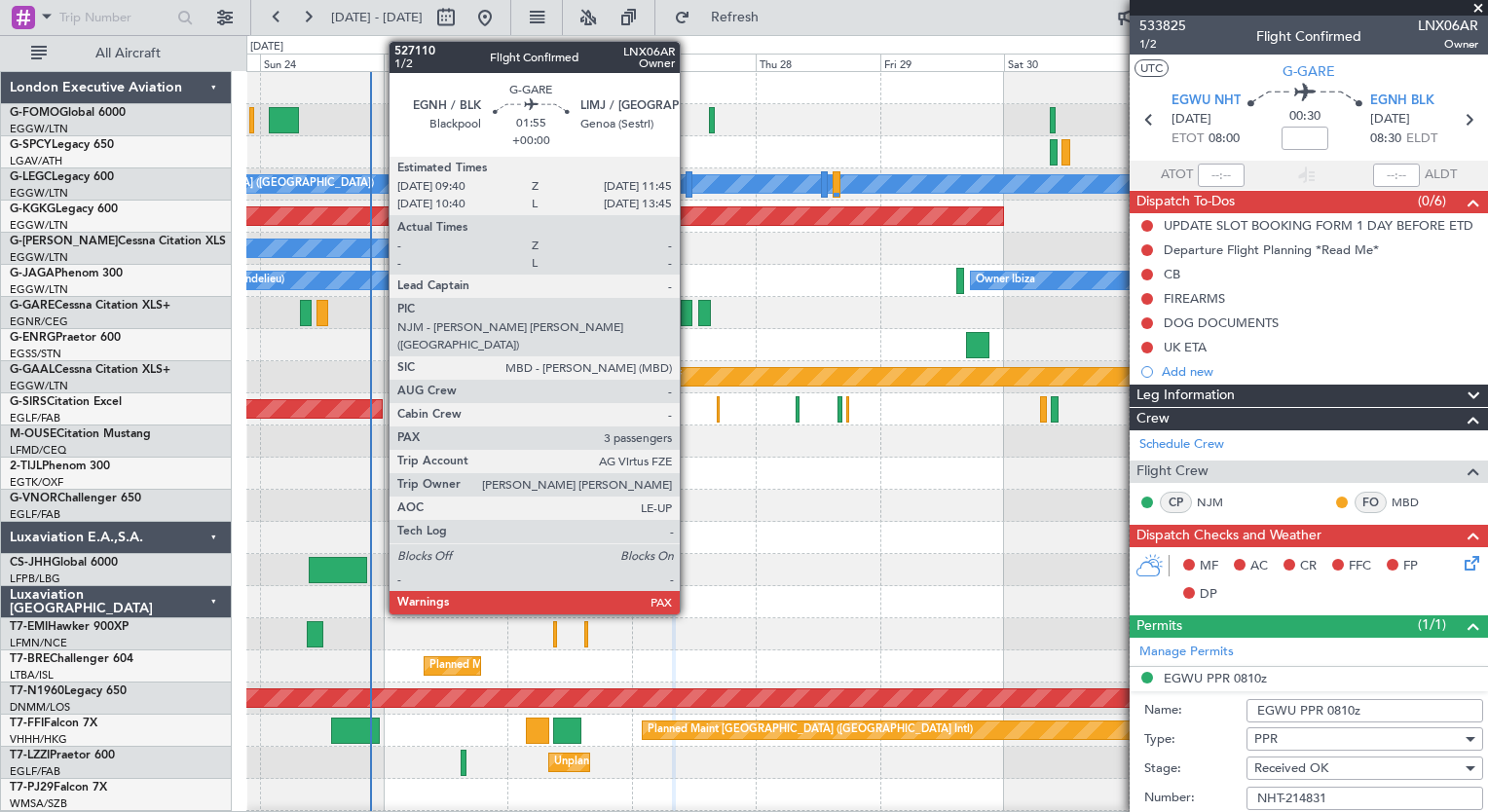
click at [689, 315] on div at bounding box center [687, 313] width 12 height 27
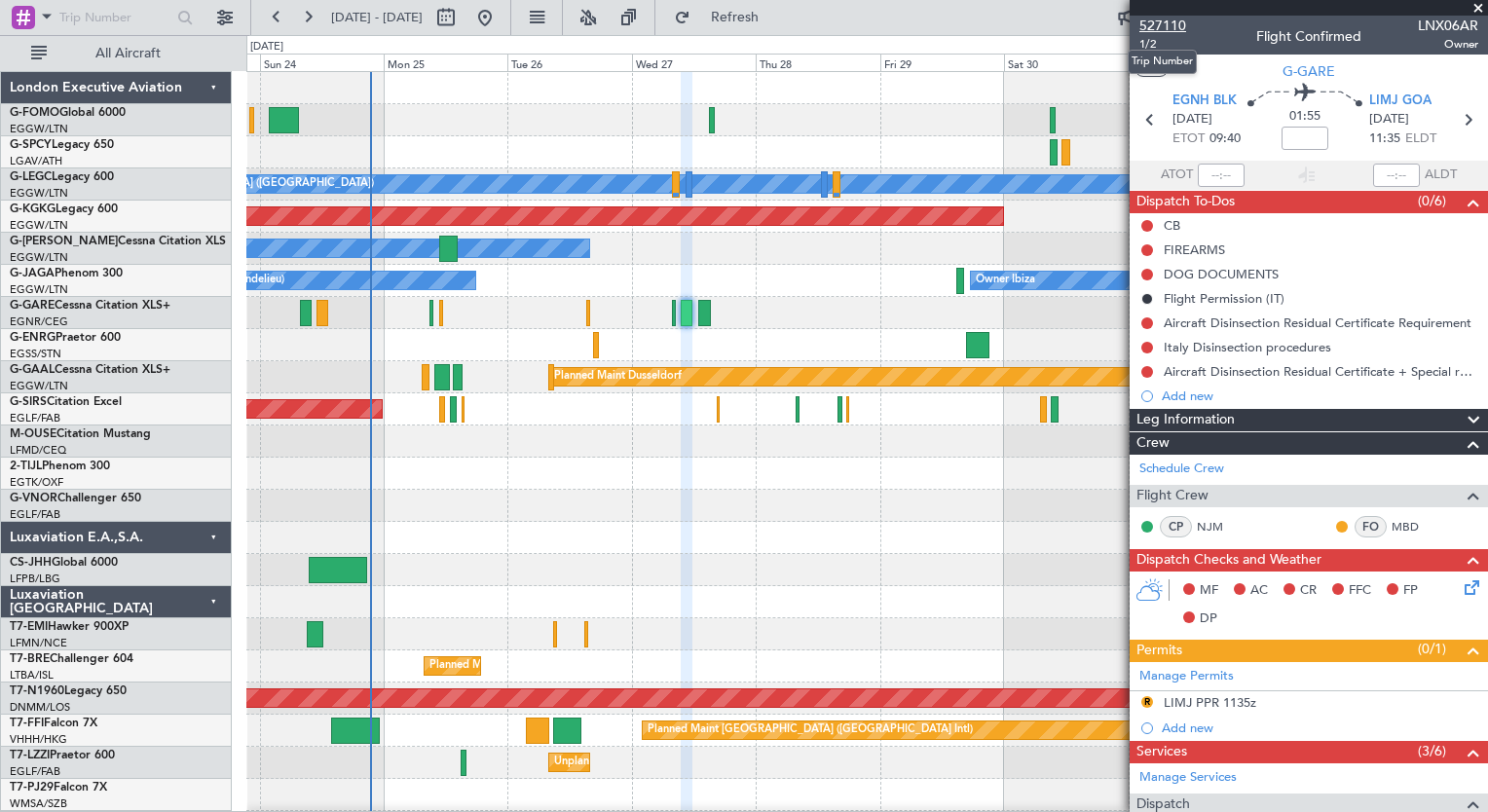
click at [1169, 30] on span "527110" at bounding box center [1162, 26] width 46 height 21
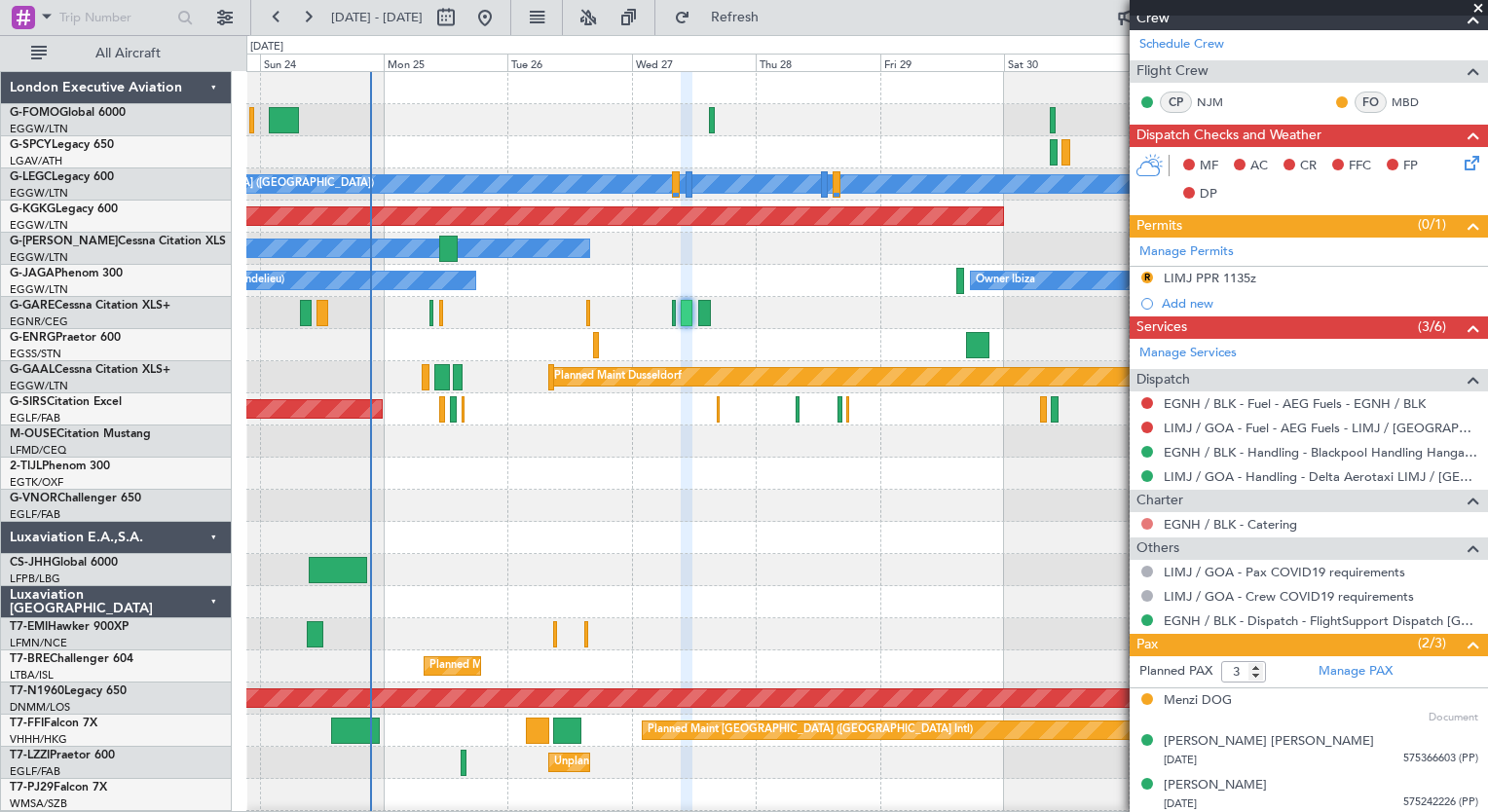
click at [1153, 518] on button at bounding box center [1148, 524] width 12 height 12
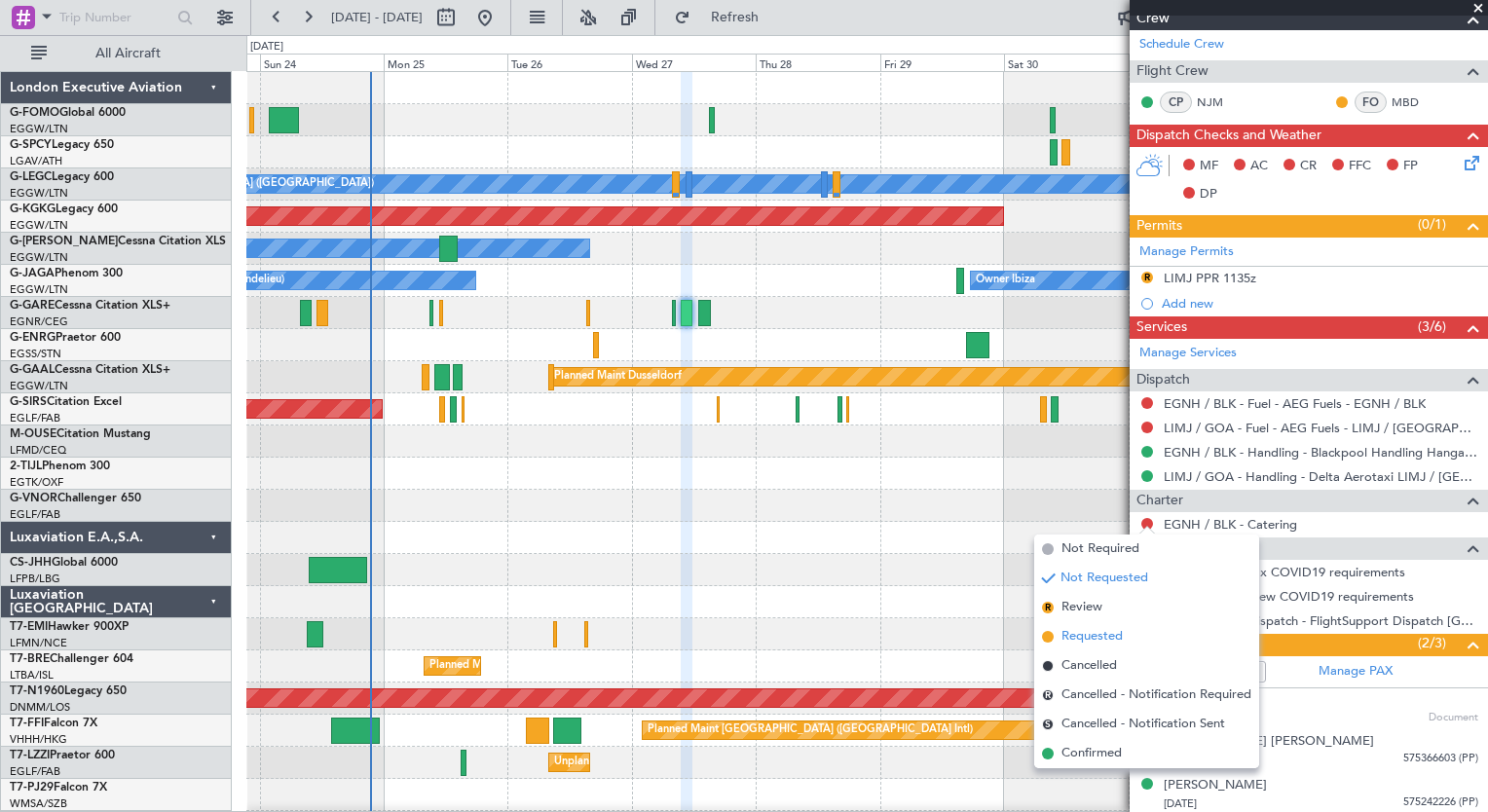
click at [1130, 646] on li "Requested" at bounding box center [1146, 637] width 225 height 30
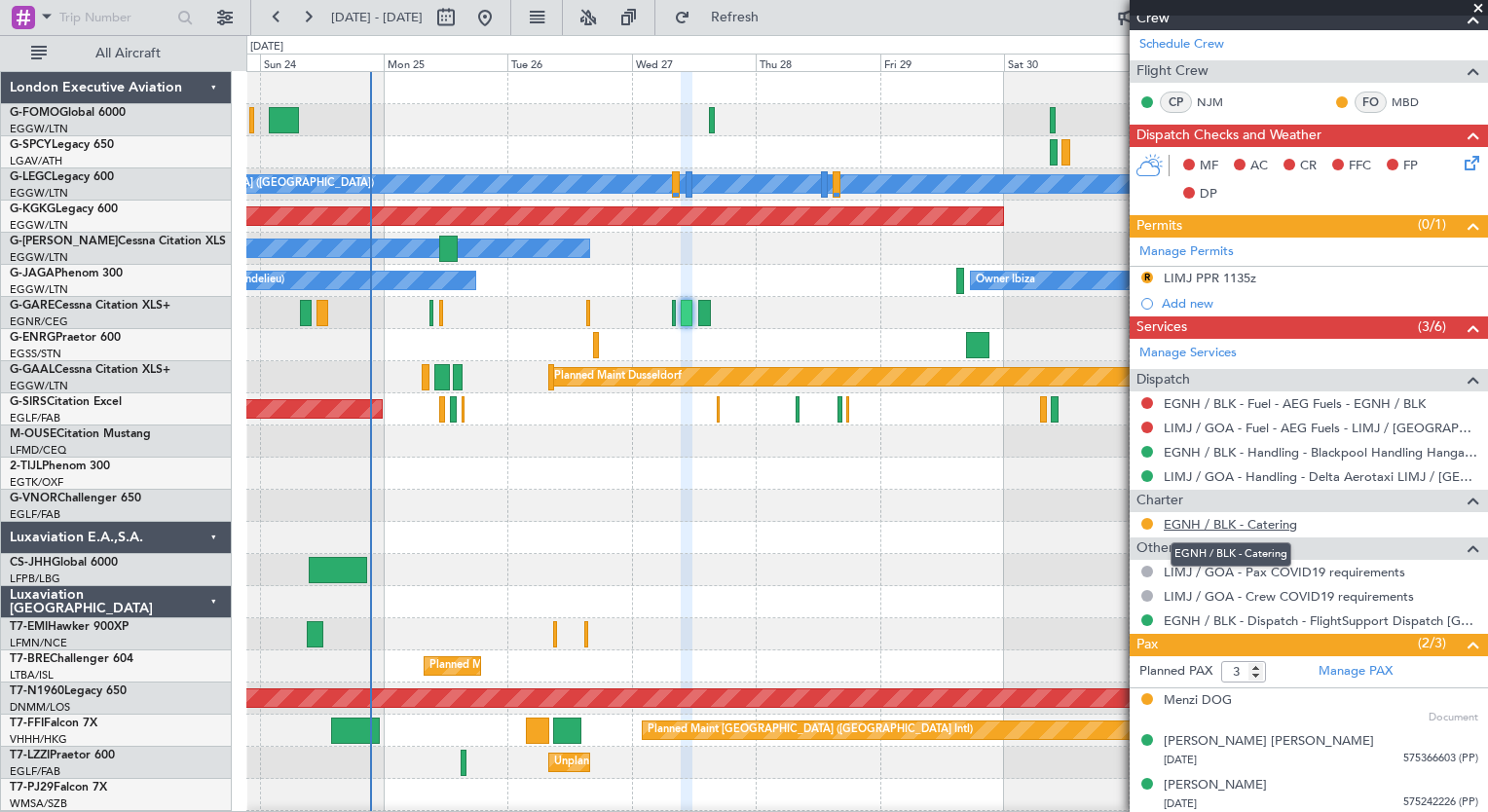
click at [1283, 519] on link "EGNH / BLK - Catering" at bounding box center [1230, 524] width 134 height 17
click at [1275, 522] on link "EGNH / BLK - Catering" at bounding box center [1230, 524] width 134 height 17
click at [1193, 517] on link "EGNH / BLK - Catering" at bounding box center [1230, 524] width 134 height 17
click at [1147, 523] on button at bounding box center [1148, 524] width 12 height 12
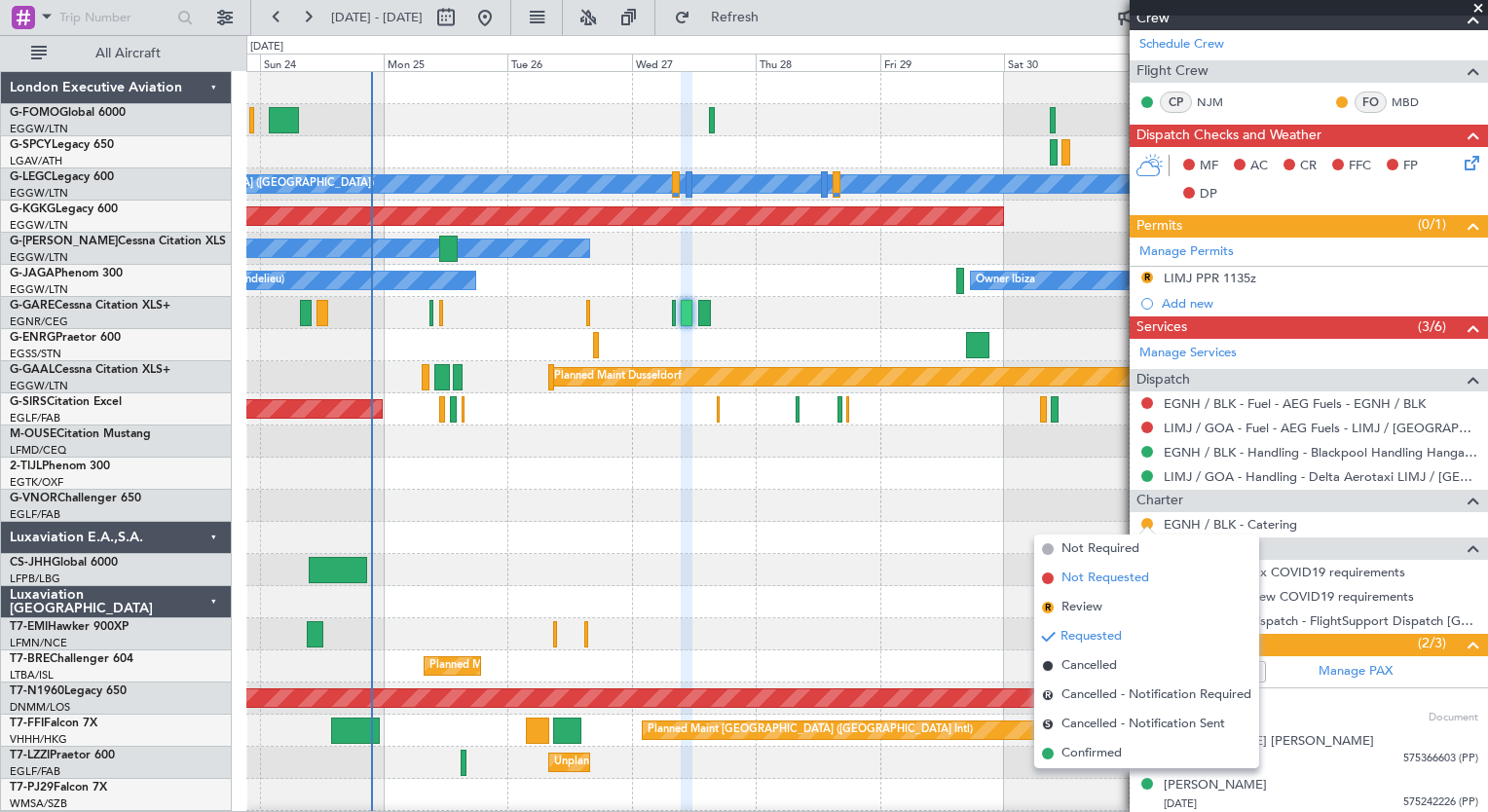
click at [1140, 575] on span "Not Requested" at bounding box center [1105, 579] width 88 height 20
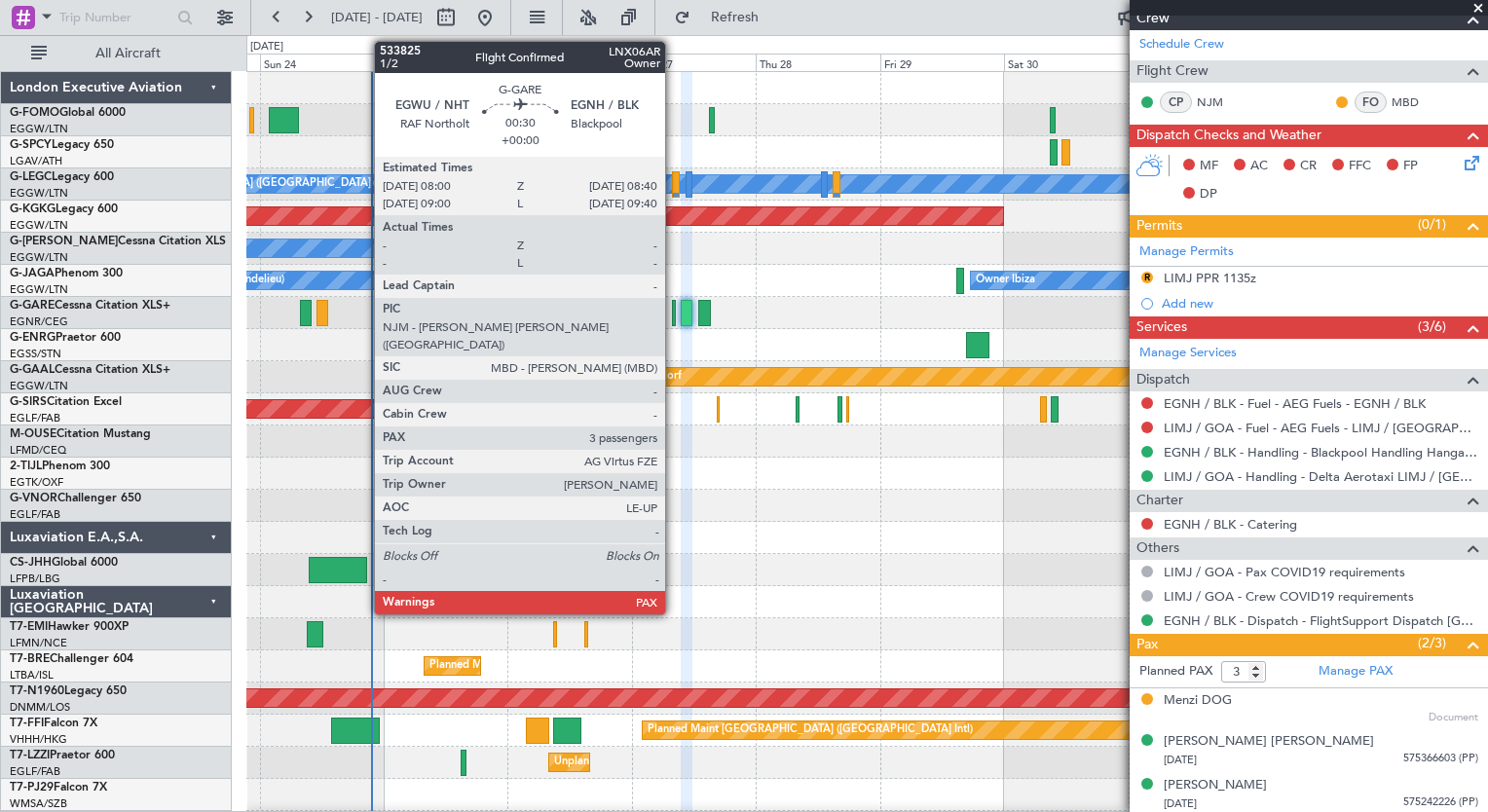
click at [674, 319] on div at bounding box center [674, 313] width 4 height 27
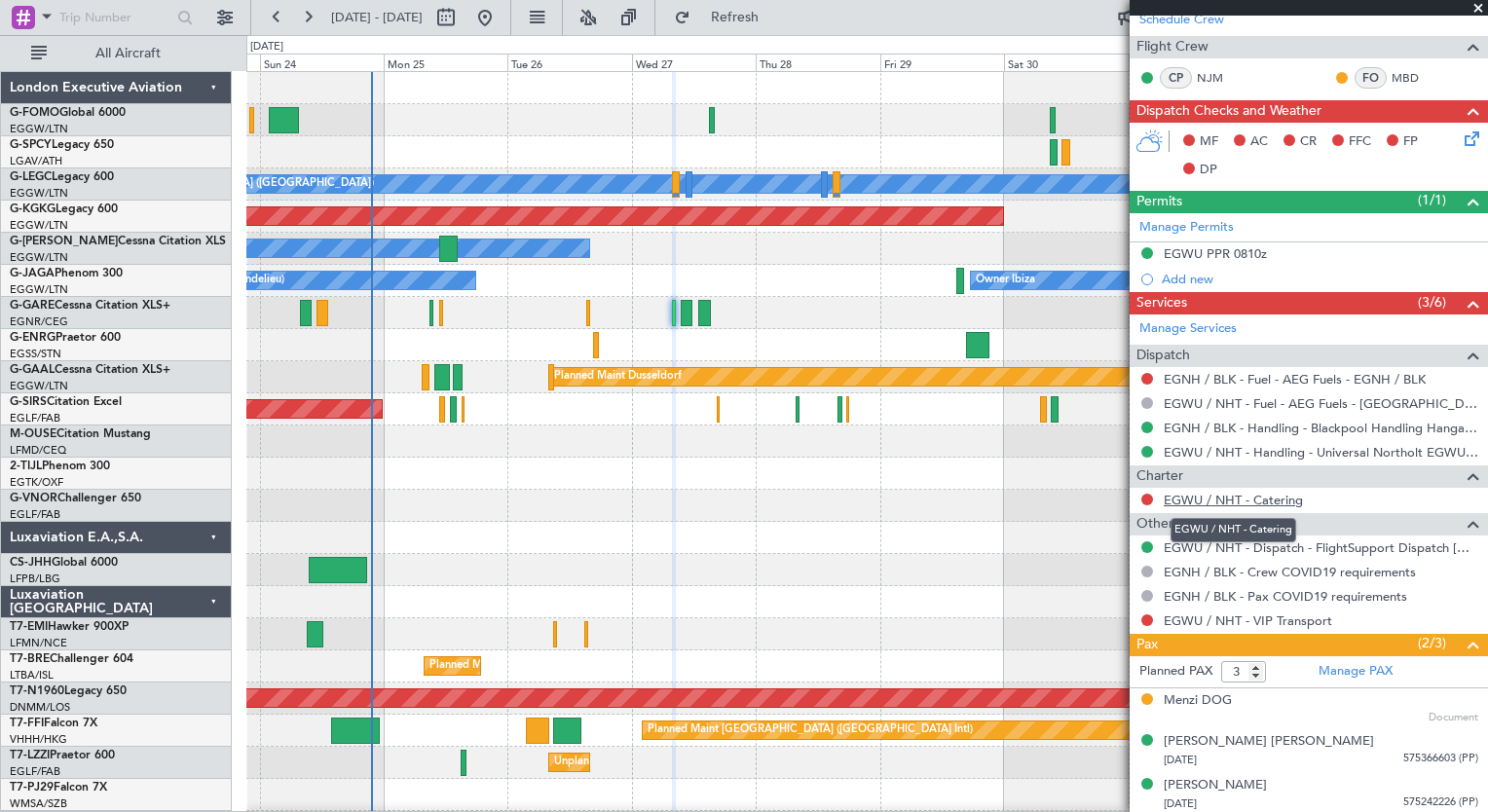
click at [1245, 496] on link "EGWU / NHT - Catering" at bounding box center [1233, 499] width 140 height 17
click at [1276, 499] on link "EGWU / NHT - Catering" at bounding box center [1233, 499] width 140 height 17
click at [1229, 499] on link "EGWU / NHT - Catering" at bounding box center [1233, 499] width 140 height 17
click at [1277, 496] on link "EGWU / NHT - Catering" at bounding box center [1233, 499] width 140 height 17
click at [768, 5] on button "Refresh" at bounding box center [723, 18] width 117 height 32
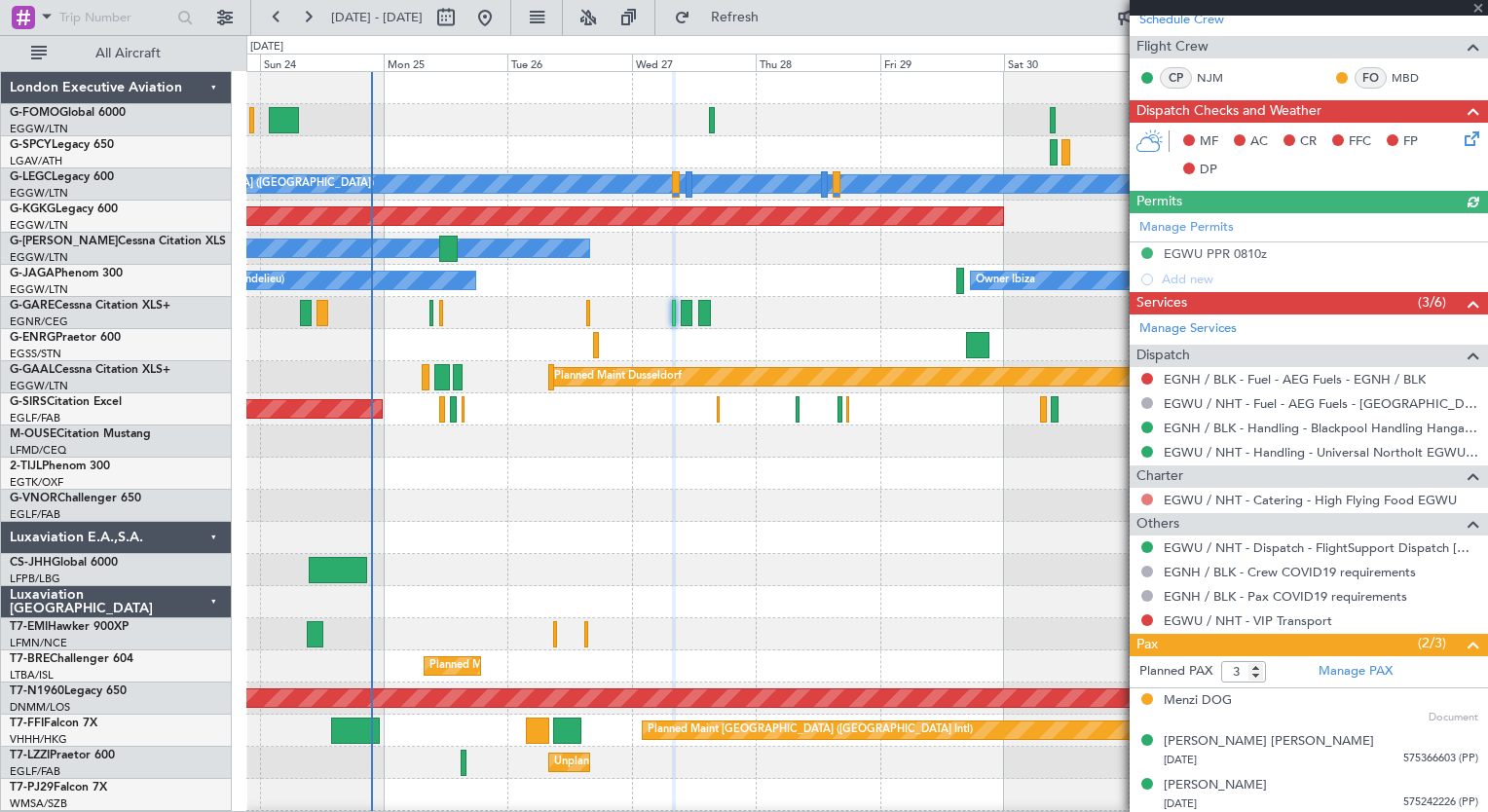
click at [1143, 497] on button at bounding box center [1148, 499] width 12 height 12
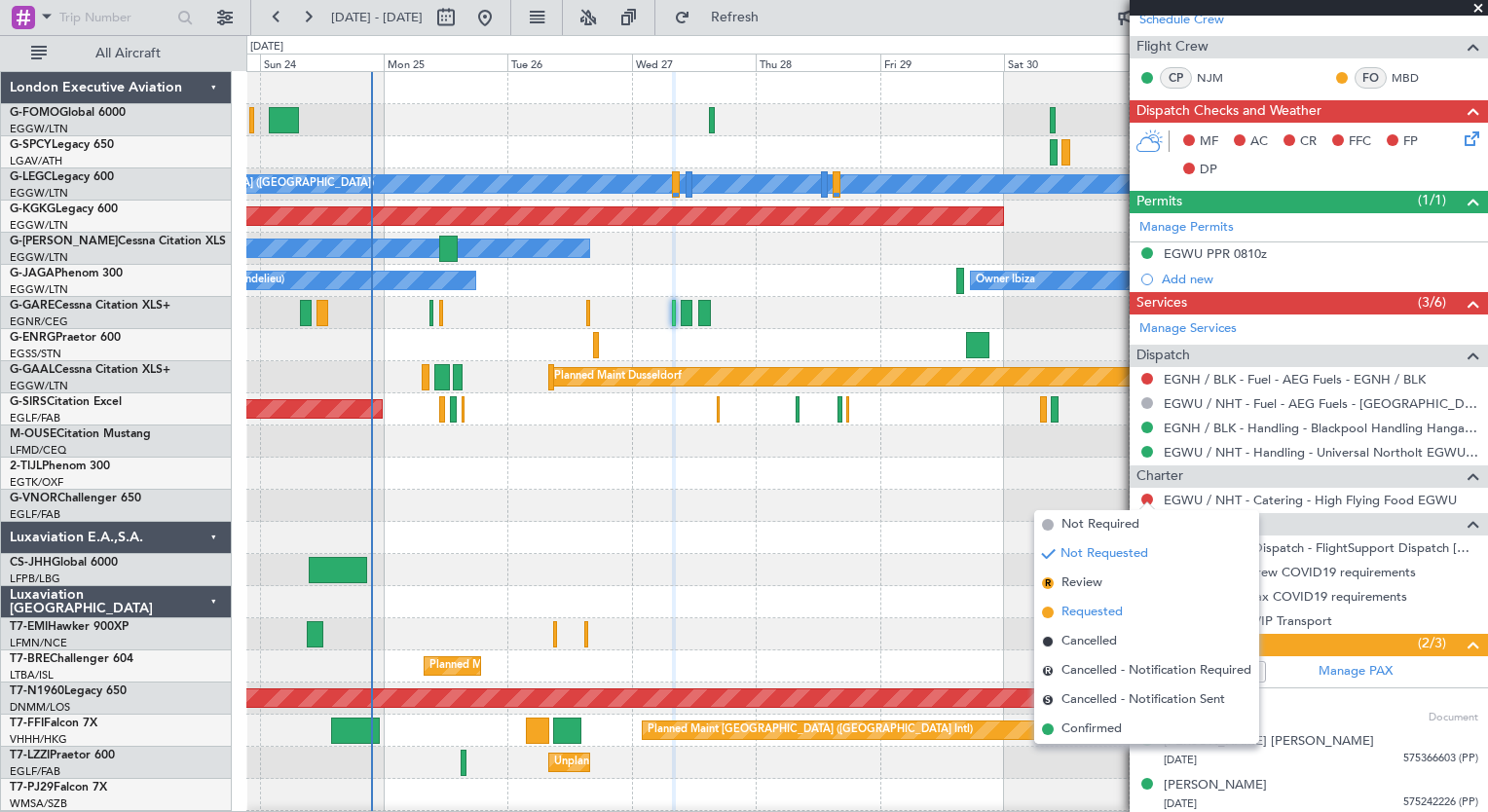
click at [1130, 609] on li "Requested" at bounding box center [1146, 612] width 225 height 30
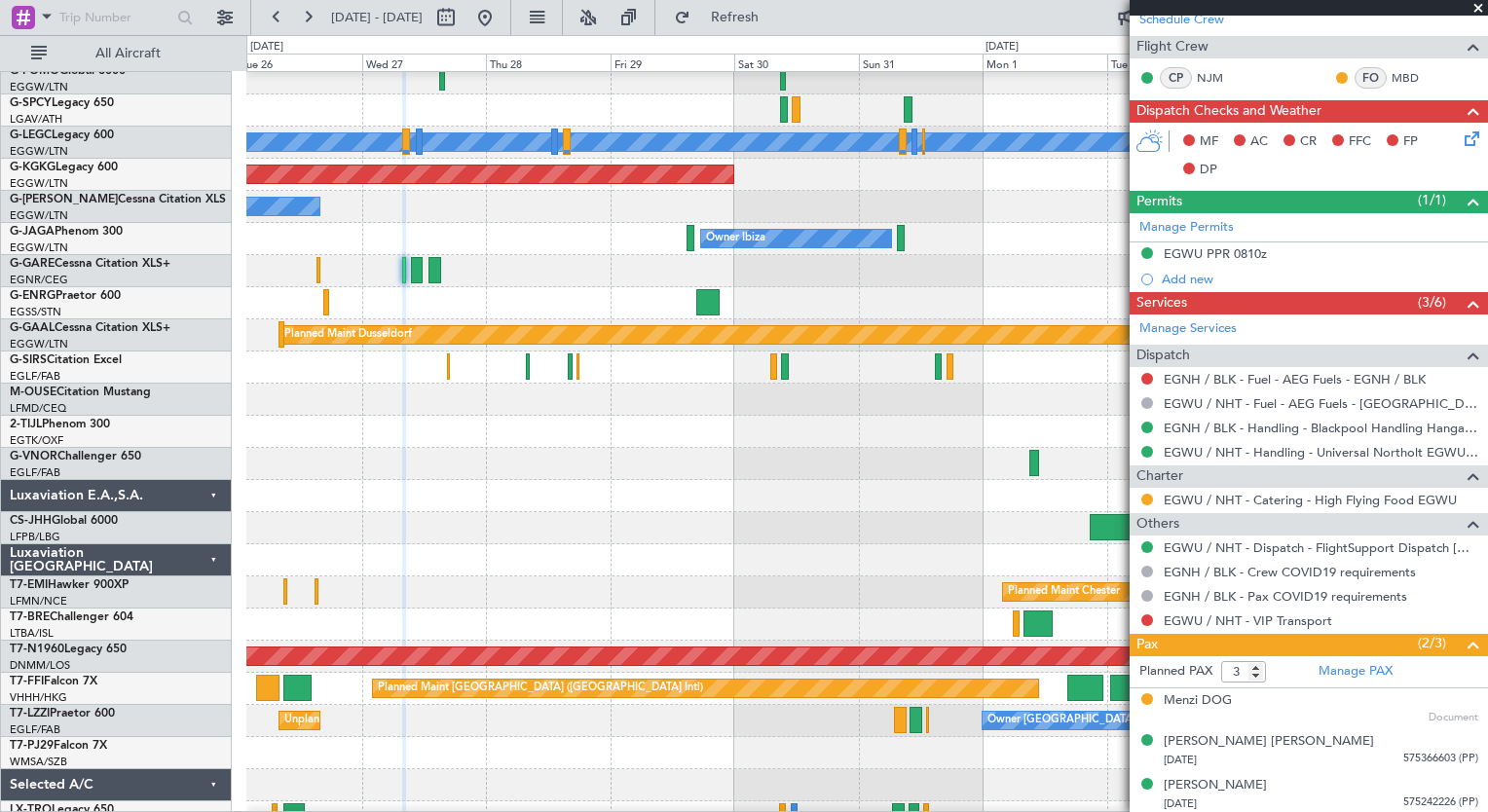
click at [487, 594] on div "Planned Maint Chester" at bounding box center [867, 592] width 1241 height 32
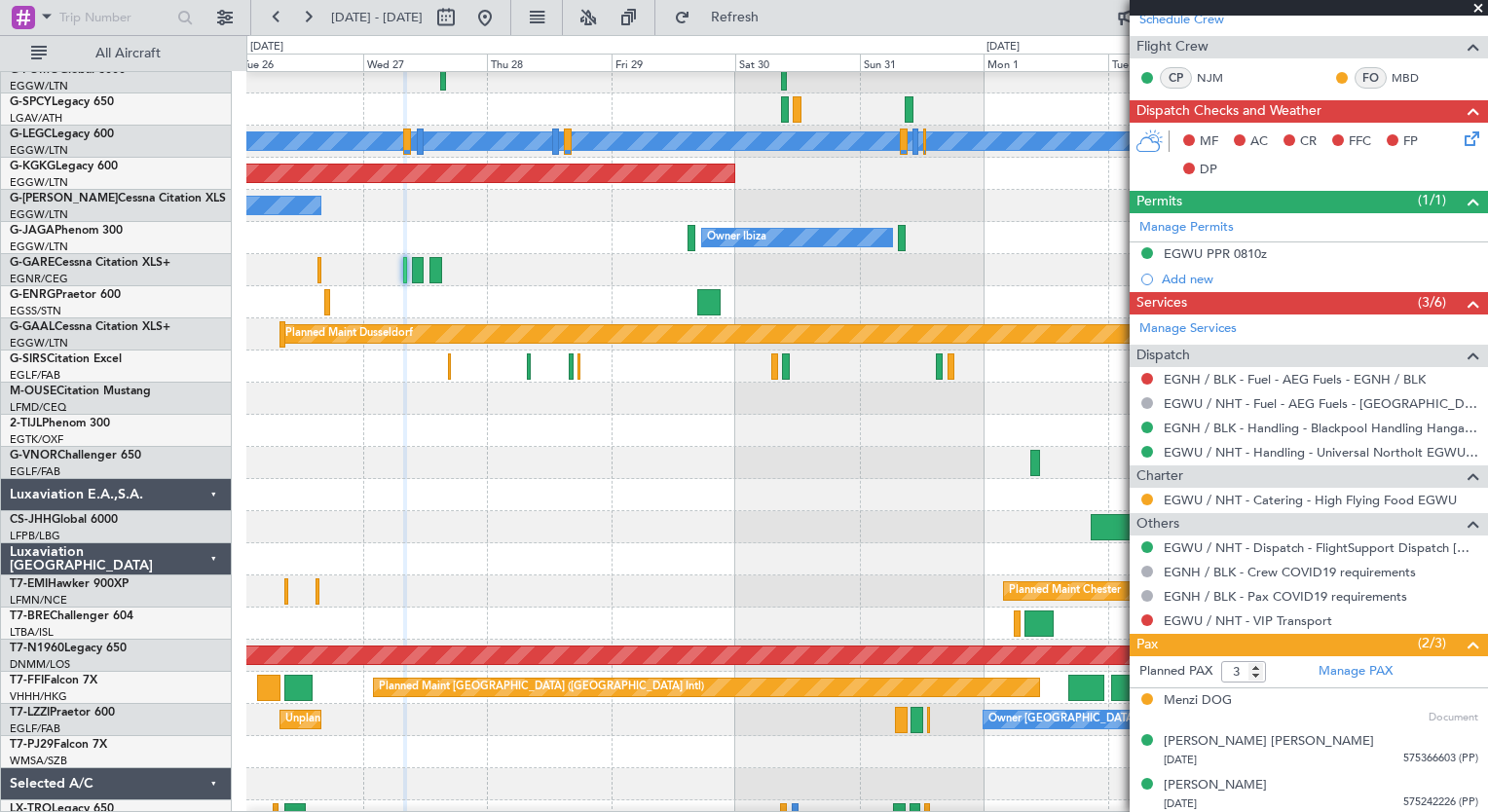
click at [518, 722] on div "Unplanned Maint [GEOGRAPHIC_DATA] ([GEOGRAPHIC_DATA]) Owner London ([GEOGRAPHIC…" at bounding box center [867, 720] width 1241 height 32
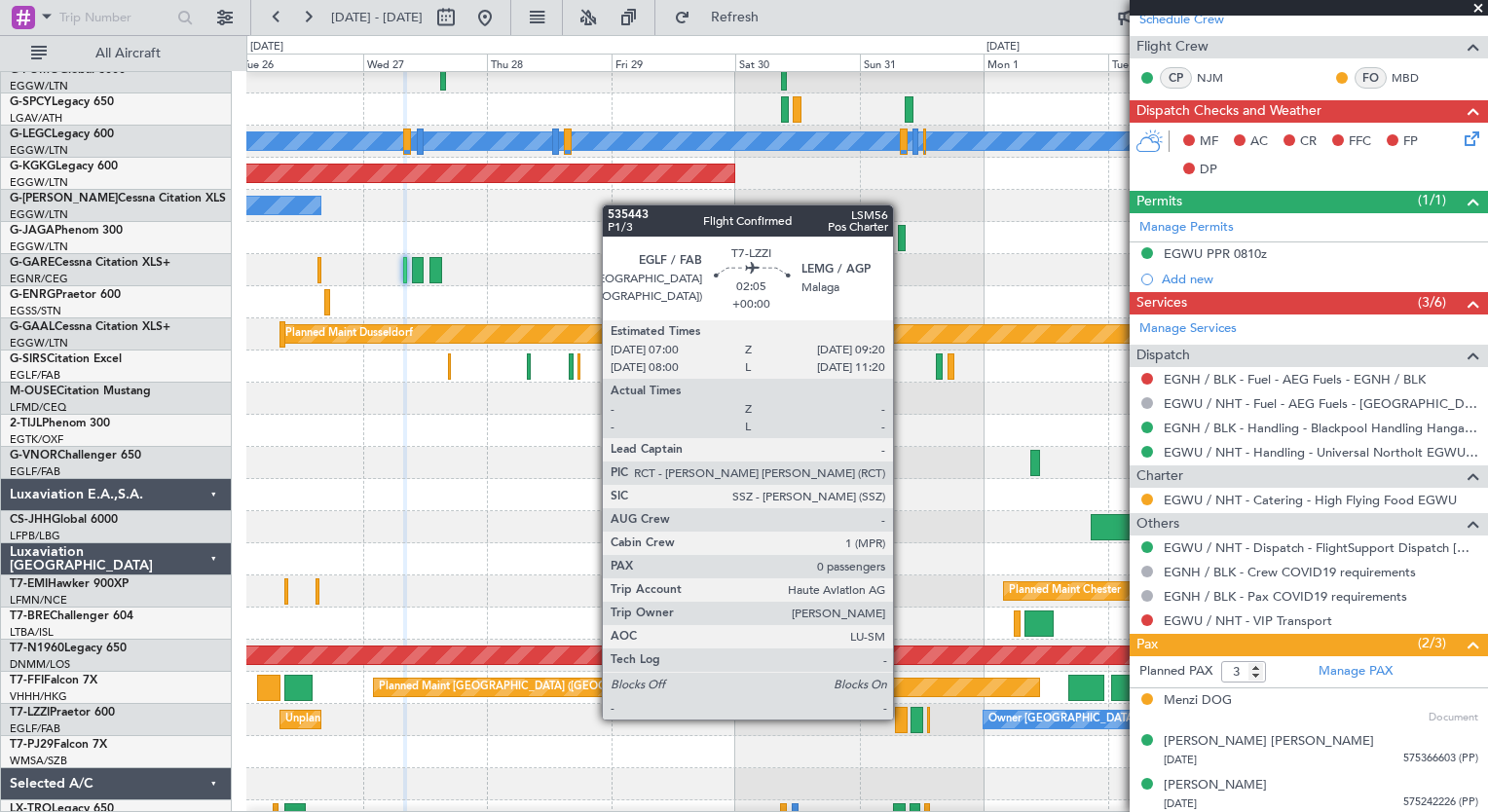
click at [902, 718] on div at bounding box center [901, 720] width 13 height 27
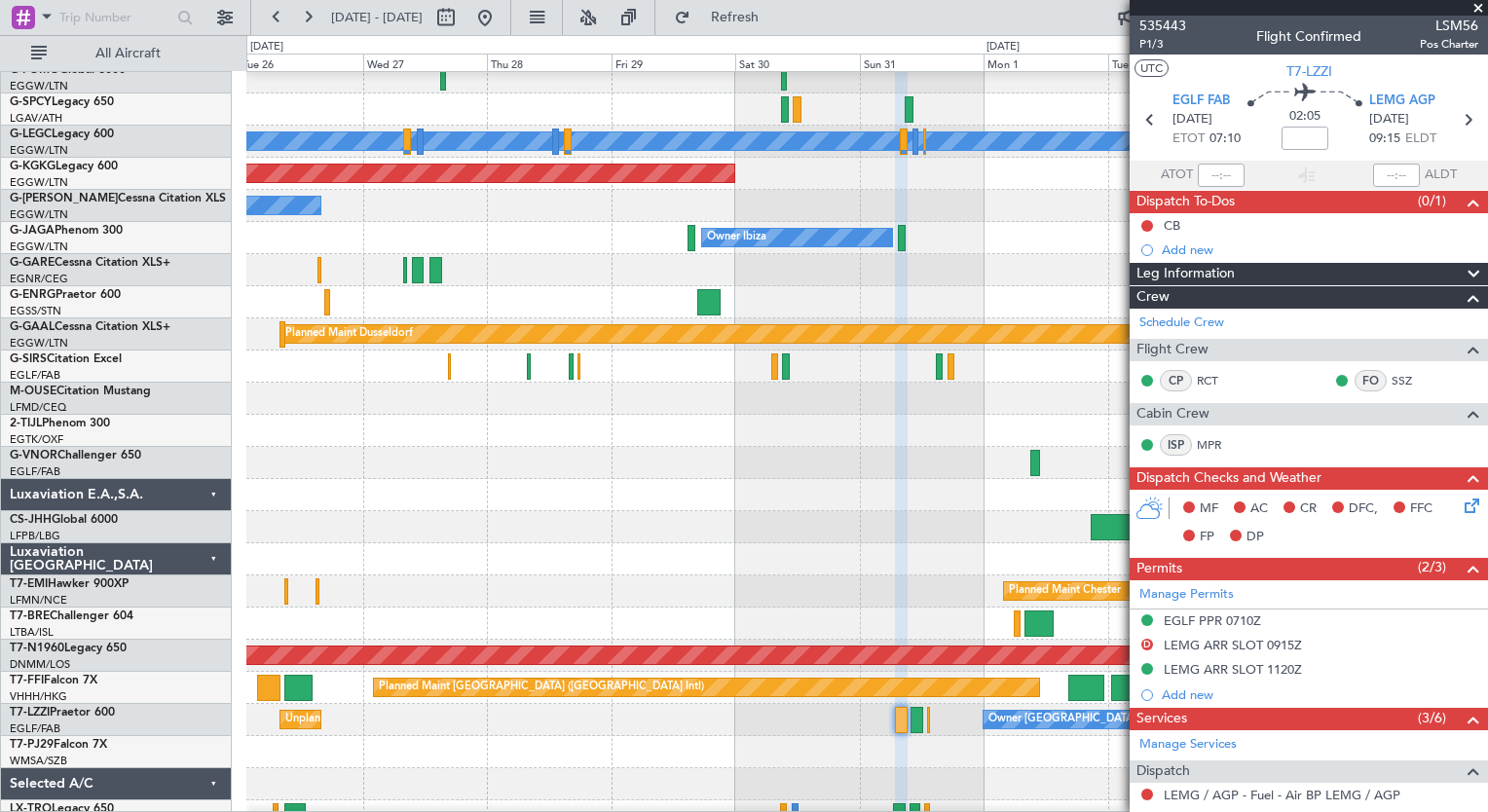
scroll to position [312, 0]
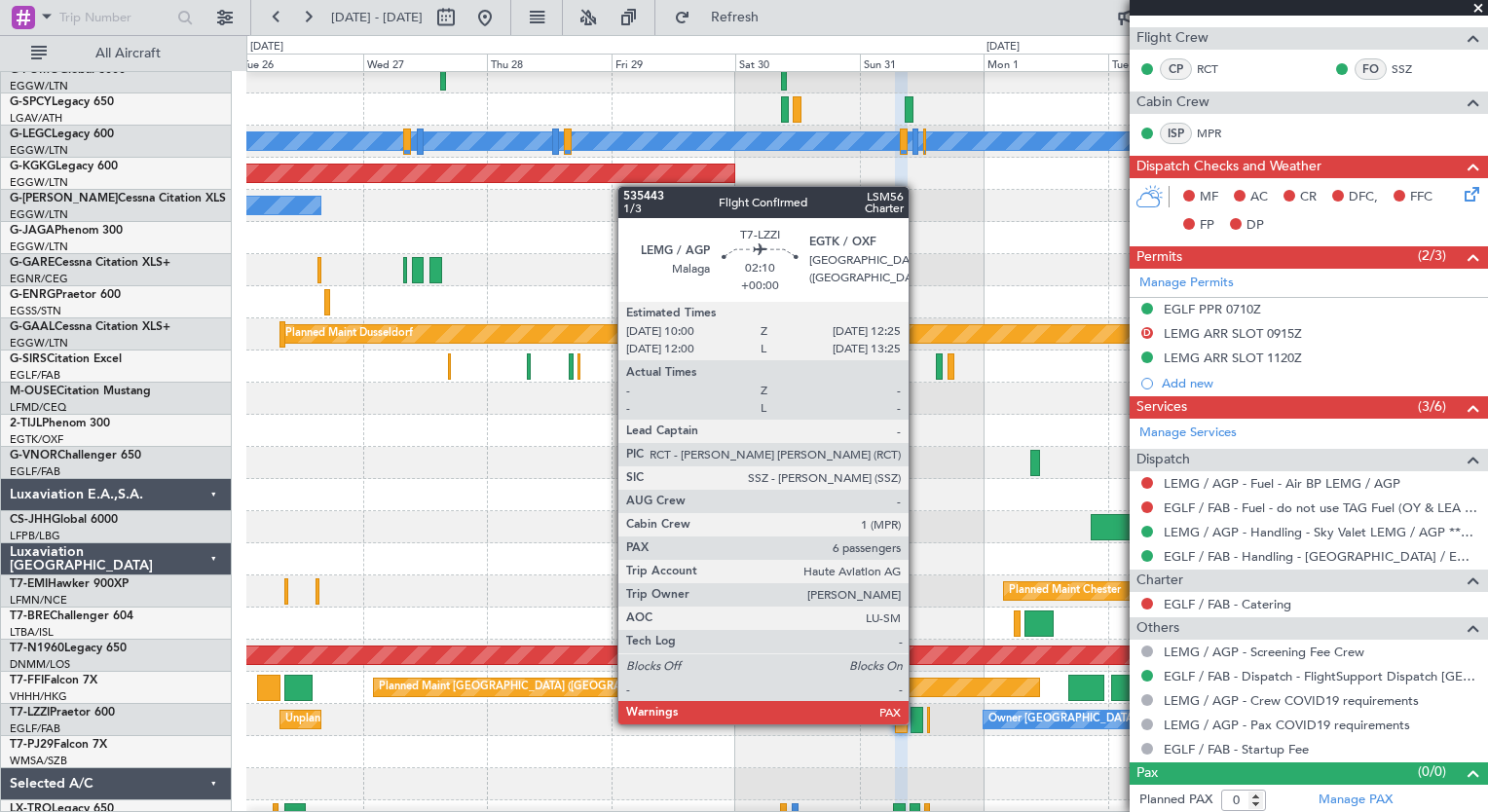
click at [917, 722] on div at bounding box center [916, 720] width 13 height 27
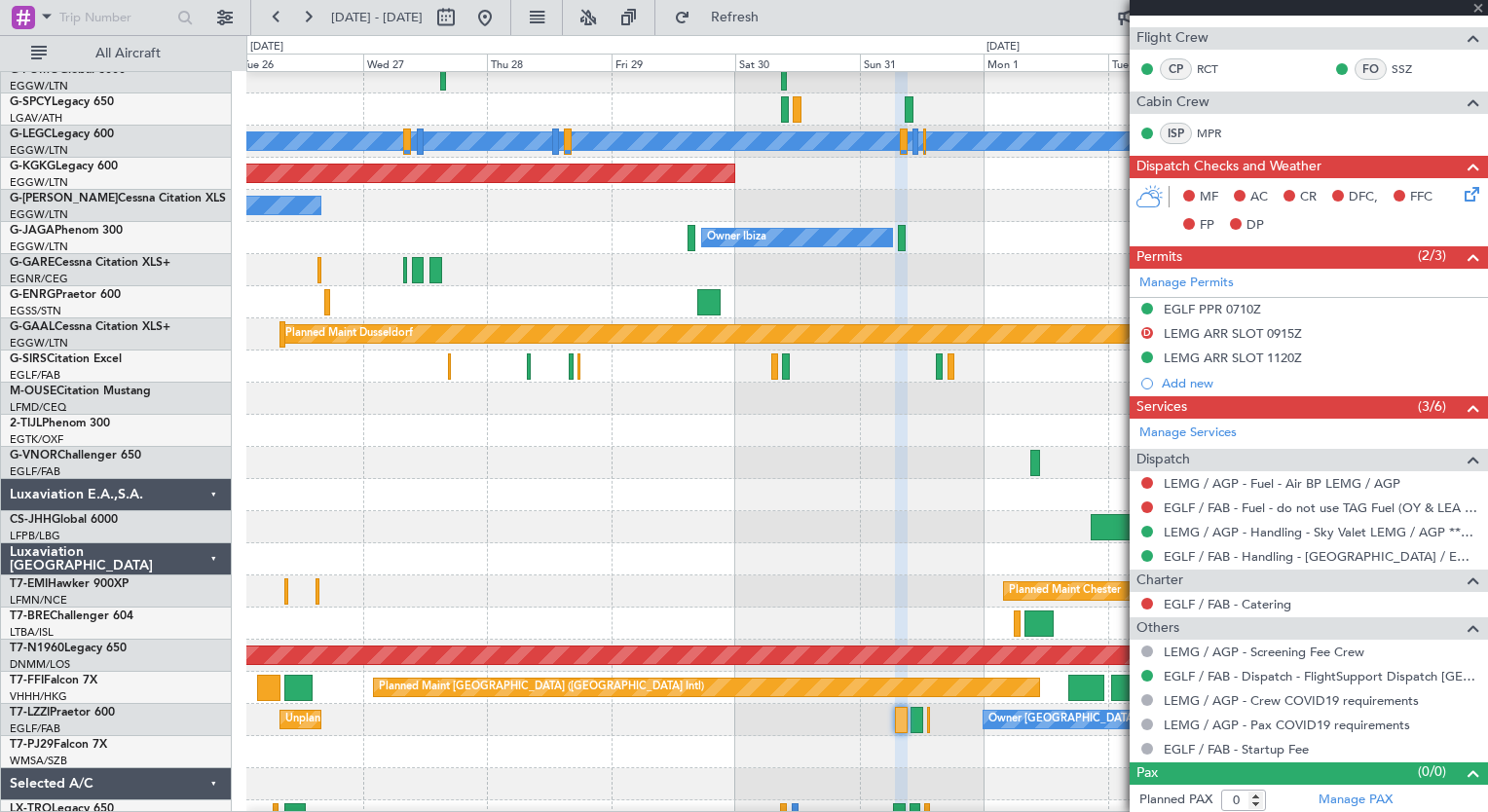
type input "6"
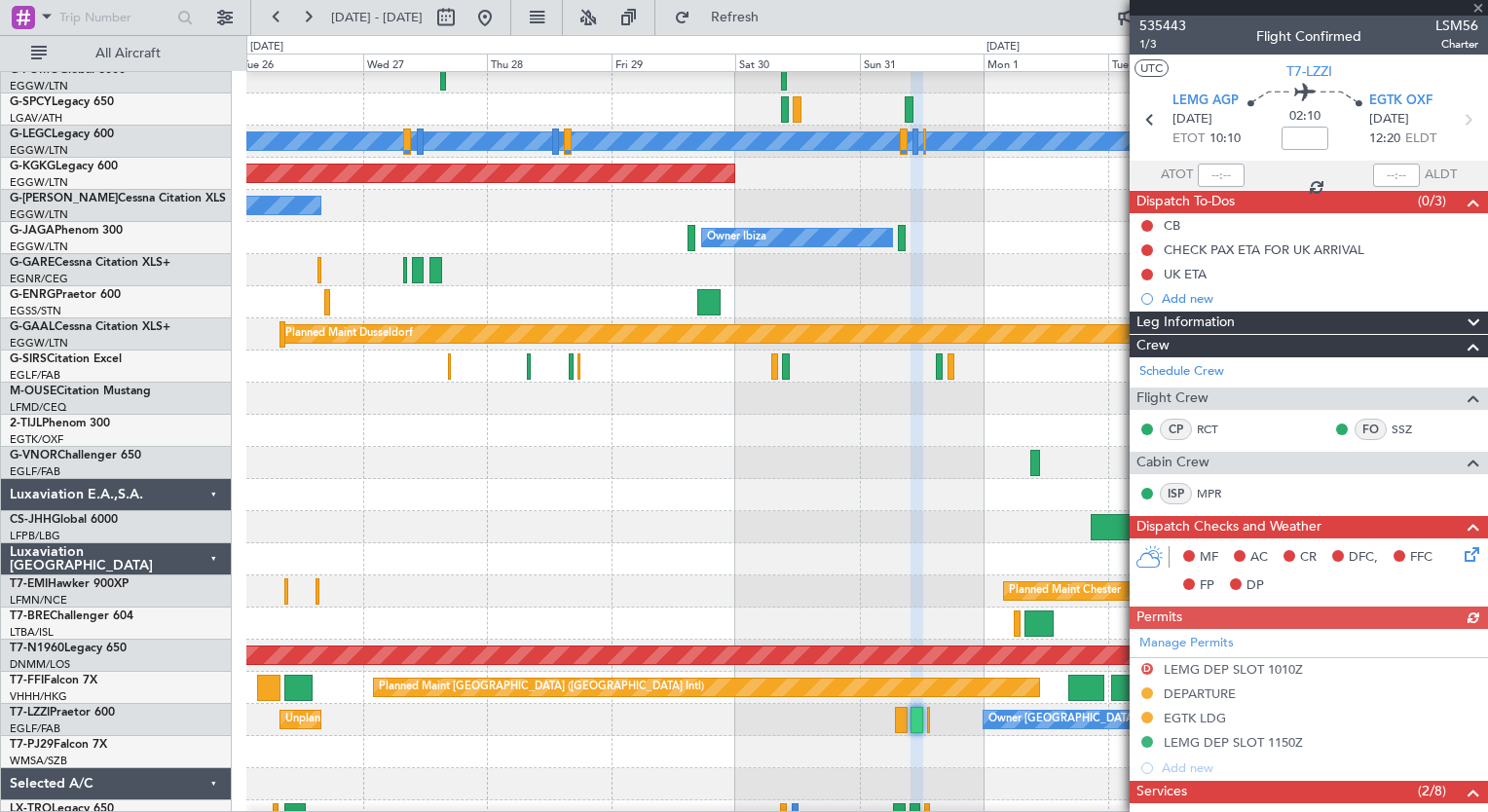
scroll to position [434, 0]
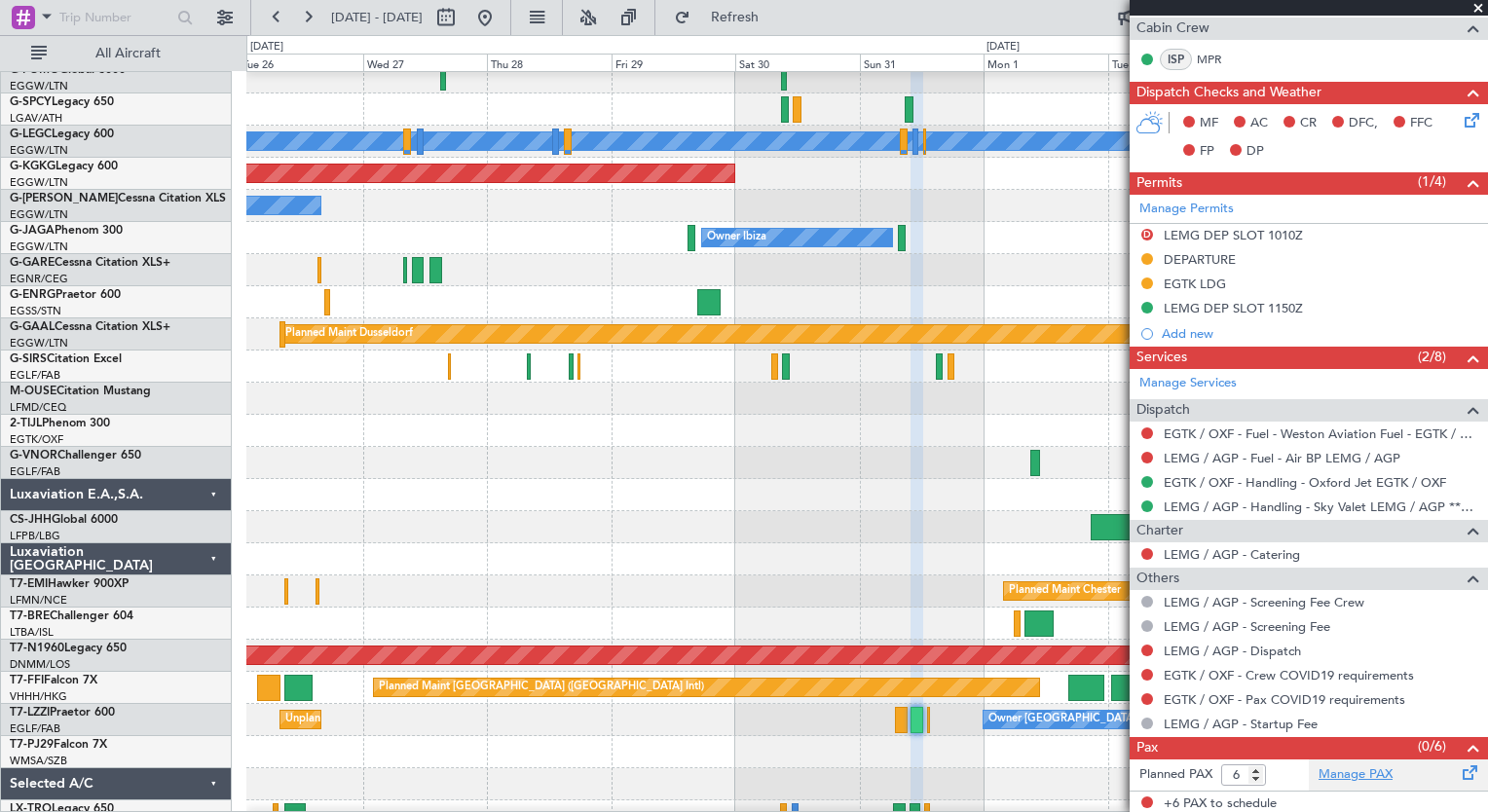
click at [1355, 769] on link "Manage PAX" at bounding box center [1355, 775] width 74 height 20
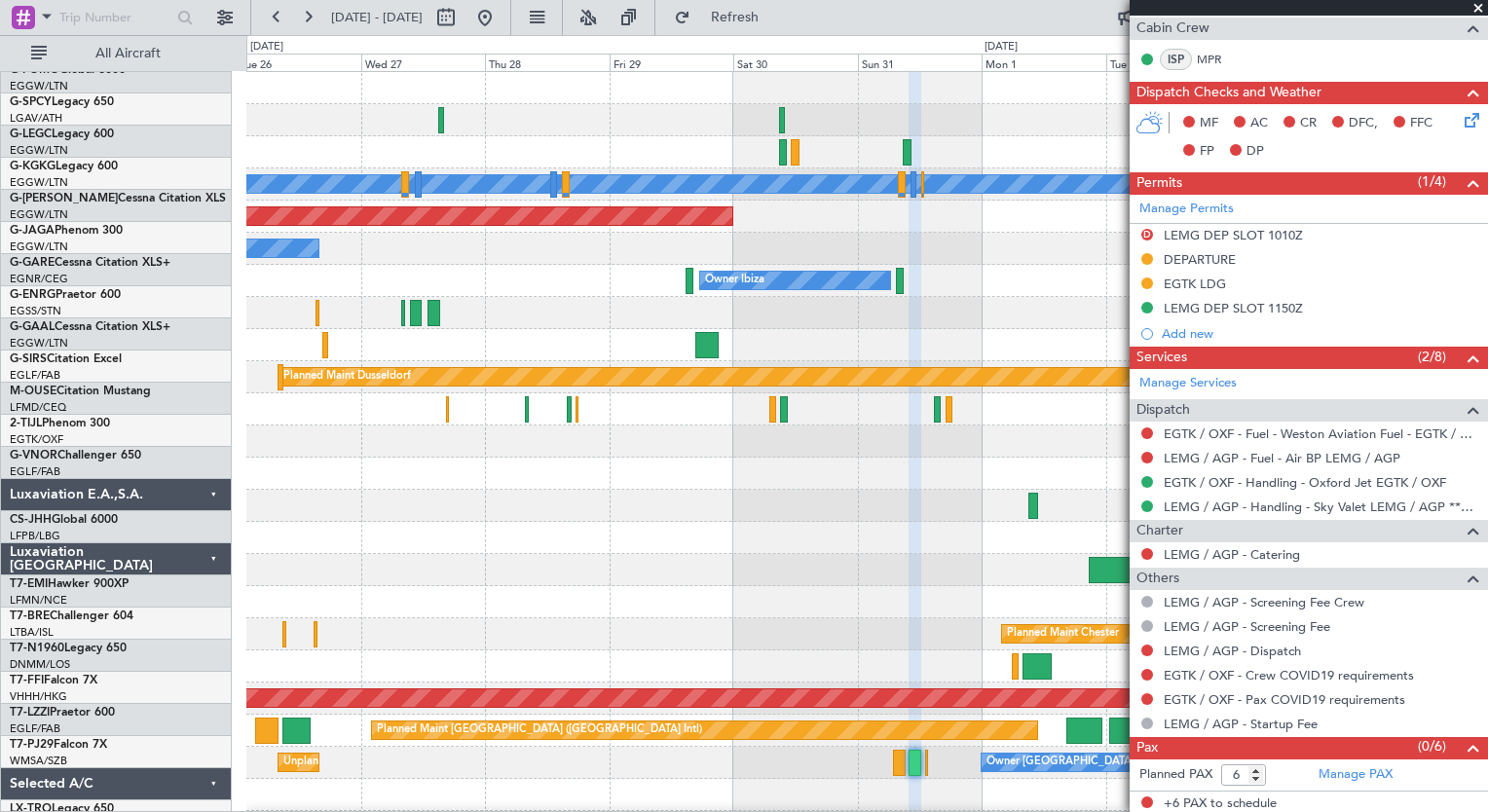
scroll to position [0, 0]
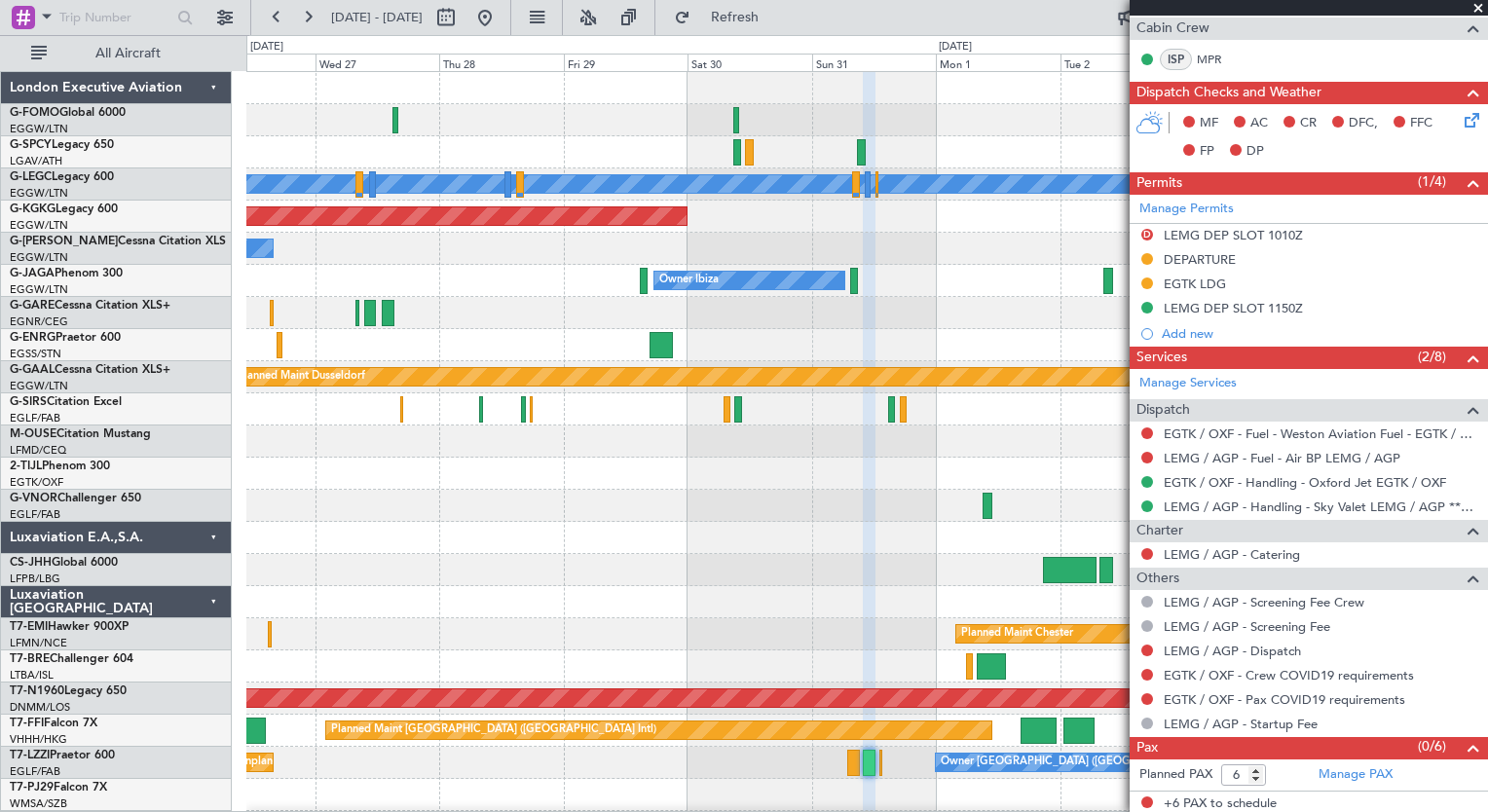
click at [475, 691] on div "A/C Unavailable London (Luton) AOG Maint Istanbul (Ataturk) Owner Planned Maint…" at bounding box center [867, 505] width 1241 height 867
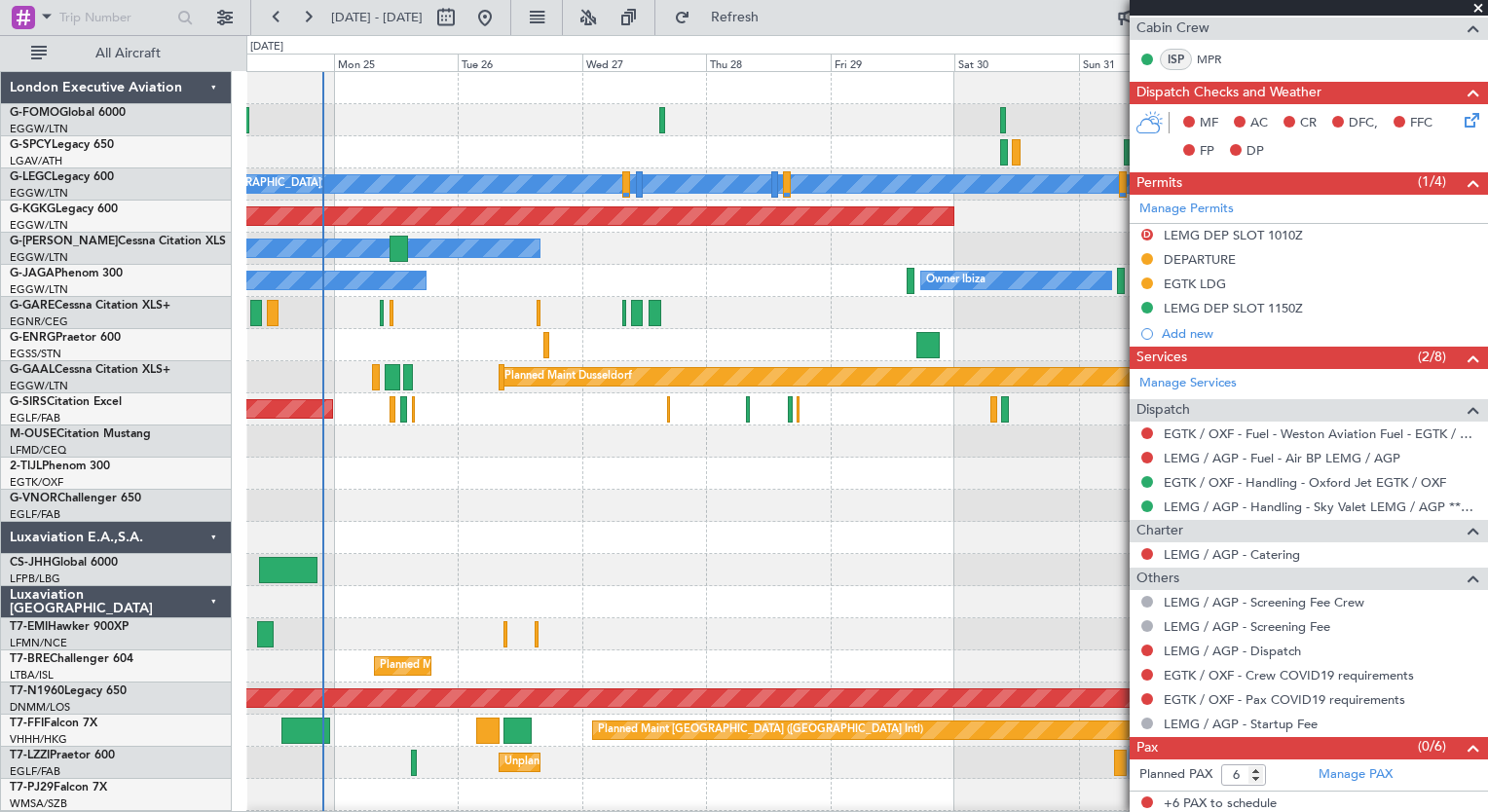
click at [649, 601] on div "A/C Unavailable London (Luton) Planned Maint London (Luton) AOG Maint Istanbul …" at bounding box center [867, 505] width 1241 height 867
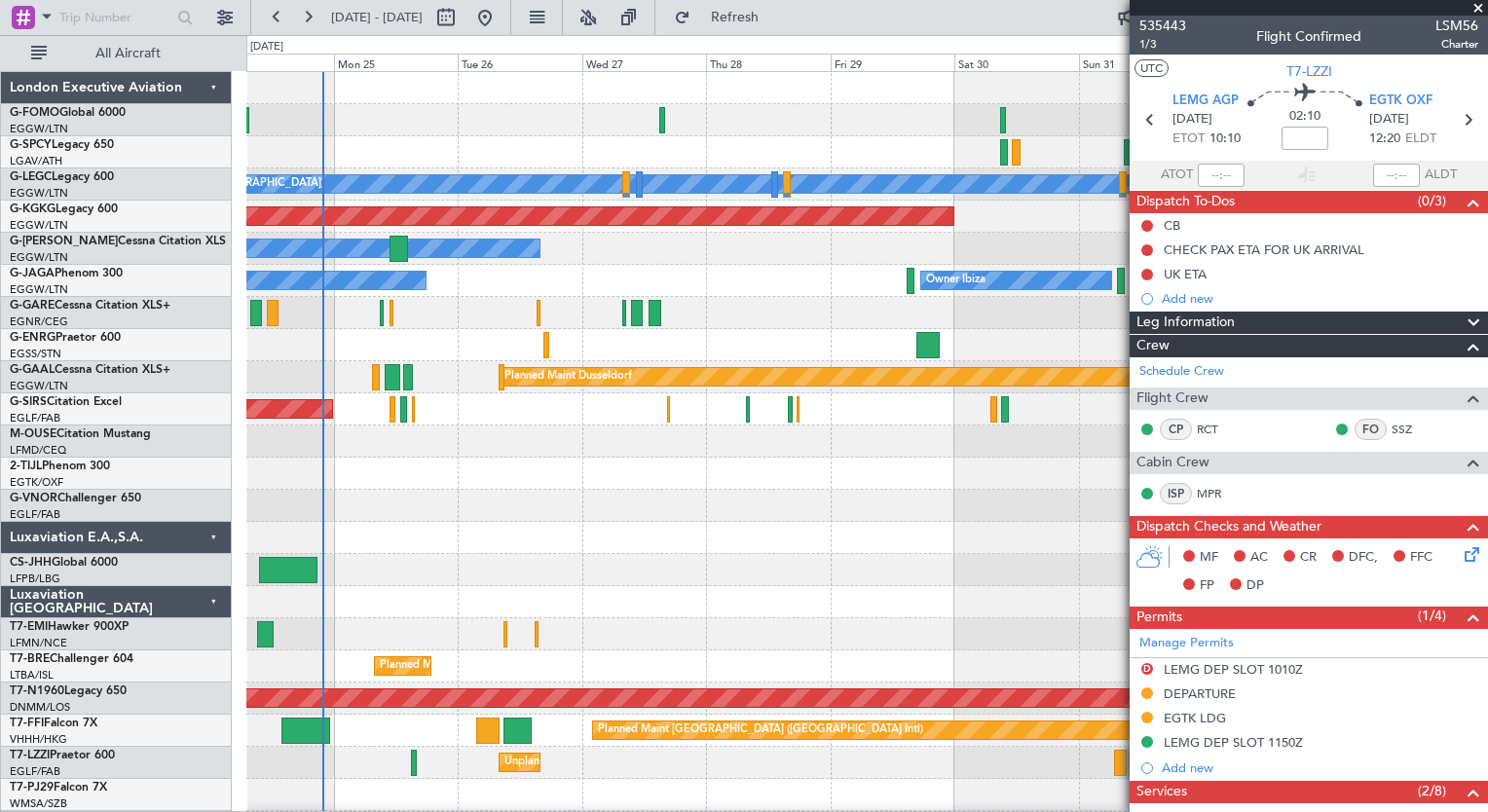
scroll to position [434, 0]
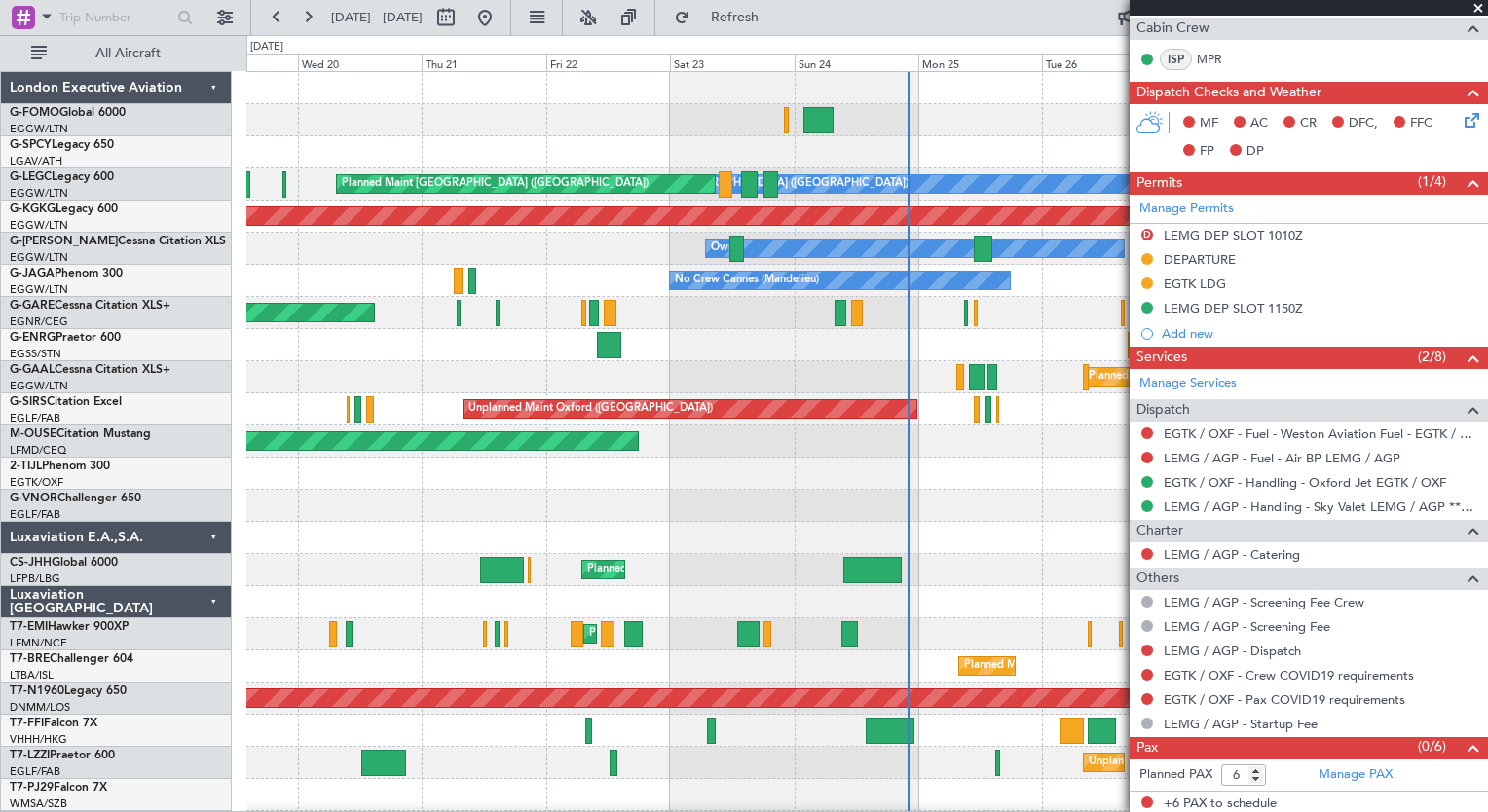
click at [936, 810] on div "A/C Unavailable London (Luton) Planned Maint London (Luton) AOG Maint Istanbul …" at bounding box center [867, 441] width 1242 height 741
